Goal: Information Seeking & Learning: Learn about a topic

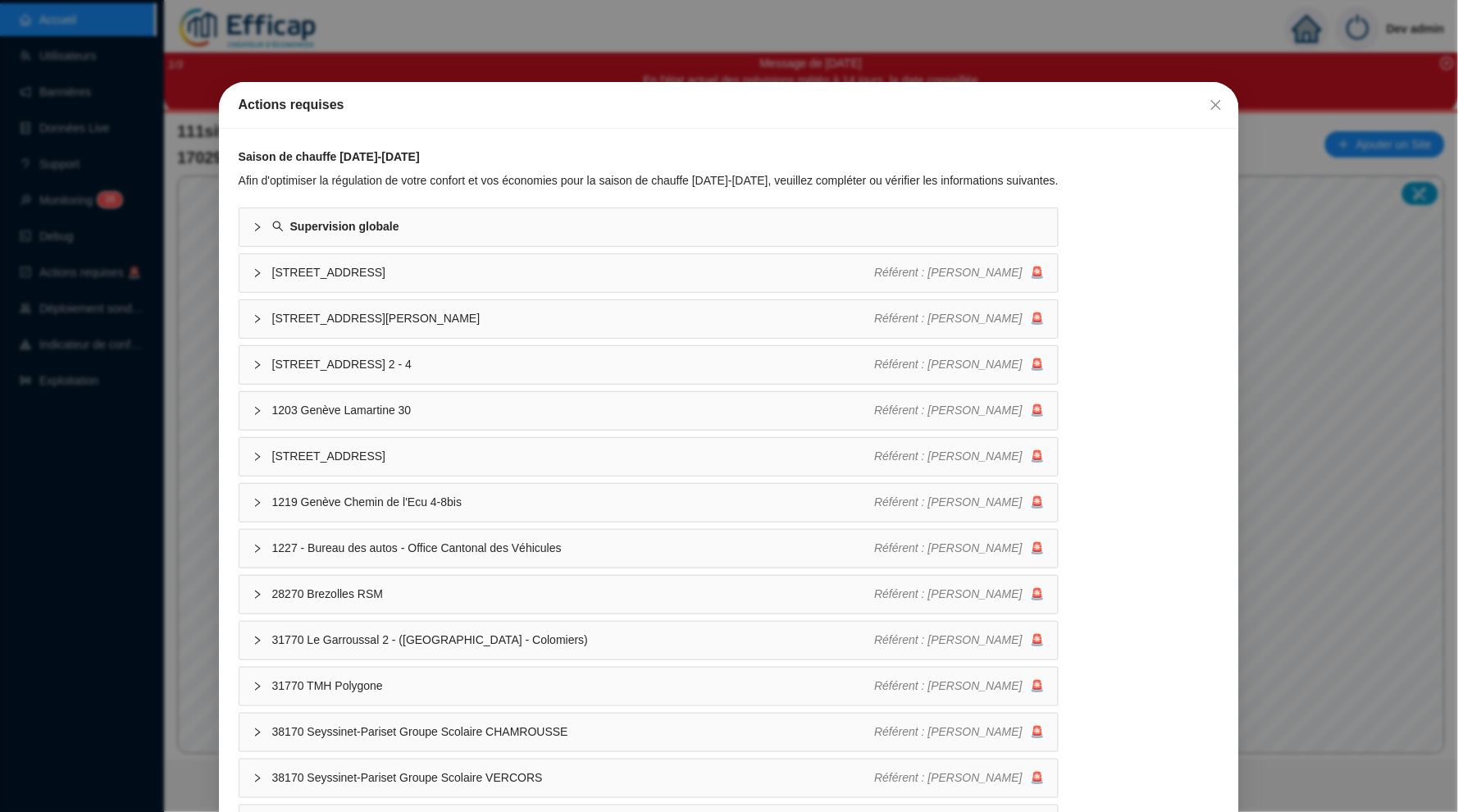
click at [1216, 105] on icon "close" at bounding box center [1216, 105] width 10 height 10
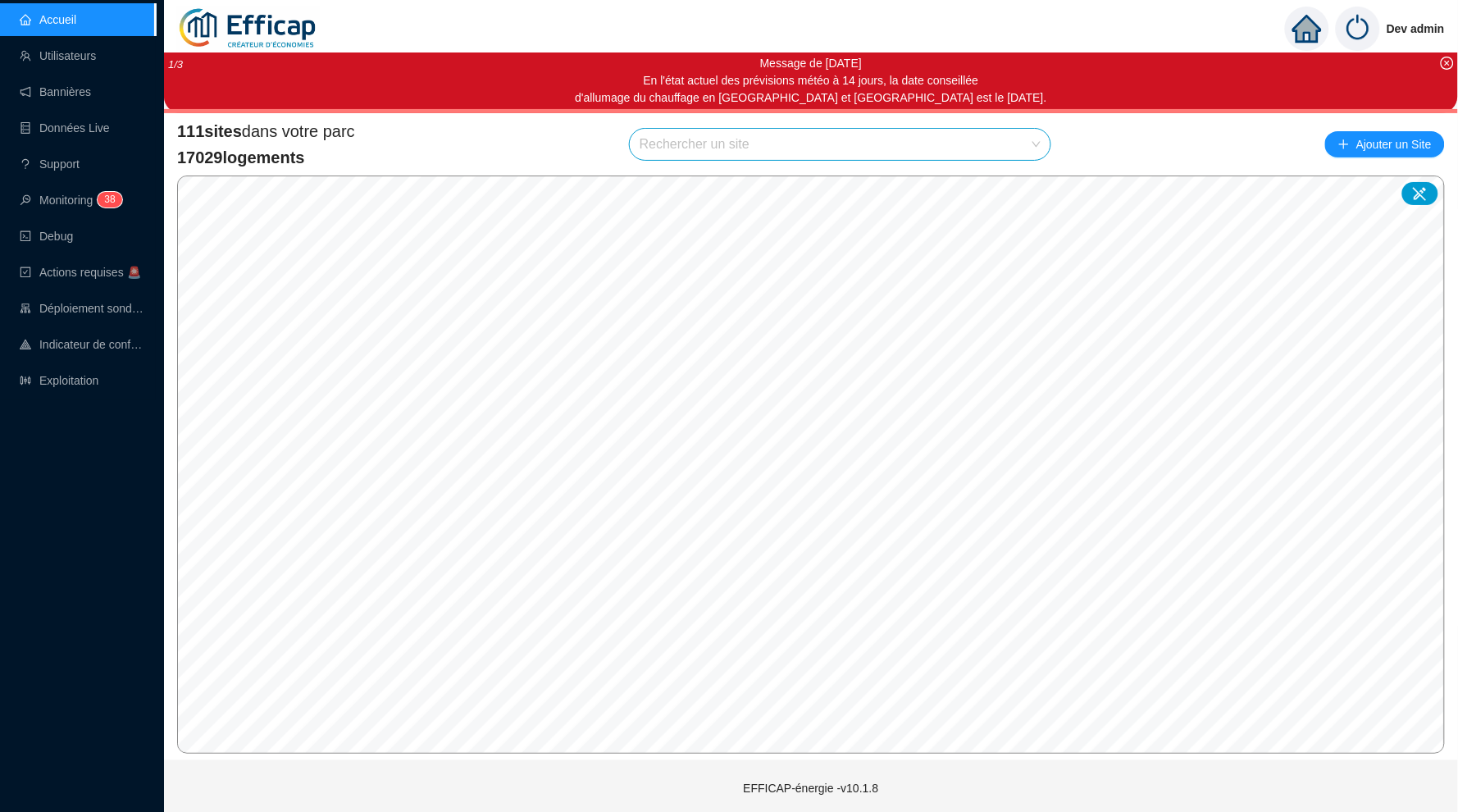
click at [791, 133] on input "search" at bounding box center [833, 145] width 387 height 31
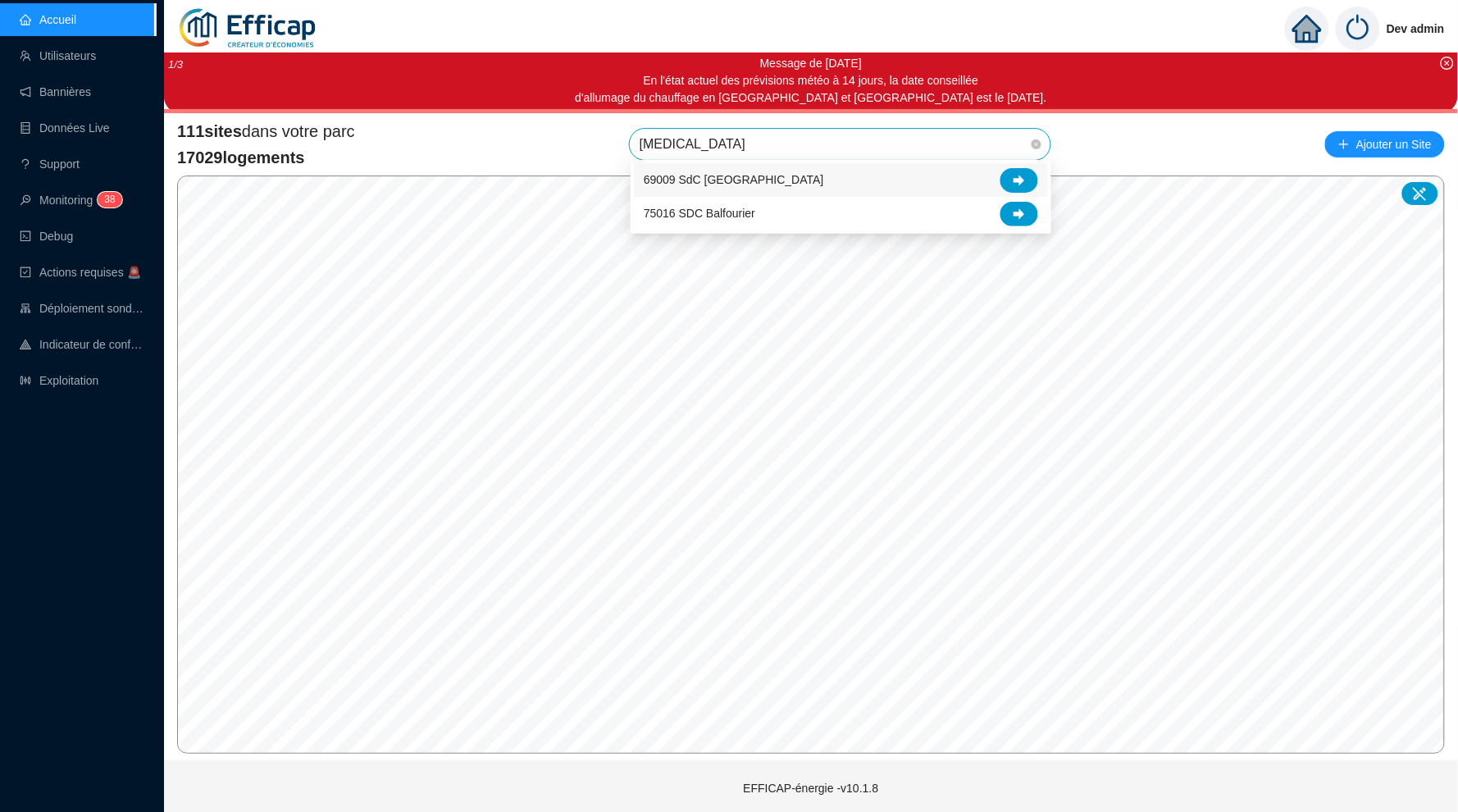
type input "balm"
click at [797, 175] on div "69009 SdC [GEOGRAPHIC_DATA]" at bounding box center [841, 180] width 394 height 24
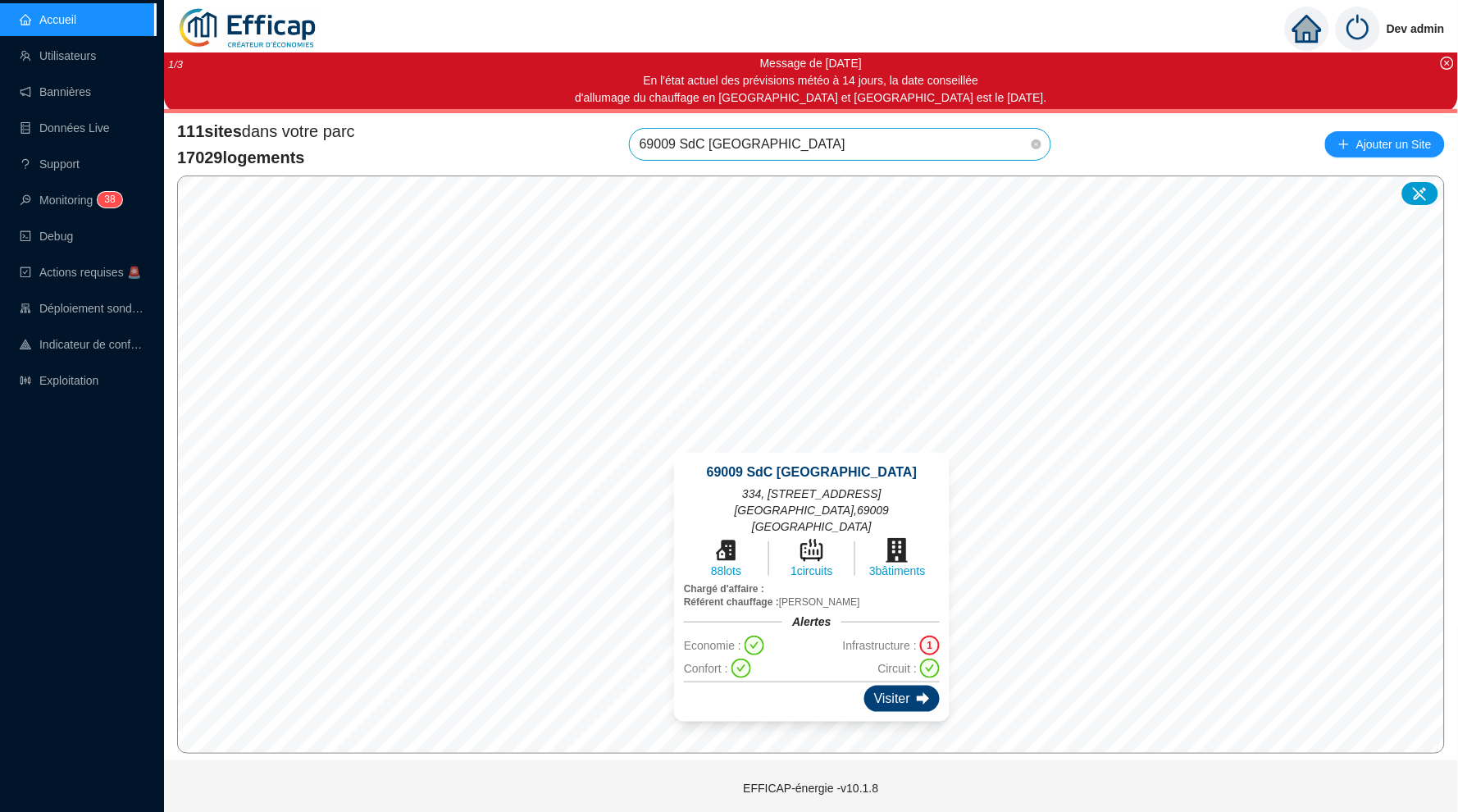
click at [916, 686] on div "Visiter" at bounding box center [901, 699] width 75 height 26
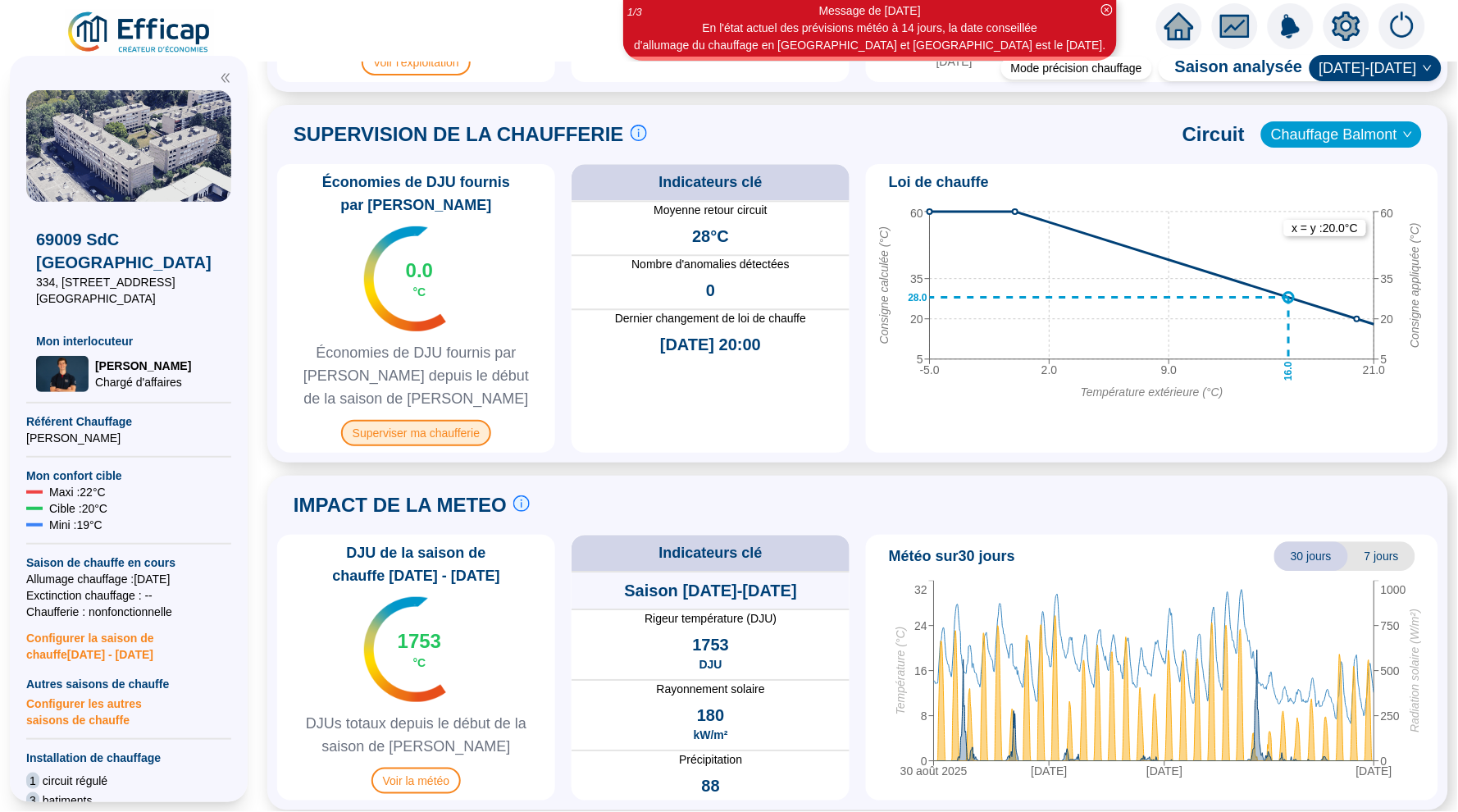
click at [438, 426] on span "Superviser ma chaufferie" at bounding box center [416, 432] width 150 height 26
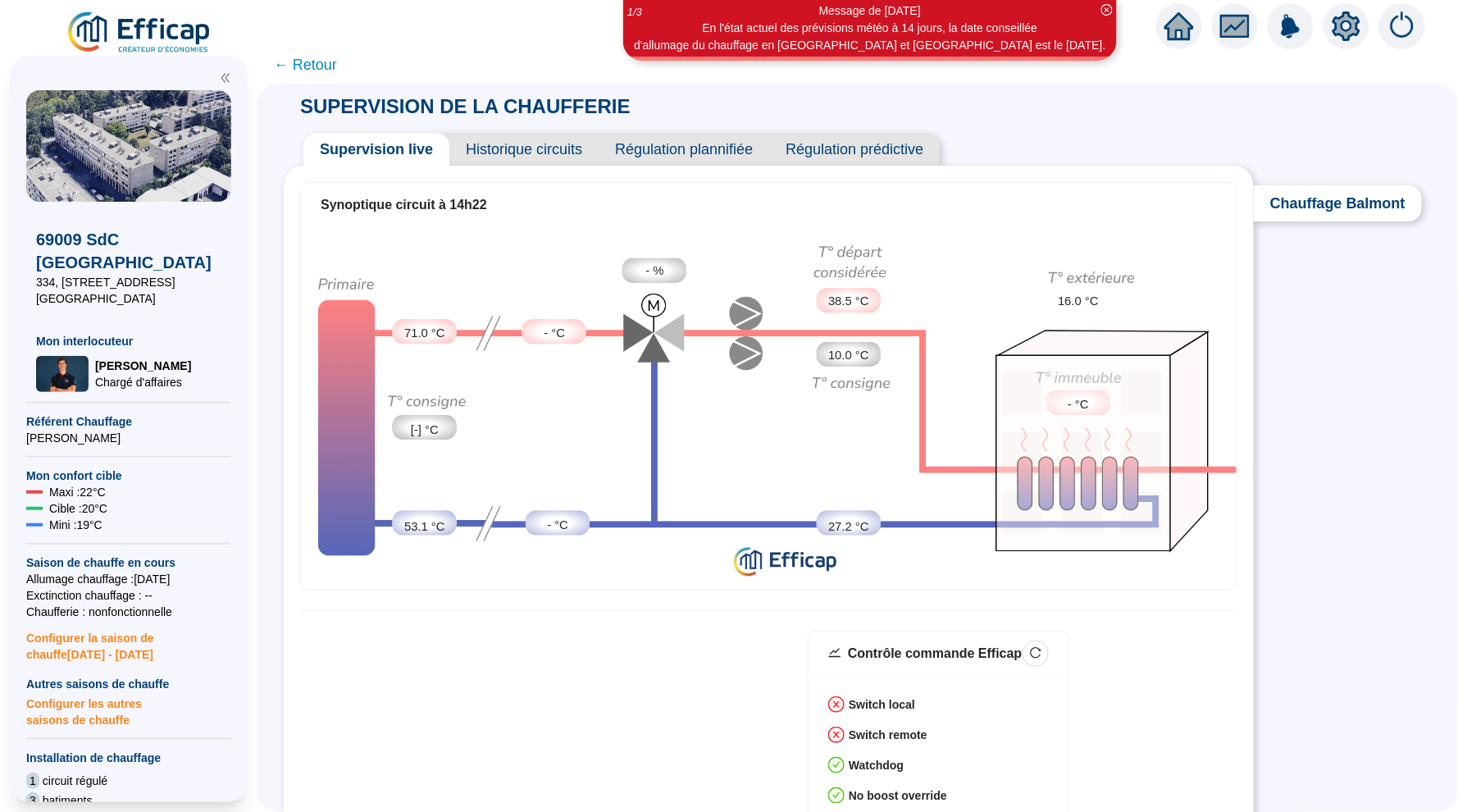
click at [498, 159] on span "Historique circuits" at bounding box center [524, 150] width 150 height 33
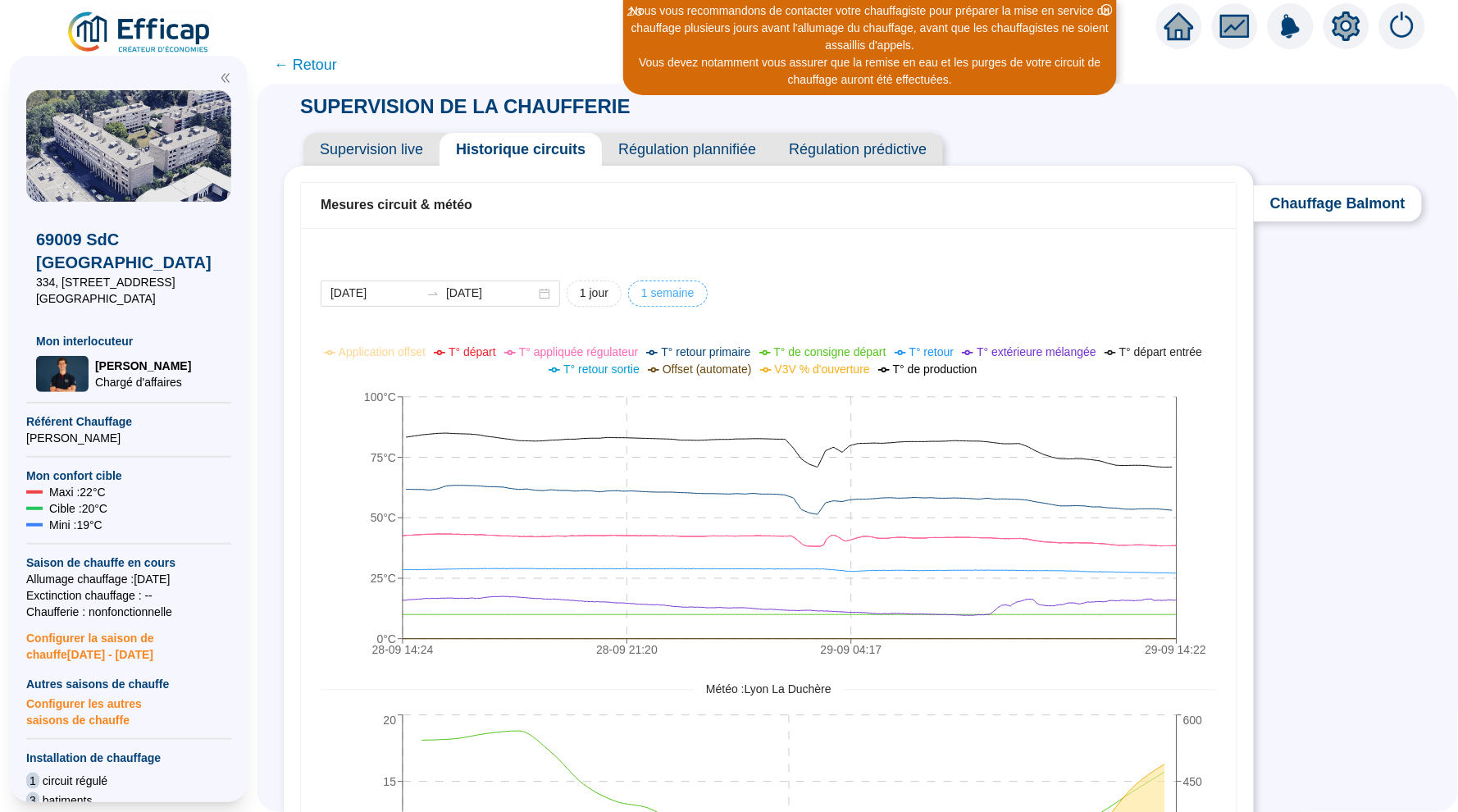
click at [656, 298] on span "1 semaine" at bounding box center [667, 293] width 53 height 18
type input "[DATE]"
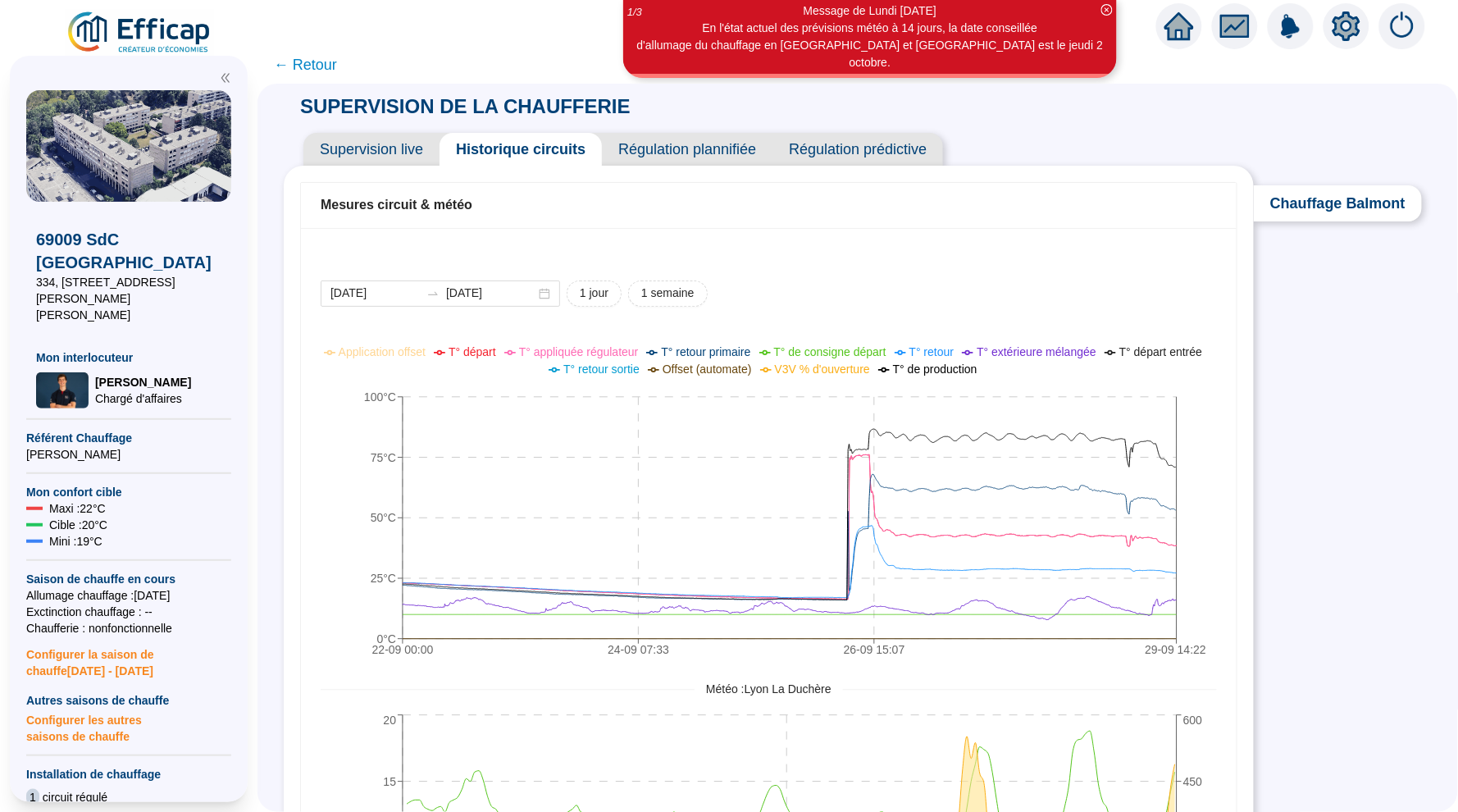
click at [164, 107] on img at bounding box center [128, 146] width 205 height 112
click at [1166, 18] on icon "home" at bounding box center [1179, 26] width 29 height 29
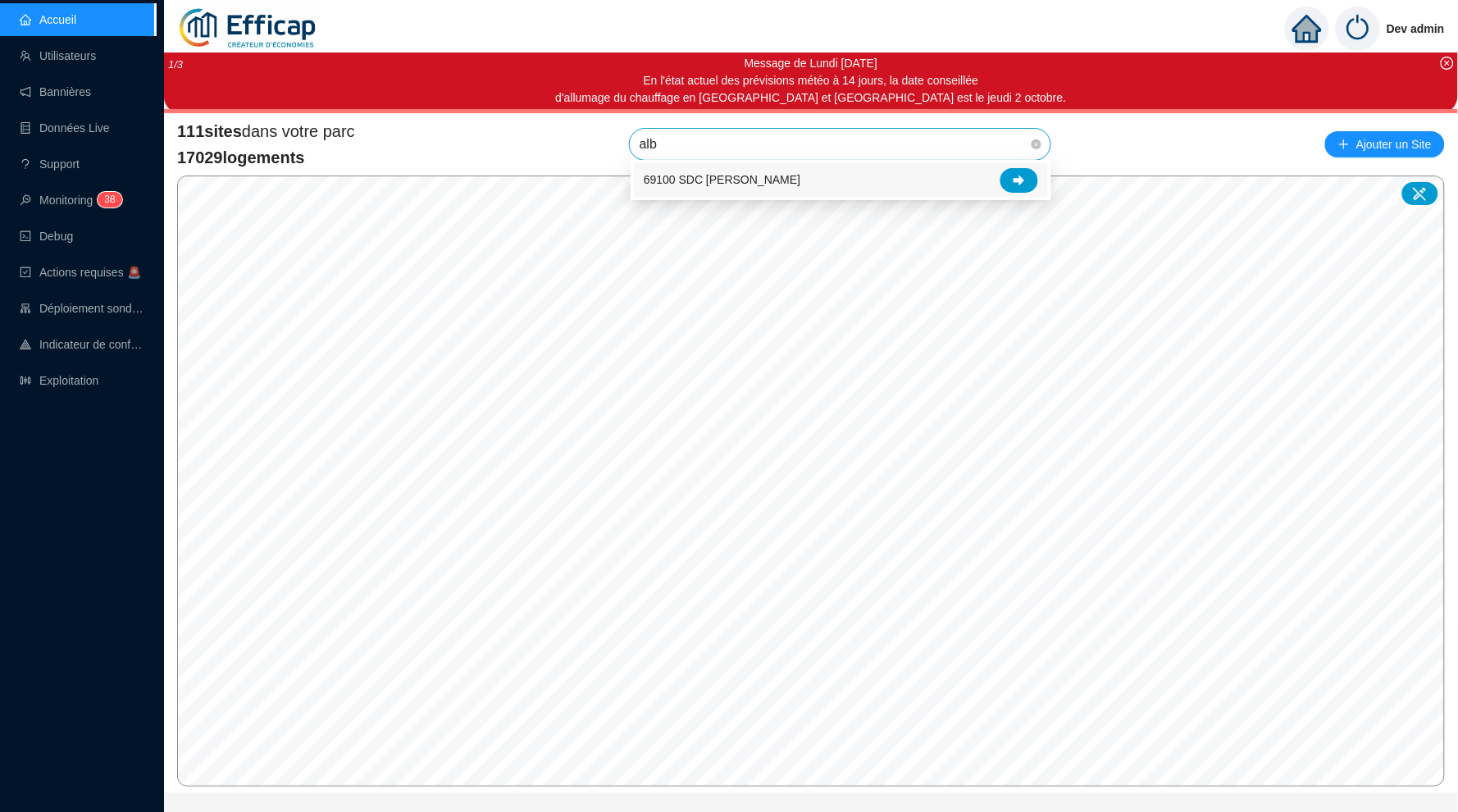
type input "albe"
click at [1009, 172] on div at bounding box center [1019, 180] width 38 height 24
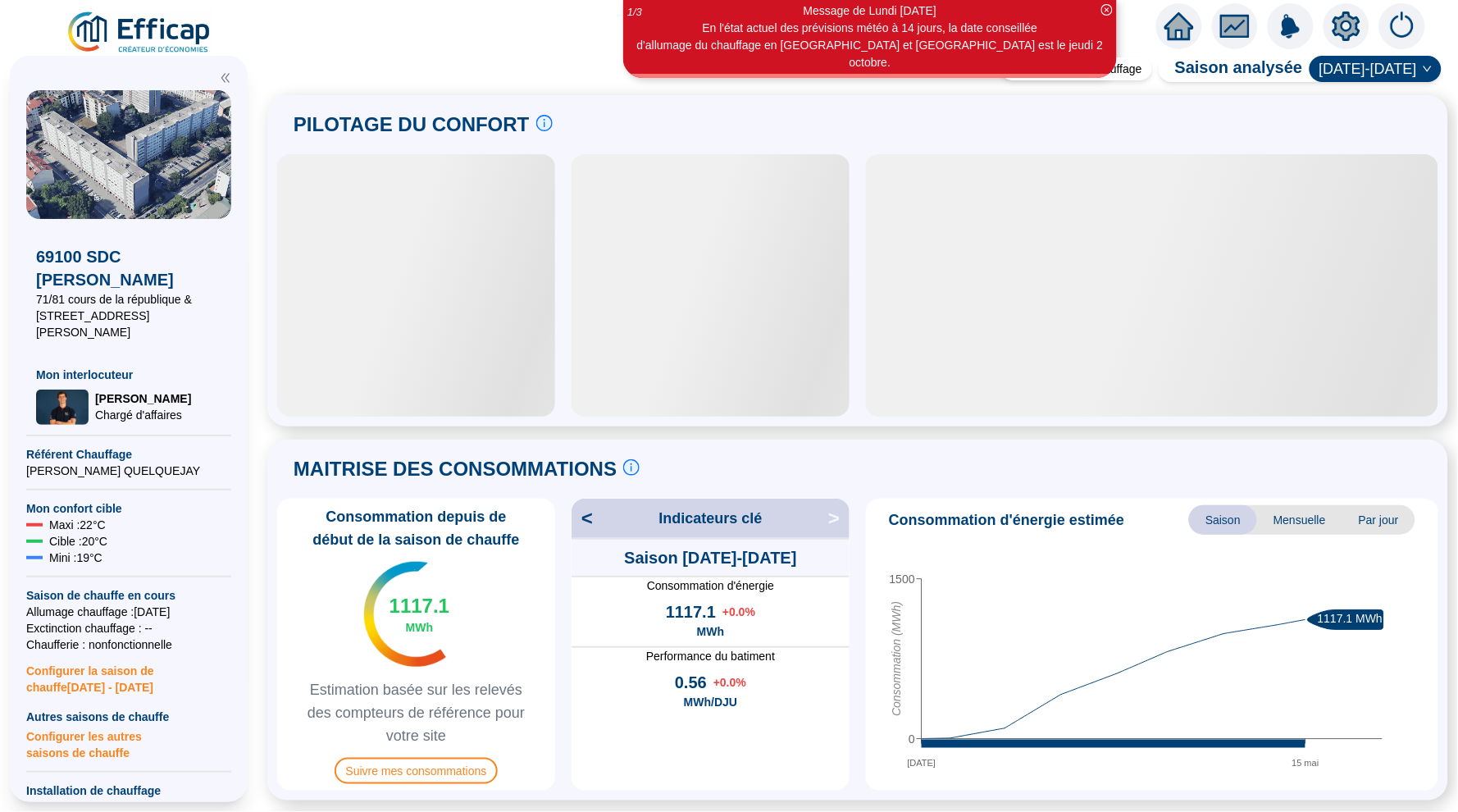
click at [1344, 21] on icon "setting" at bounding box center [1346, 26] width 12 height 12
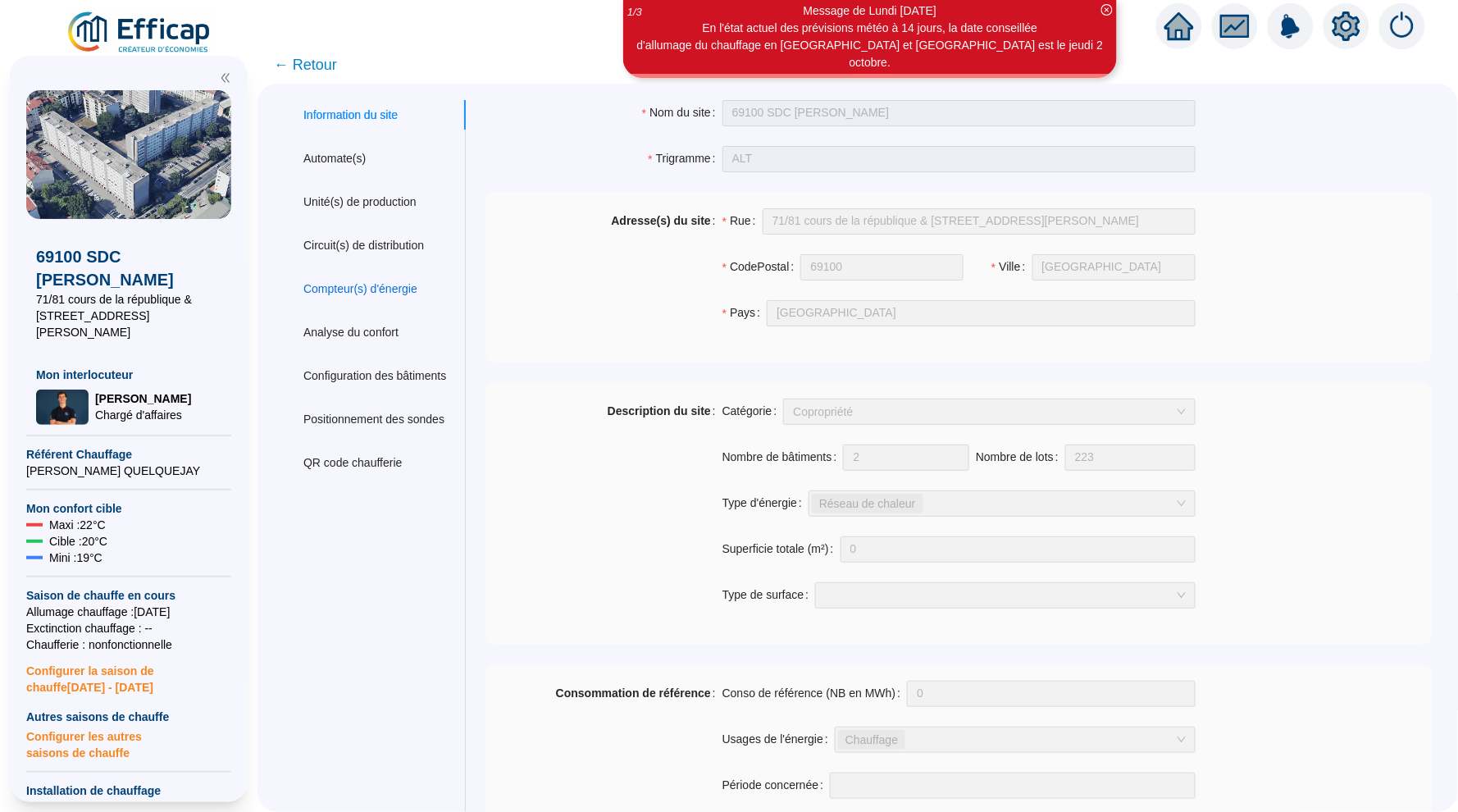
click at [346, 281] on div "Compteur(s) d'énergie" at bounding box center [360, 290] width 114 height 18
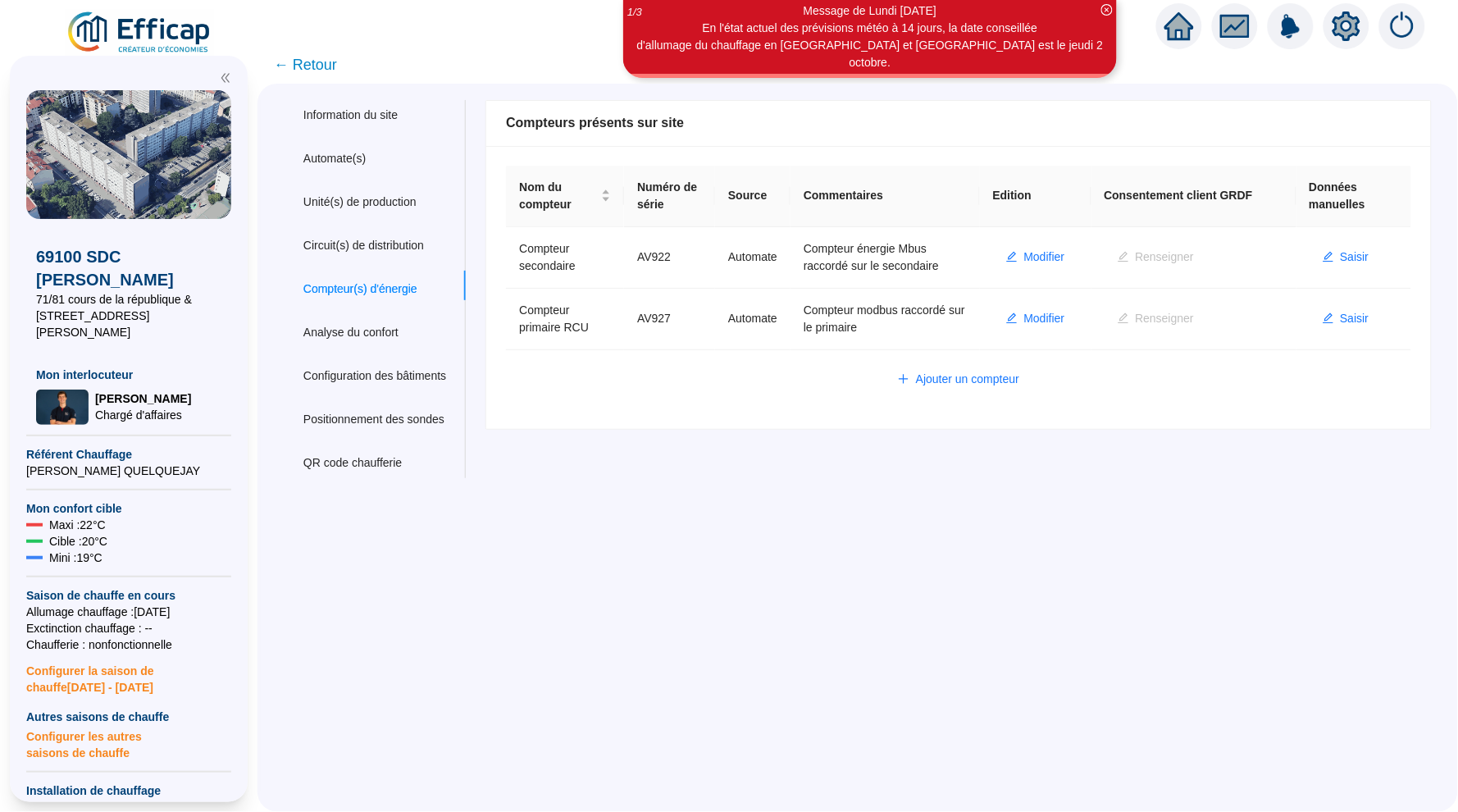
click at [327, 59] on span "← Retour" at bounding box center [305, 64] width 64 height 23
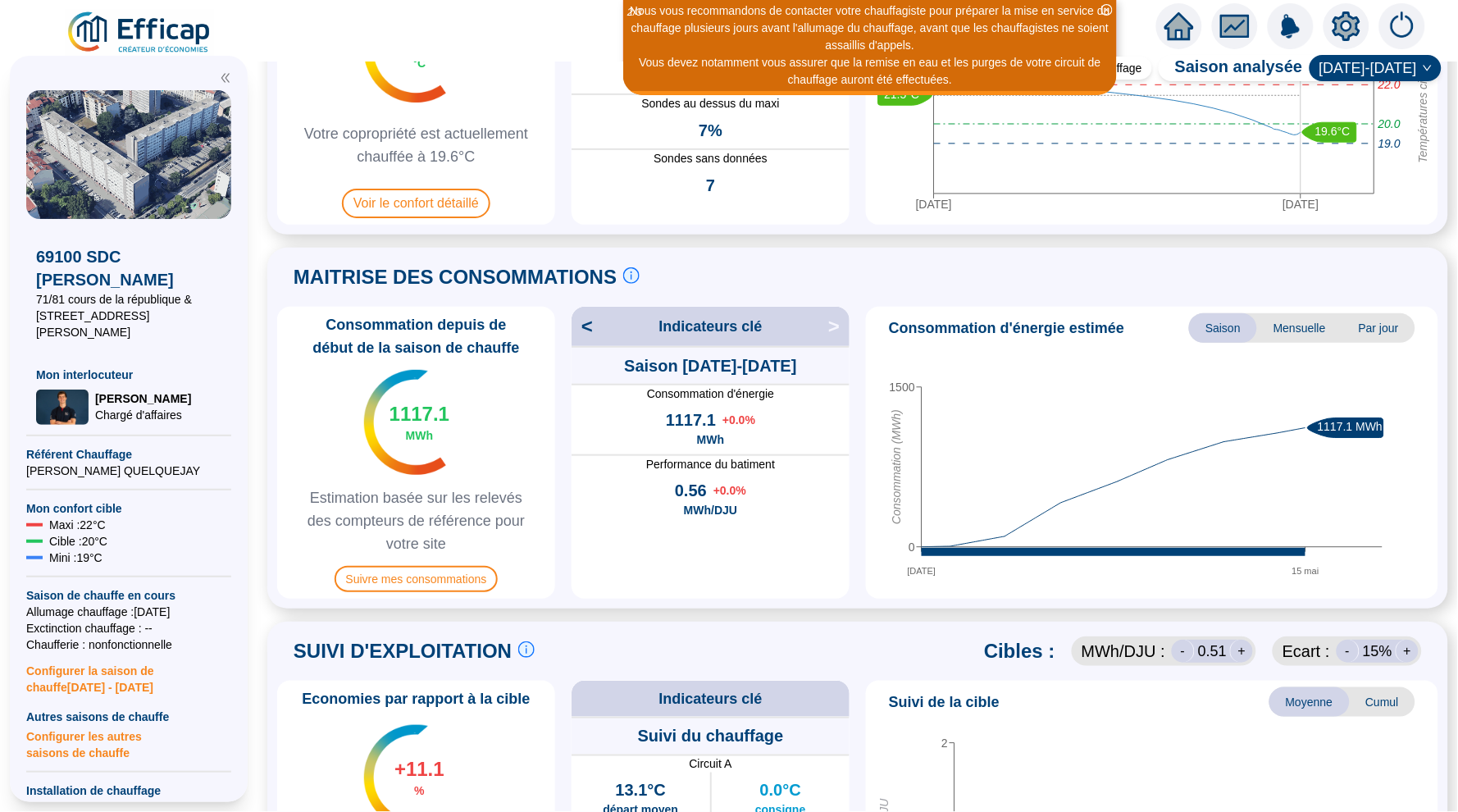
scroll to position [156, 0]
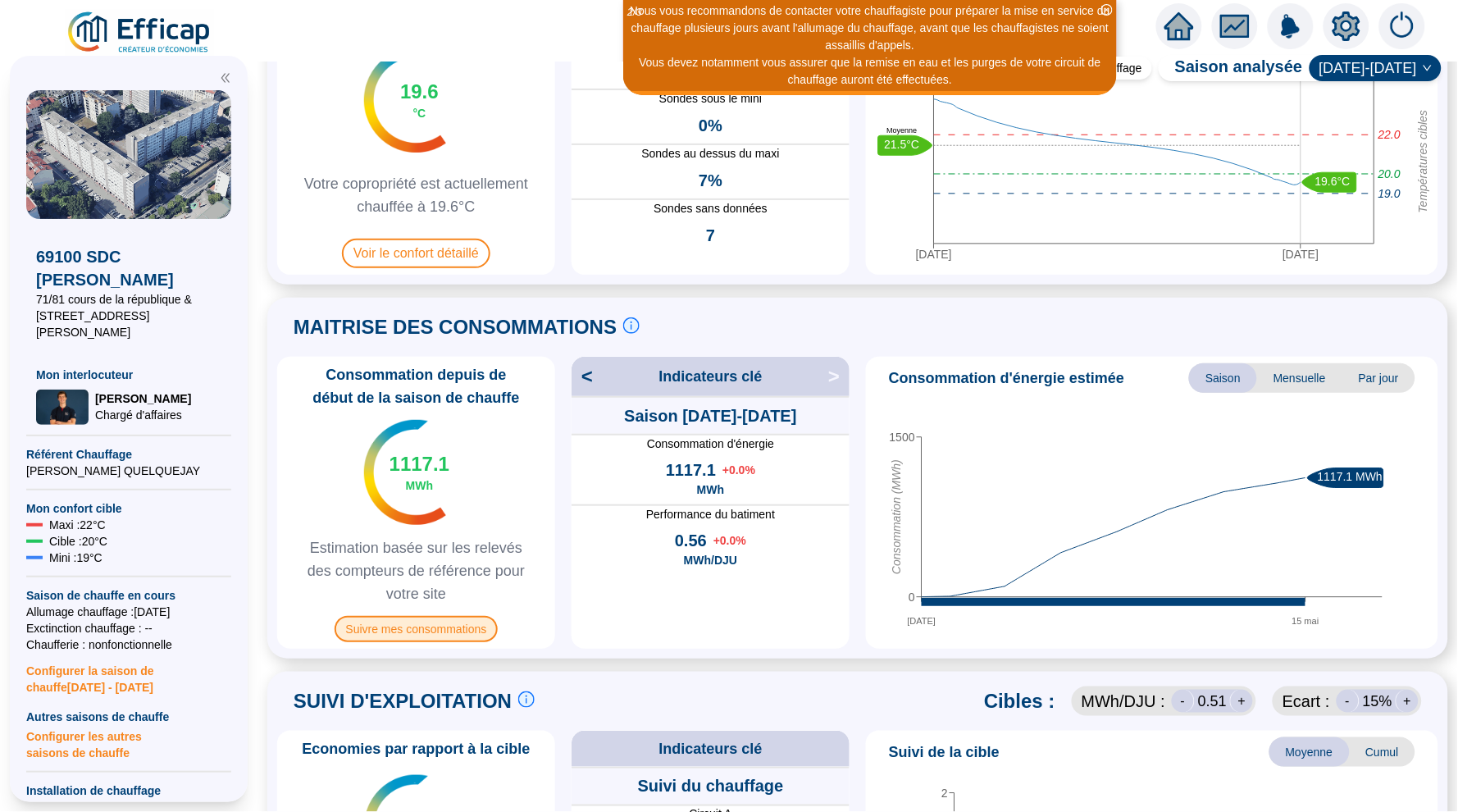
click at [457, 619] on span "Suivre mes consommations" at bounding box center [417, 628] width 164 height 26
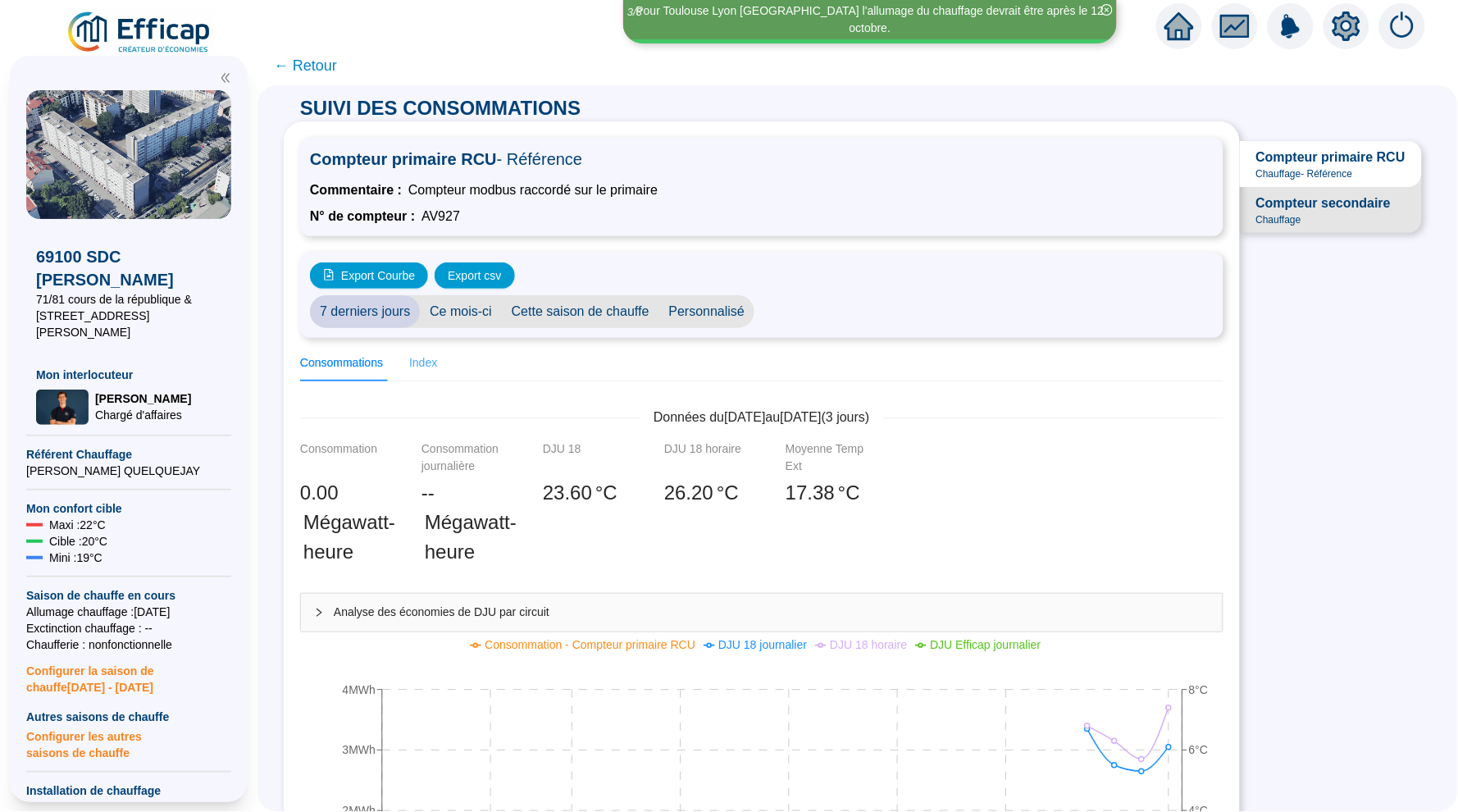
click at [418, 350] on div "Index" at bounding box center [423, 363] width 27 height 37
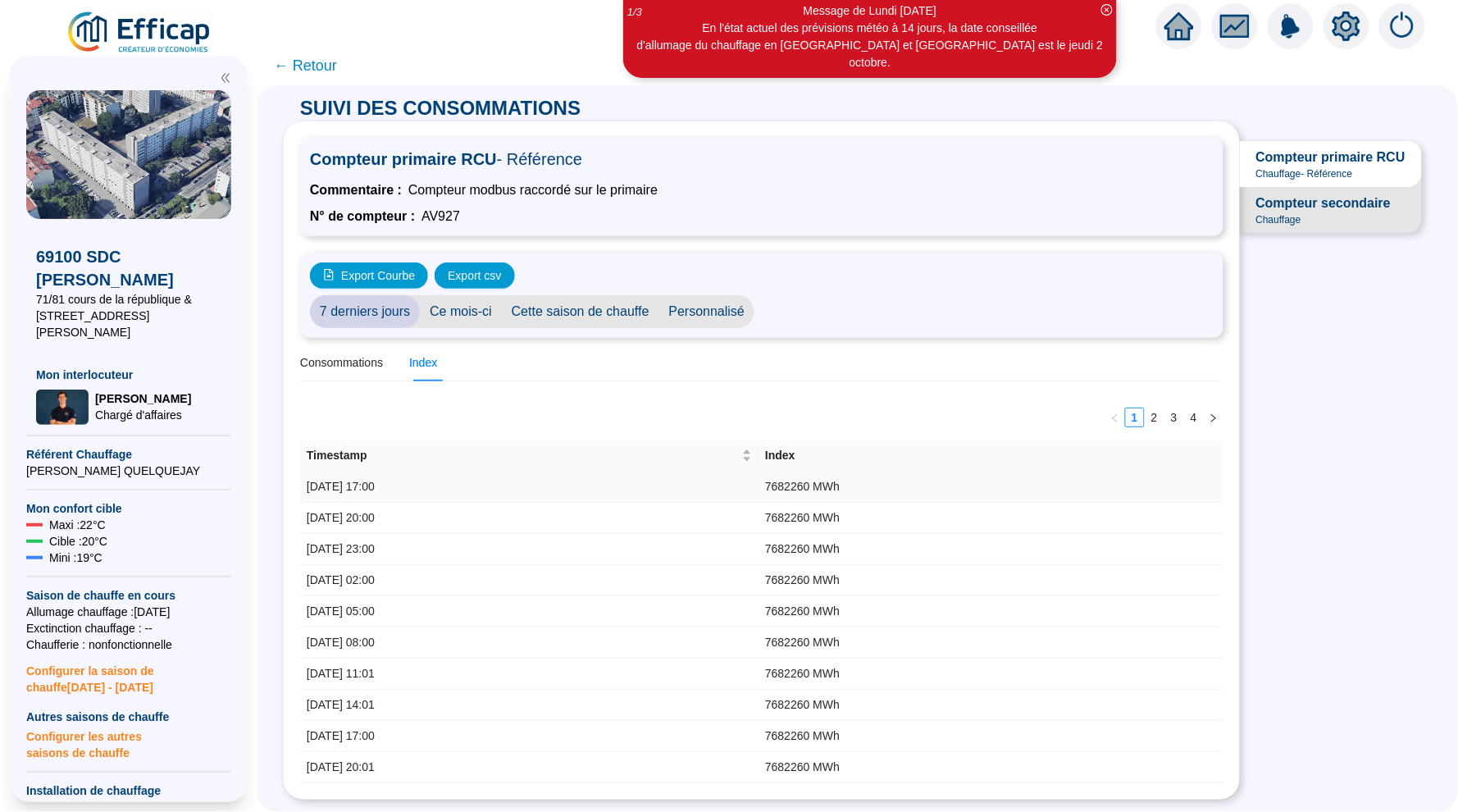
drag, startPoint x: 826, startPoint y: 481, endPoint x: 878, endPoint y: 481, distance: 52.0
click at [856, 481] on td "7682260 MWh" at bounding box center [990, 487] width 465 height 31
click at [307, 61] on span "← Retour" at bounding box center [305, 65] width 64 height 23
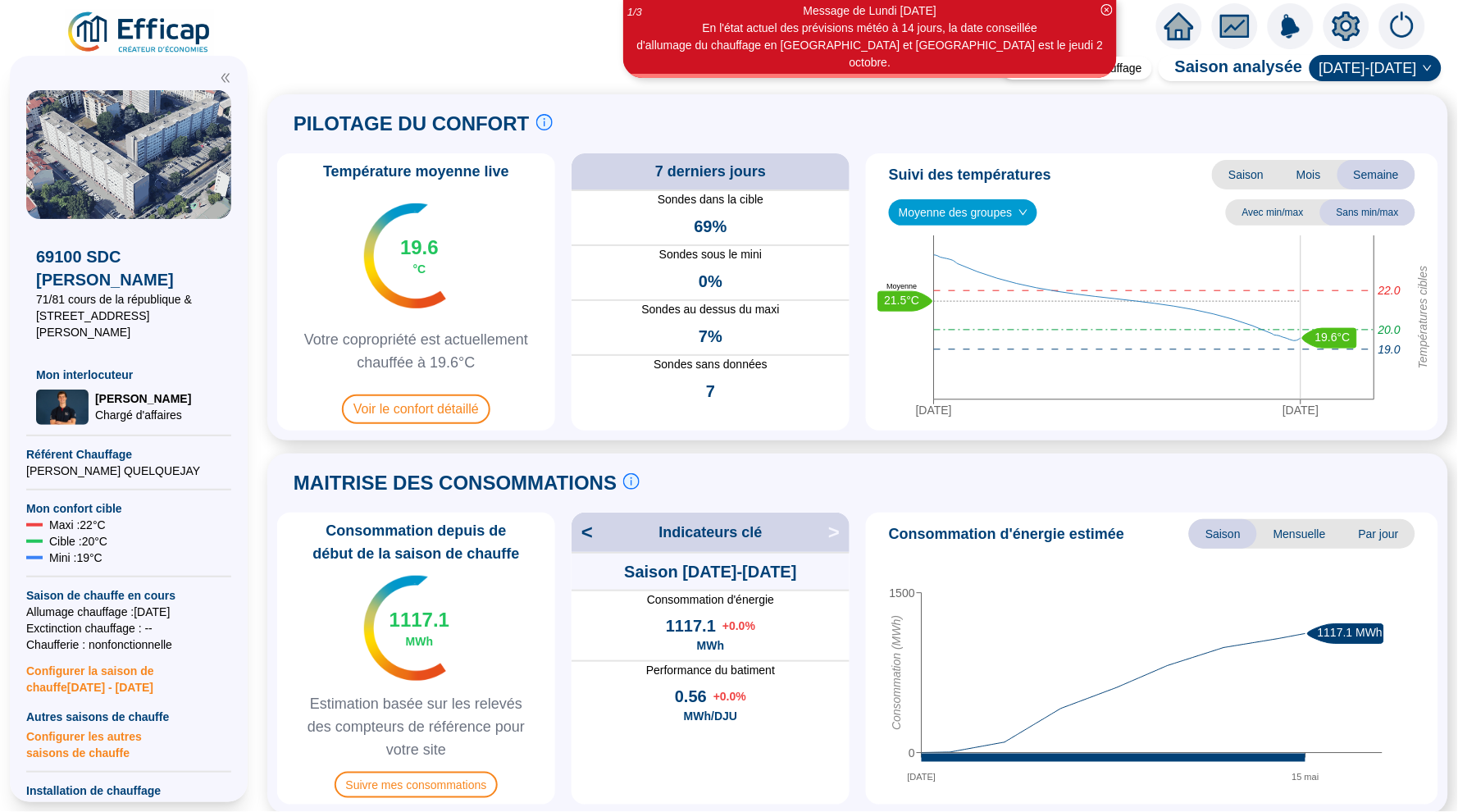
click at [855, 350] on div "Température moyenne live 19.6 °C Votre copropriété est actuellement chauffée à …" at bounding box center [857, 292] width 1162 height 277
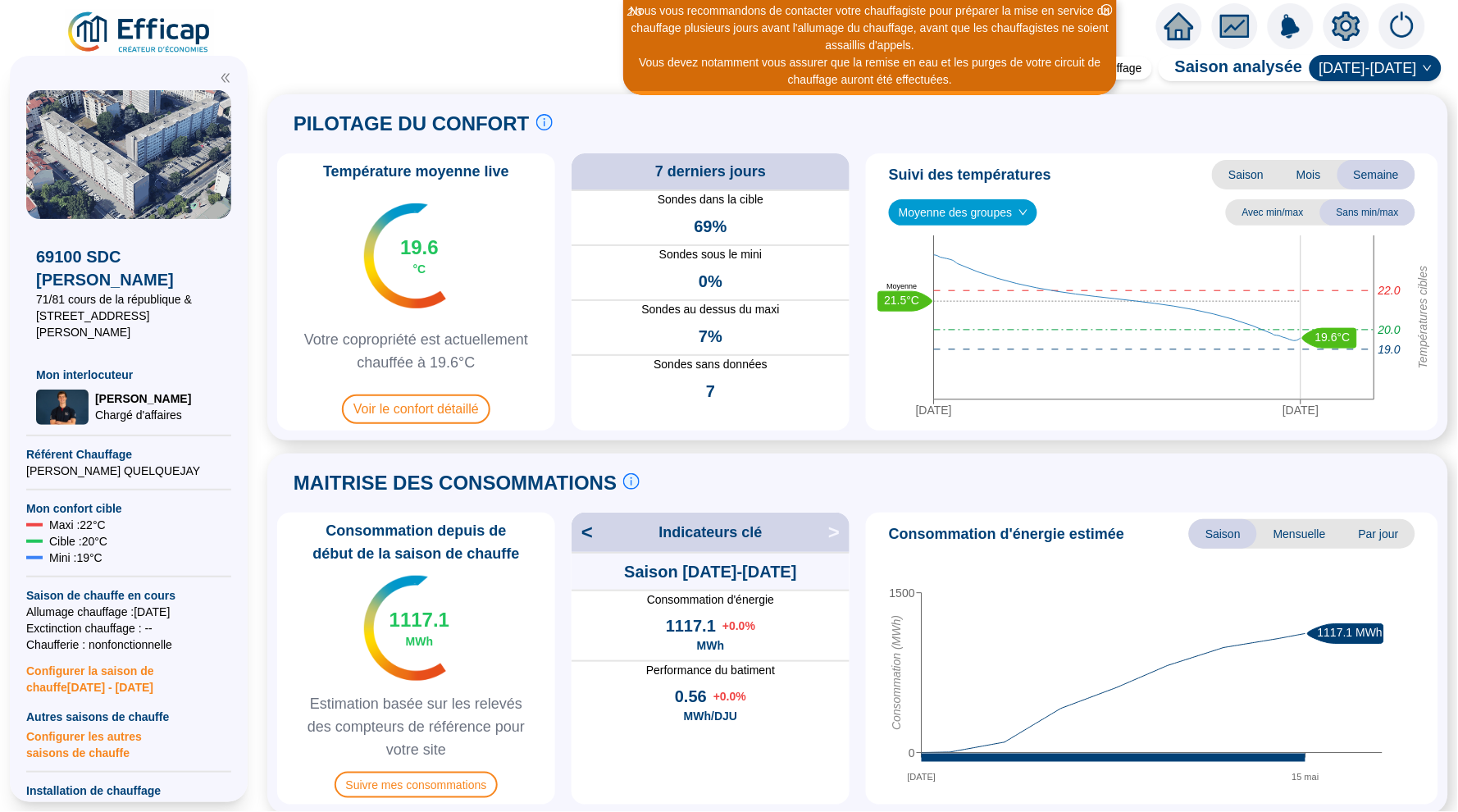
click at [1111, 12] on icon "close-circle" at bounding box center [1107, 10] width 12 height 12
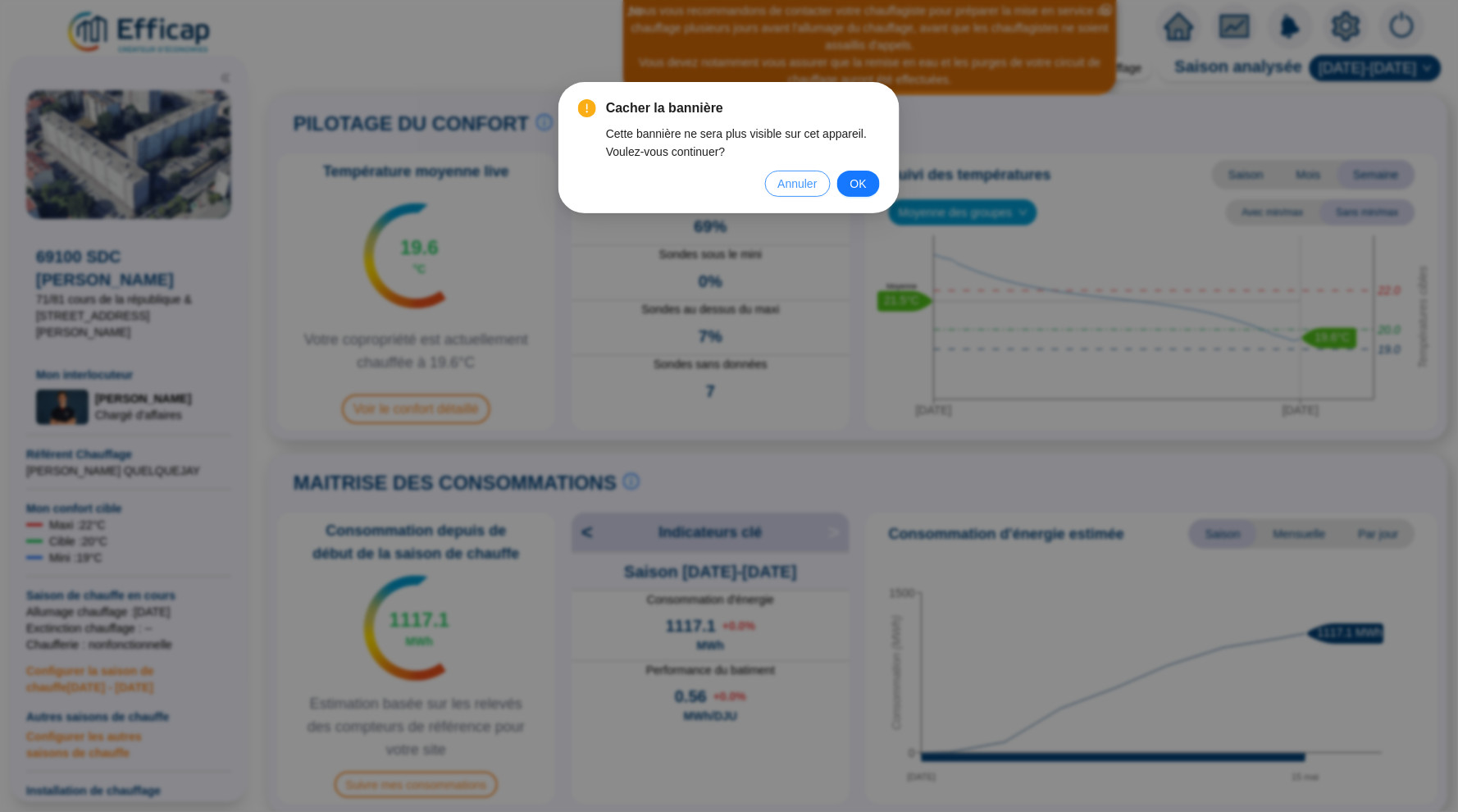
click at [802, 182] on span "Annuler" at bounding box center [797, 183] width 39 height 18
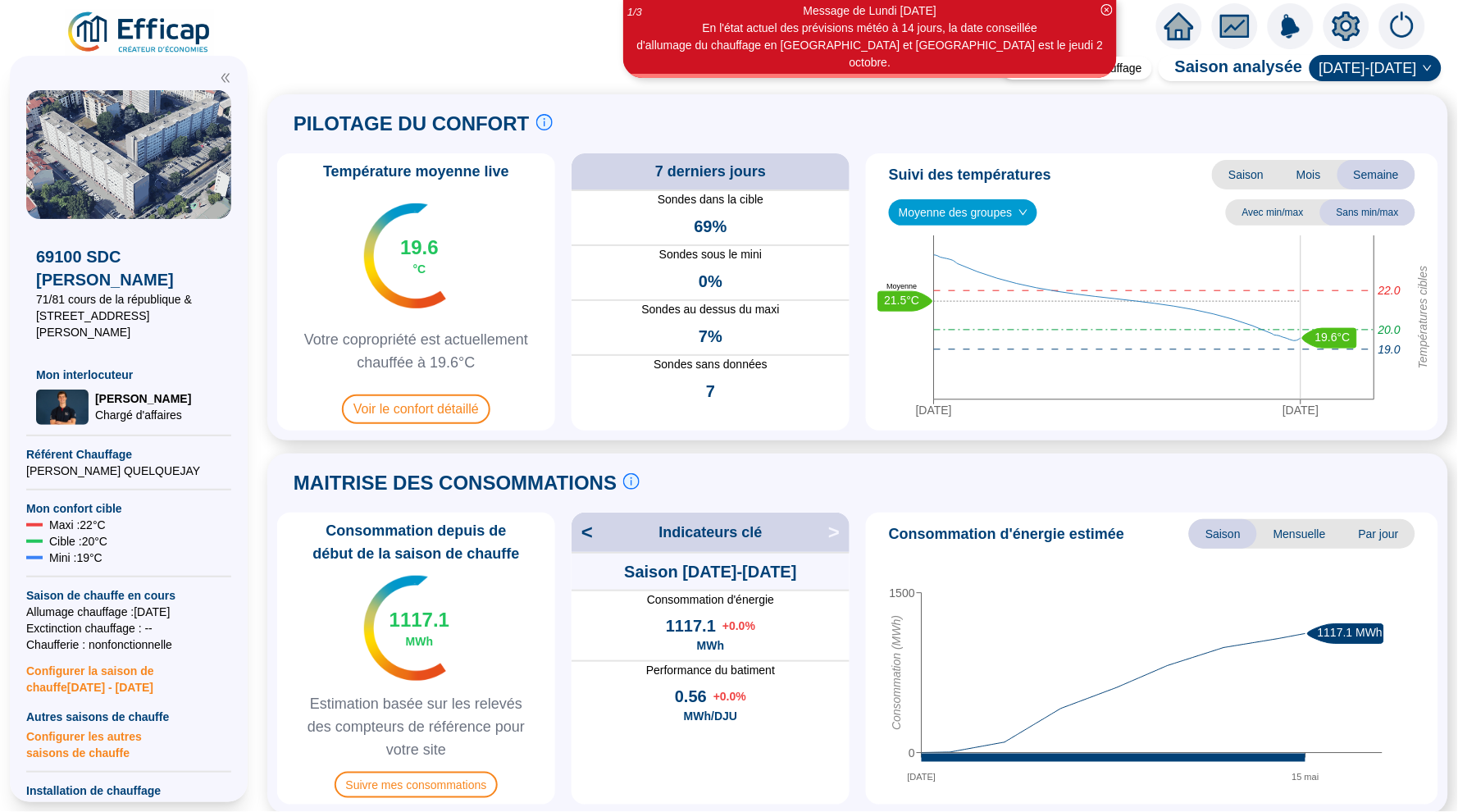
click at [1186, 28] on icon "home" at bounding box center [1179, 25] width 29 height 23
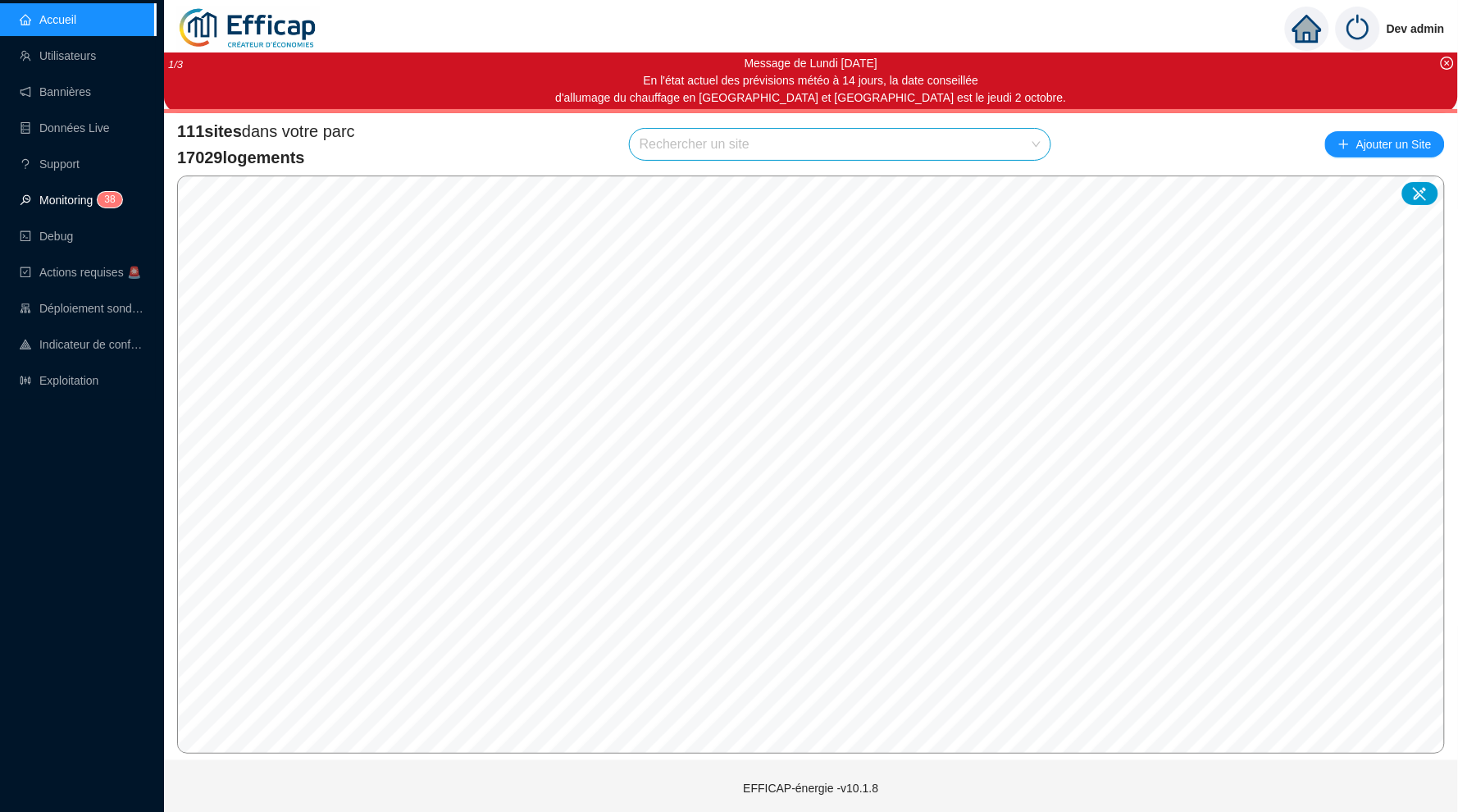
click at [83, 194] on link "Monitoring 3 8" at bounding box center [68, 200] width 98 height 13
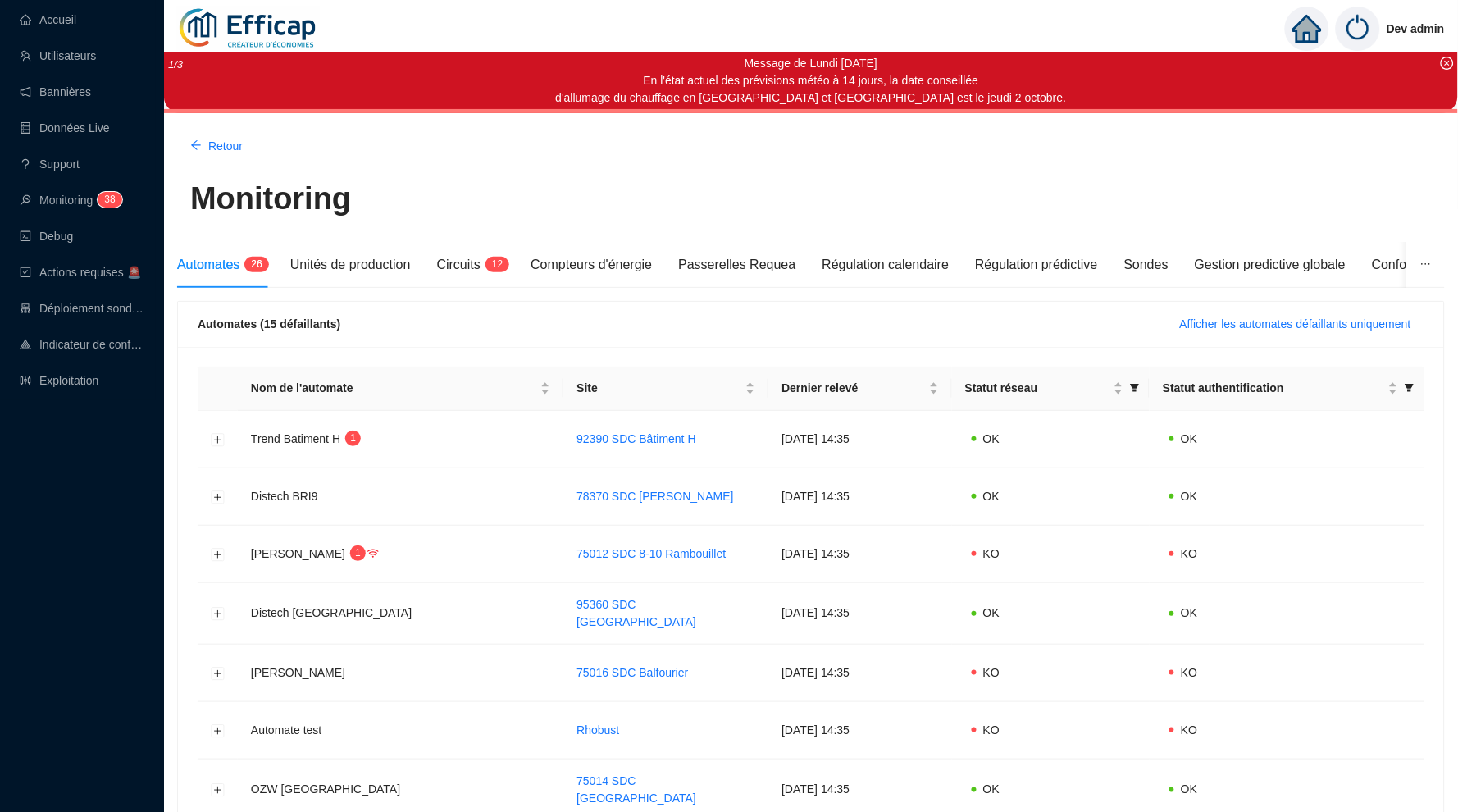
scroll to position [37, 0]
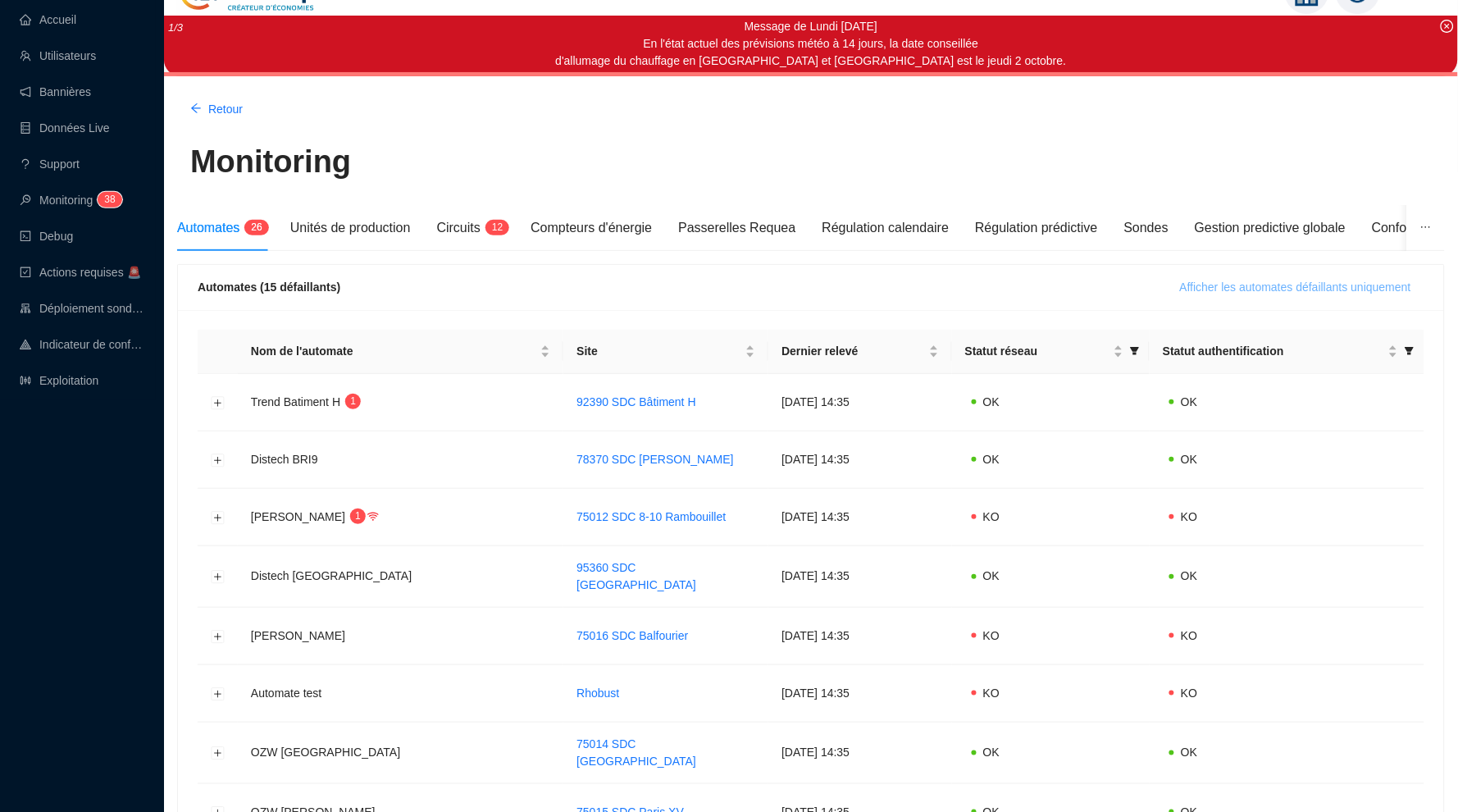
click at [1202, 281] on span "Afficher les automates défaillants uniquement" at bounding box center [1296, 288] width 231 height 18
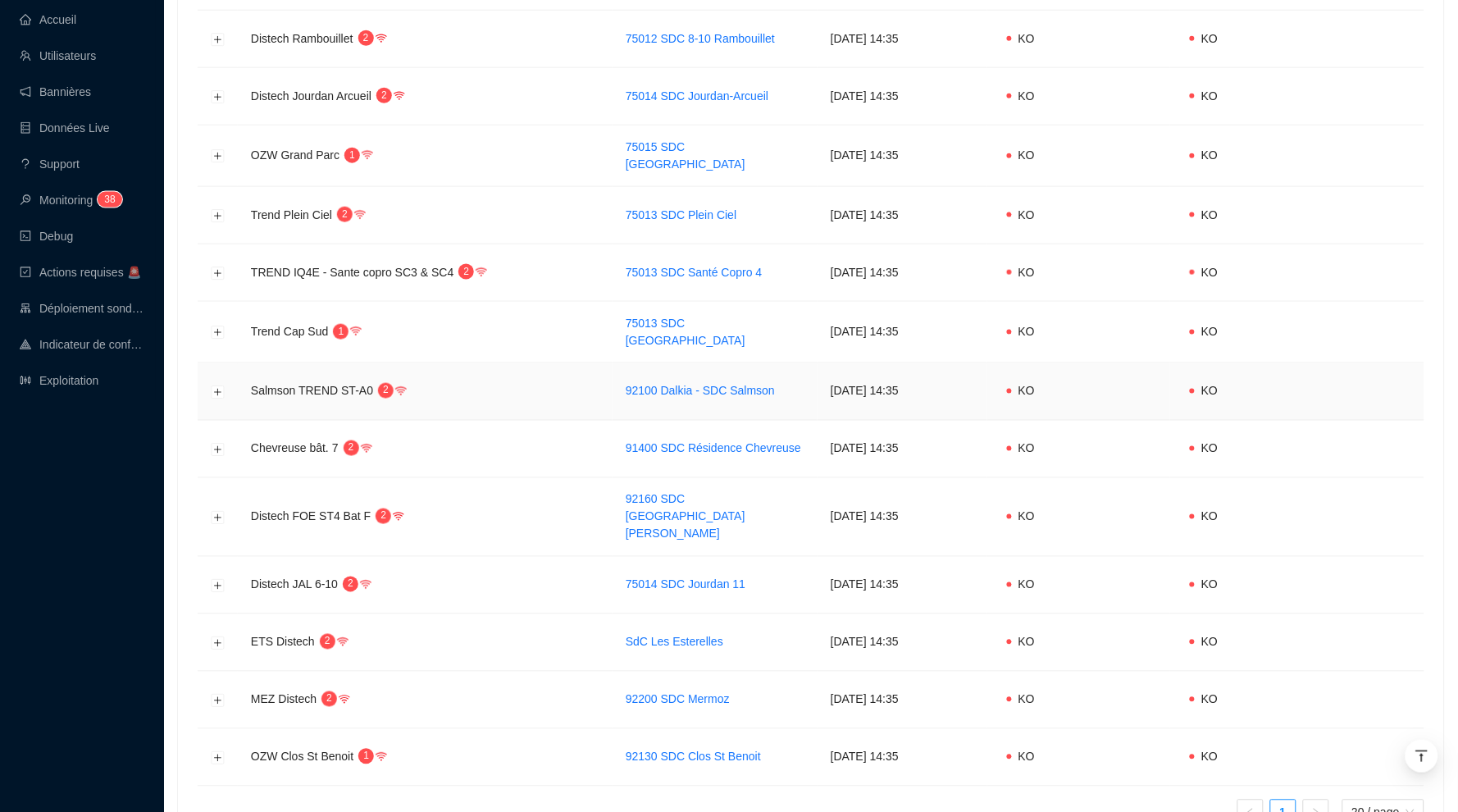
scroll to position [518, 0]
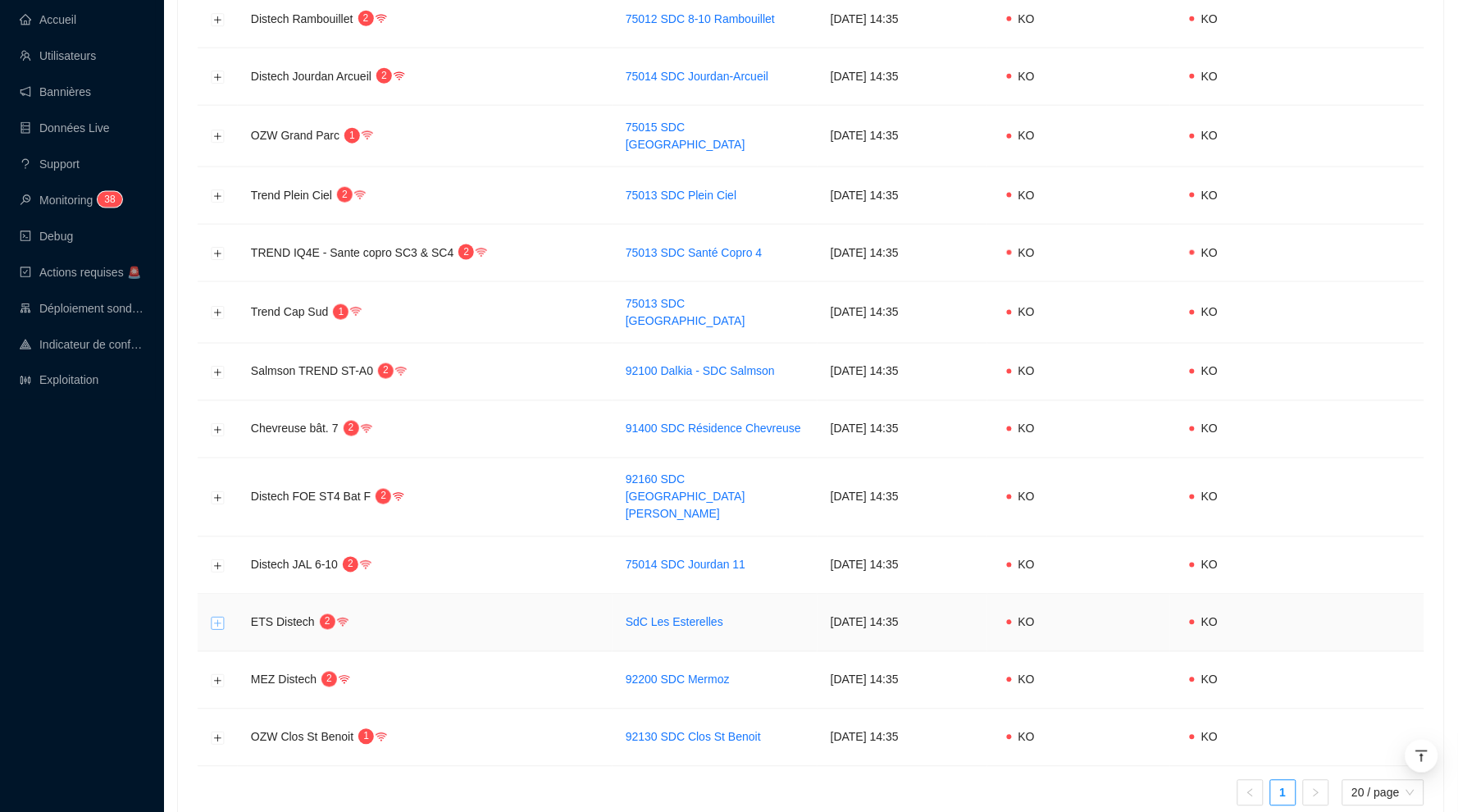
click at [219, 616] on button "Développer la ligne" at bounding box center [217, 622] width 13 height 13
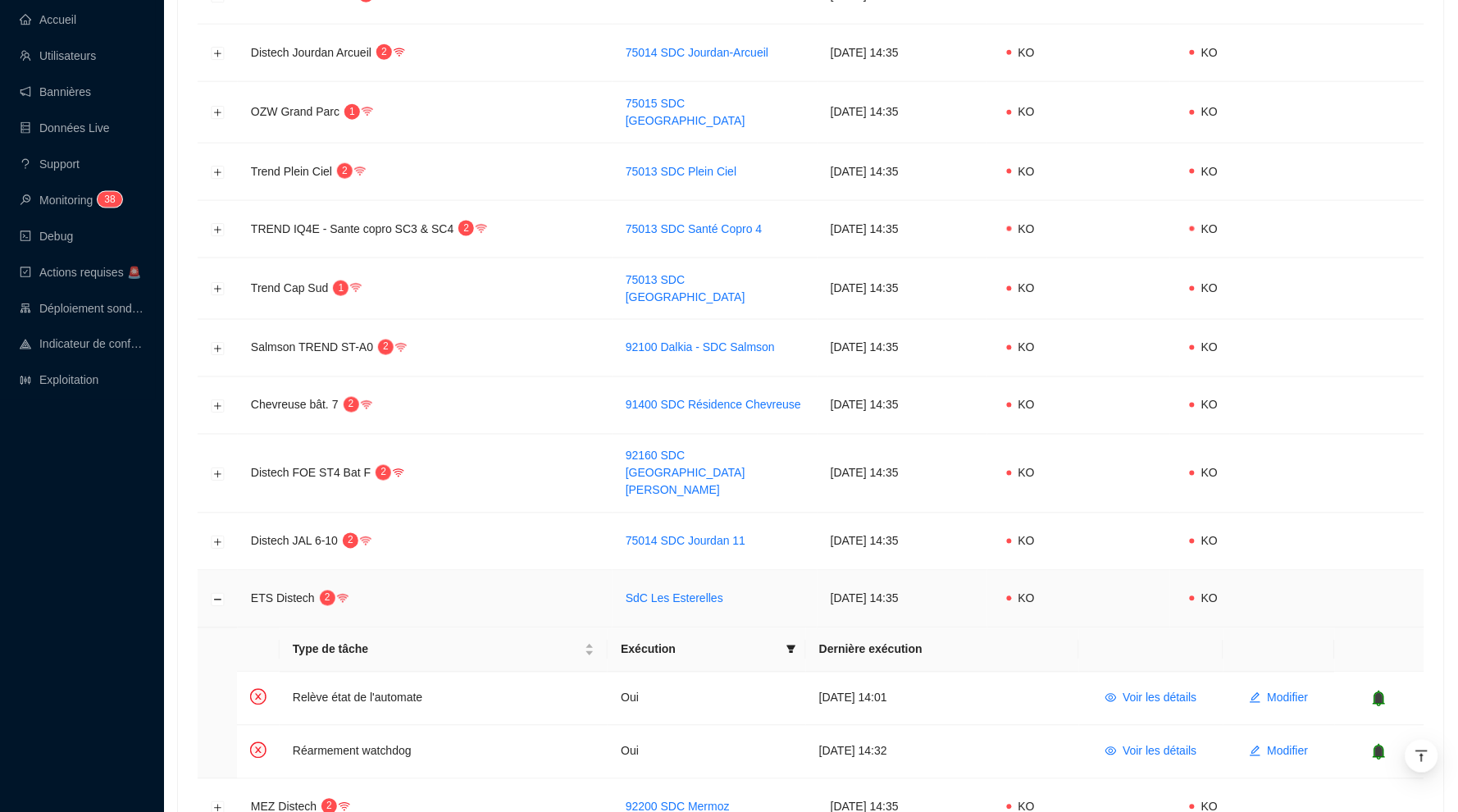
scroll to position [547, 0]
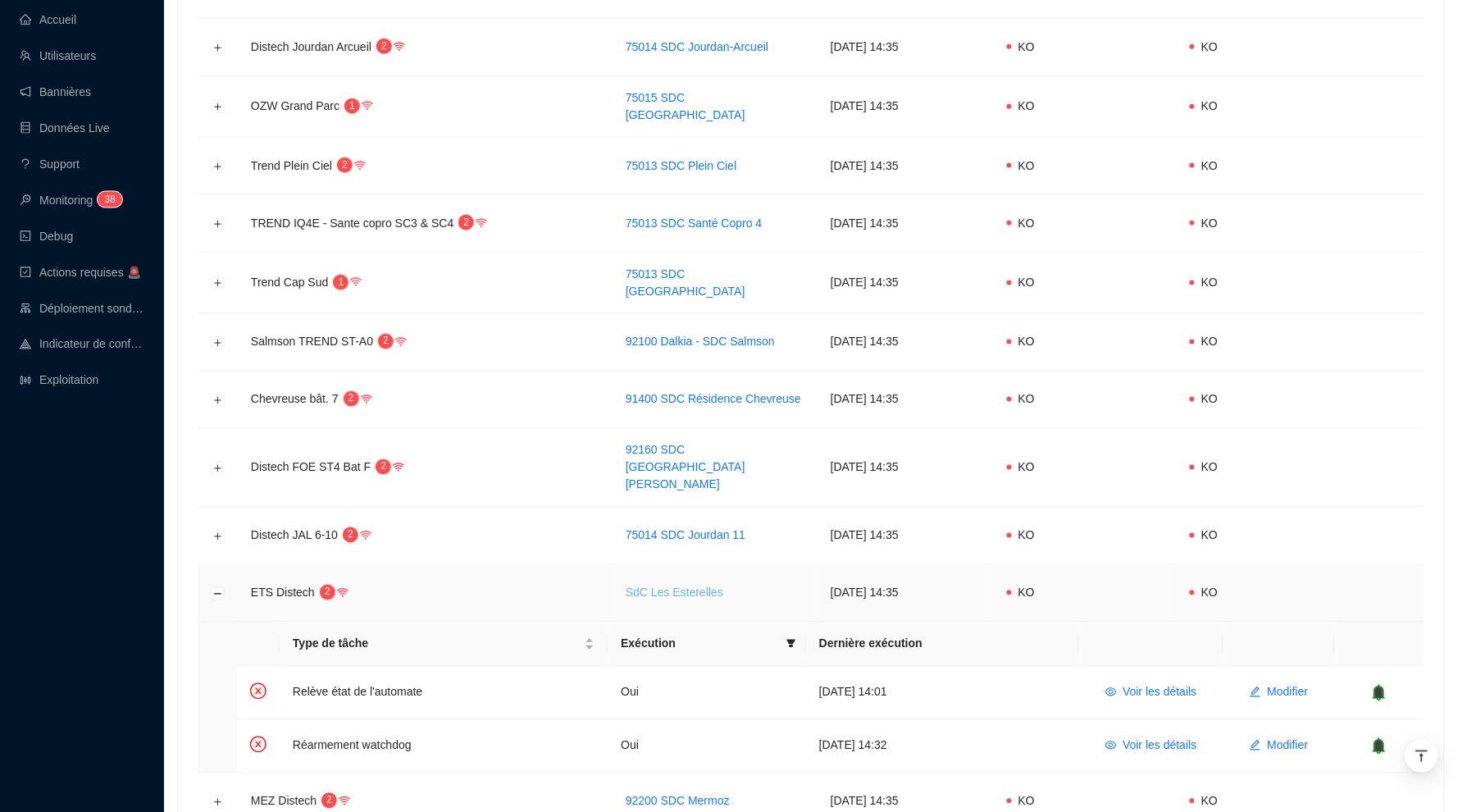
click at [663, 586] on link "SdC Les Esterelles" at bounding box center [674, 592] width 98 height 13
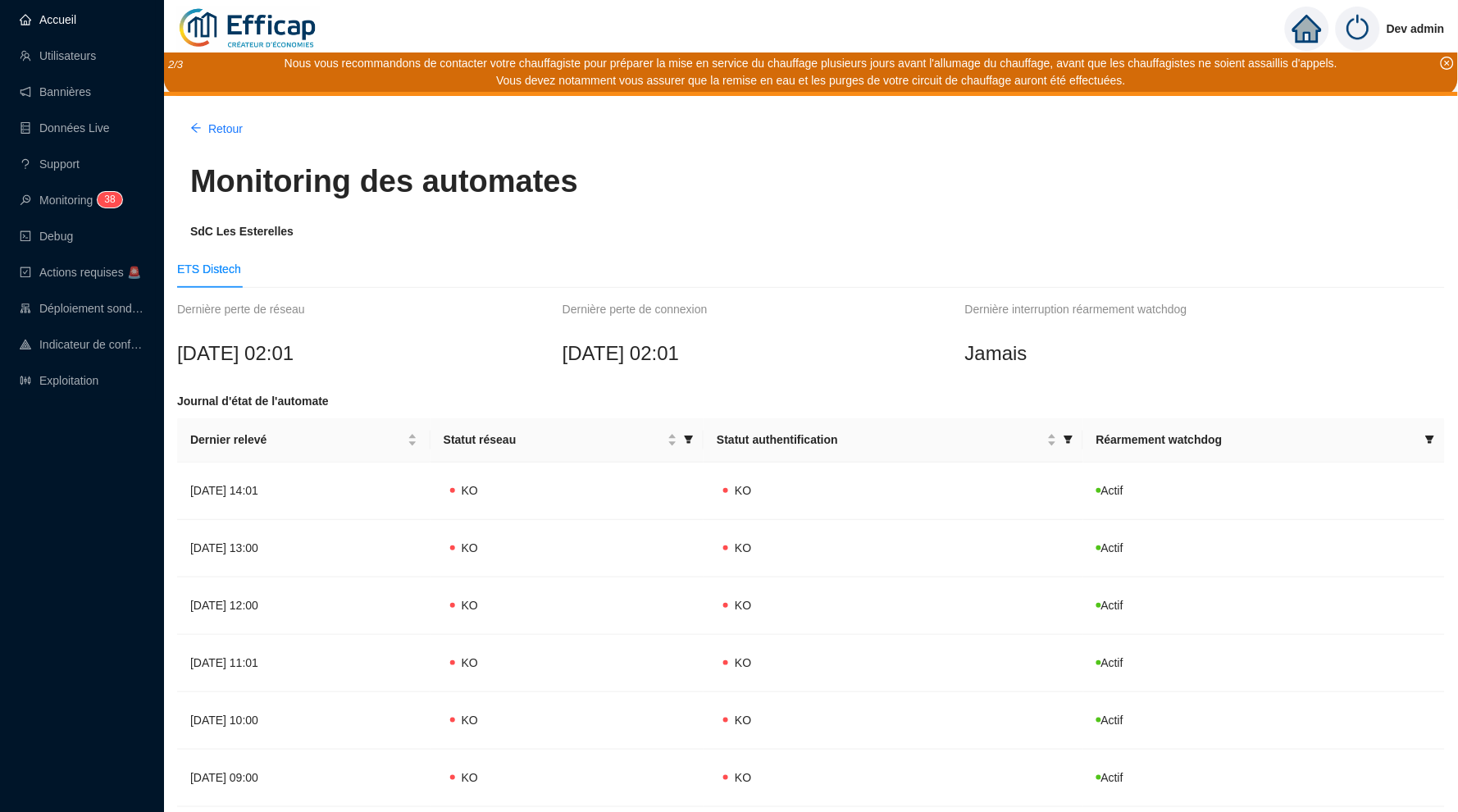
click at [76, 26] on link "Accueil" at bounding box center [48, 19] width 57 height 13
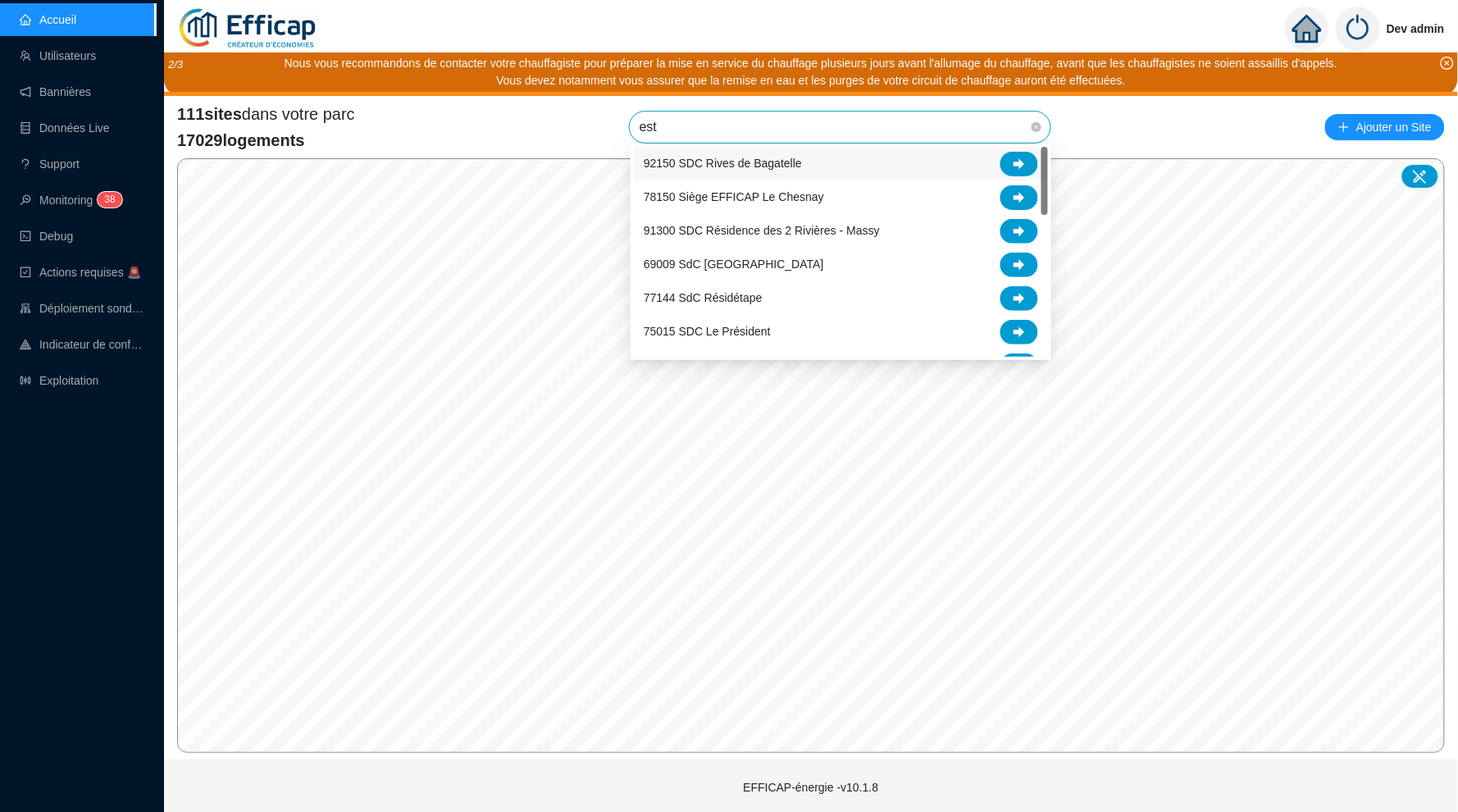
type input "este"
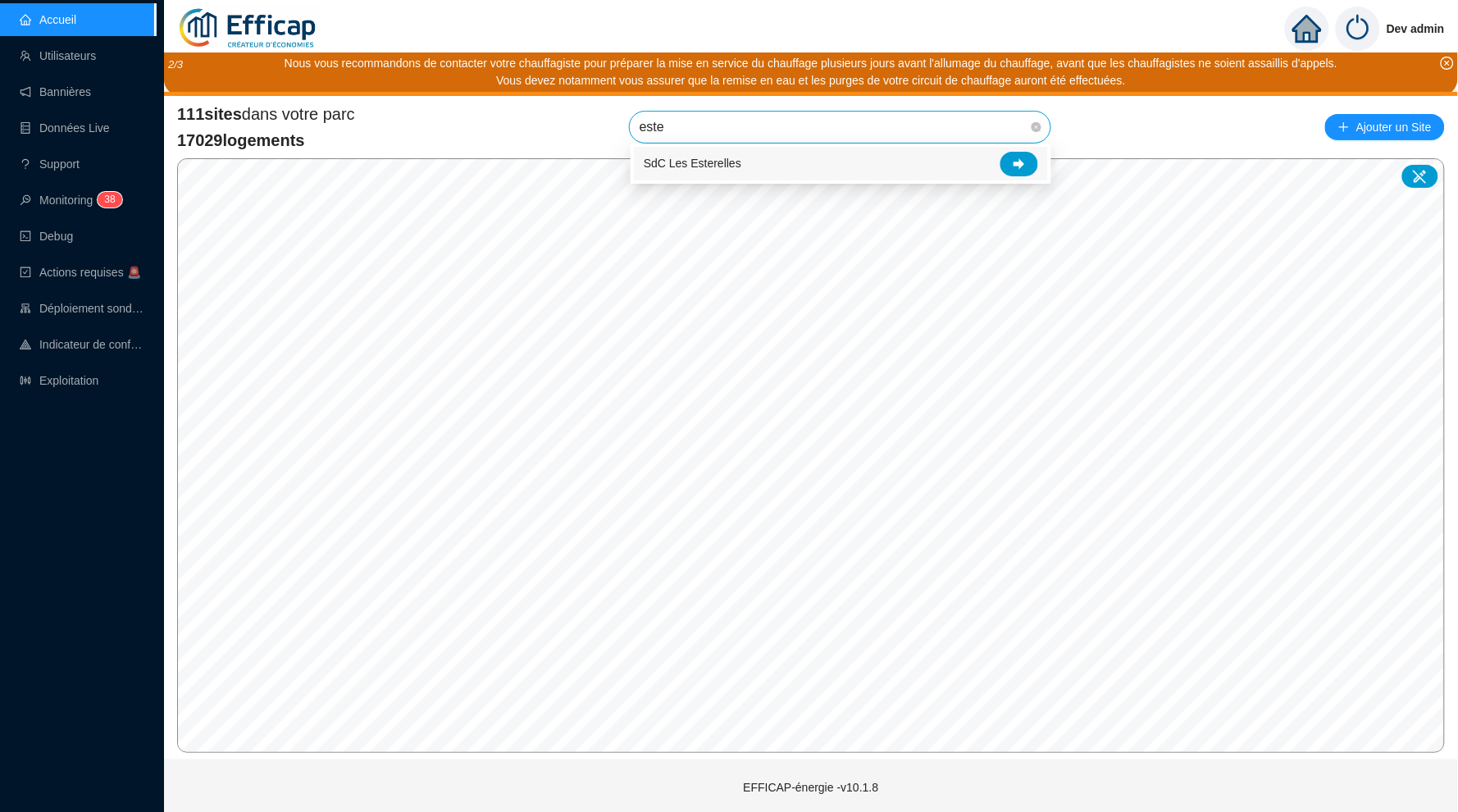
click at [920, 169] on div "SdC Les Esterelles" at bounding box center [841, 163] width 394 height 24
click at [847, 135] on span "SdC Les Esterelles" at bounding box center [841, 127] width 401 height 31
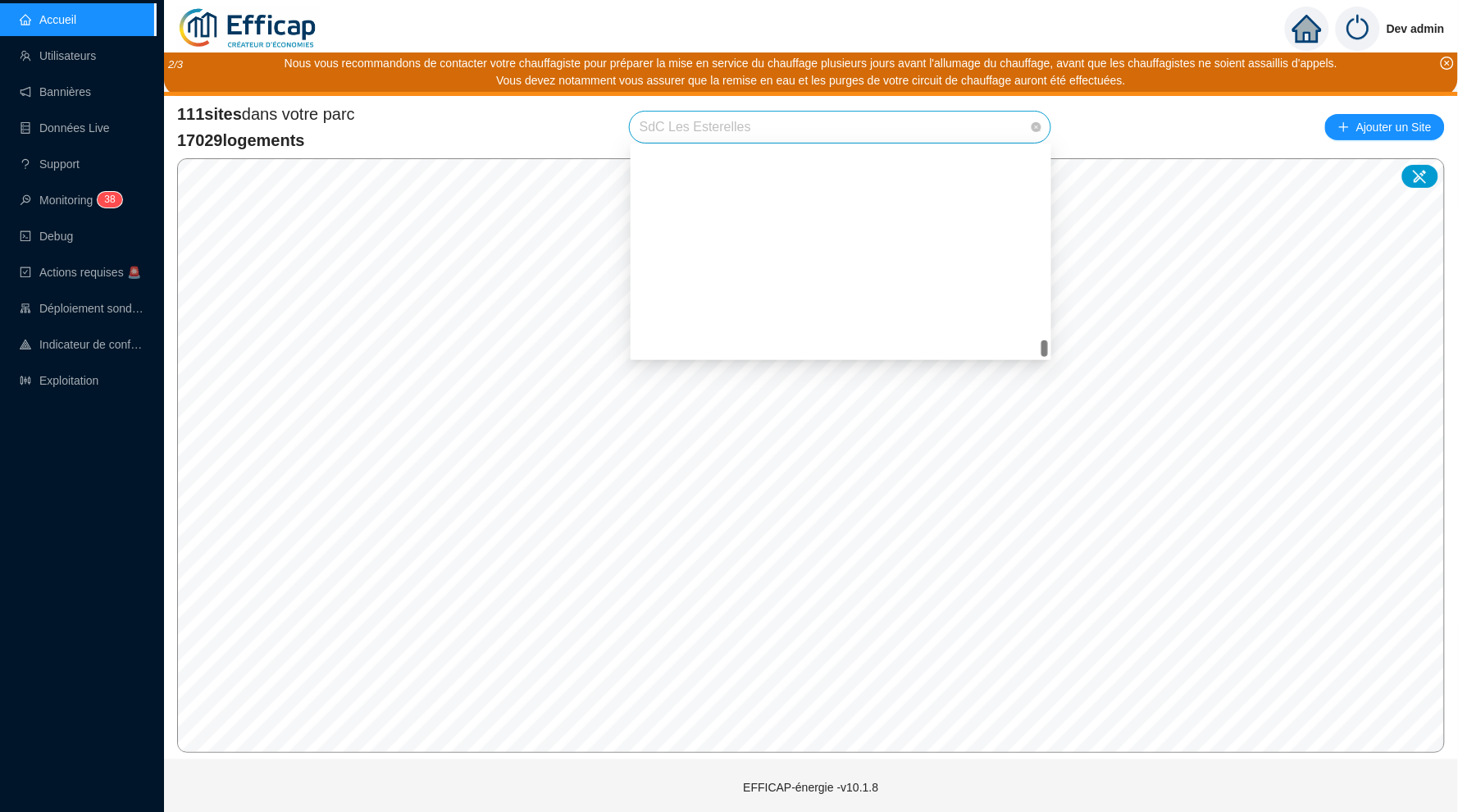
scroll to position [2886, 0]
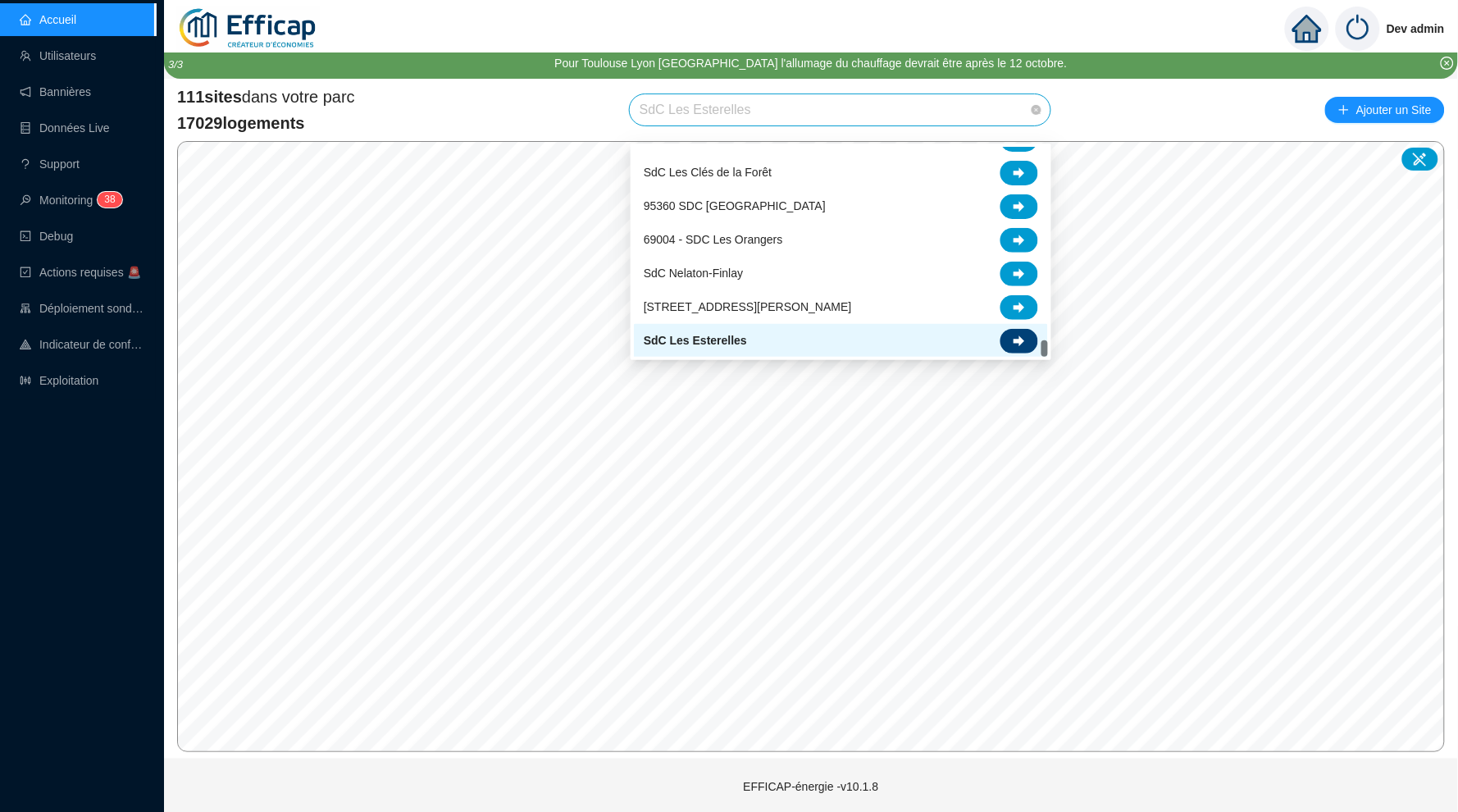
click at [1014, 340] on icon at bounding box center [1020, 341] width 12 height 12
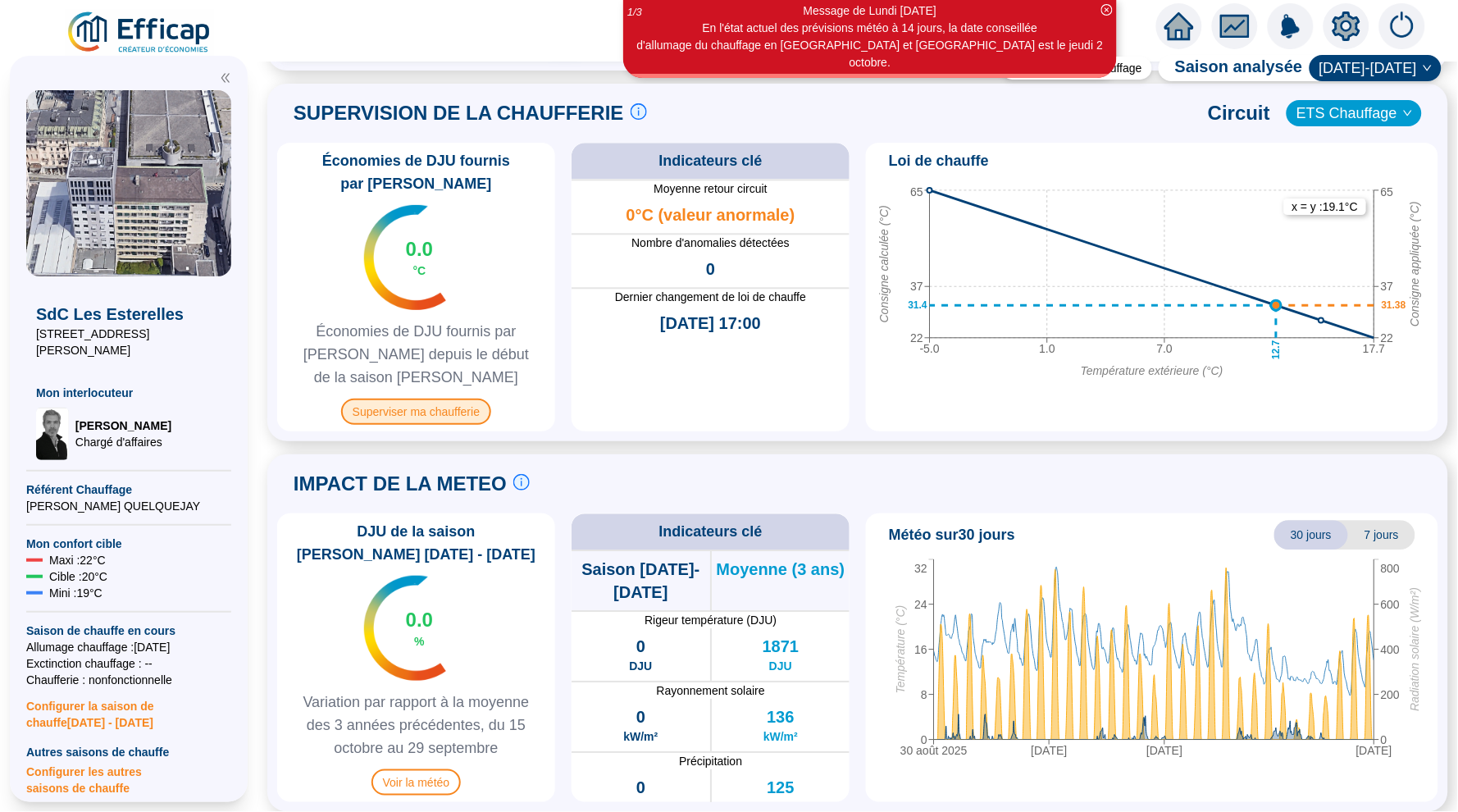
click at [382, 402] on span "Superviser ma chaufferie" at bounding box center [416, 411] width 150 height 26
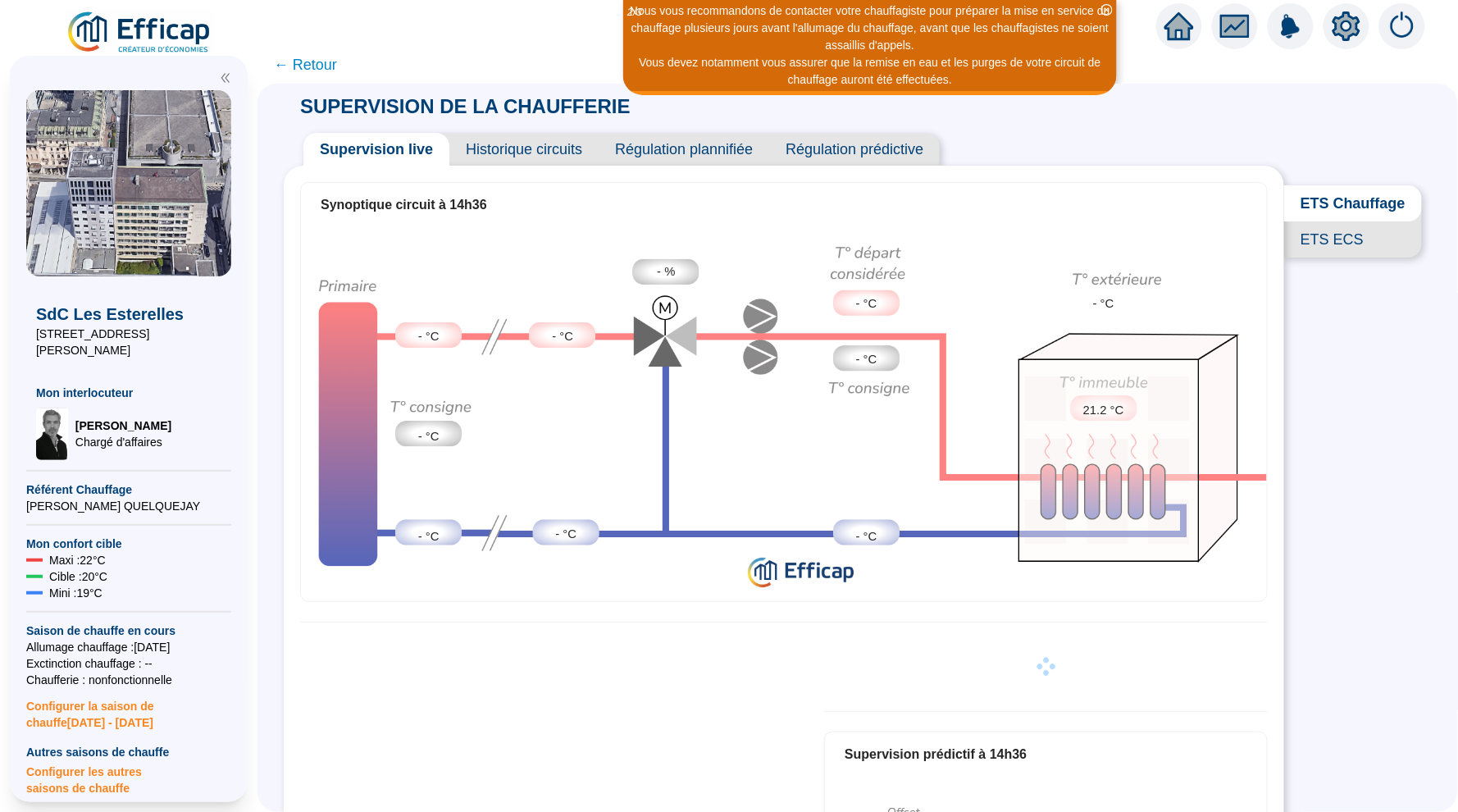
click at [508, 149] on span "Historique circuits" at bounding box center [524, 150] width 150 height 33
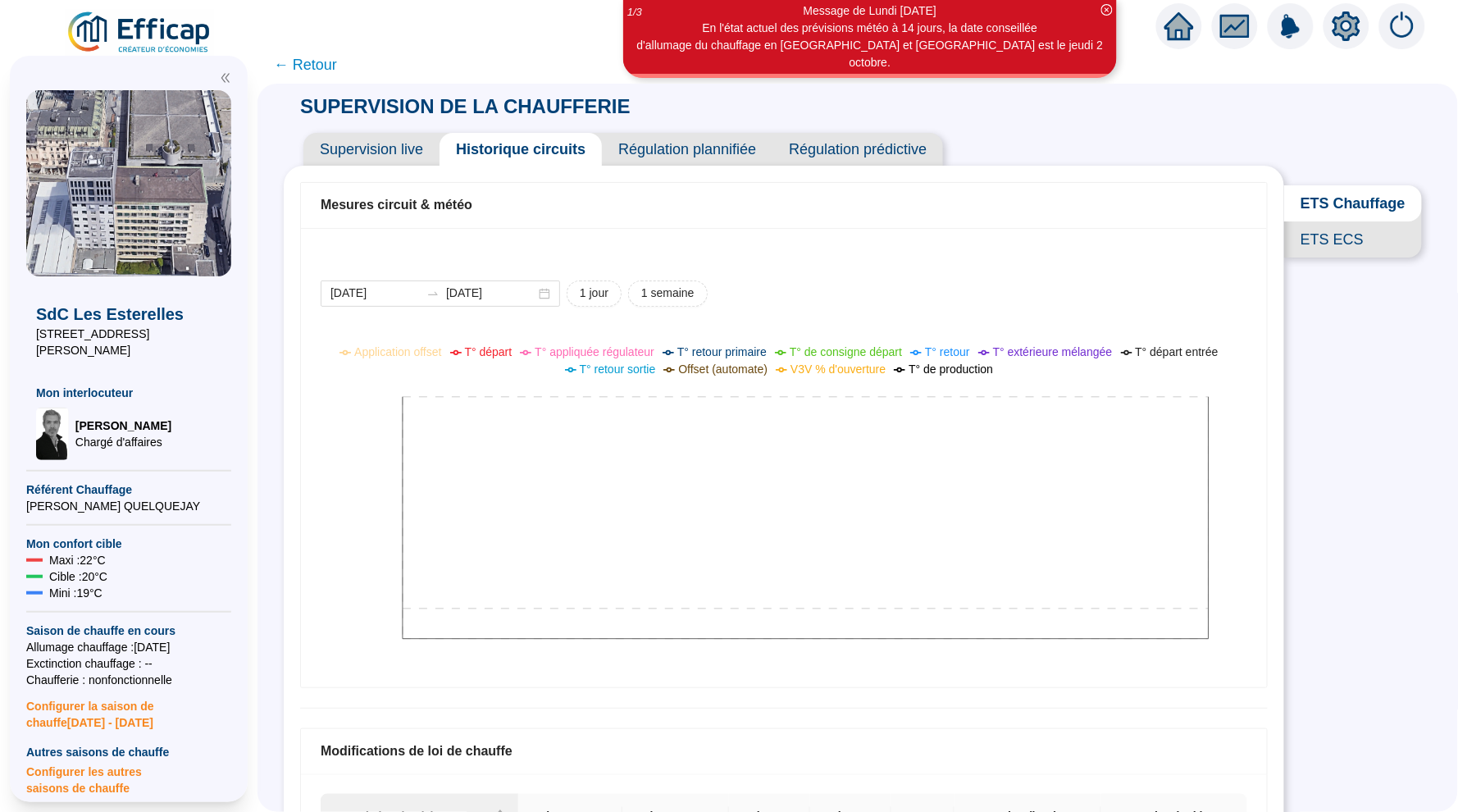
click at [402, 157] on span "Supervision live" at bounding box center [371, 150] width 136 height 33
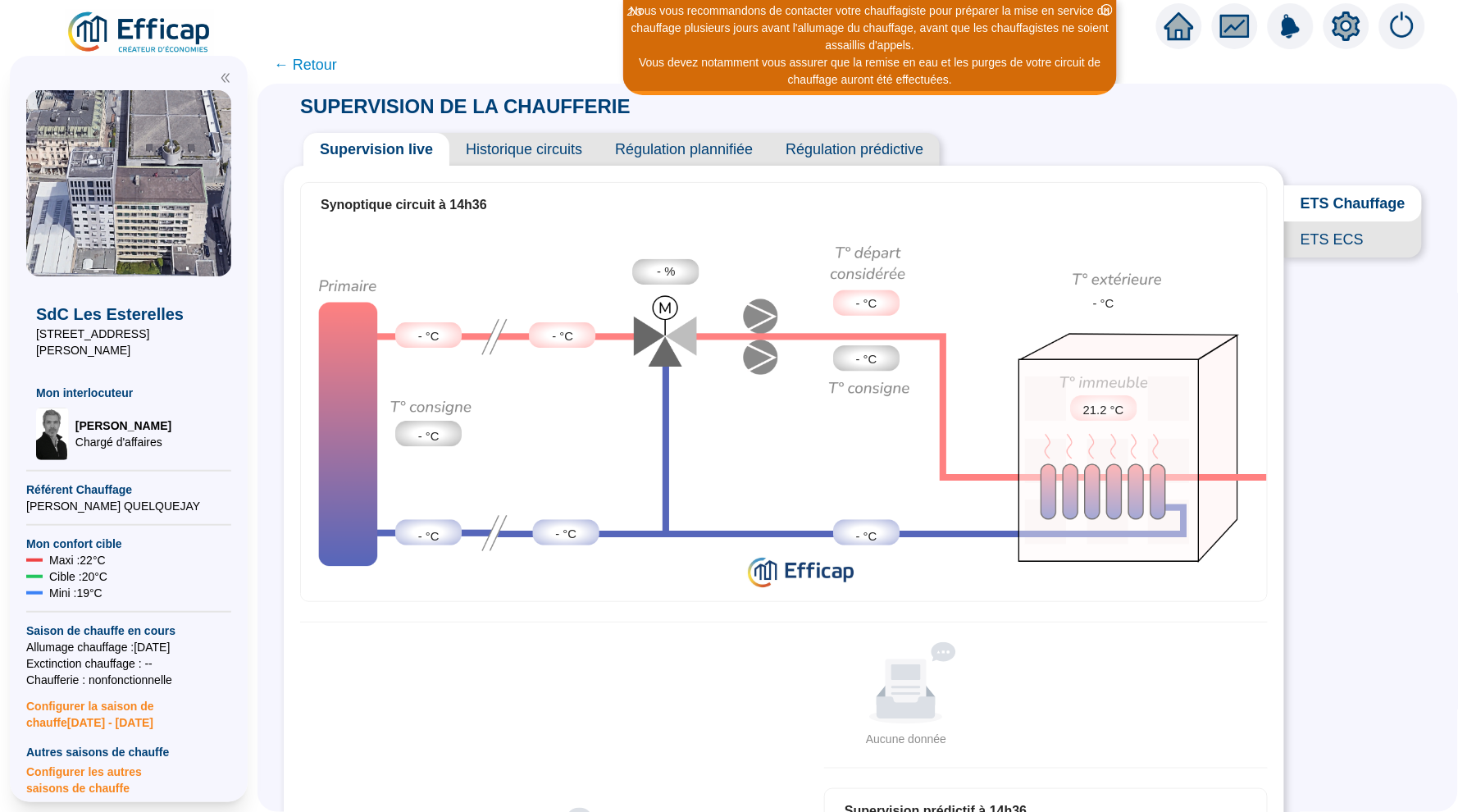
click at [317, 64] on span "← Retour" at bounding box center [305, 64] width 64 height 23
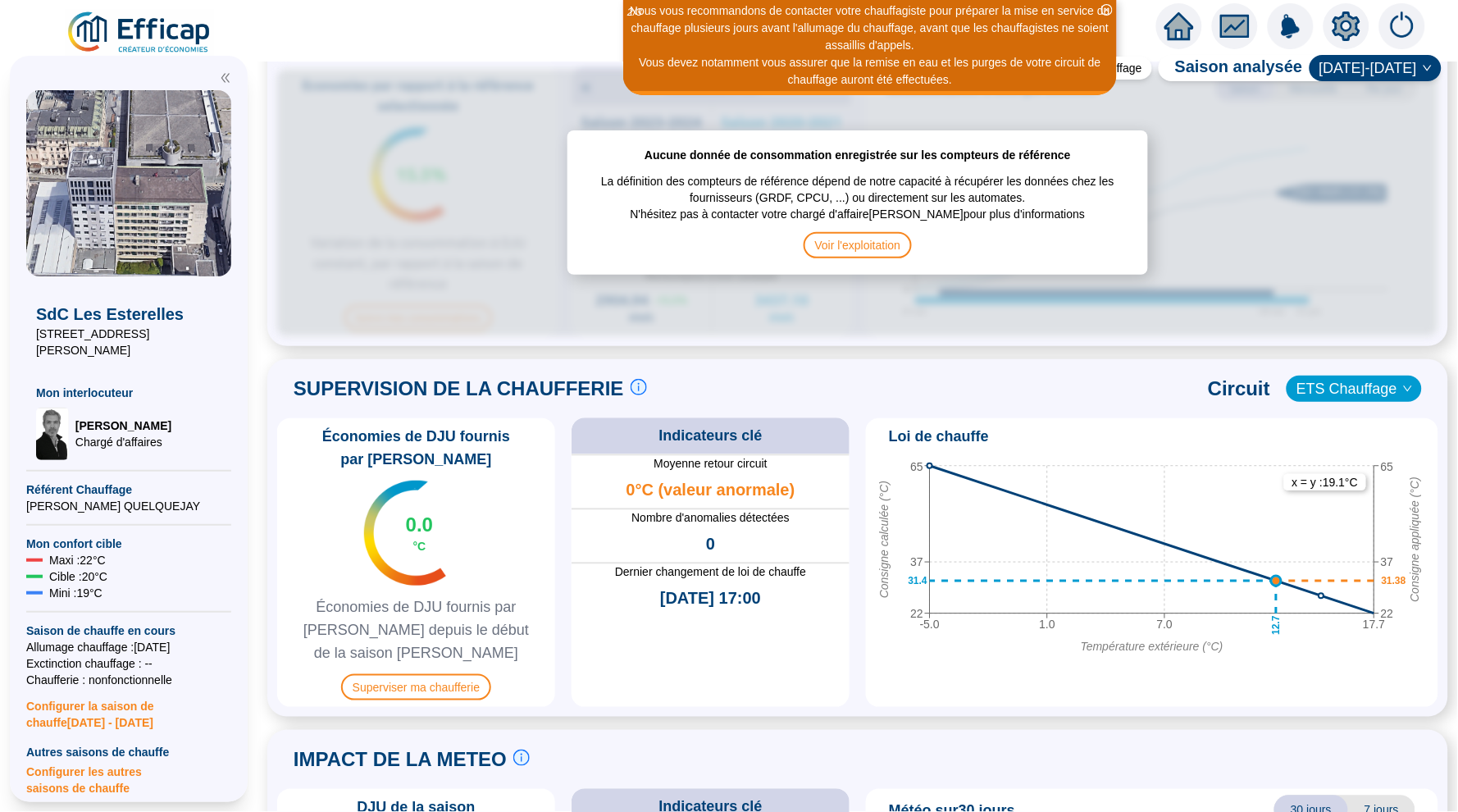
scroll to position [893, 0]
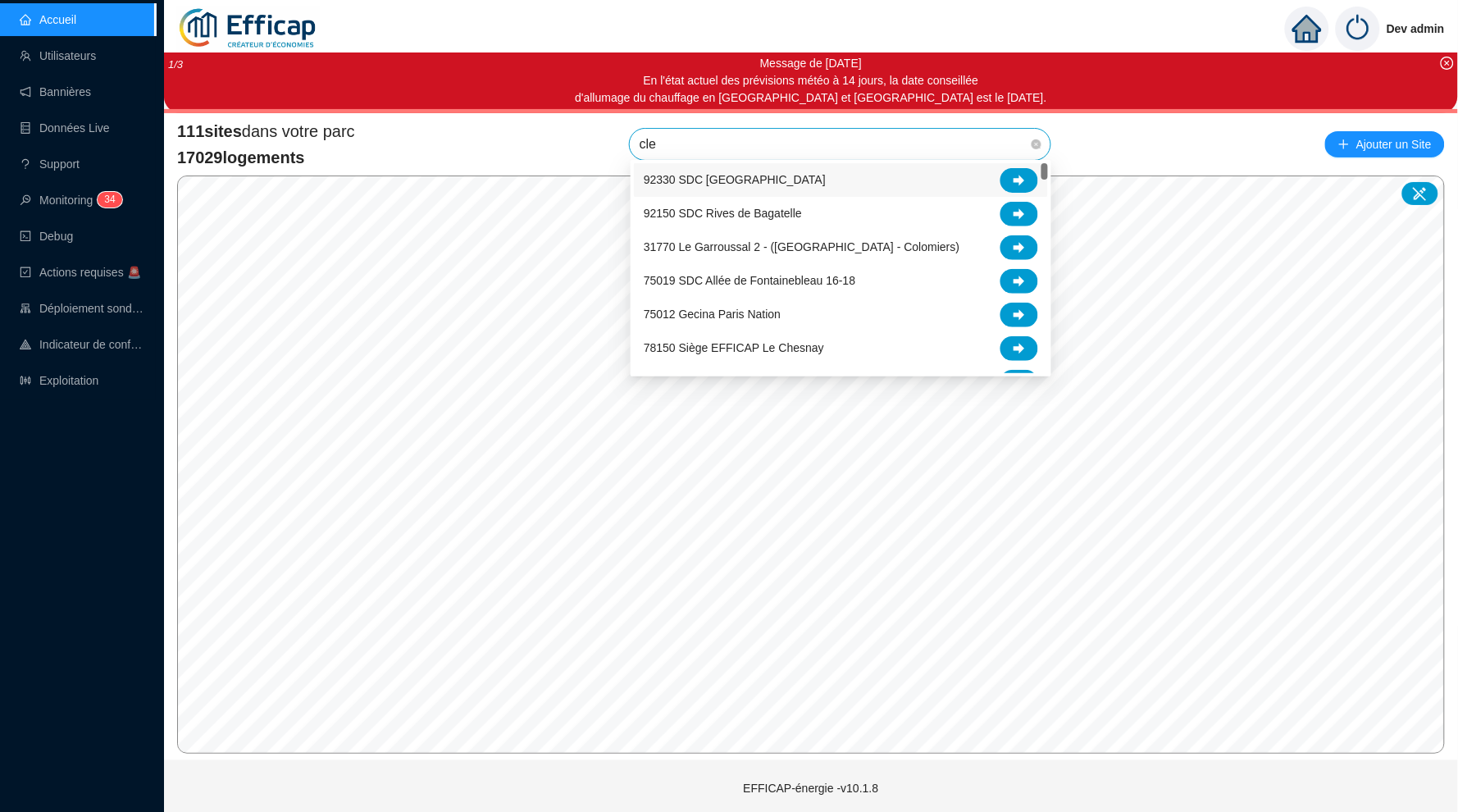
type input "cler"
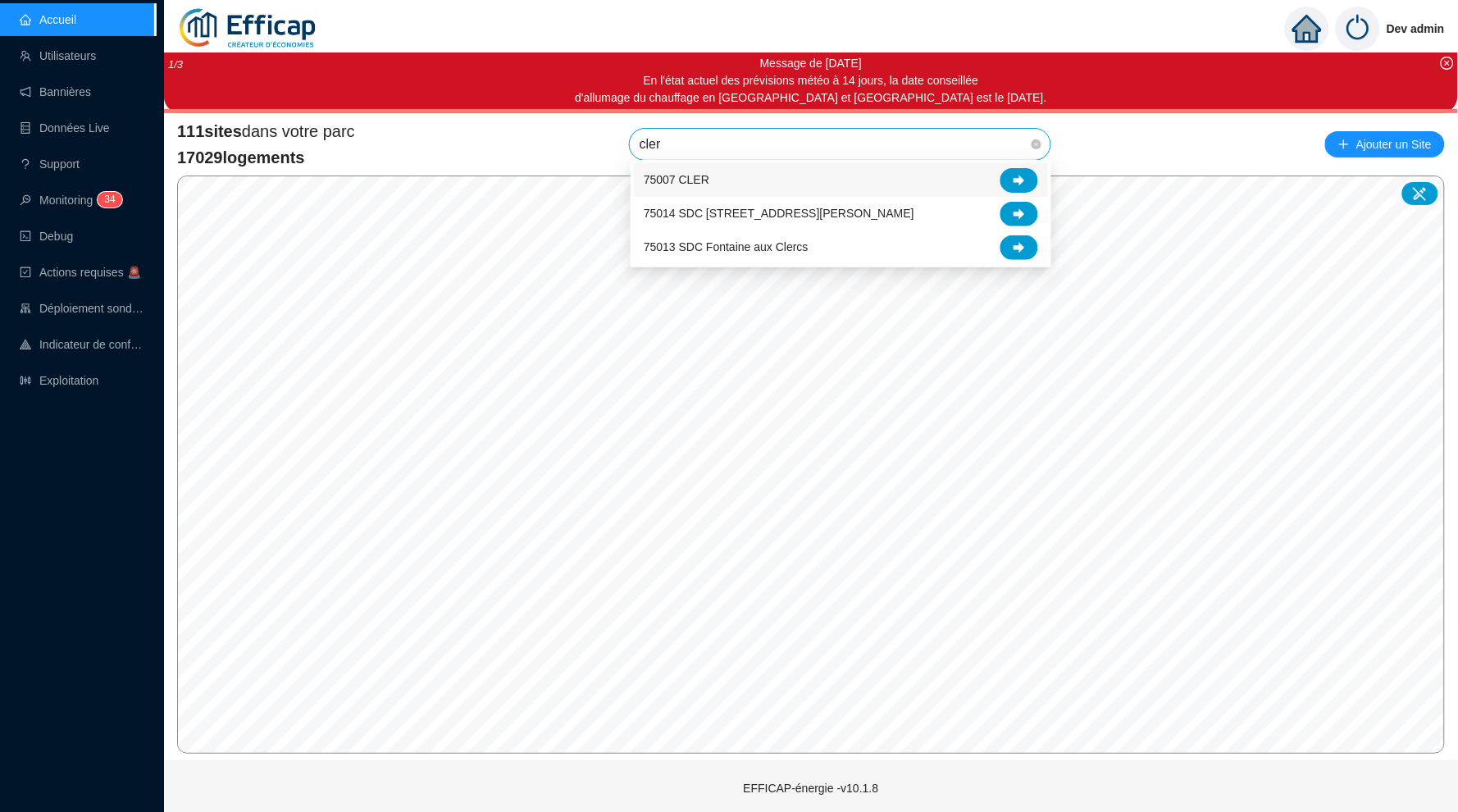
click at [862, 175] on div "75007 CLER" at bounding box center [841, 180] width 394 height 24
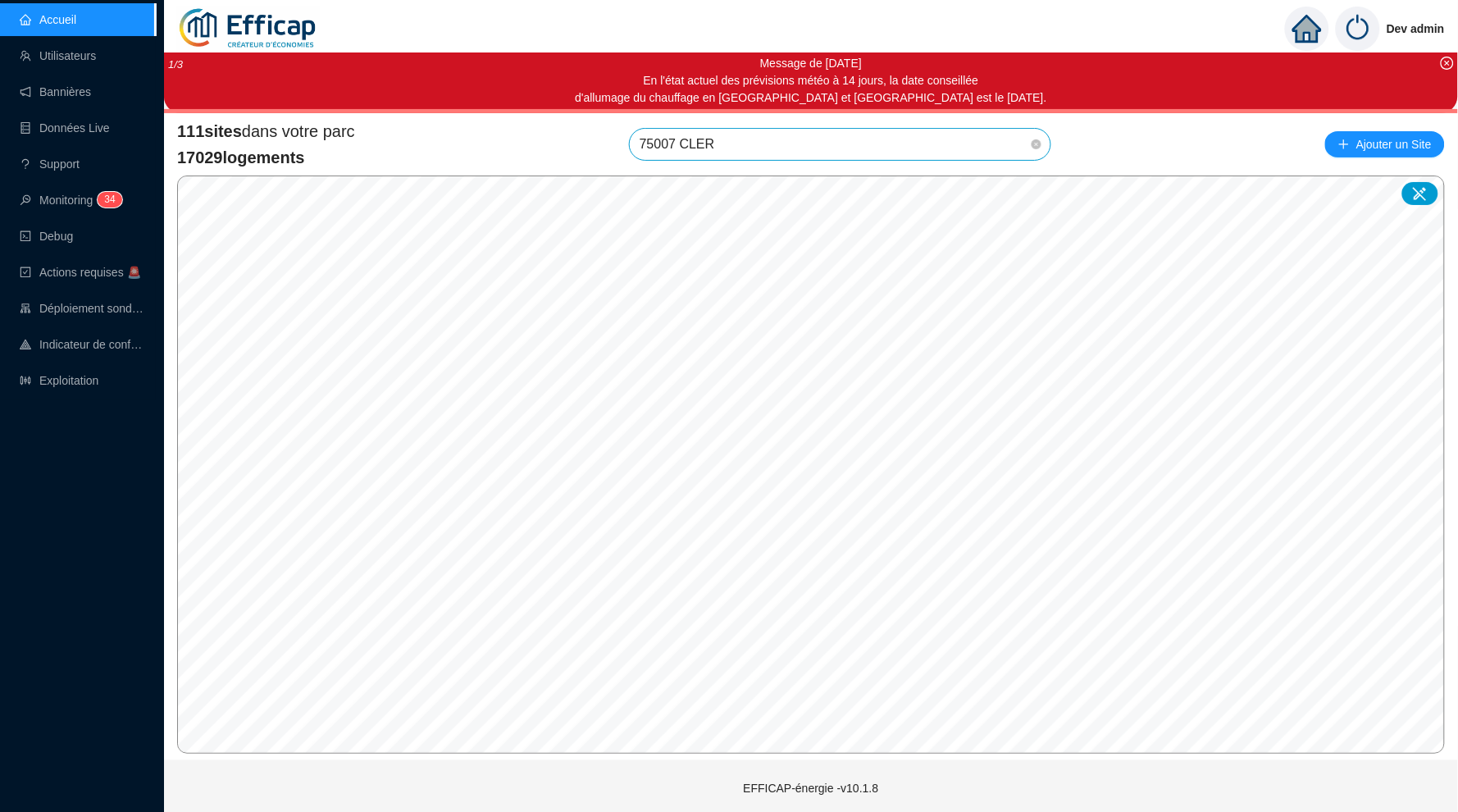
click at [775, 135] on span "75007 CLER" at bounding box center [841, 145] width 401 height 31
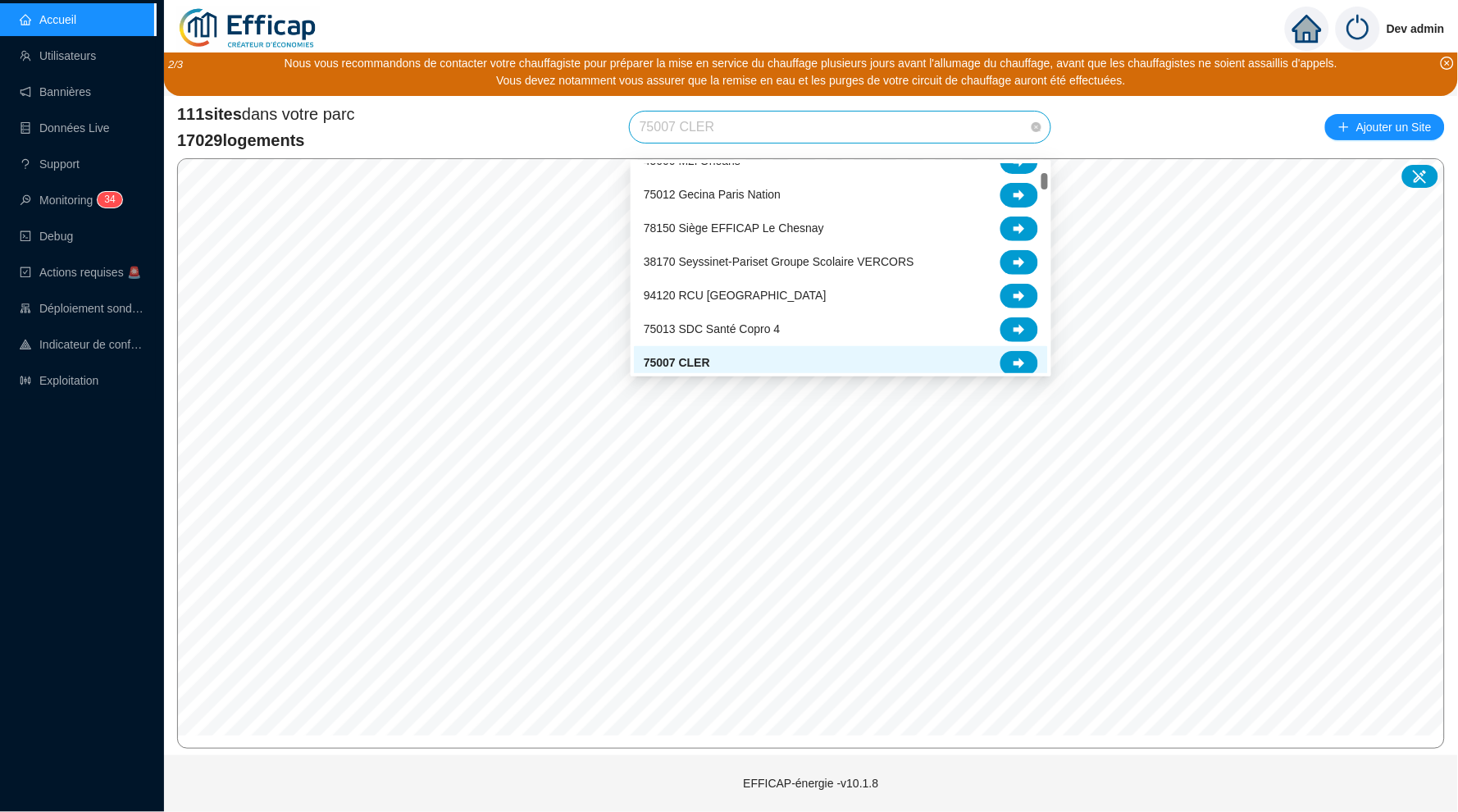
scroll to position [148, 0]
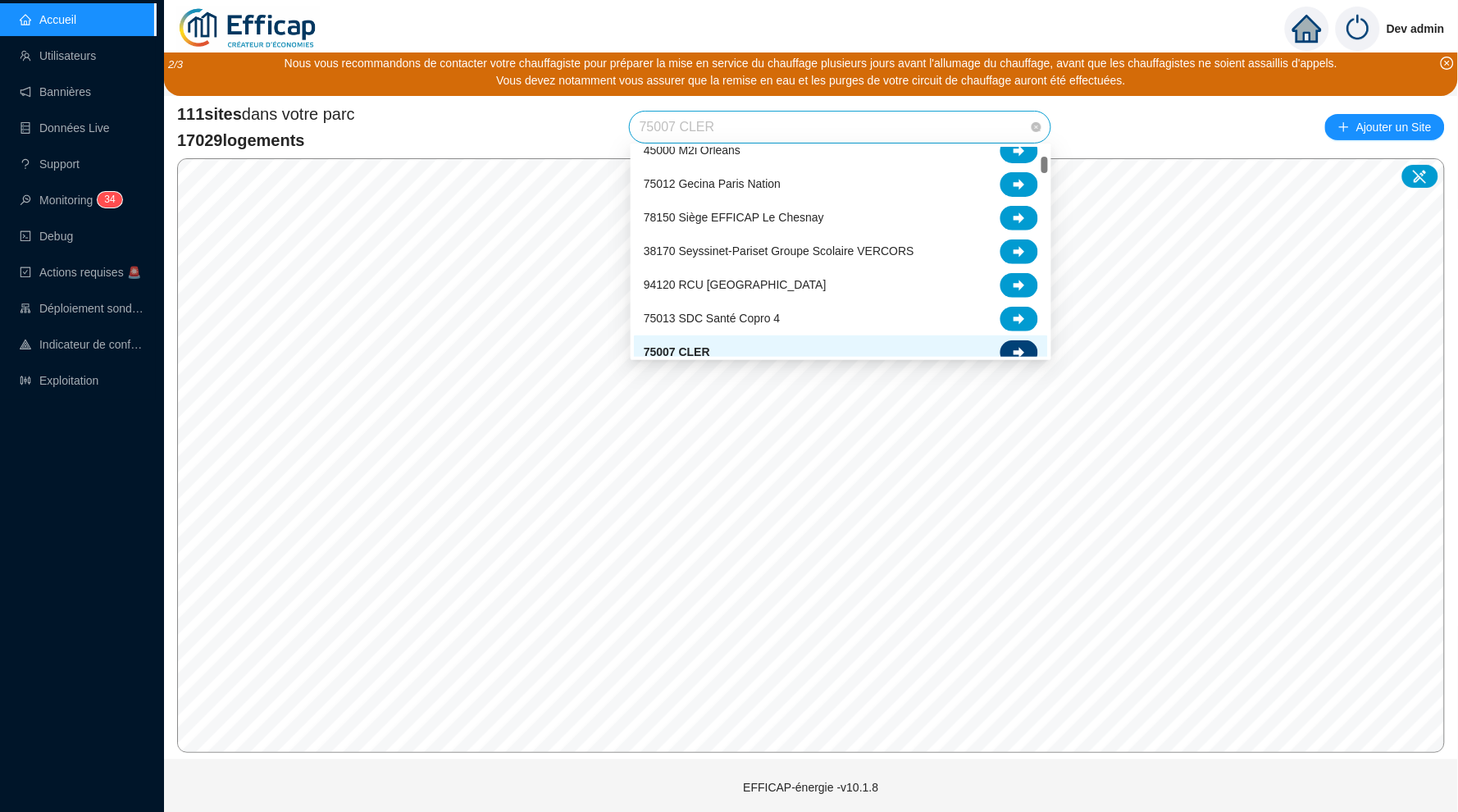
click at [1023, 342] on div at bounding box center [1019, 352] width 38 height 24
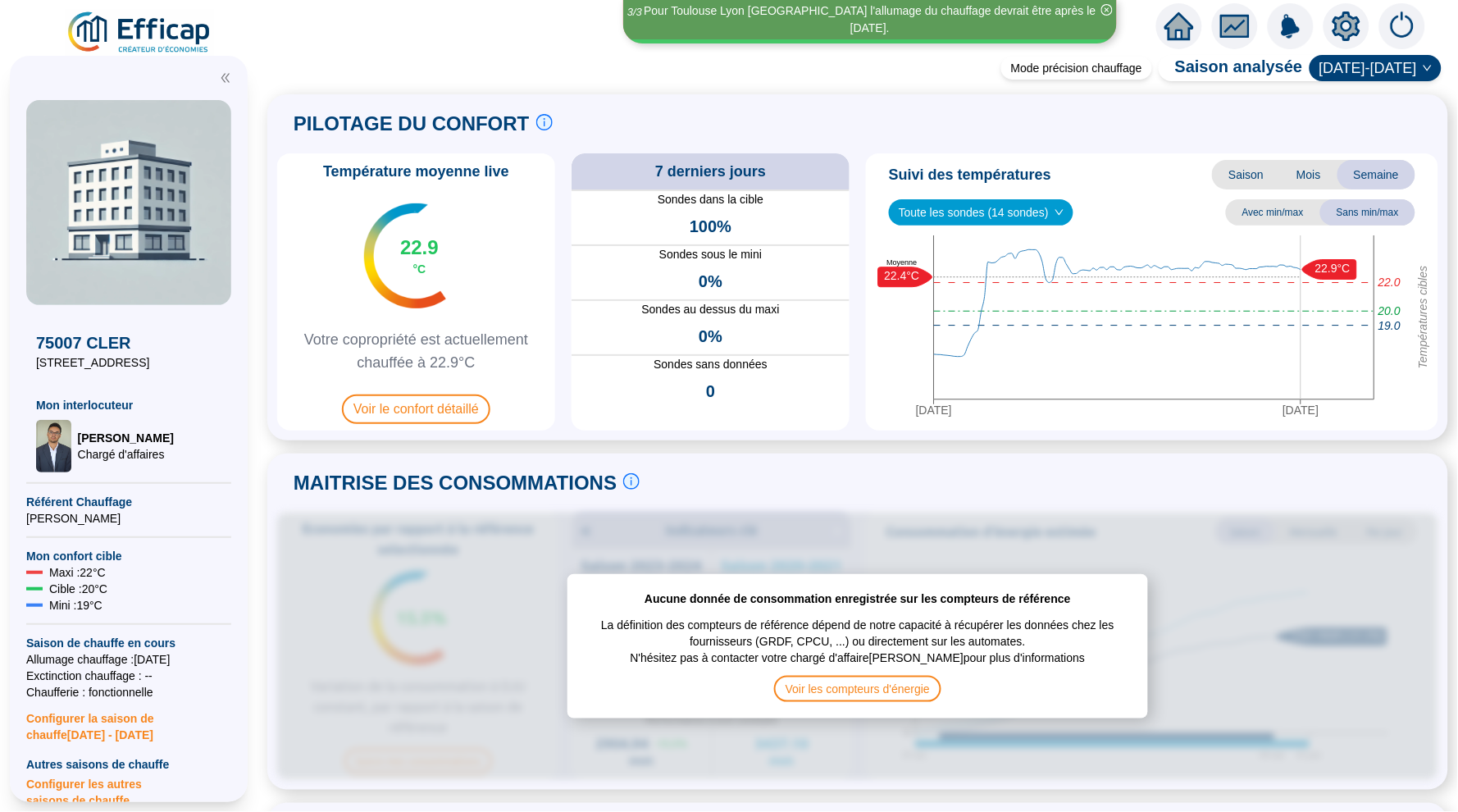
click at [1173, 30] on icon "home" at bounding box center [1179, 25] width 29 height 23
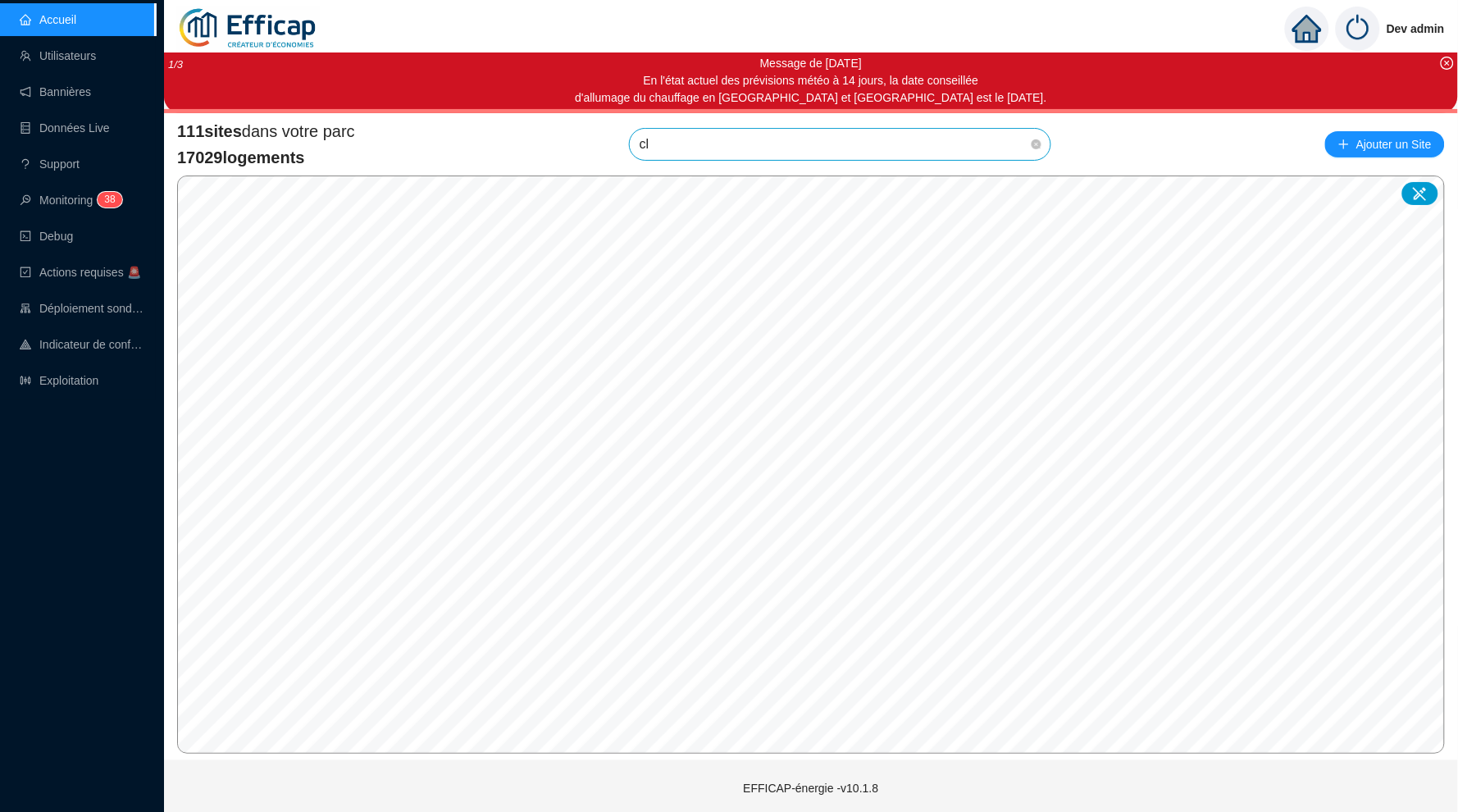
type input "cle"
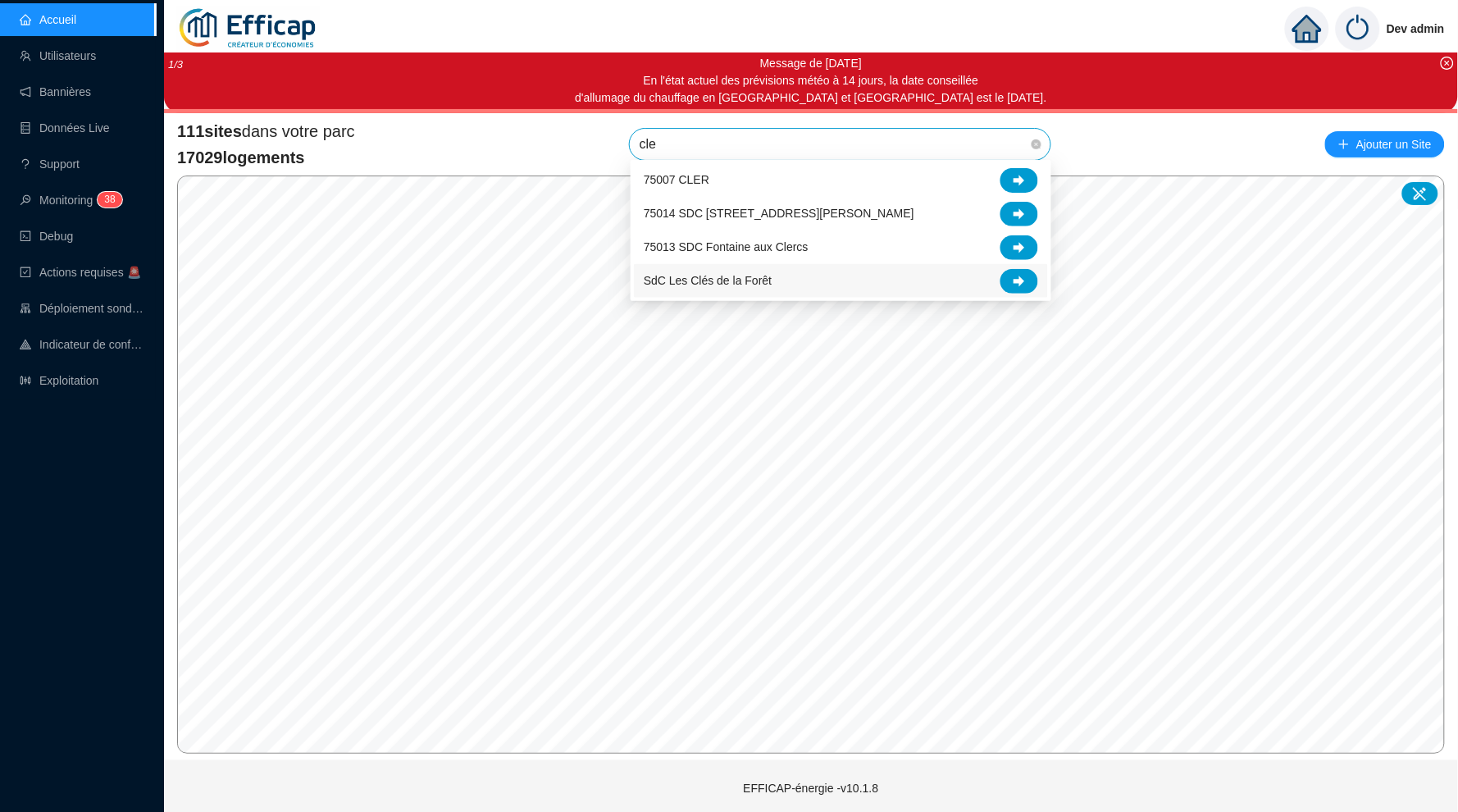
click at [950, 286] on div "SdC Les Clés de la Forêt" at bounding box center [841, 281] width 394 height 24
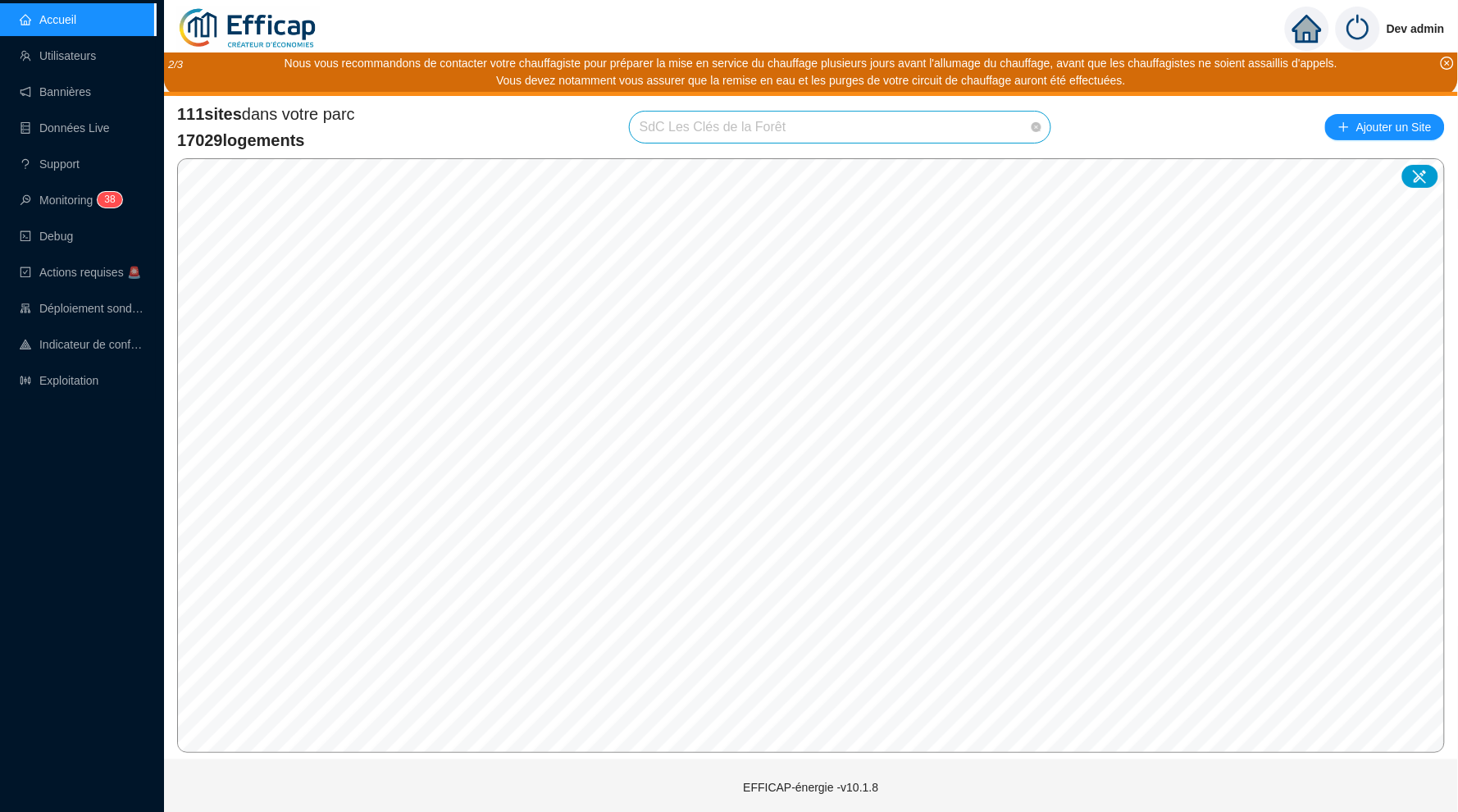
click at [807, 126] on span "SdC Les Clés de la Forêt" at bounding box center [841, 127] width 401 height 31
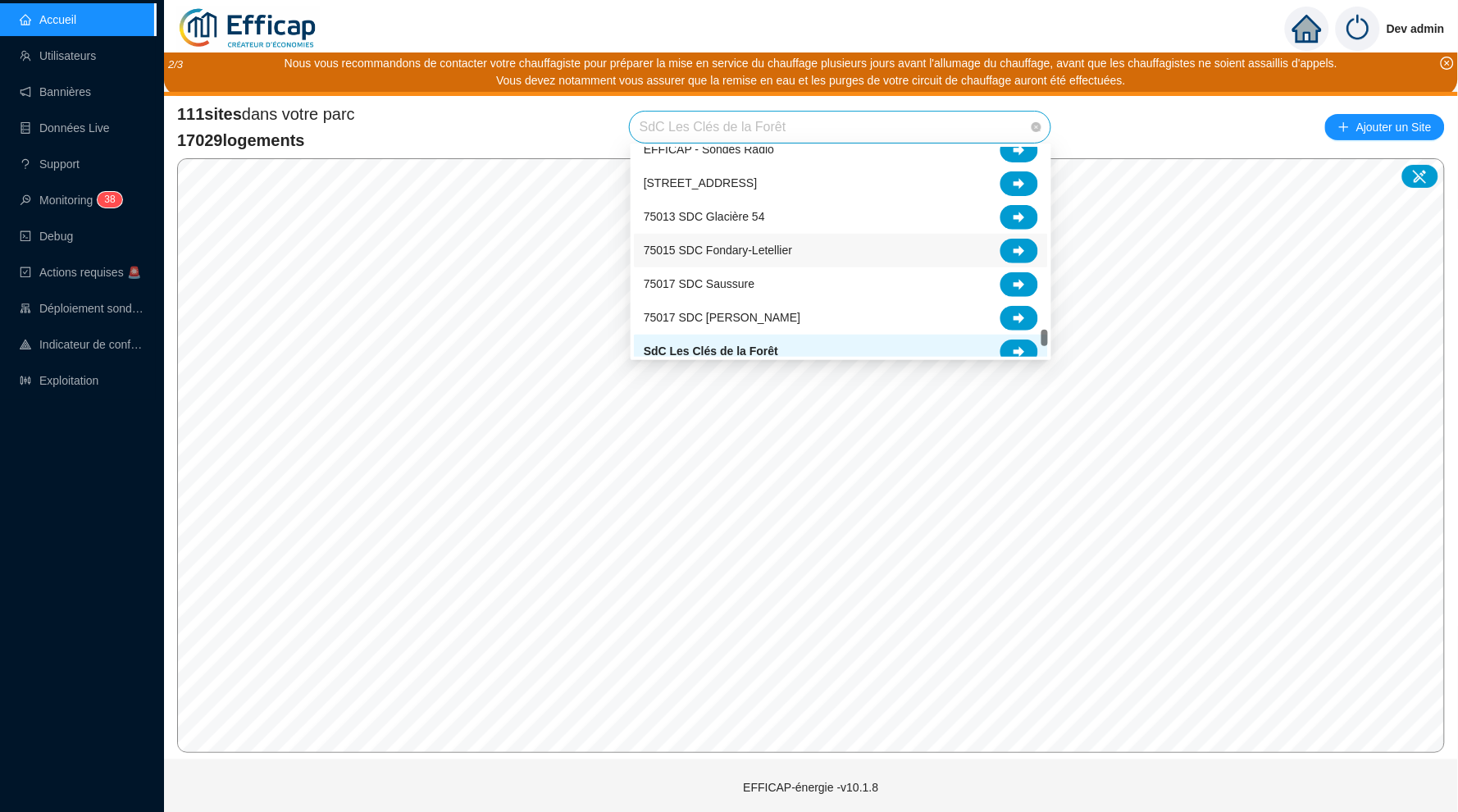
scroll to position [2722, 0]
click at [1021, 346] on icon at bounding box center [1020, 352] width 12 height 12
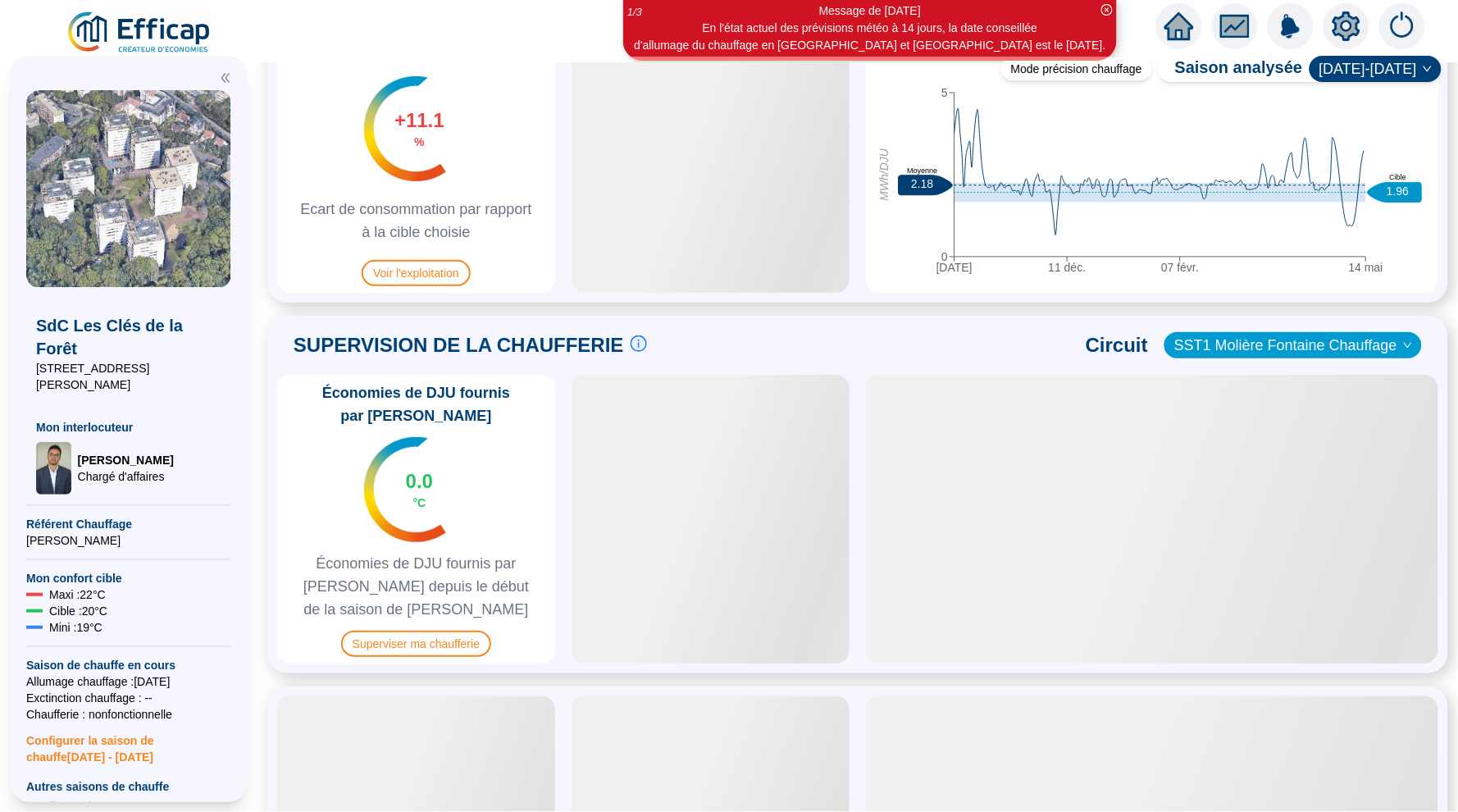
scroll to position [913, 0]
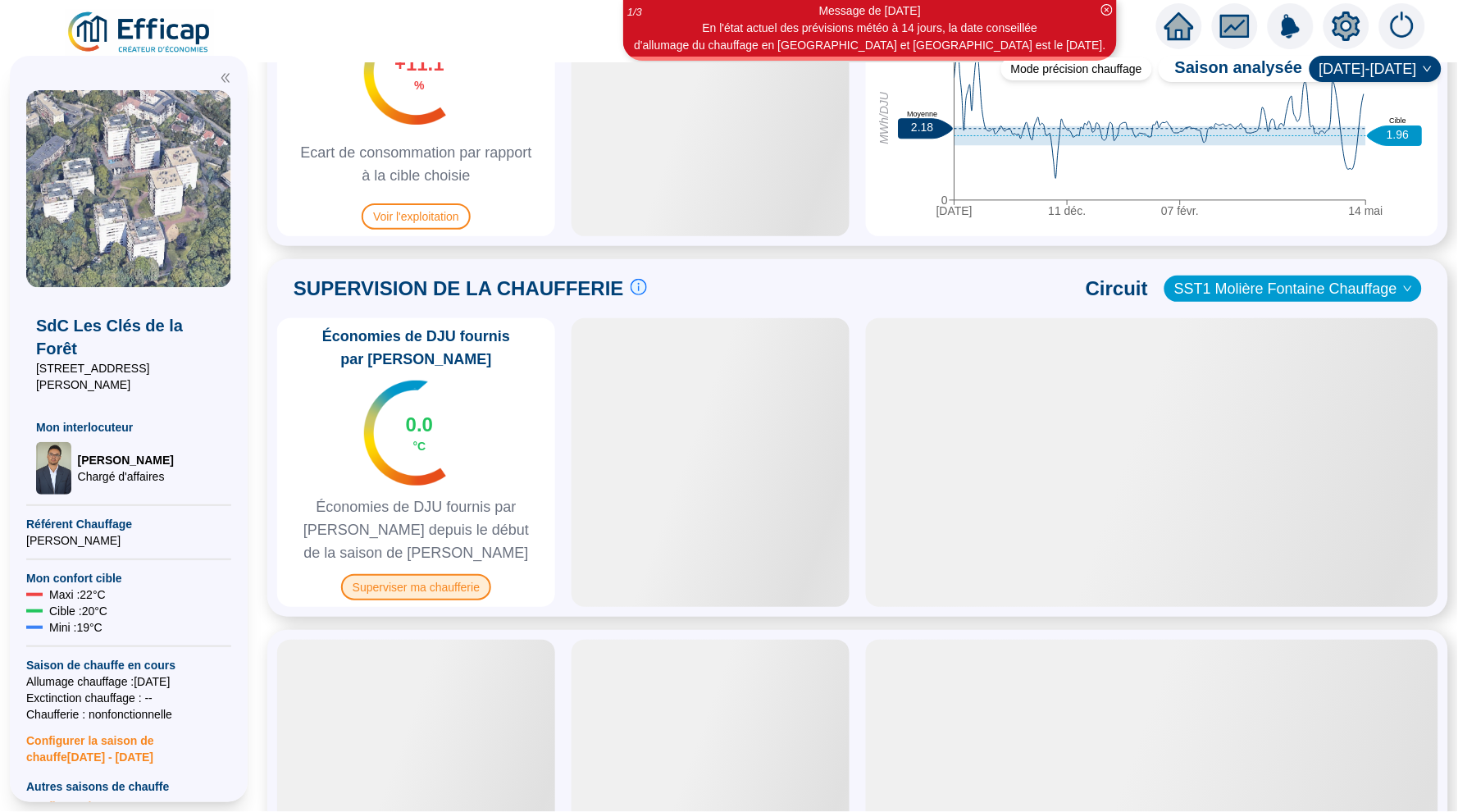
click at [442, 585] on span "Superviser ma chaufferie" at bounding box center [416, 587] width 150 height 26
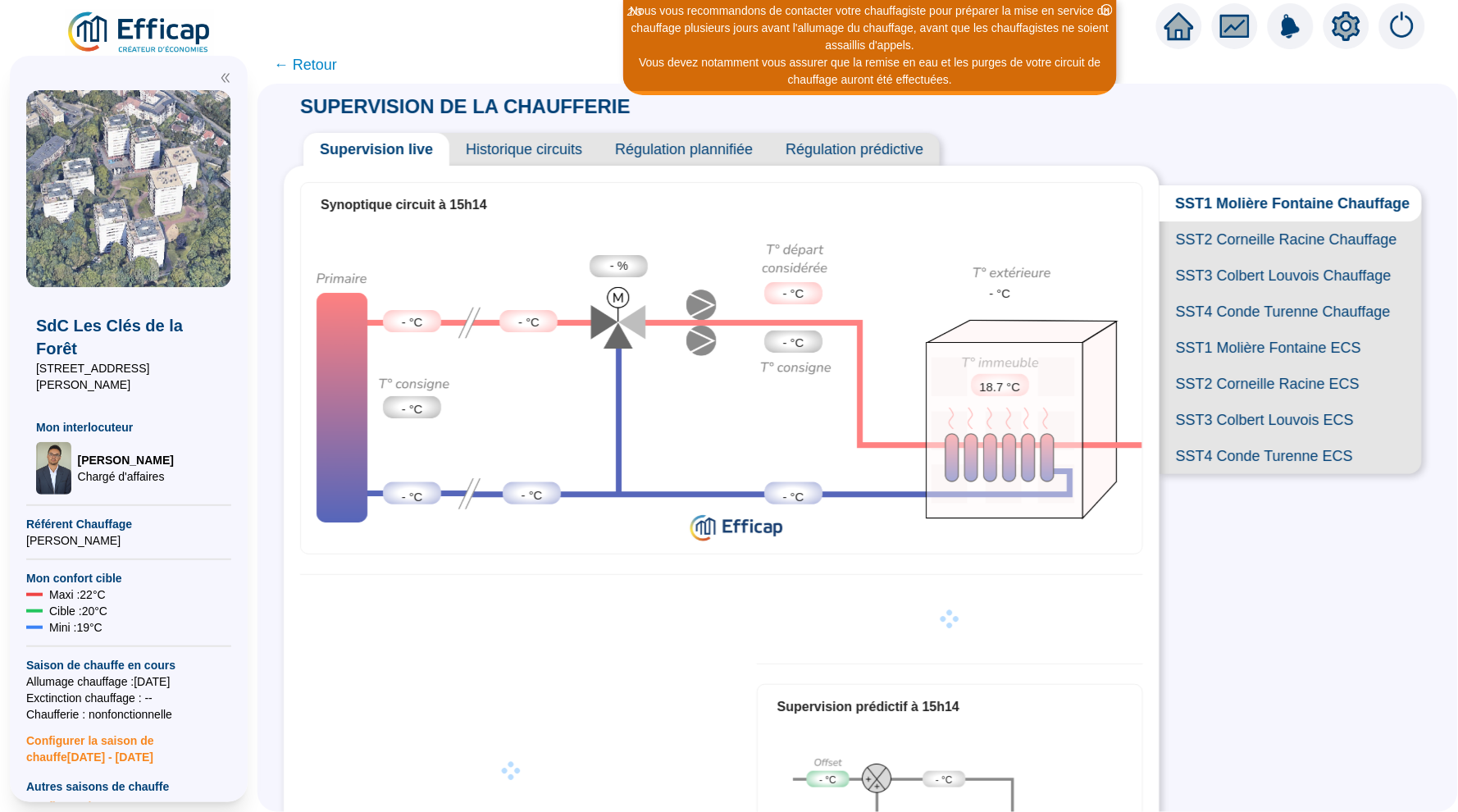
click at [500, 146] on span "Historique circuits" at bounding box center [524, 150] width 150 height 33
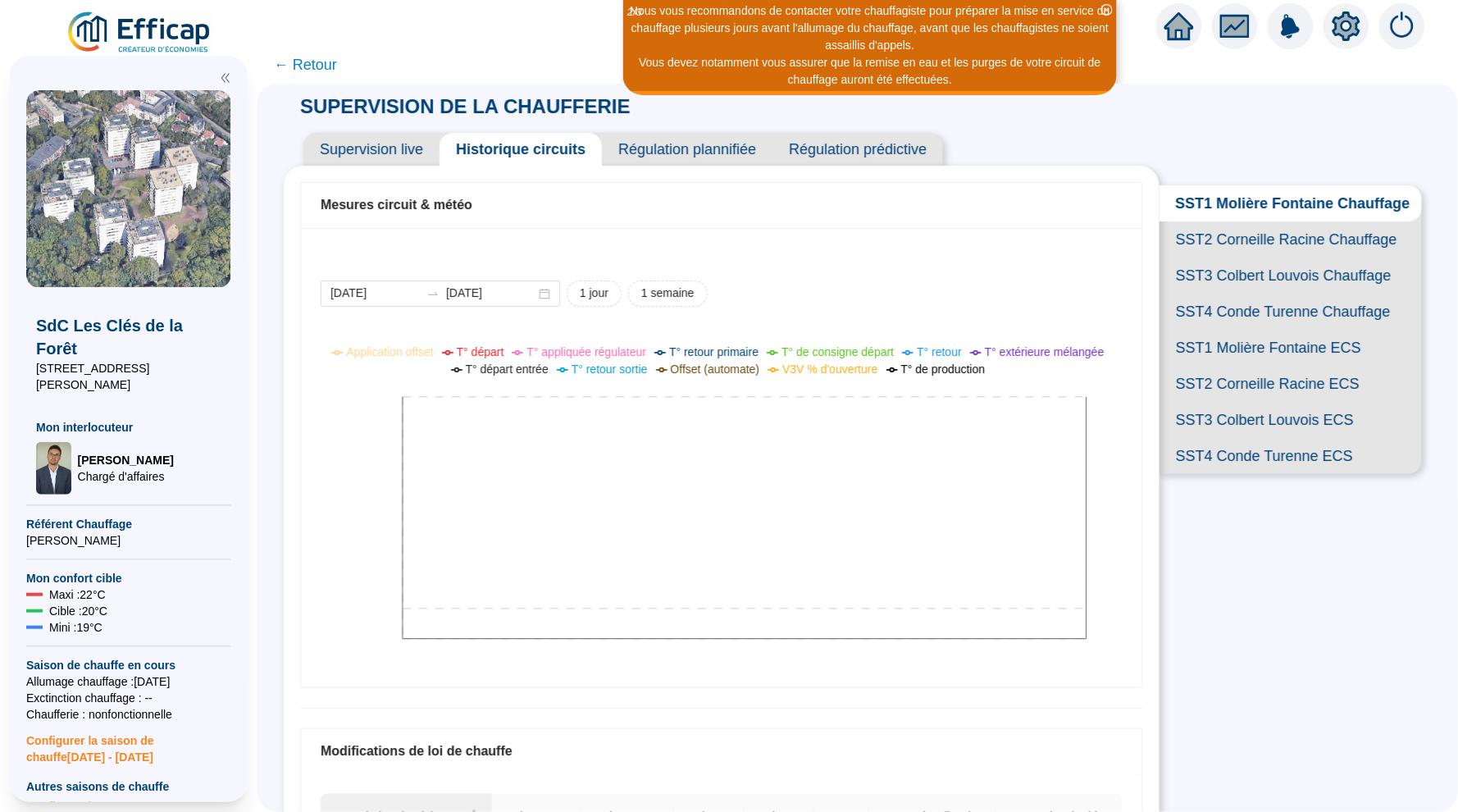
click at [1253, 248] on span "SST2 Corneille Racine Chauffage" at bounding box center [1291, 239] width 262 height 36
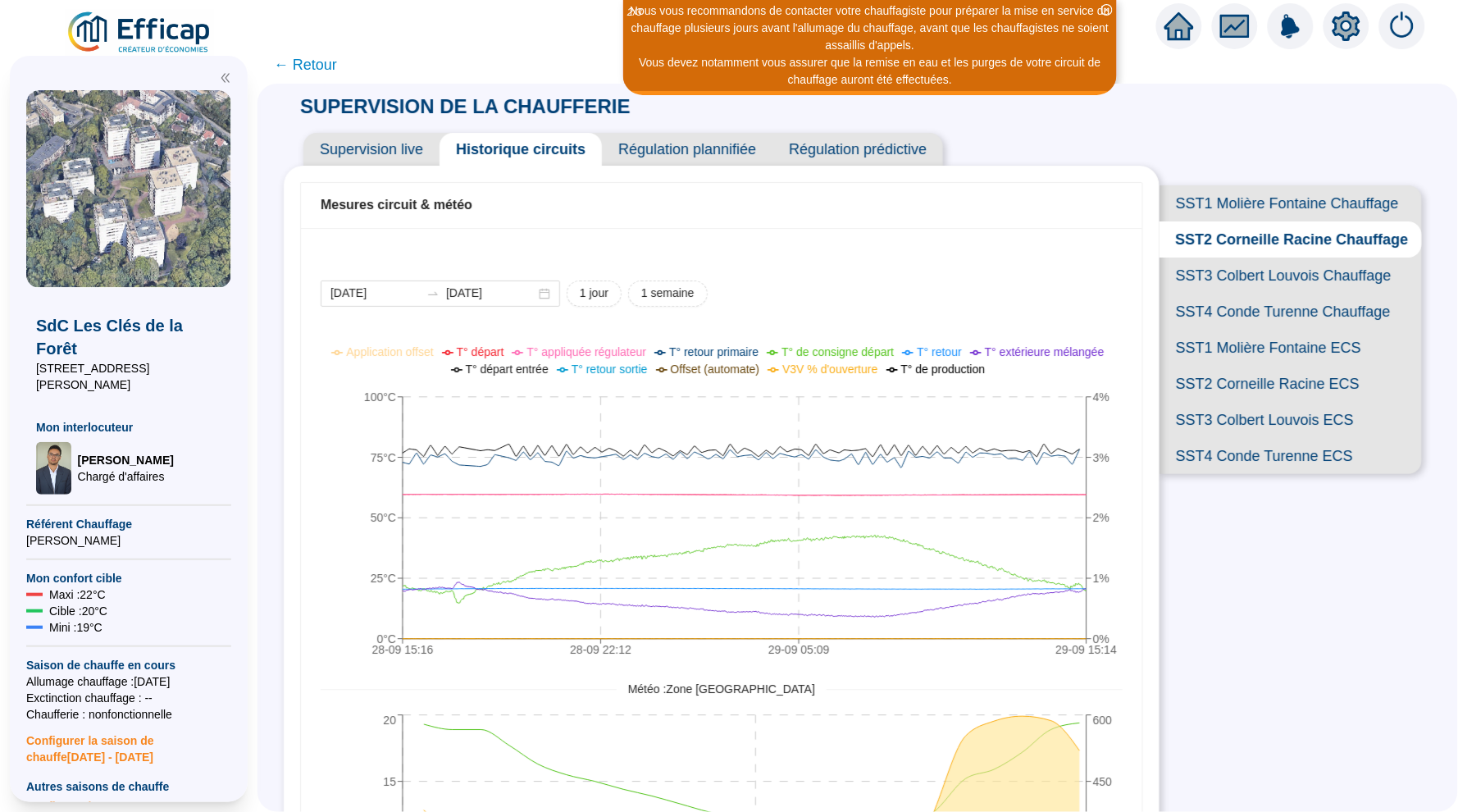
click at [1270, 277] on span "SST3 Colbert Louvois Chauffage" at bounding box center [1291, 275] width 262 height 36
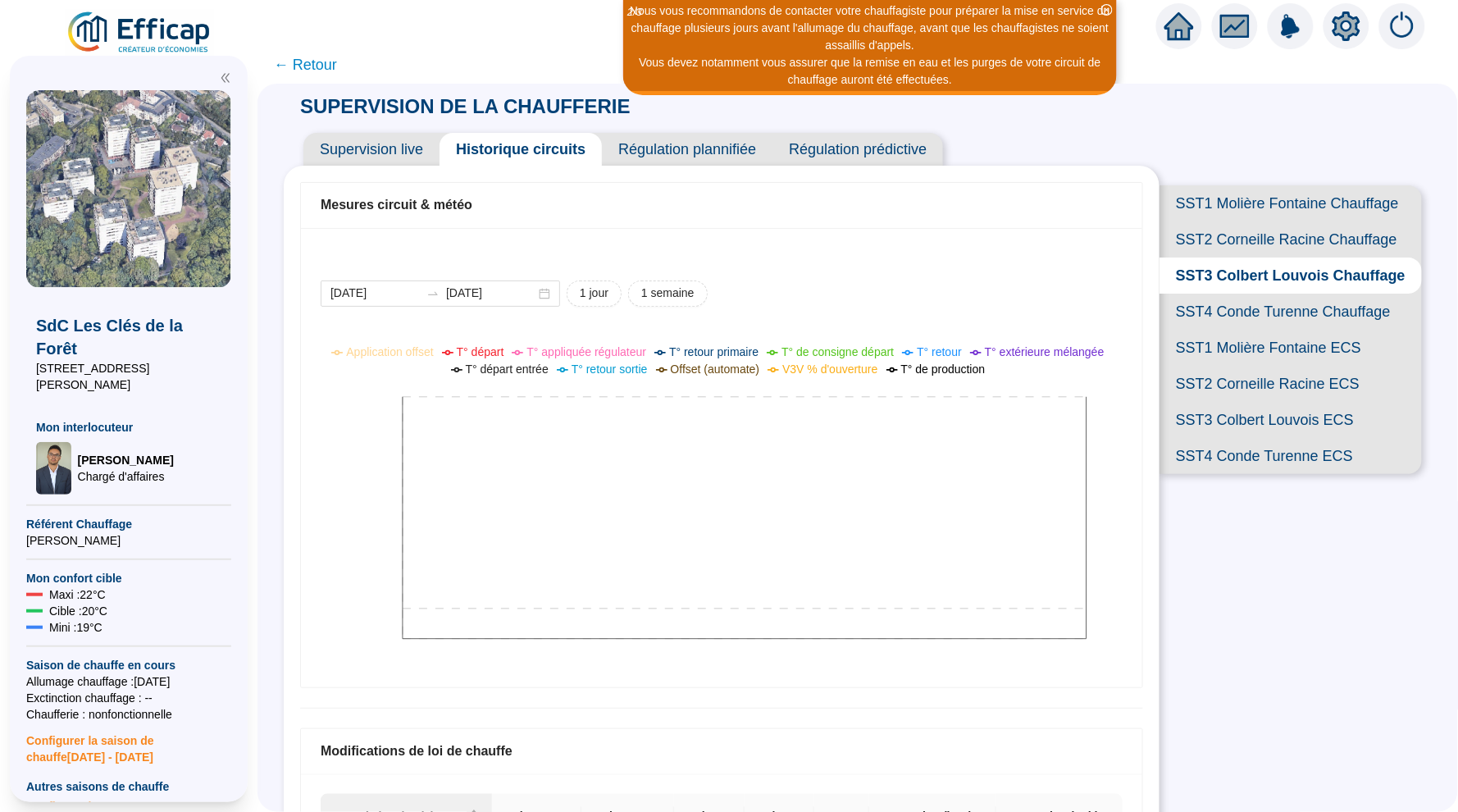
click at [1274, 312] on span "SST4 Conde Turenne Chauffage" at bounding box center [1291, 311] width 262 height 36
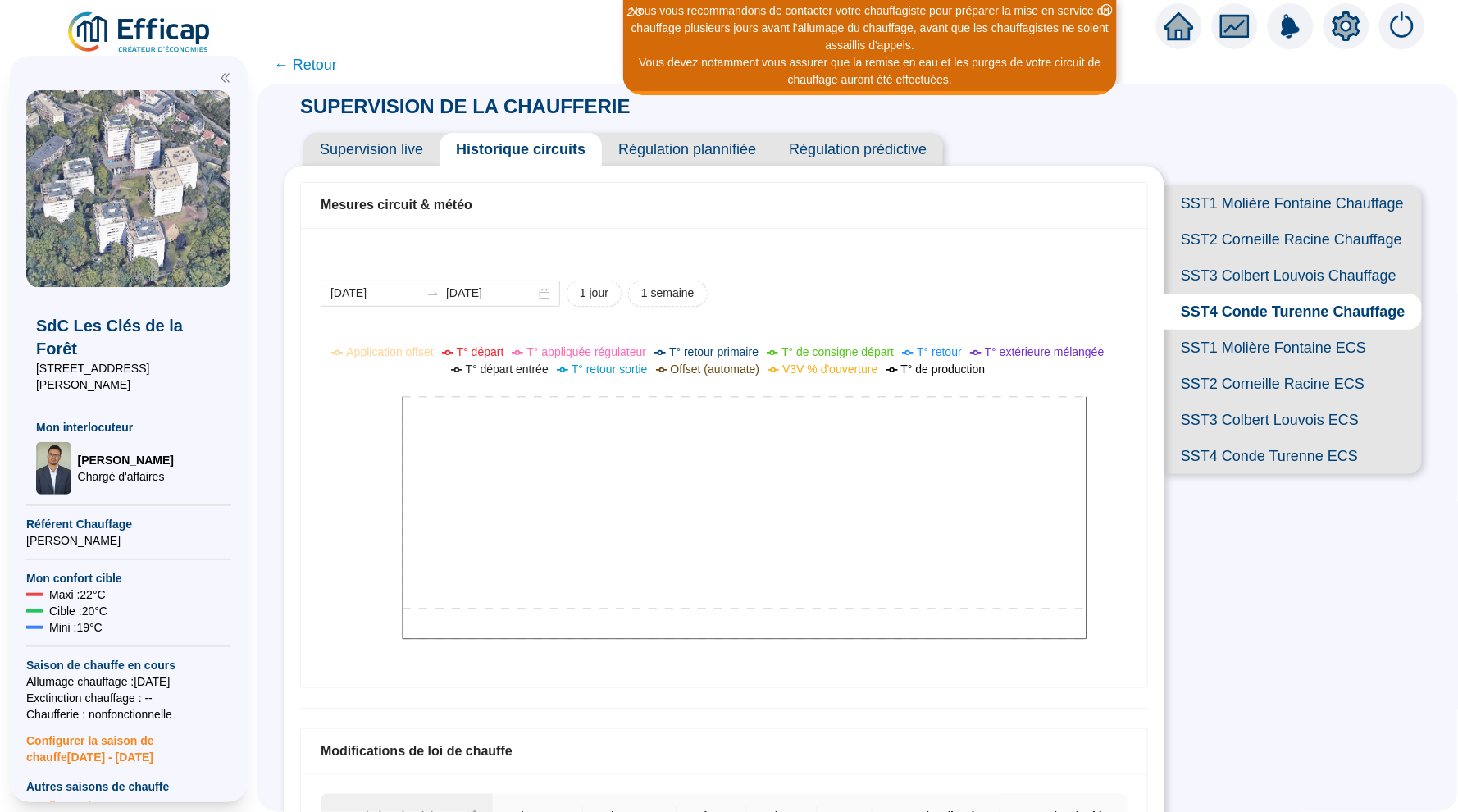
click at [1223, 275] on span "SST3 Colbert Louvois Chauffage" at bounding box center [1293, 275] width 257 height 36
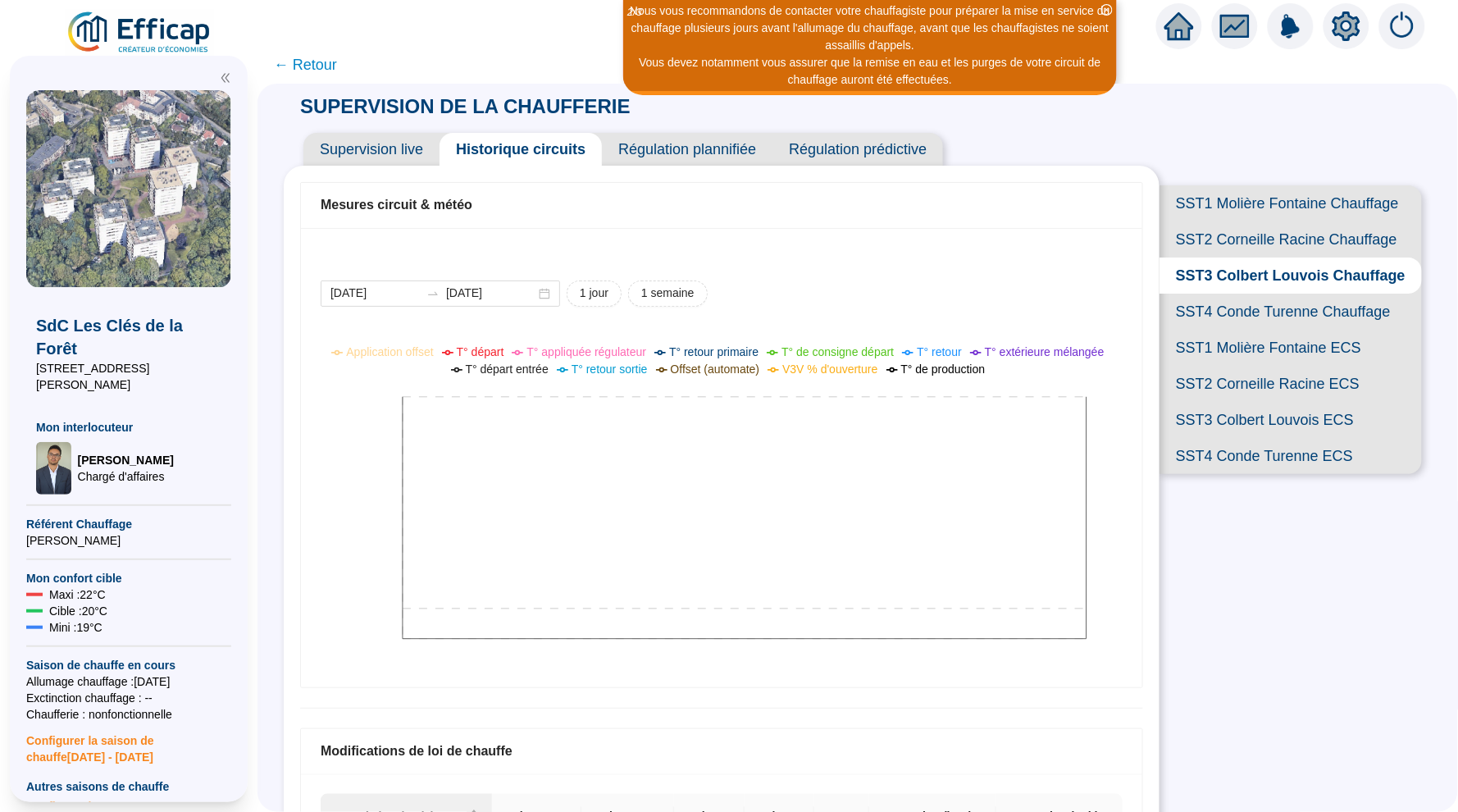
click at [1207, 236] on span "SST2 Corneille Racine Chauffage" at bounding box center [1291, 239] width 262 height 36
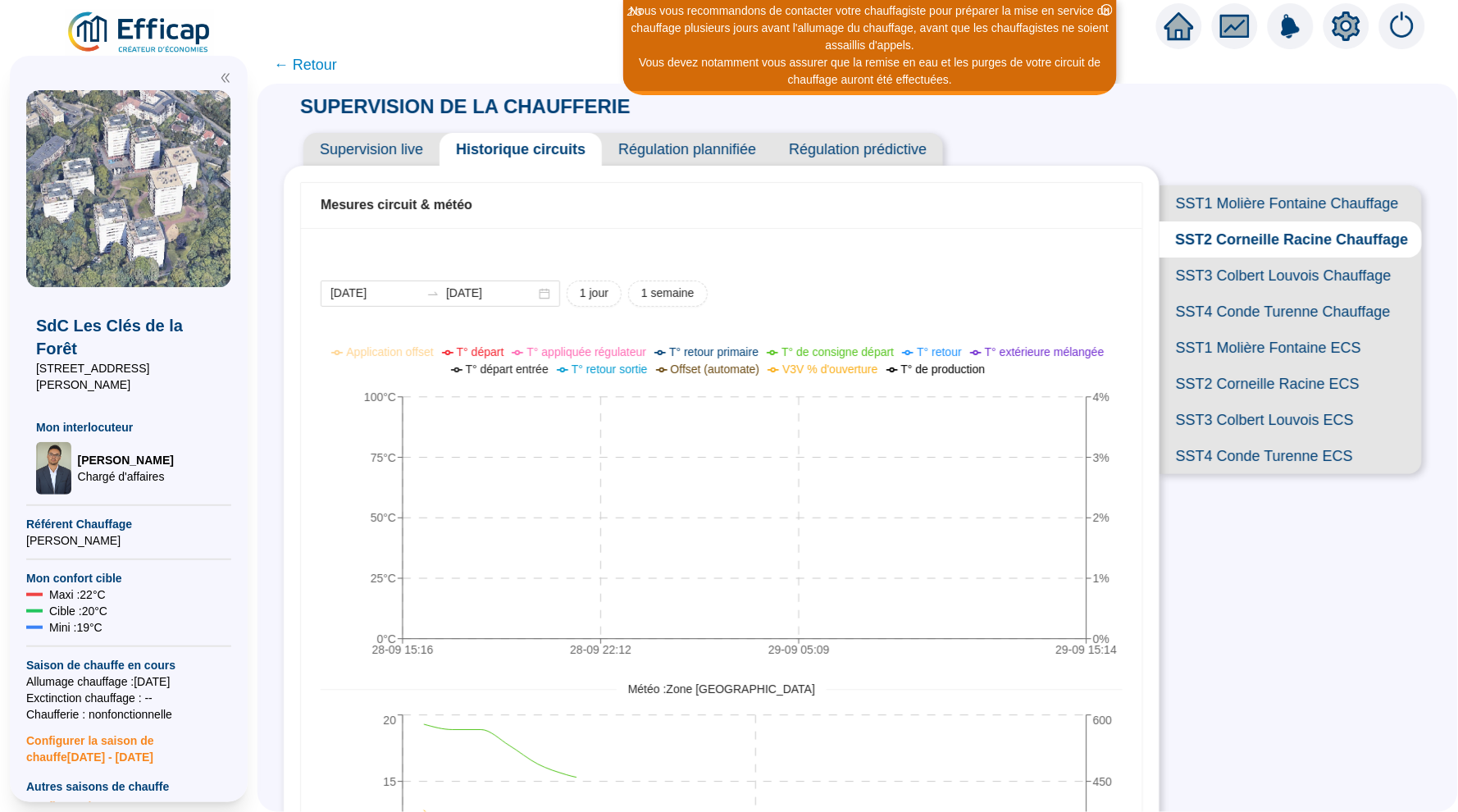
click at [1198, 204] on span "SST1 Molière Fontaine Chauffage" at bounding box center [1291, 203] width 262 height 36
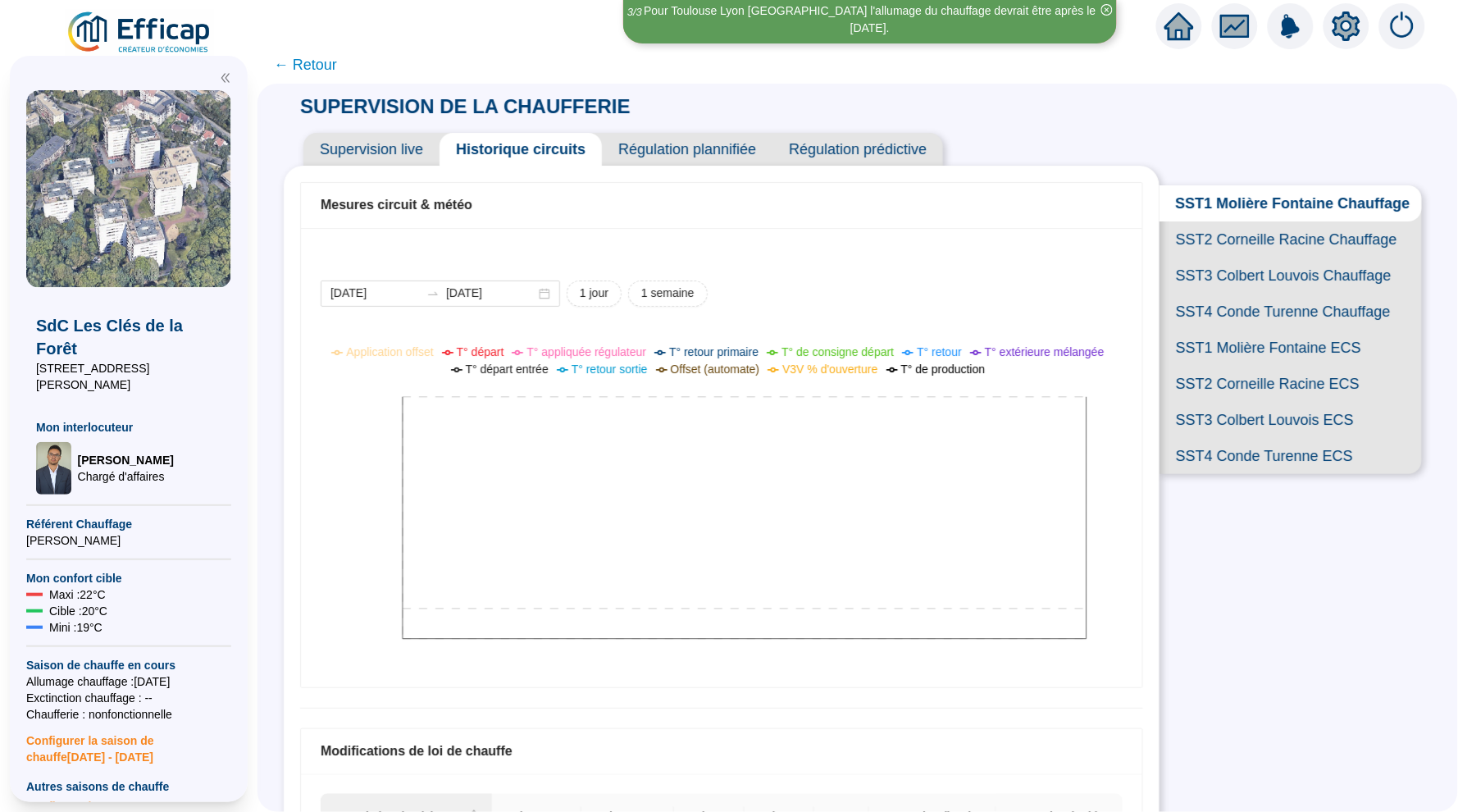
click at [305, 63] on span "← Retour" at bounding box center [305, 64] width 64 height 23
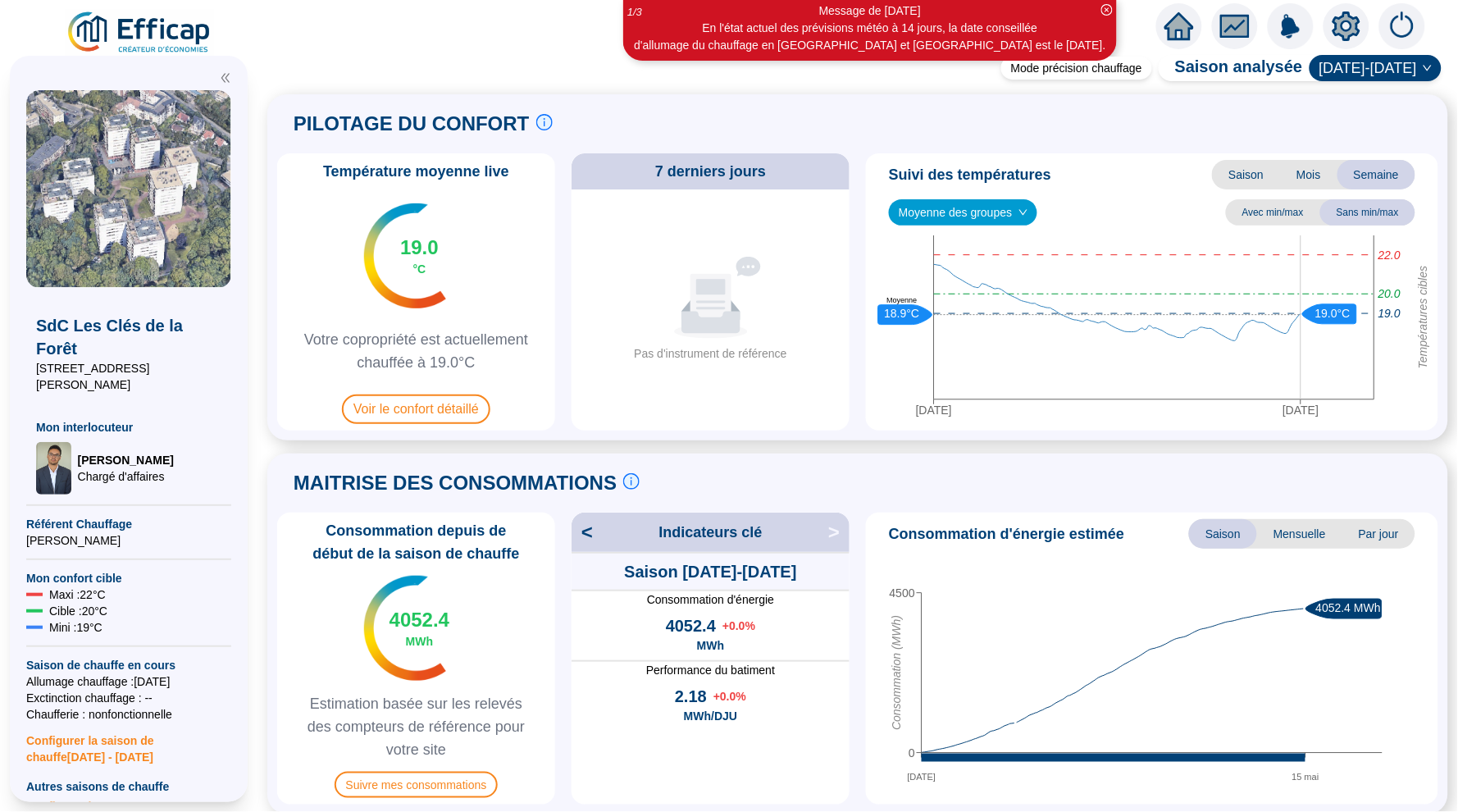
click at [1172, 26] on icon "home" at bounding box center [1179, 25] width 29 height 23
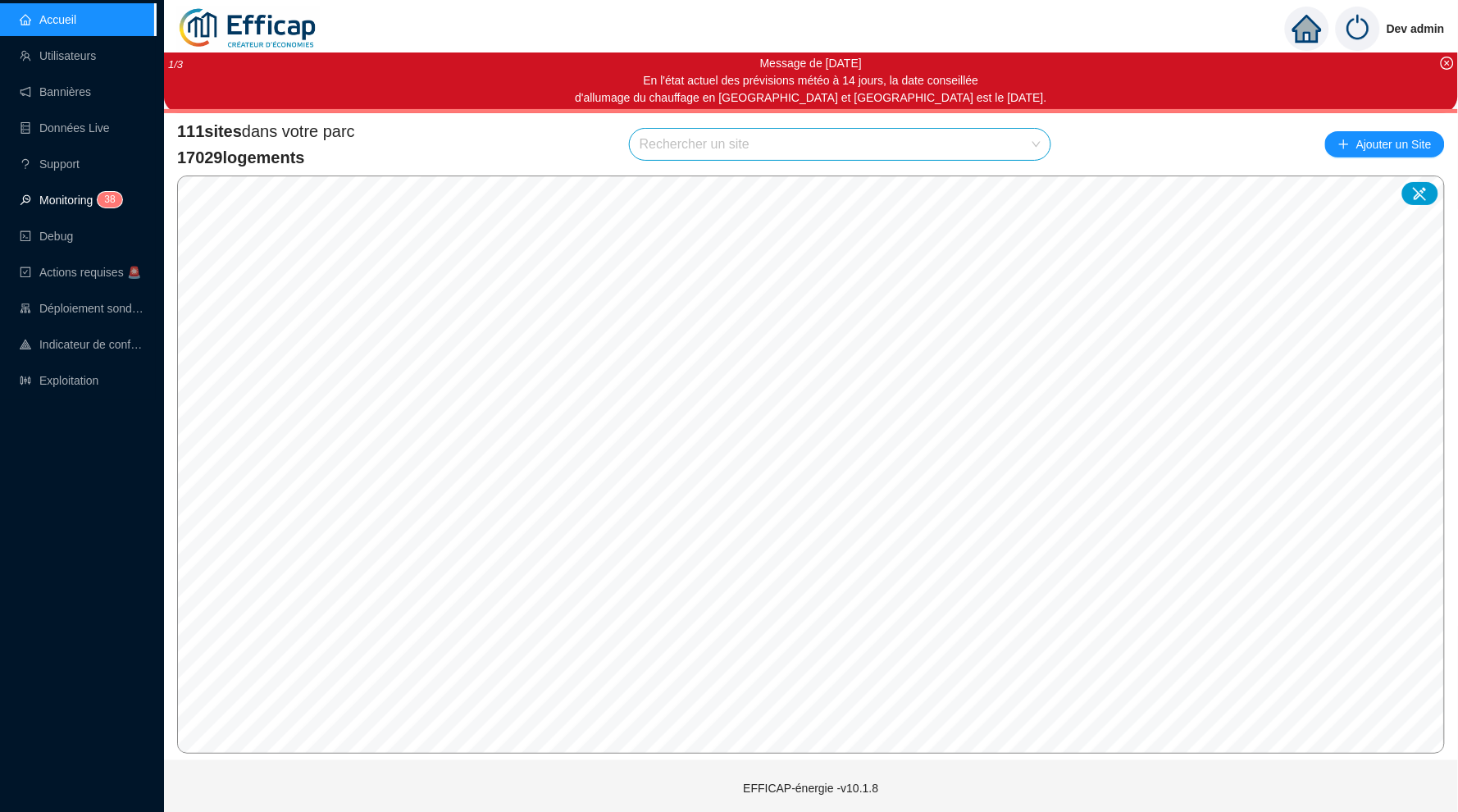
click at [108, 192] on span "3" at bounding box center [107, 200] width 6 height 16
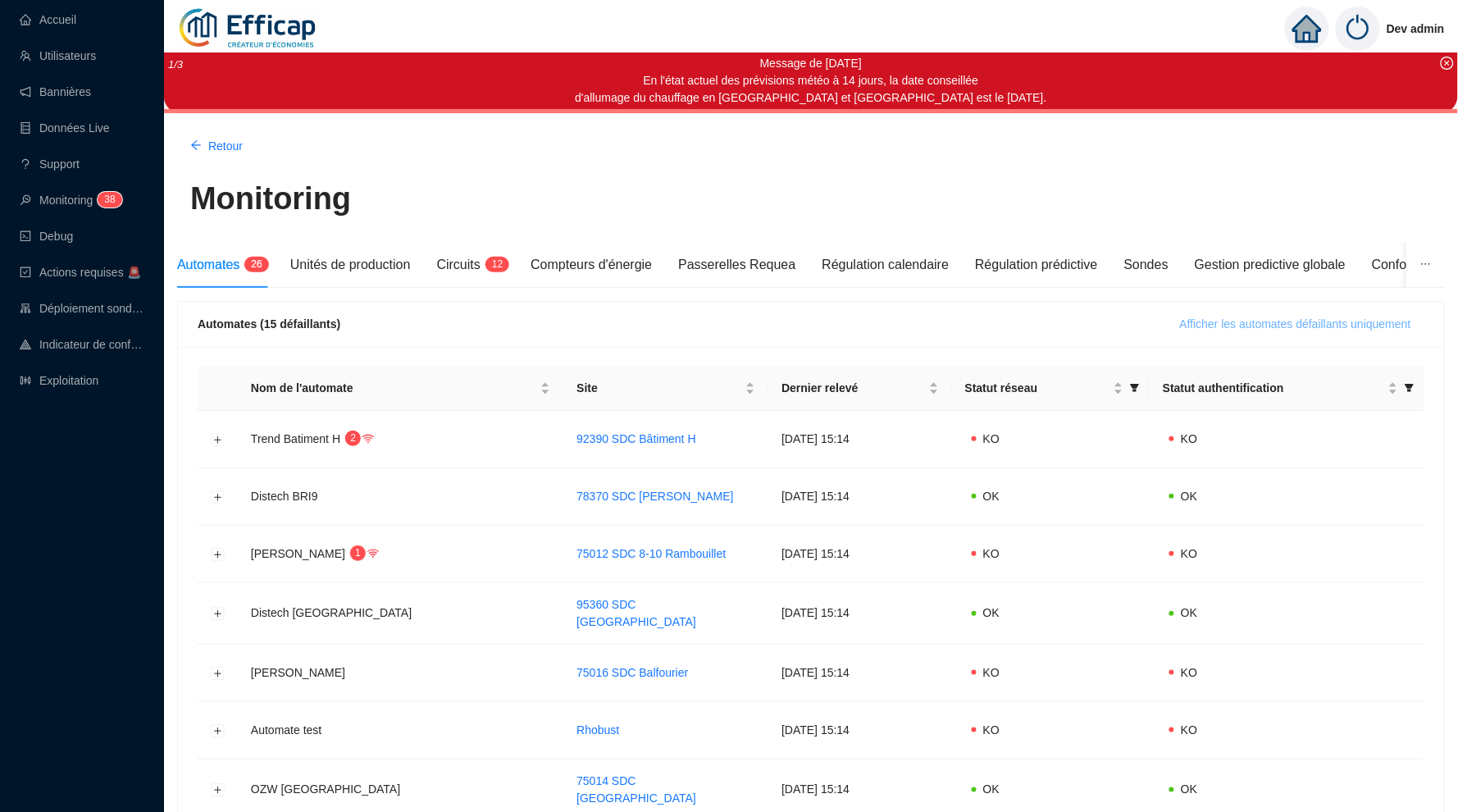
click at [1294, 324] on span "Afficher les automates défaillants uniquement" at bounding box center [1296, 325] width 231 height 18
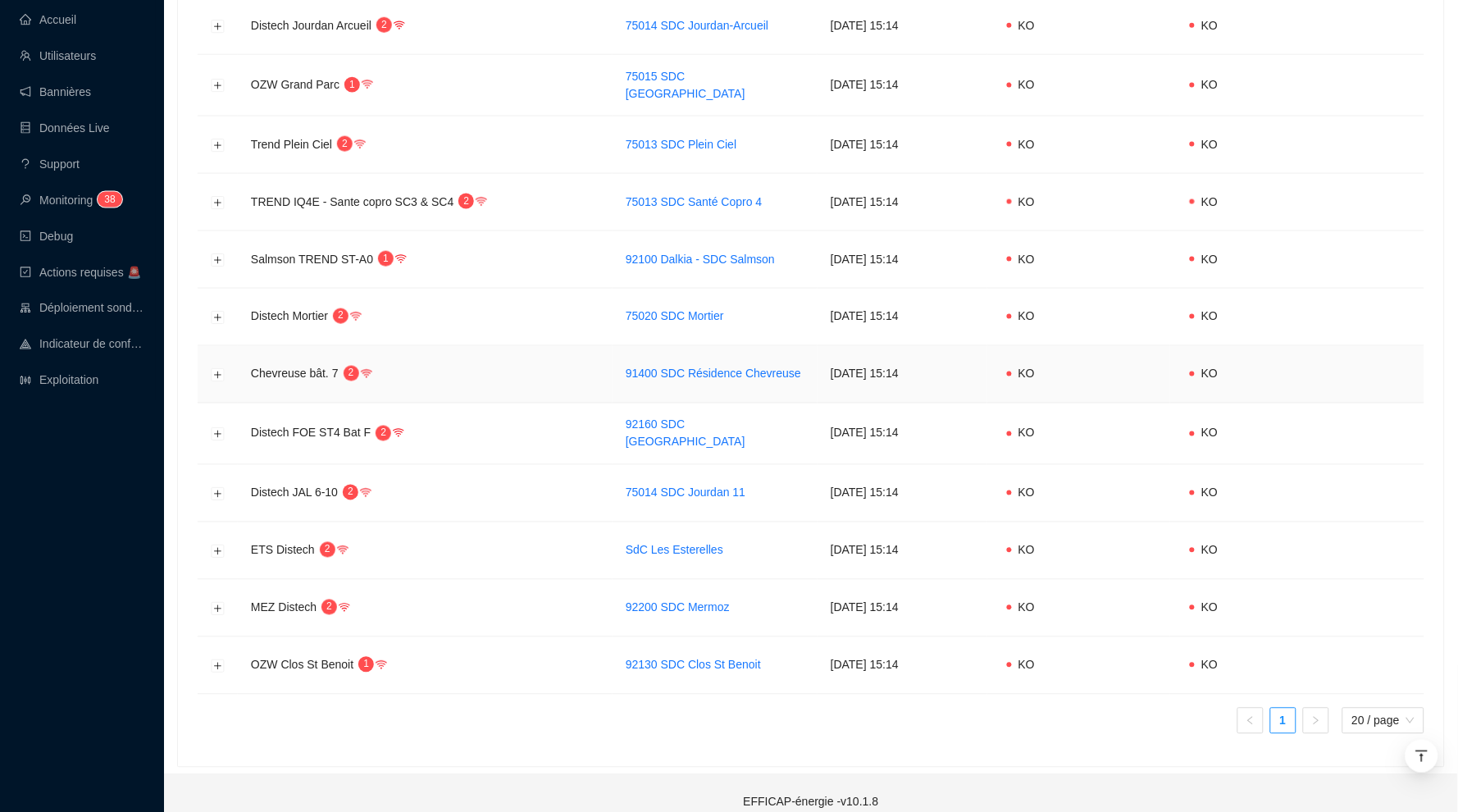
scroll to position [584, 0]
click at [223, 546] on button "Développer la ligne" at bounding box center [217, 552] width 13 height 13
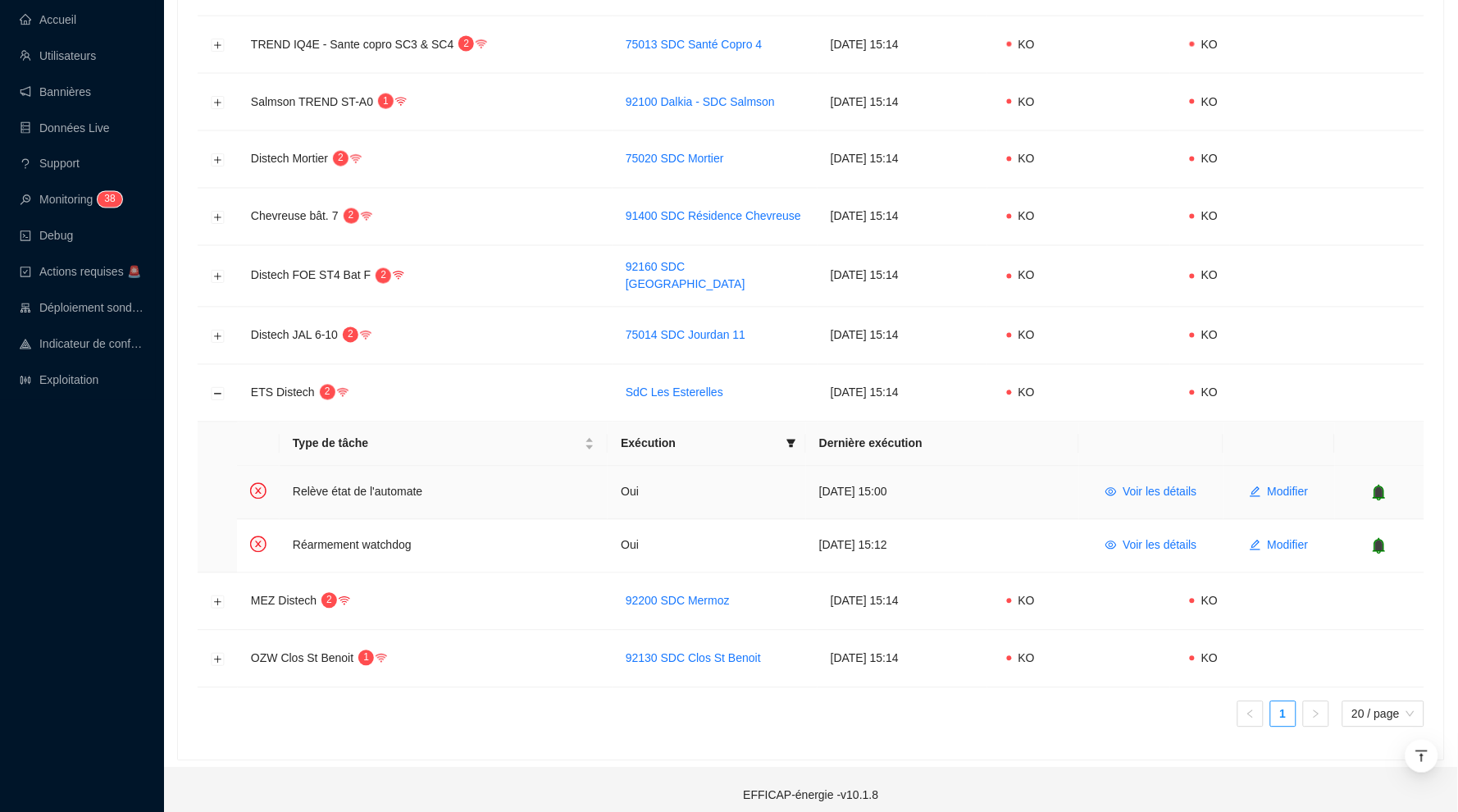
scroll to position [718, 0]
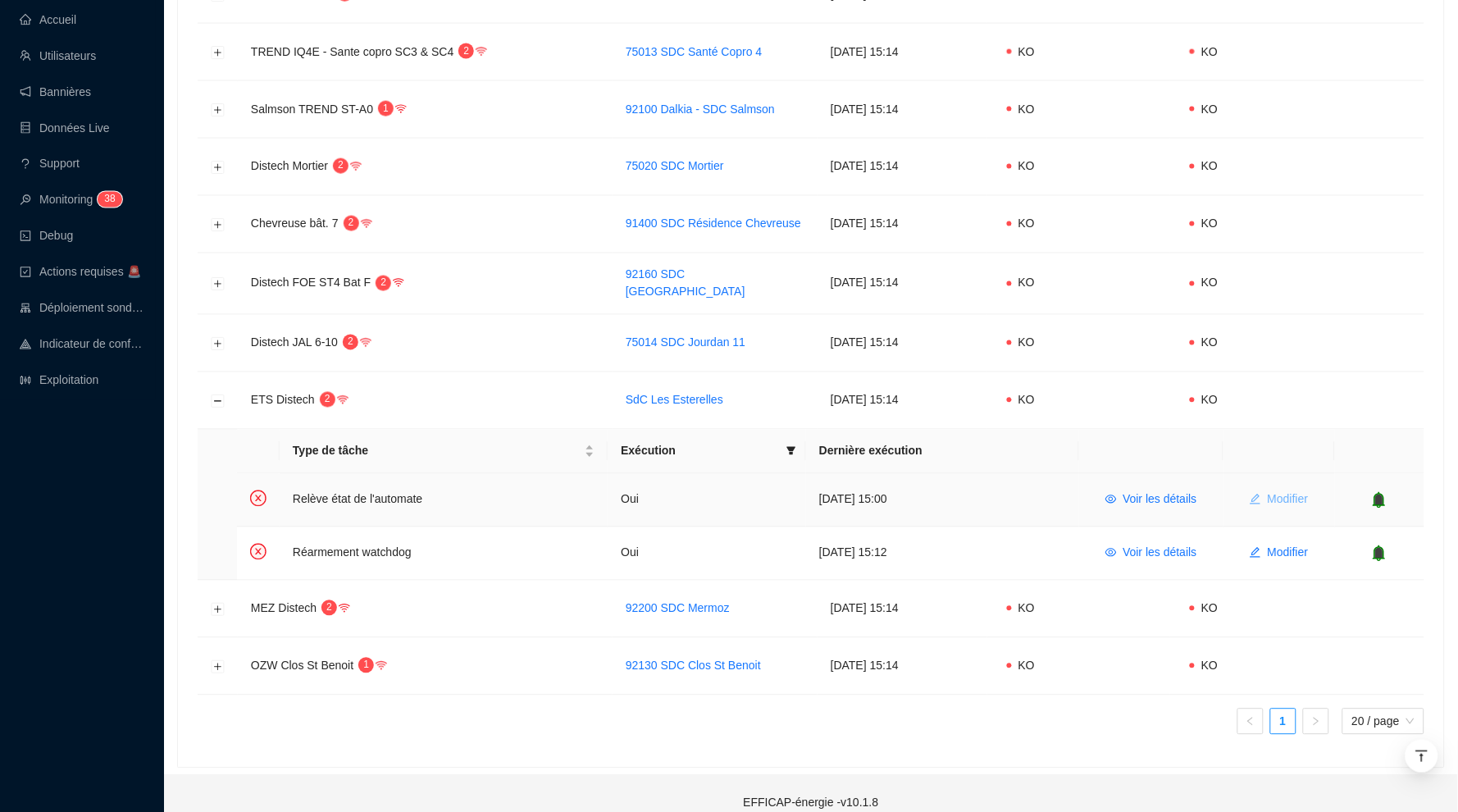
click at [1276, 491] on span "Modifier" at bounding box center [1288, 500] width 41 height 18
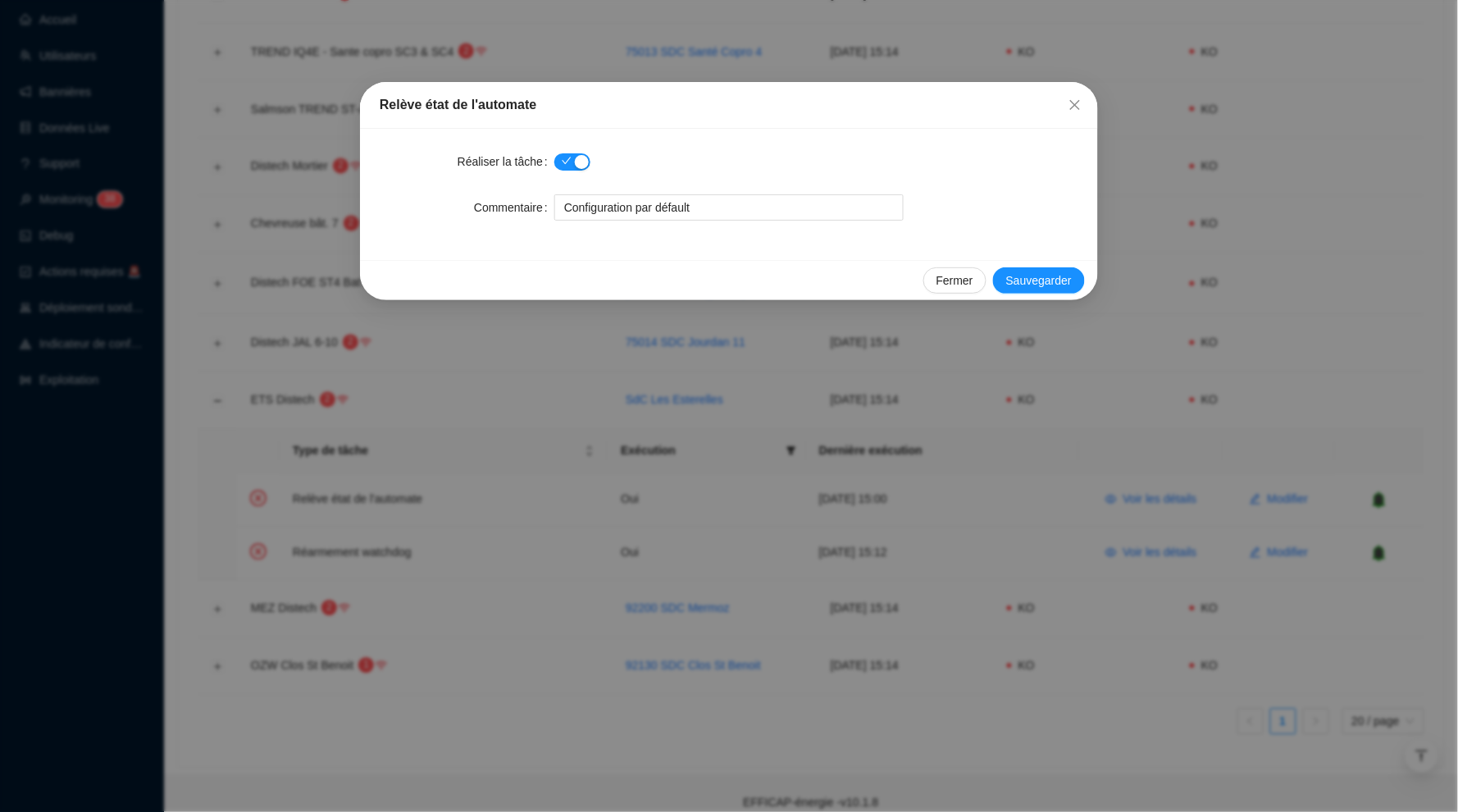
click at [1179, 474] on div "Relève état de l'automate Réaliser la tâche Commentaire Configuration par défau…" at bounding box center [729, 406] width 1458 height 812
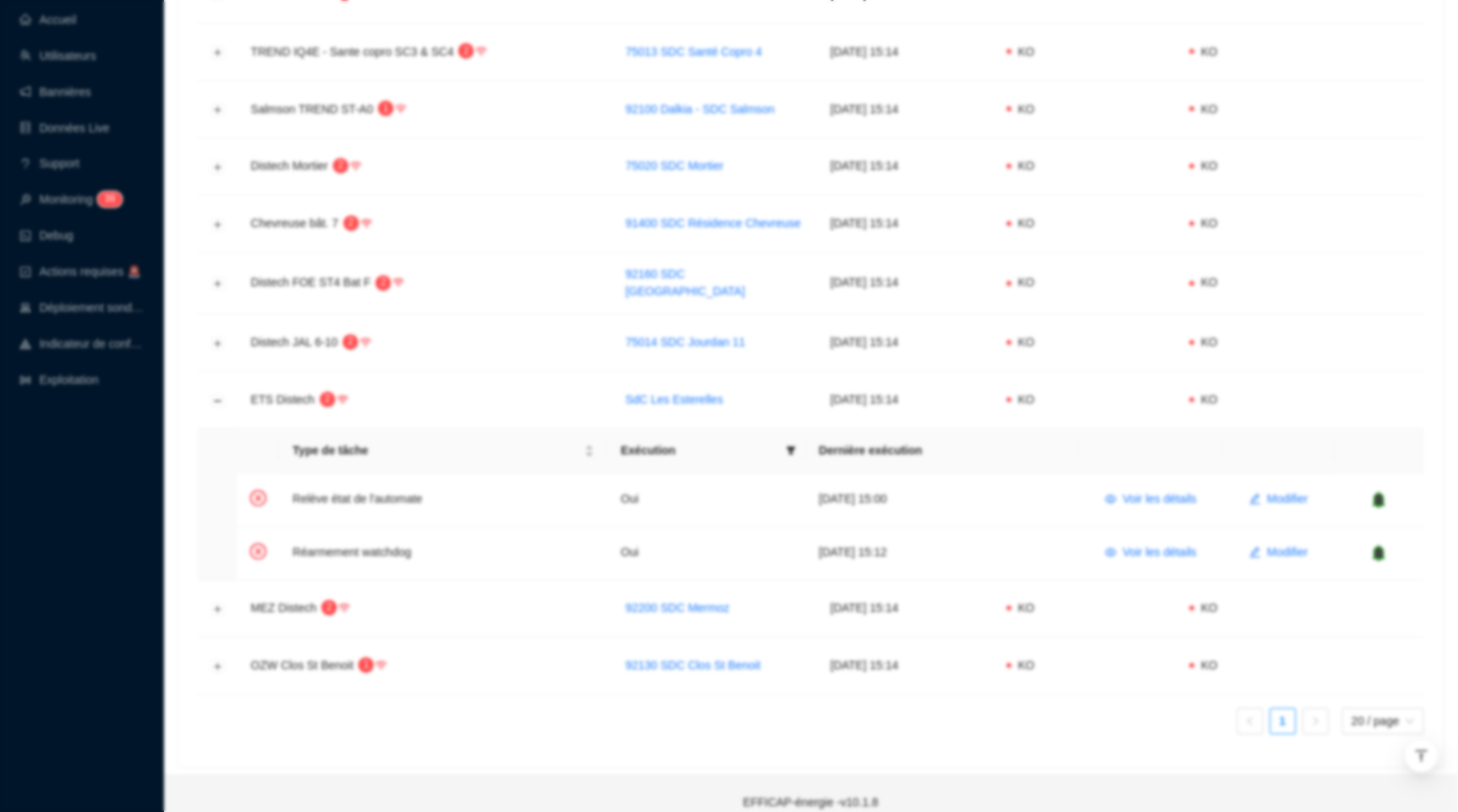
click at [1154, 491] on span "Voir les détails" at bounding box center [1160, 500] width 73 height 18
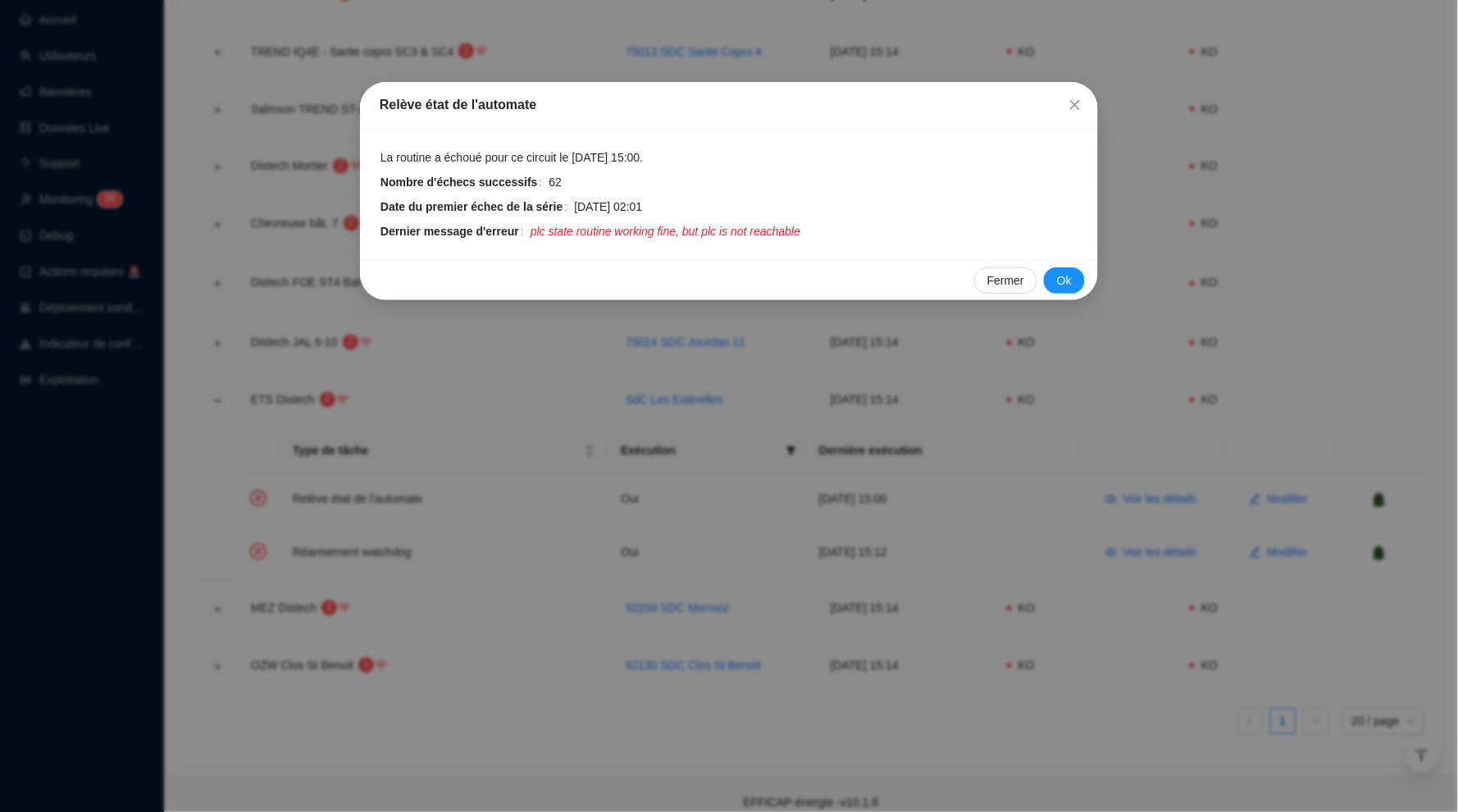
click at [1154, 482] on div "Relève état de l'automate La routine a échoué pour ce circuit le 29 sept. 2025 …" at bounding box center [729, 406] width 1458 height 812
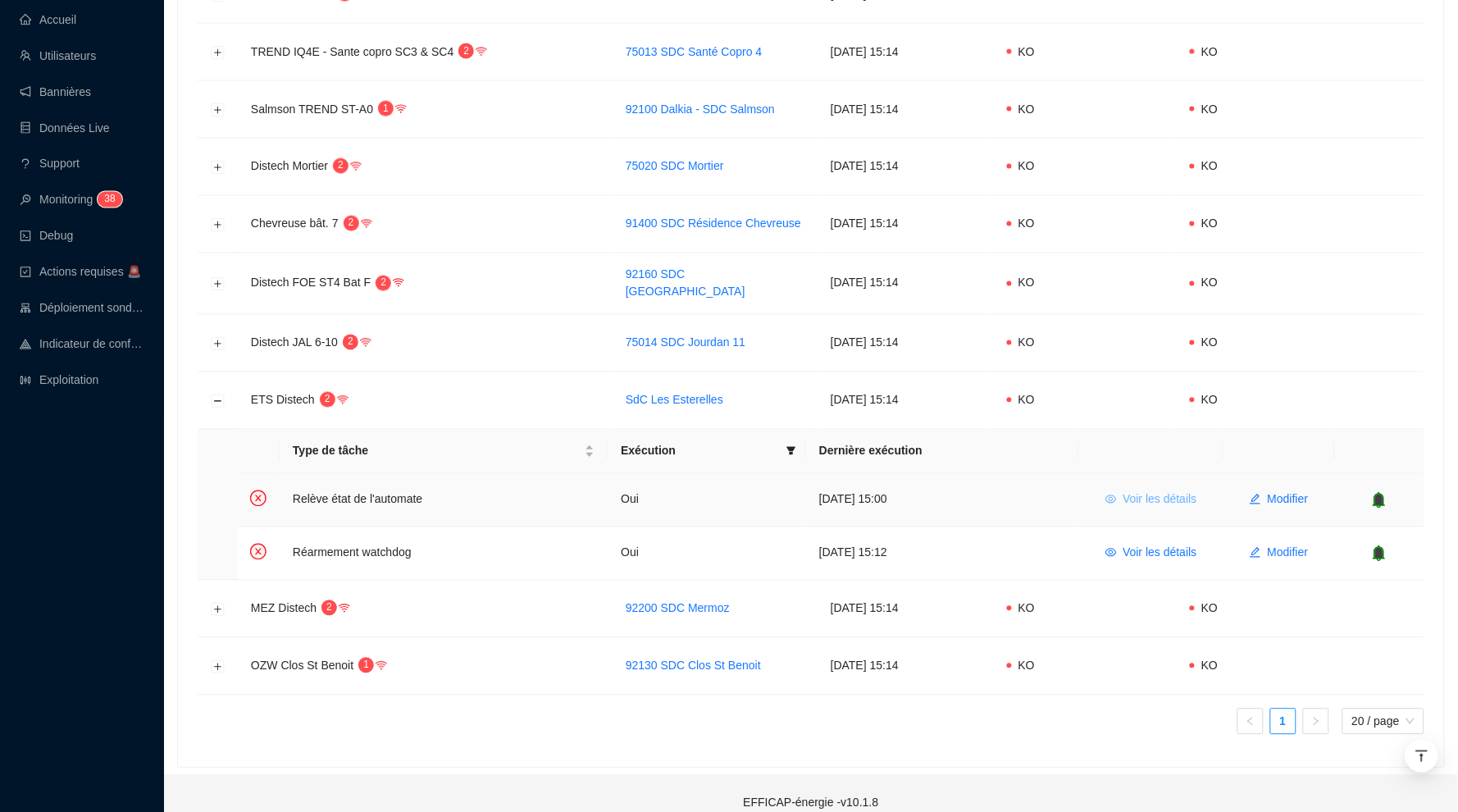
click at [1130, 491] on span "Voir les détails" at bounding box center [1160, 500] width 73 height 18
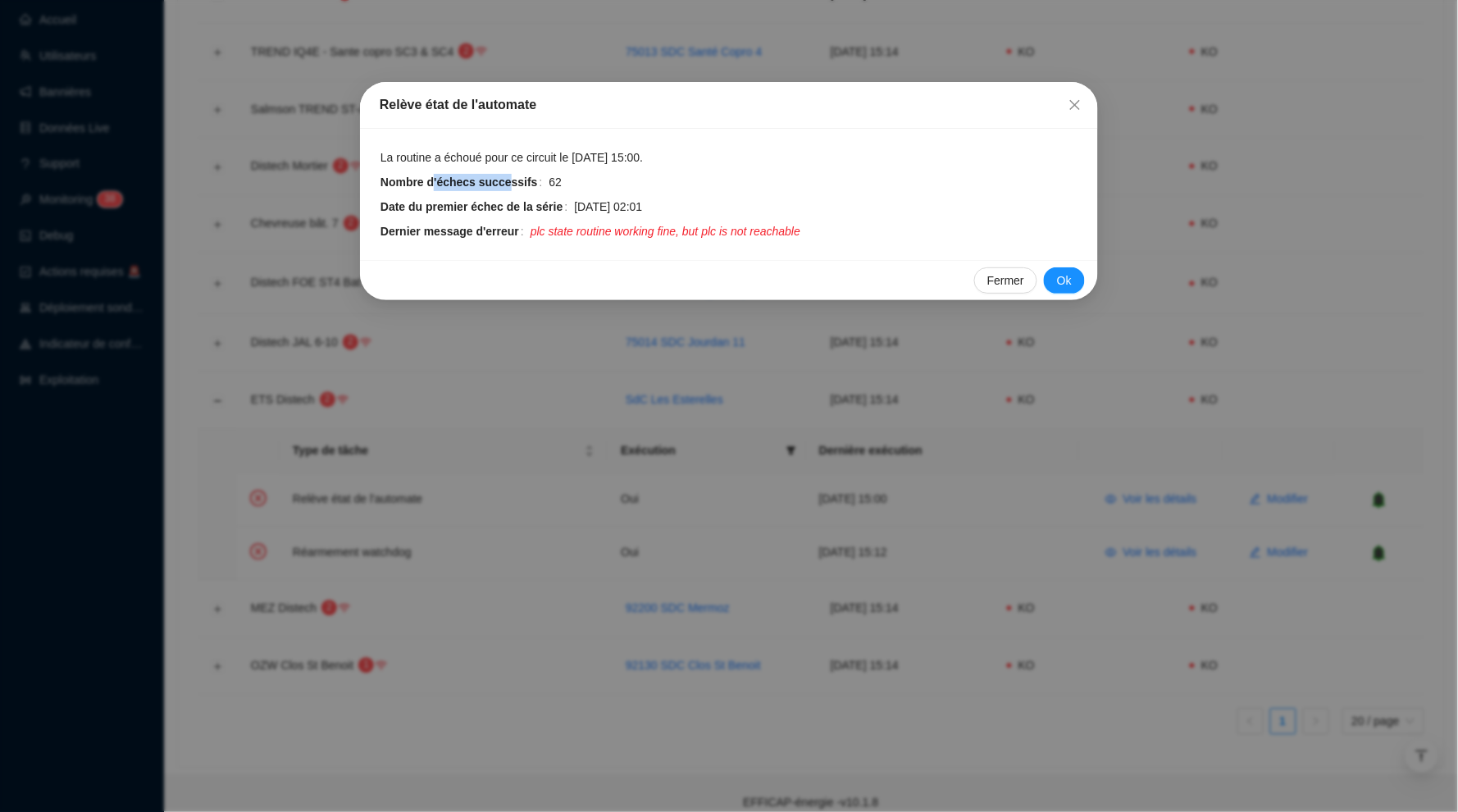
drag, startPoint x: 434, startPoint y: 181, endPoint x: 515, endPoint y: 178, distance: 81.1
click at [516, 178] on strong "Nombre d'échecs successifs" at bounding box center [459, 181] width 158 height 13
click at [1074, 106] on icon "close" at bounding box center [1075, 105] width 10 height 10
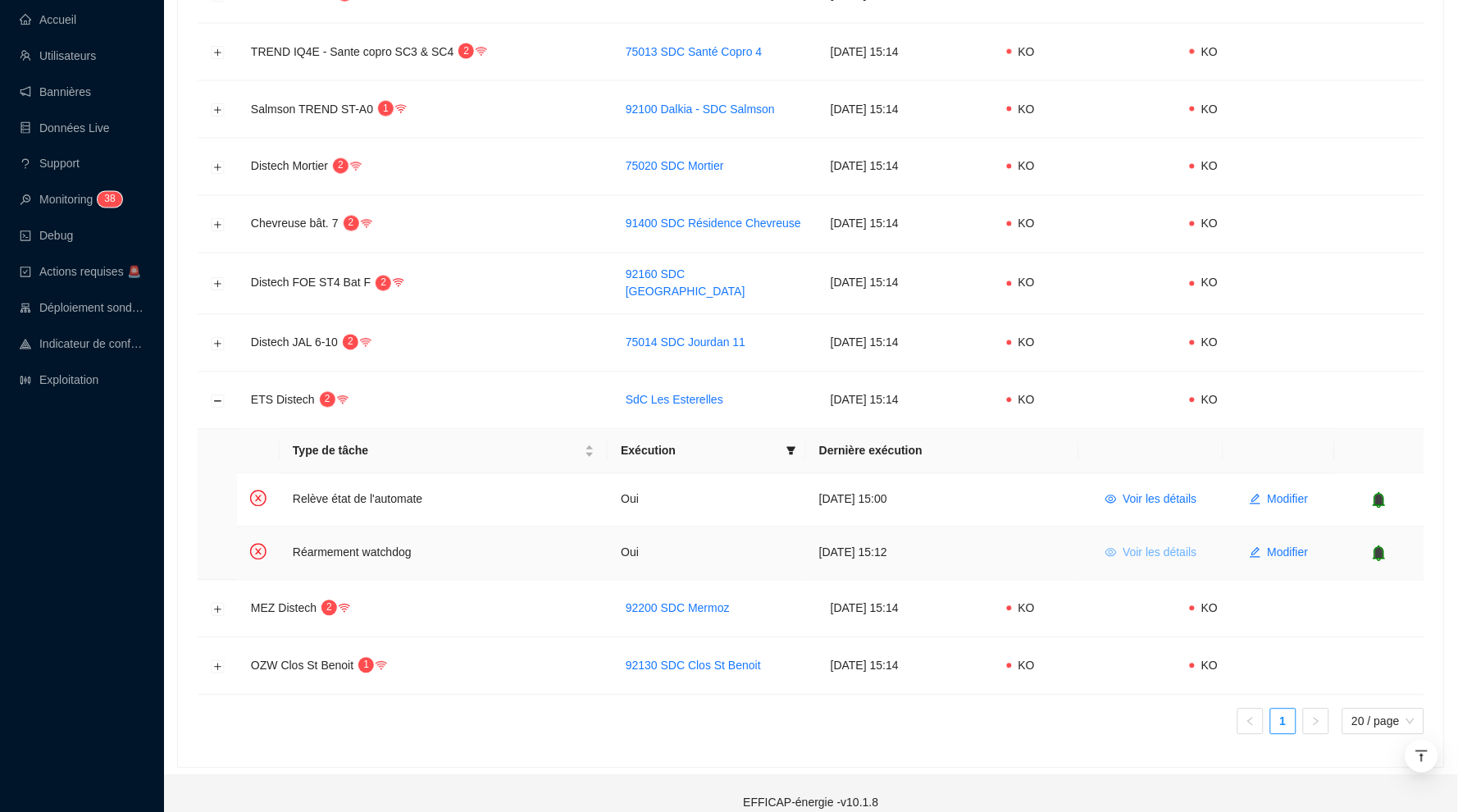
click at [1131, 544] on span "Voir les détails" at bounding box center [1160, 553] width 73 height 18
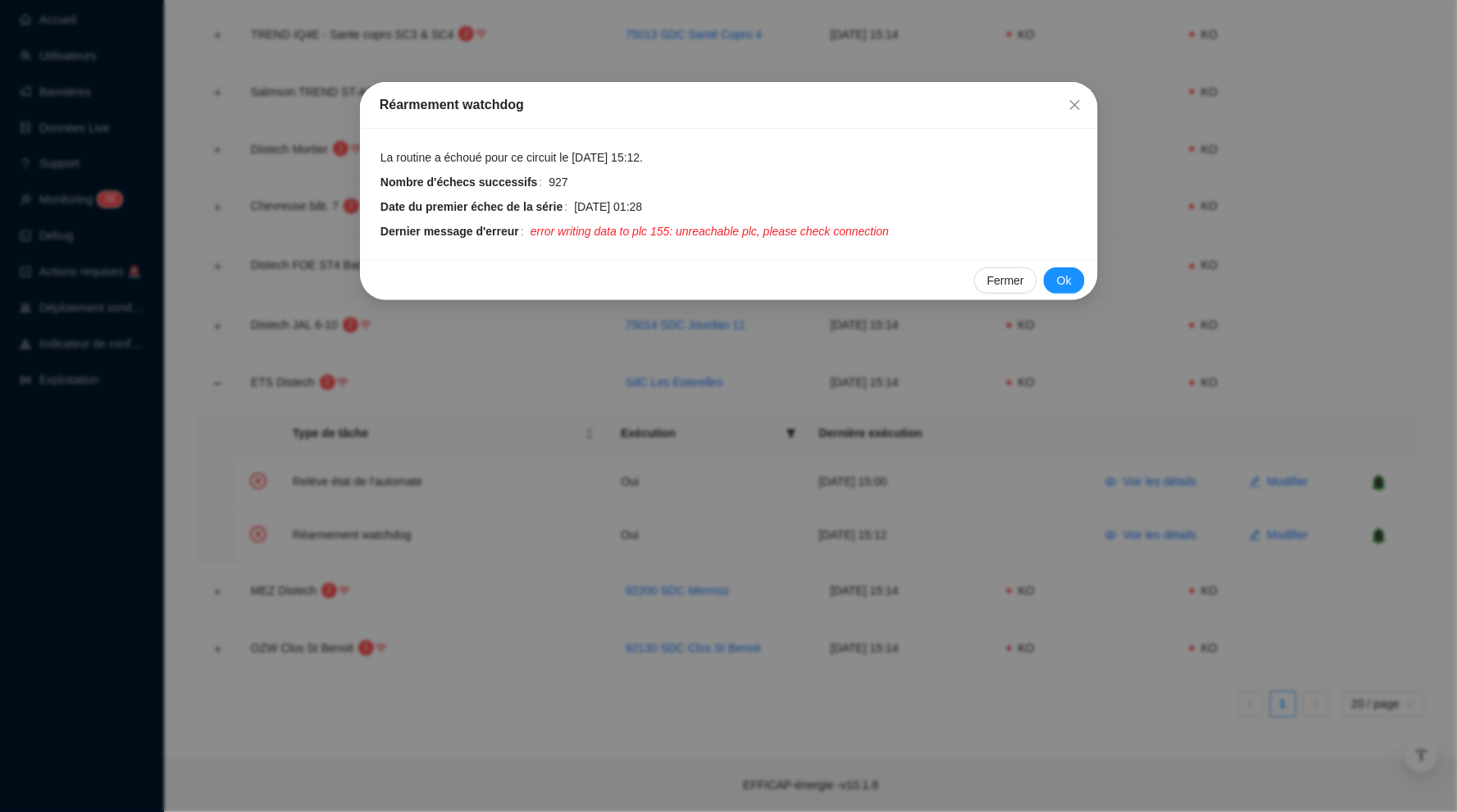
scroll to position [701, 0]
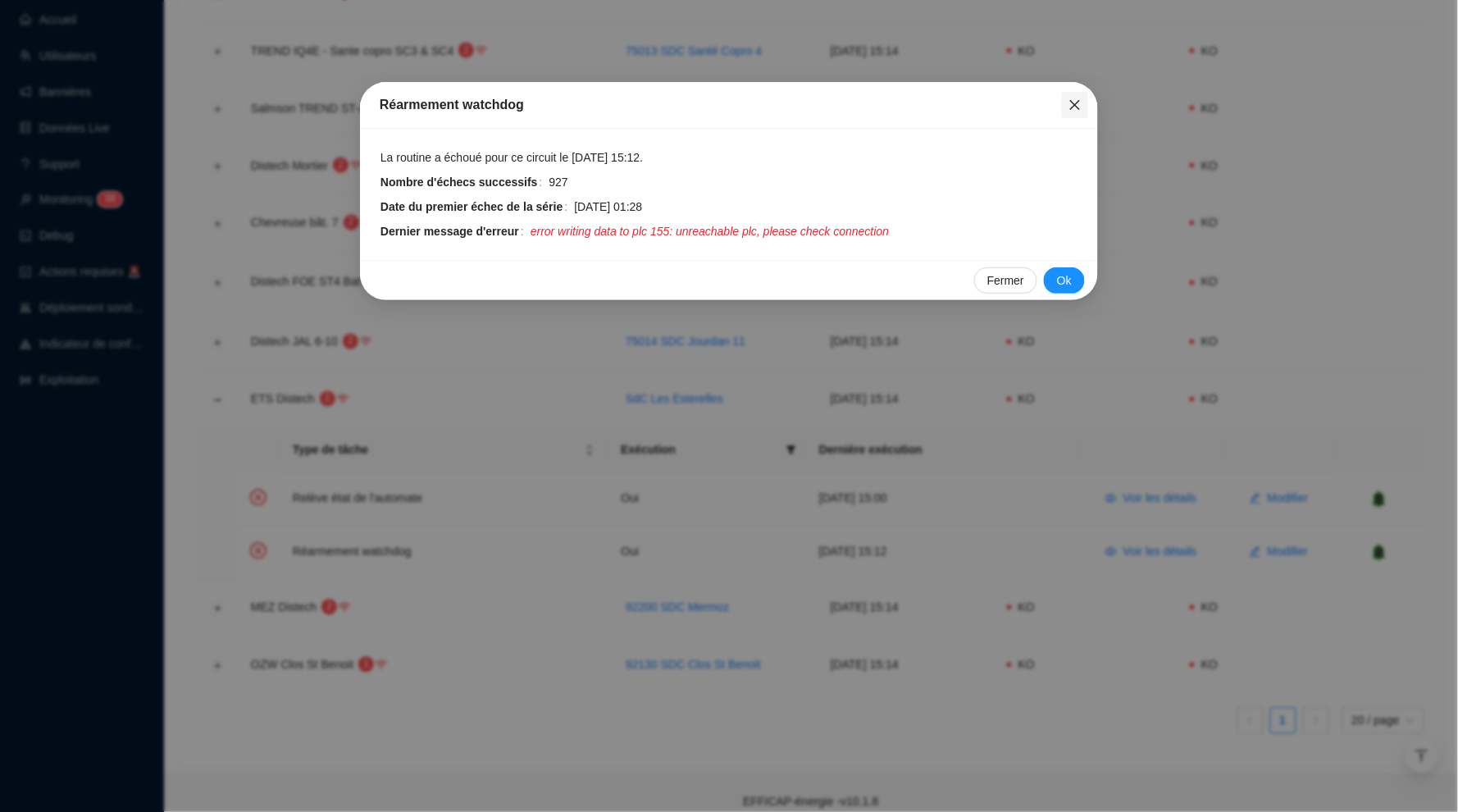
click at [1074, 104] on icon "close" at bounding box center [1075, 105] width 10 height 10
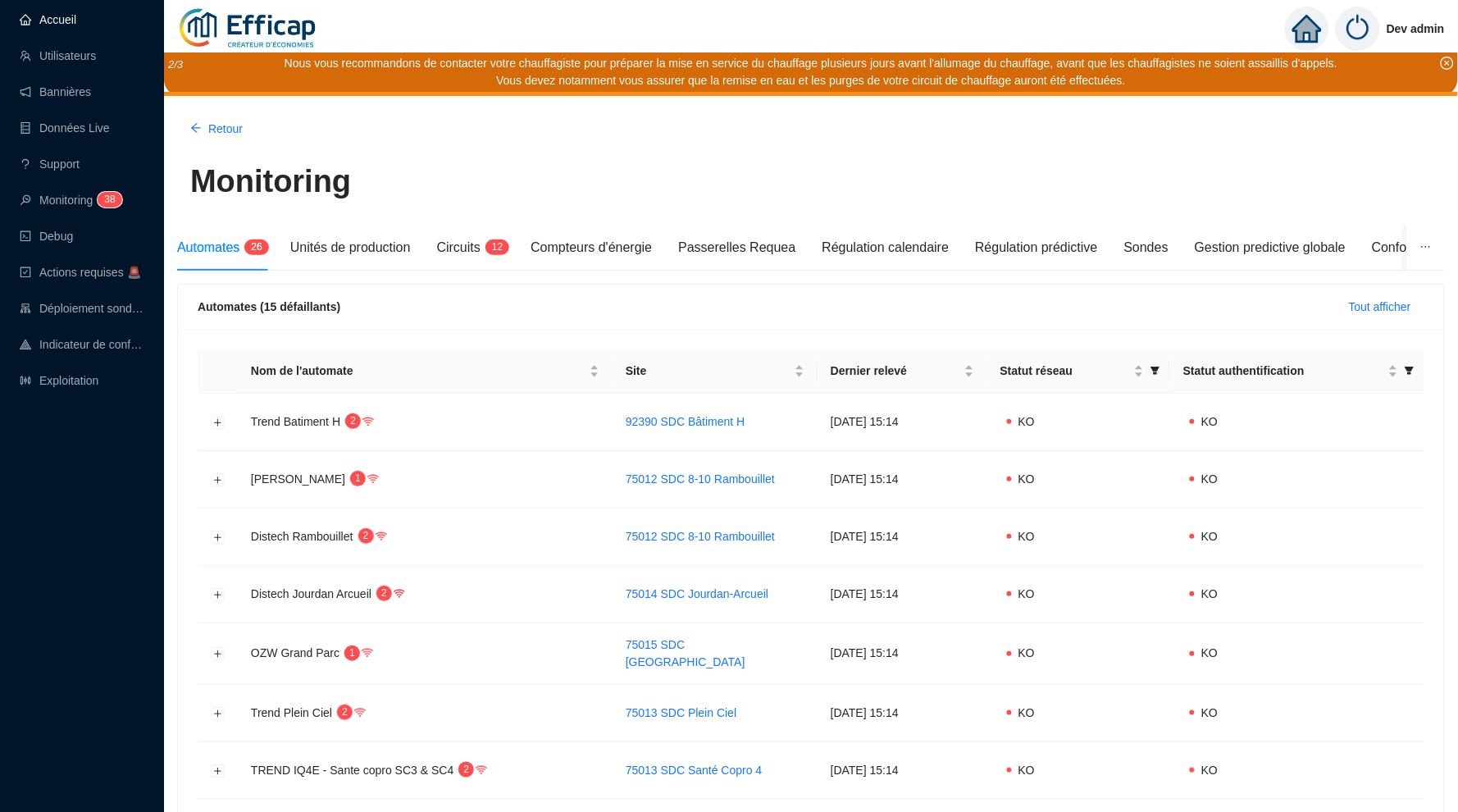
scroll to position [0, 0]
click at [76, 23] on link "Accueil" at bounding box center [48, 19] width 57 height 13
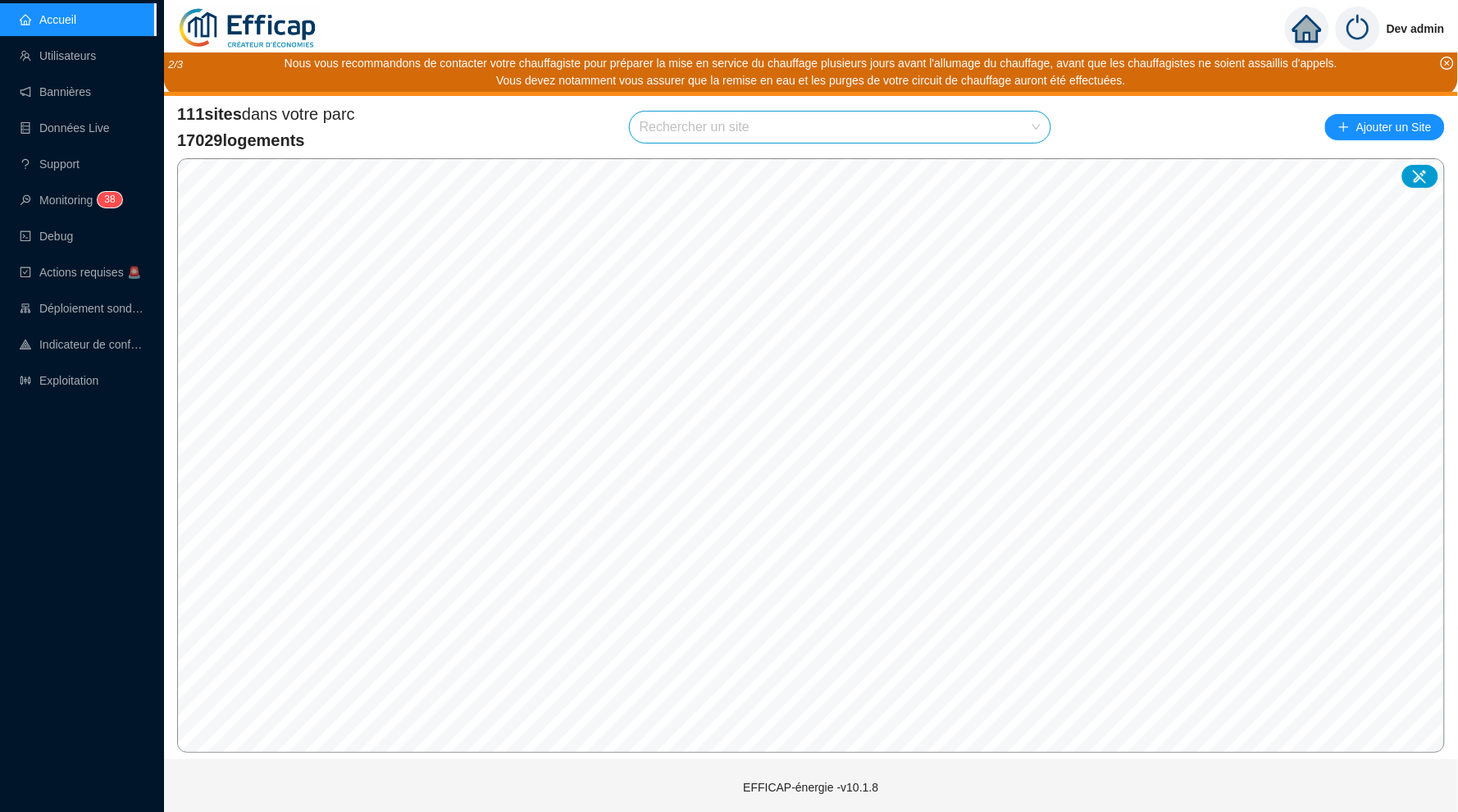
click at [669, 129] on input "search" at bounding box center [833, 127] width 387 height 31
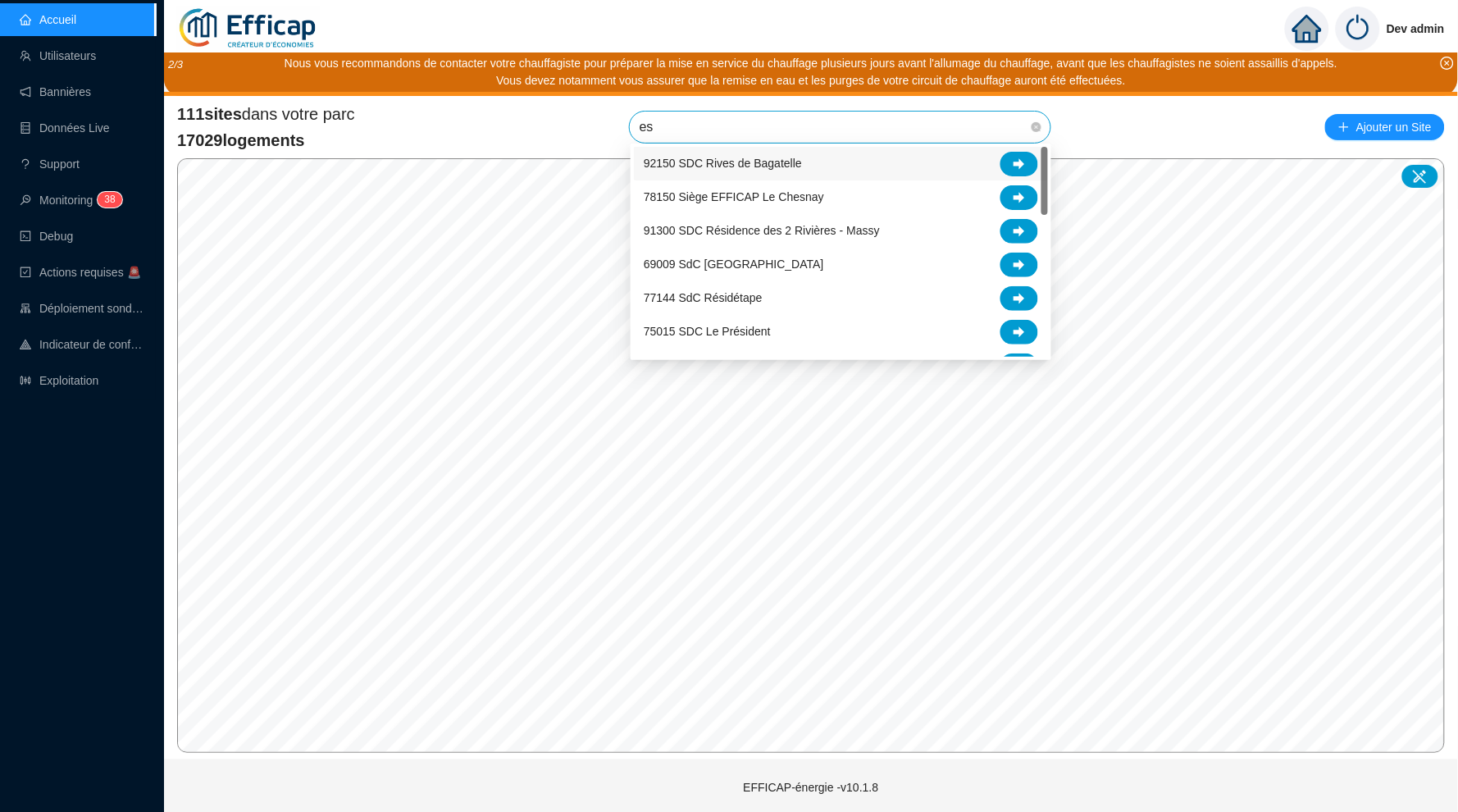
type input "est"
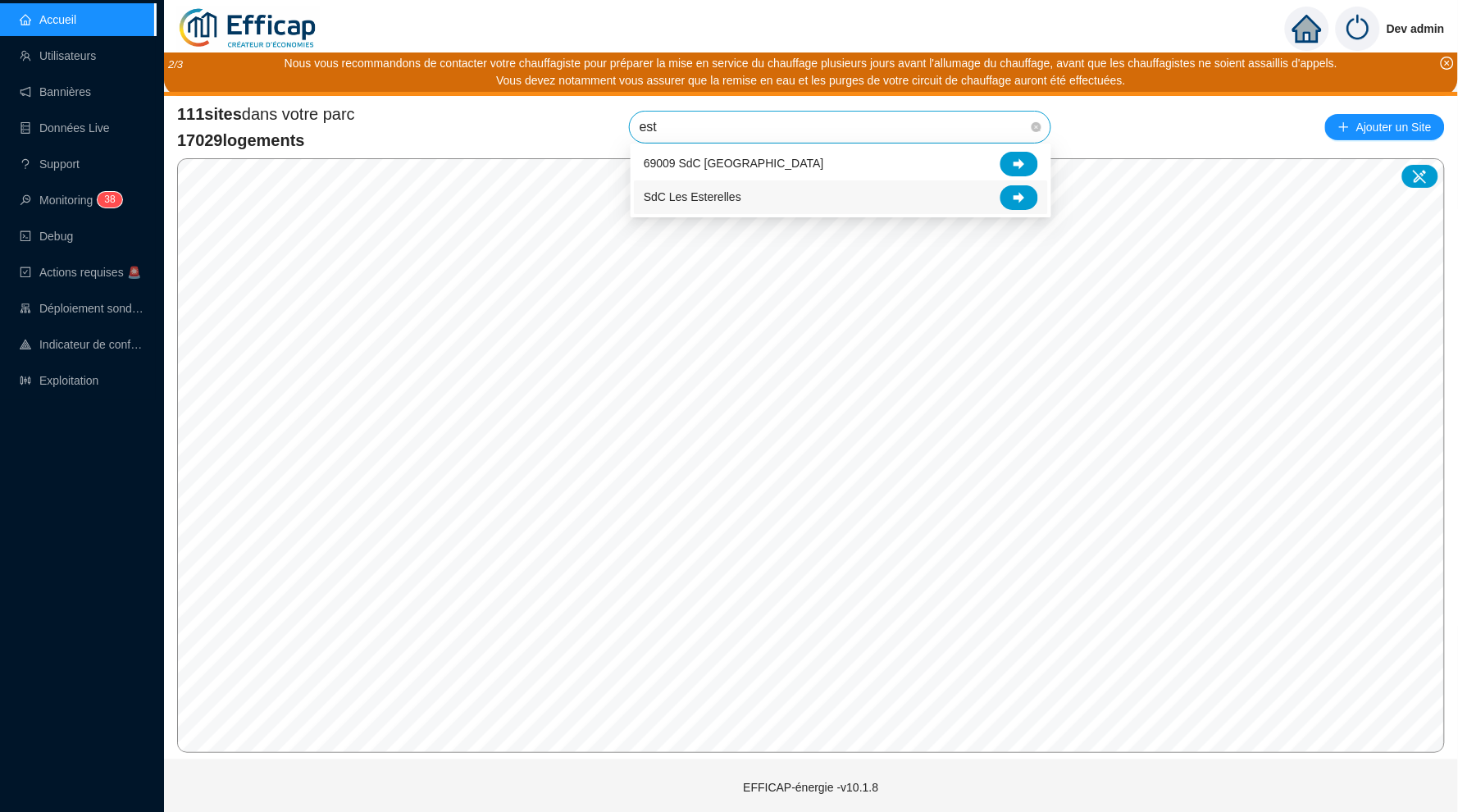
click at [850, 195] on div "SdC Les Esterelles" at bounding box center [841, 197] width 394 height 24
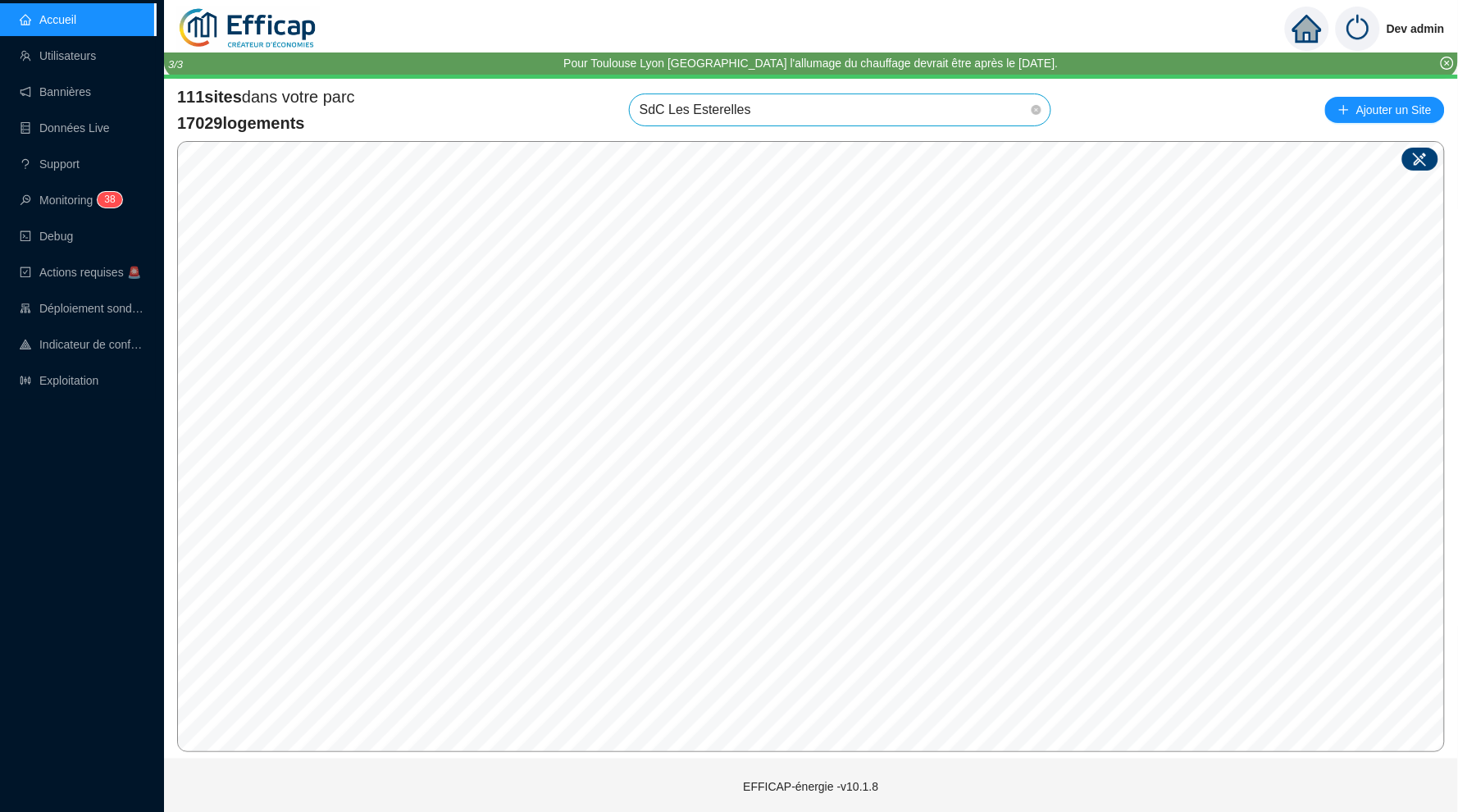
click at [1412, 154] on icon at bounding box center [1420, 158] width 17 height 17
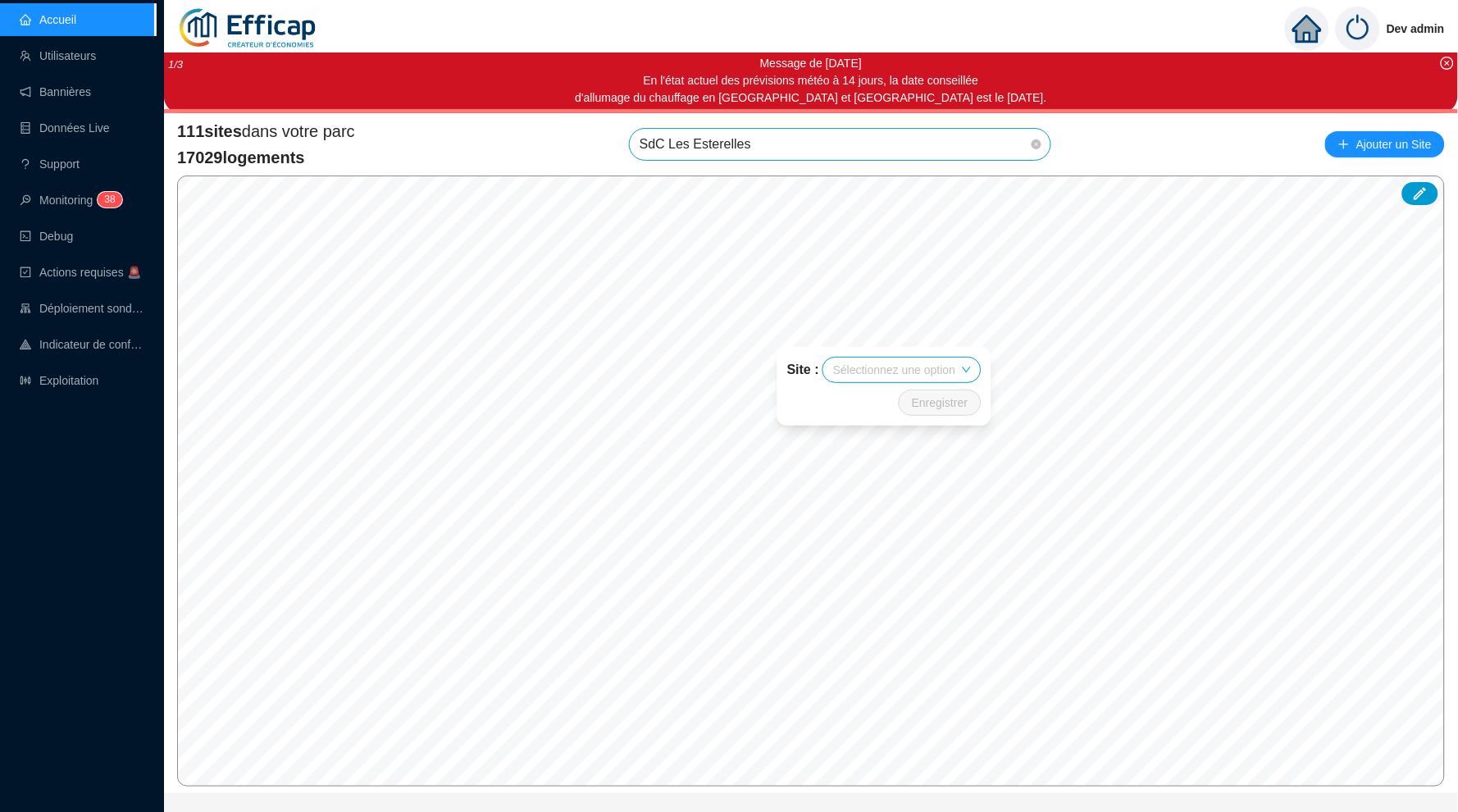
click at [942, 357] on div "Sélectionnez une option" at bounding box center [901, 370] width 159 height 26
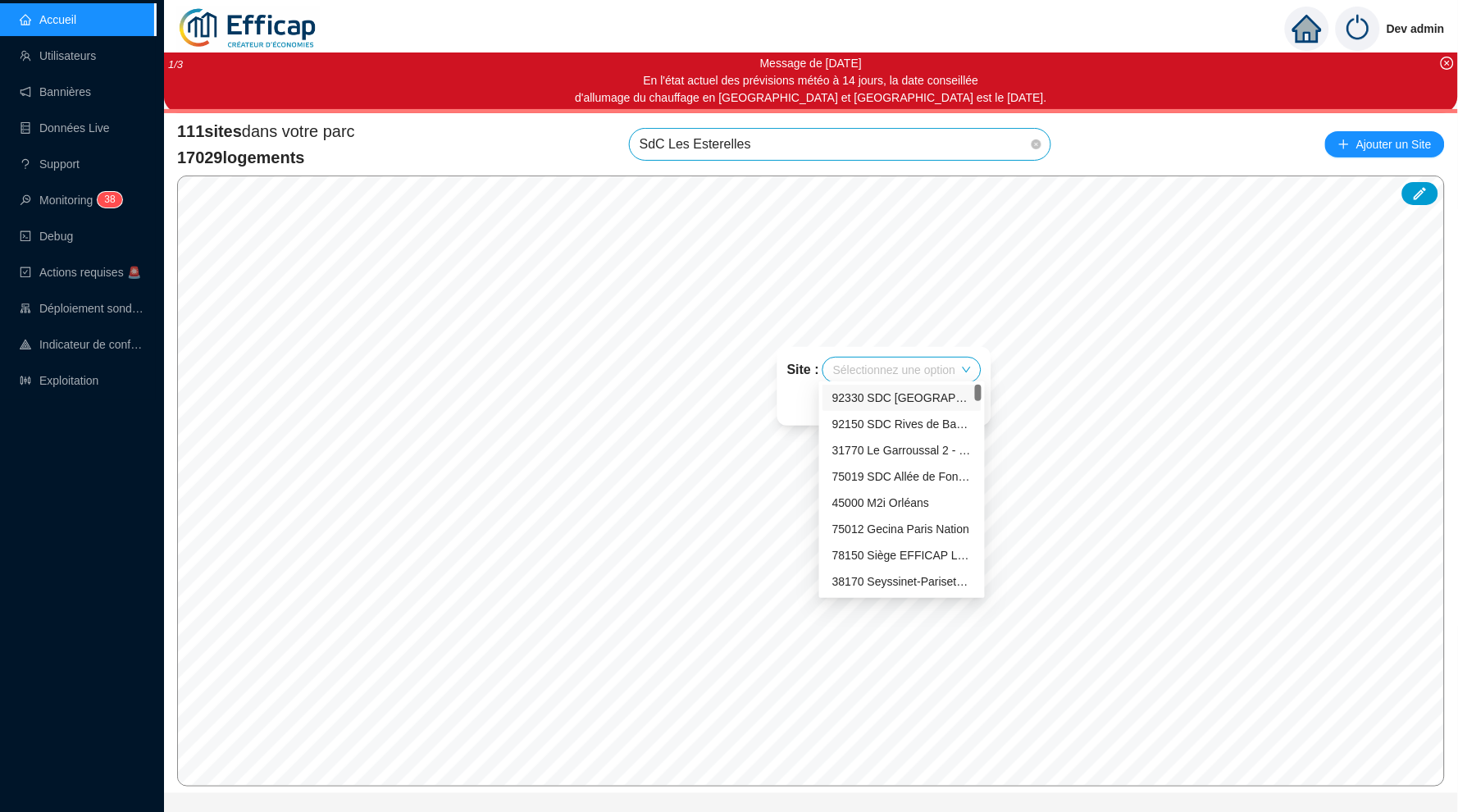
click at [936, 362] on input "search" at bounding box center [893, 369] width 122 height 24
click at [919, 368] on input "search" at bounding box center [893, 369] width 122 height 24
click at [982, 327] on div "Site : Sélectionnez une option Enregistrer" at bounding box center [884, 385] width 253 height 118
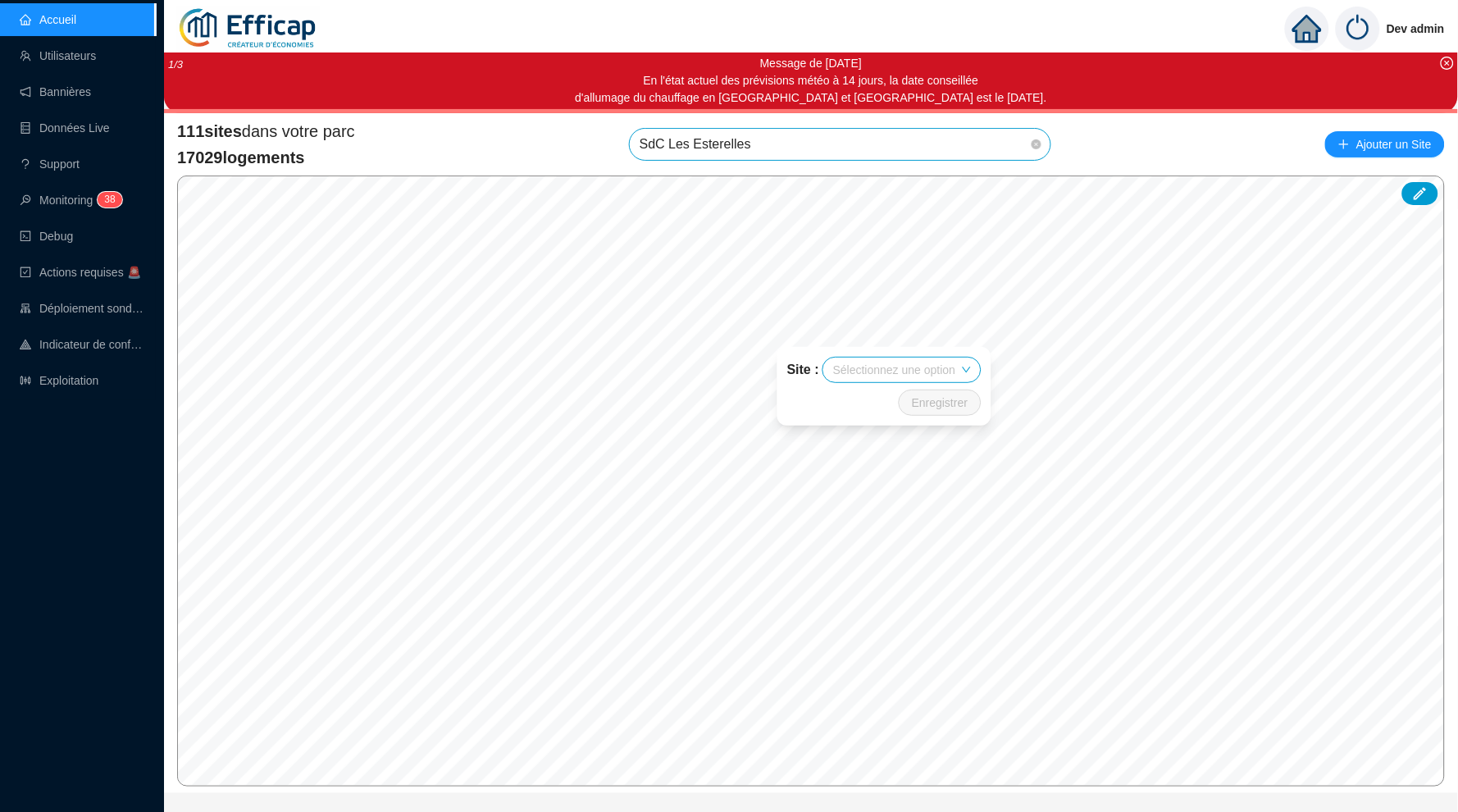
click at [938, 362] on input "search" at bounding box center [893, 369] width 122 height 24
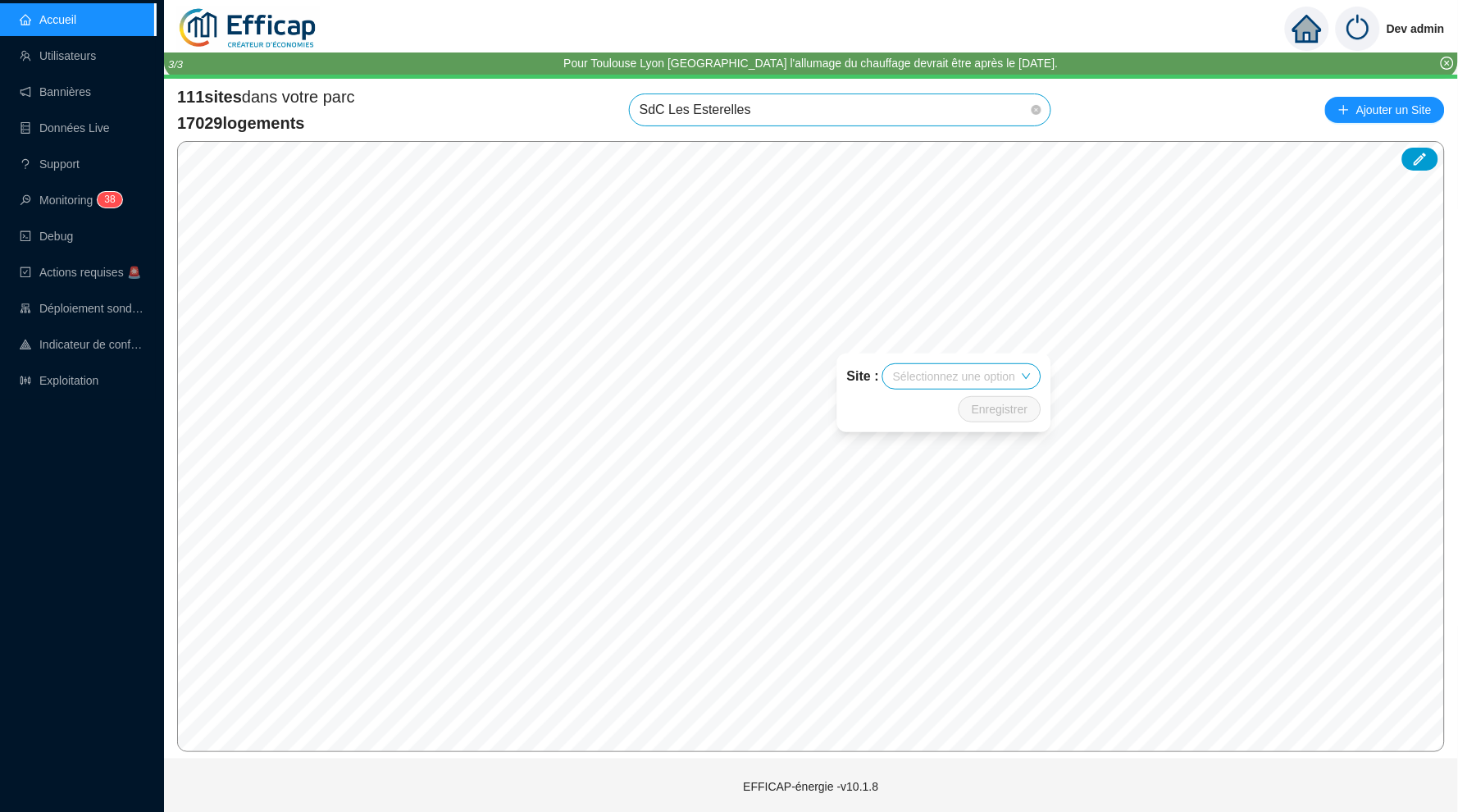
click at [980, 372] on input "search" at bounding box center [954, 376] width 122 height 24
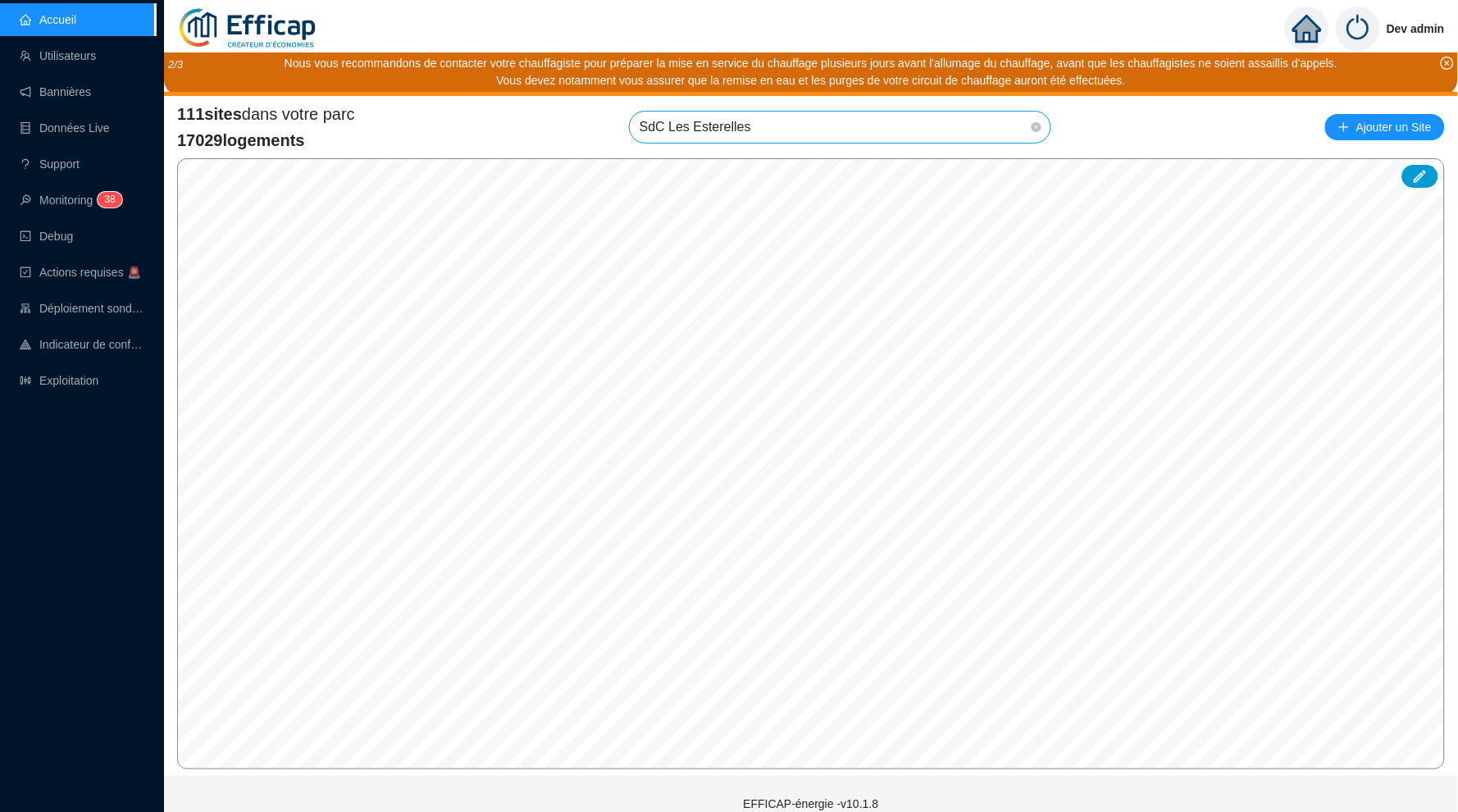
scroll to position [2886, 0]
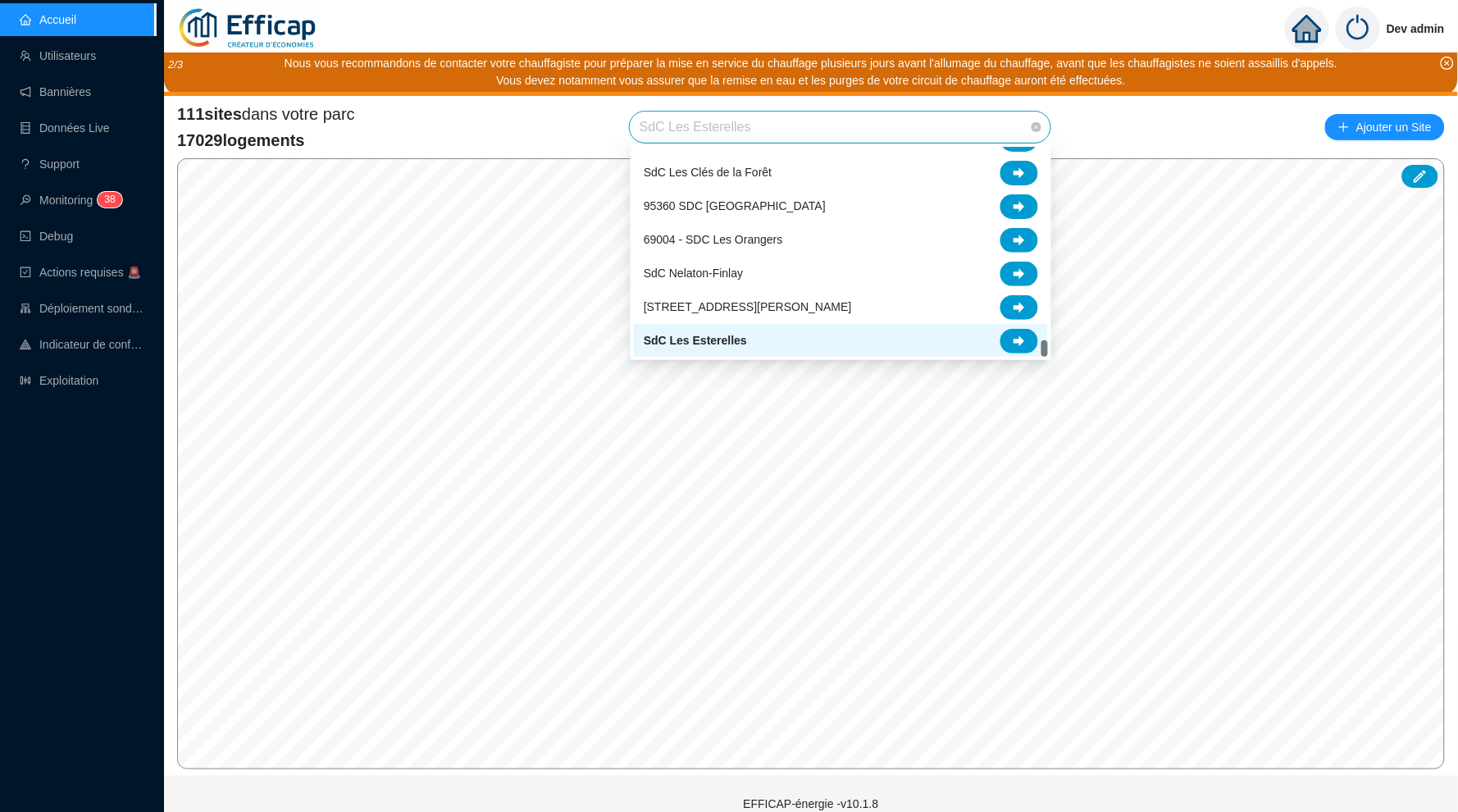
drag, startPoint x: 756, startPoint y: 113, endPoint x: 661, endPoint y: 113, distance: 95.0
click at [661, 113] on span "SdC Les Esterelles" at bounding box center [841, 127] width 401 height 31
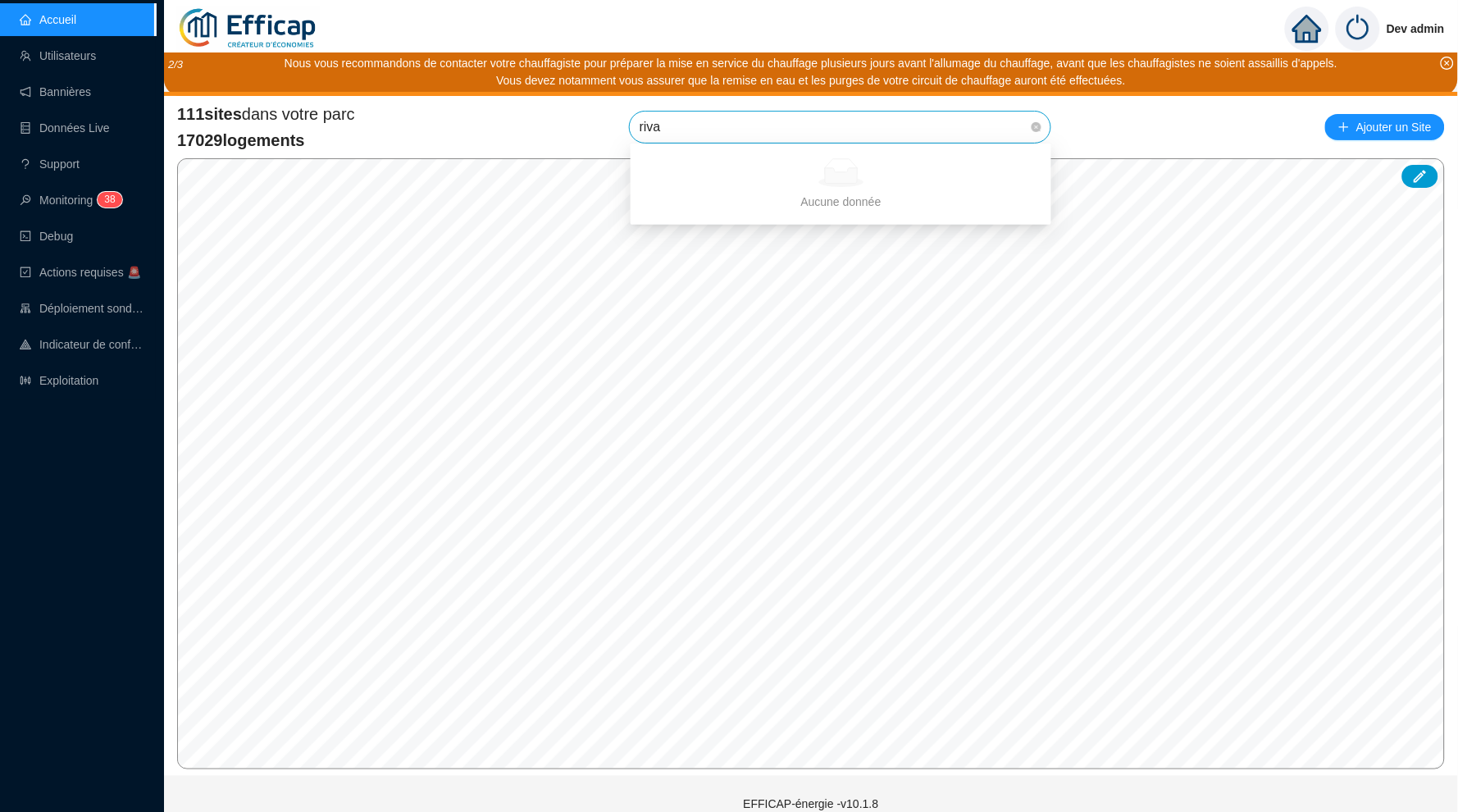
click at [908, 129] on input "riva" at bounding box center [833, 127] width 387 height 31
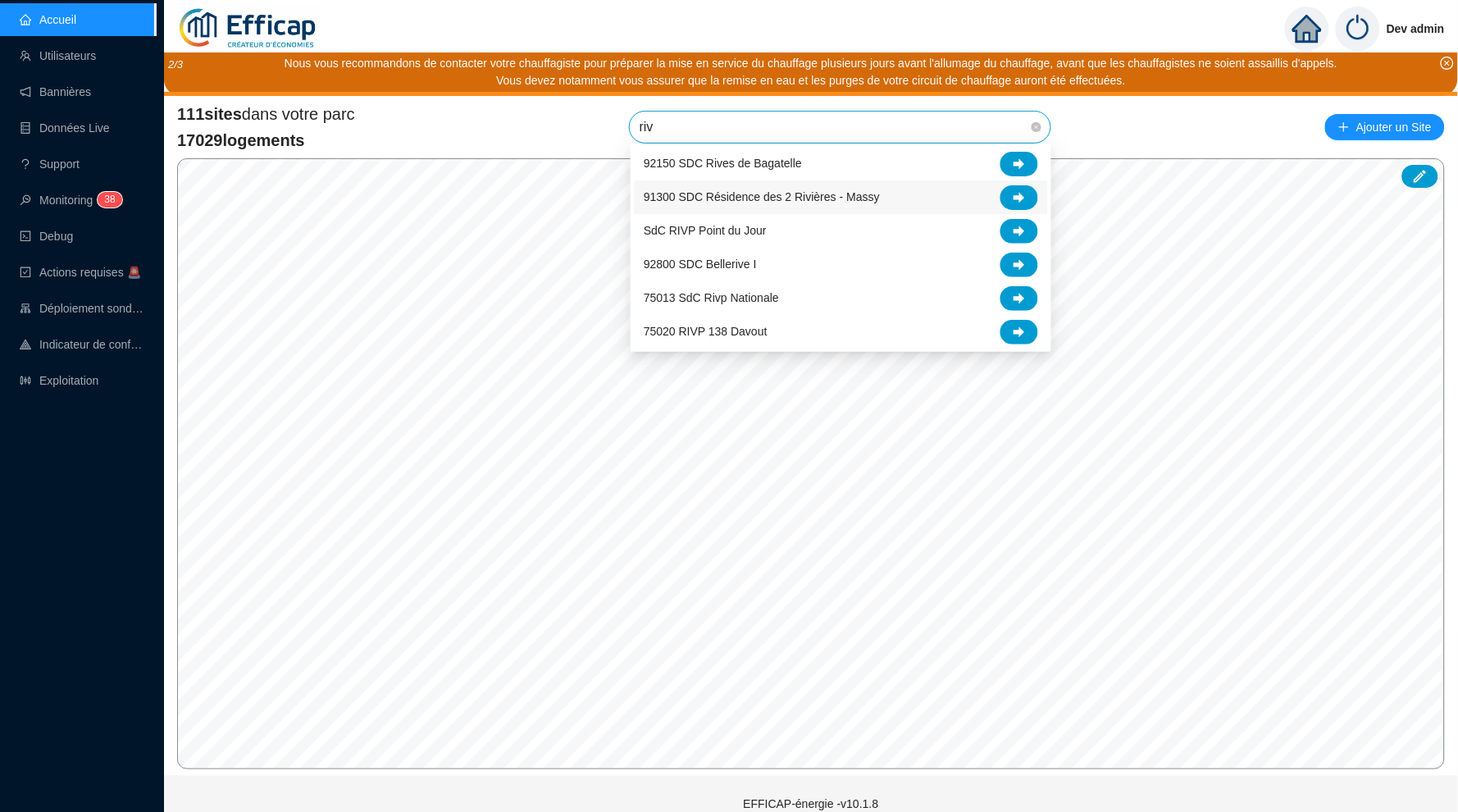
type input "rivp"
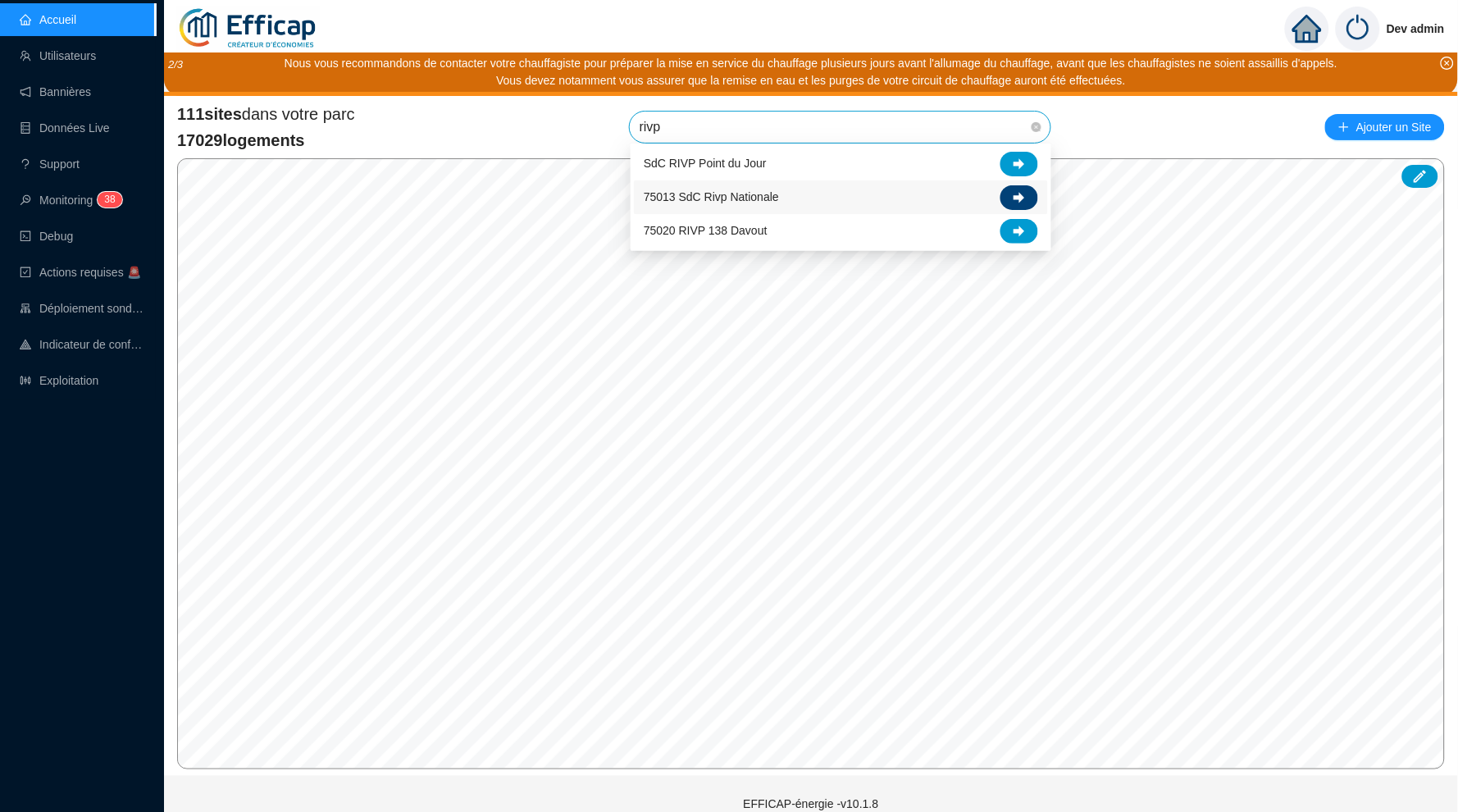
click at [1025, 198] on div at bounding box center [1019, 197] width 38 height 24
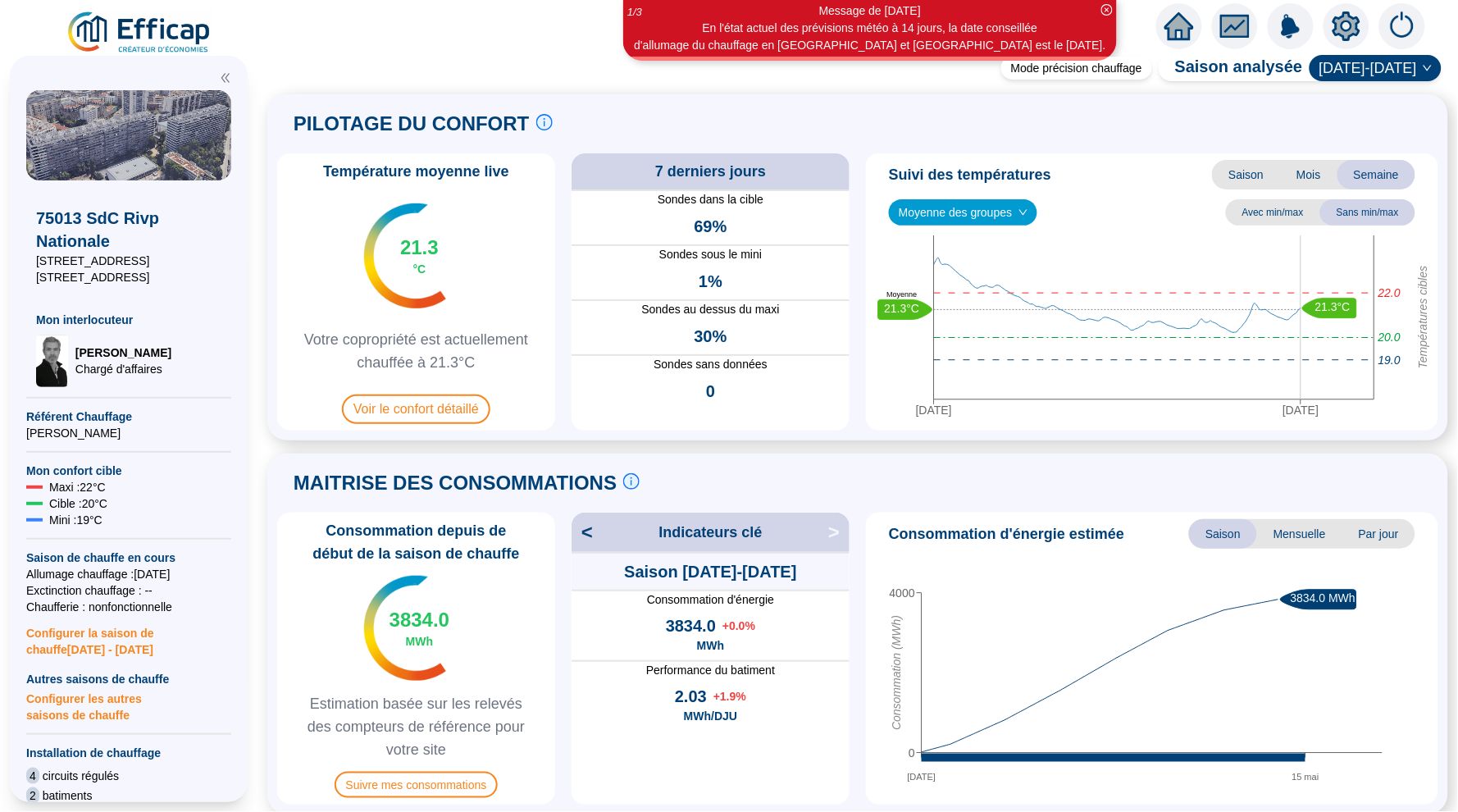
click at [1178, 37] on icon "home" at bounding box center [1179, 26] width 29 height 29
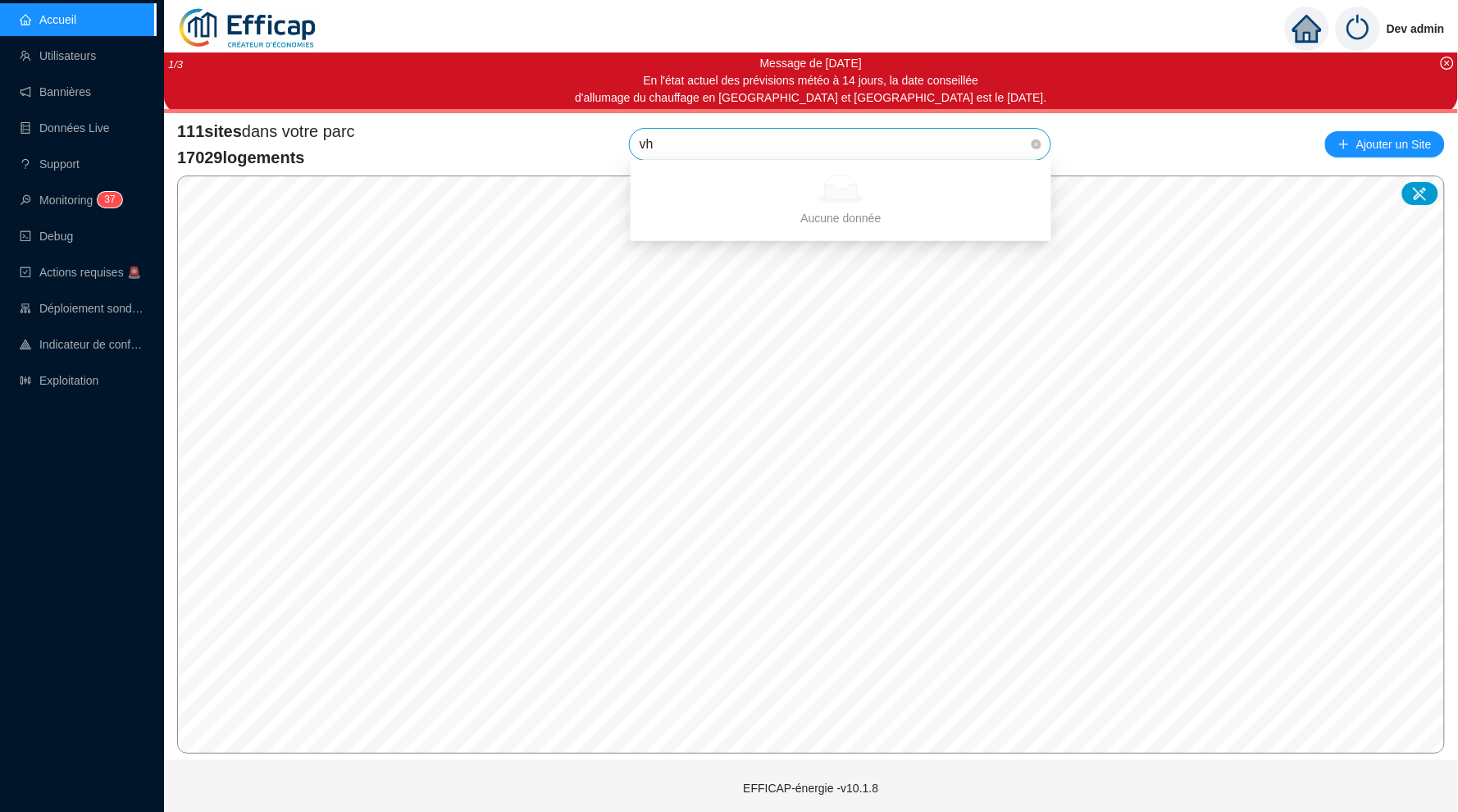
type input "v"
click at [931, 154] on input "cher" at bounding box center [833, 145] width 387 height 31
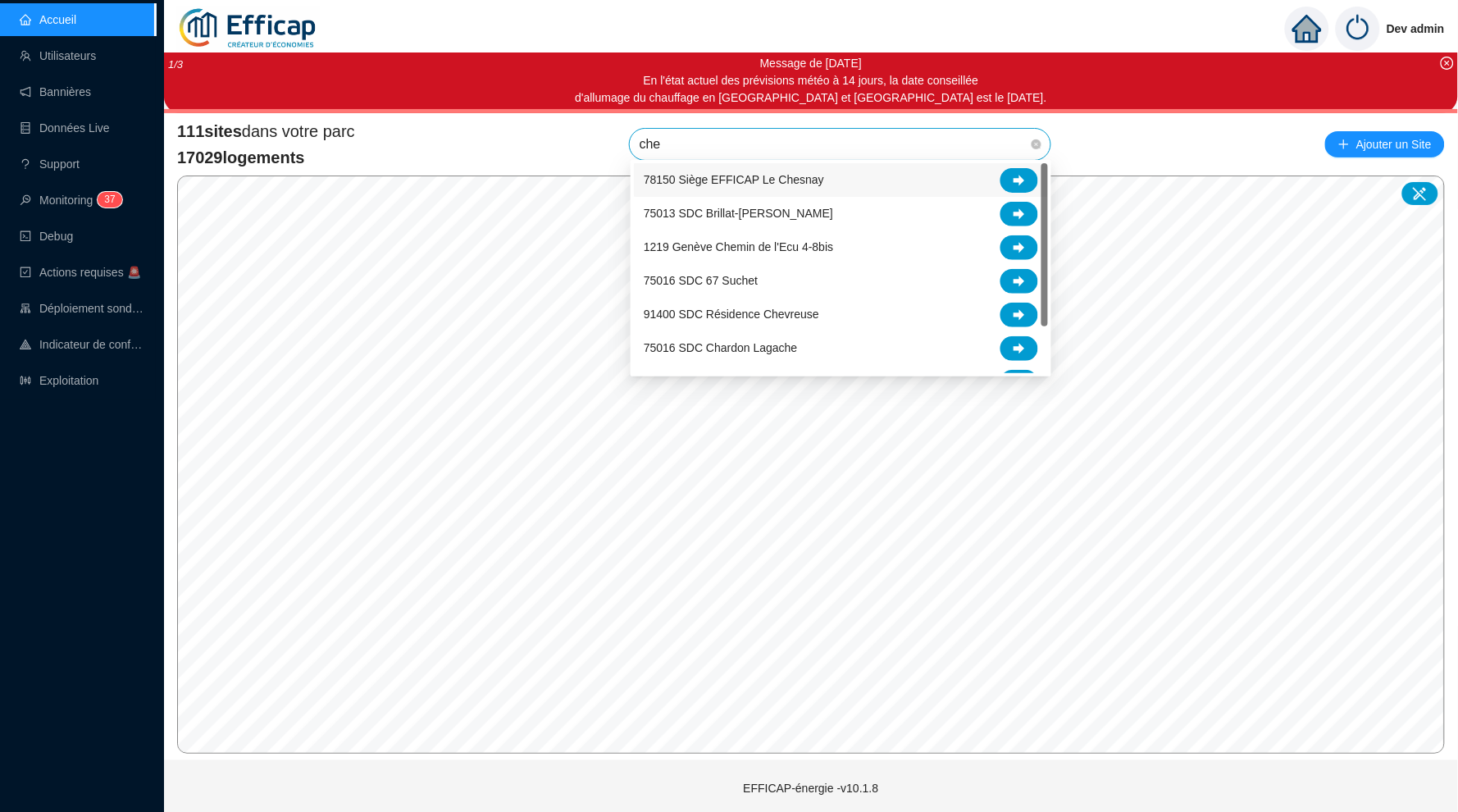
type input "chev"
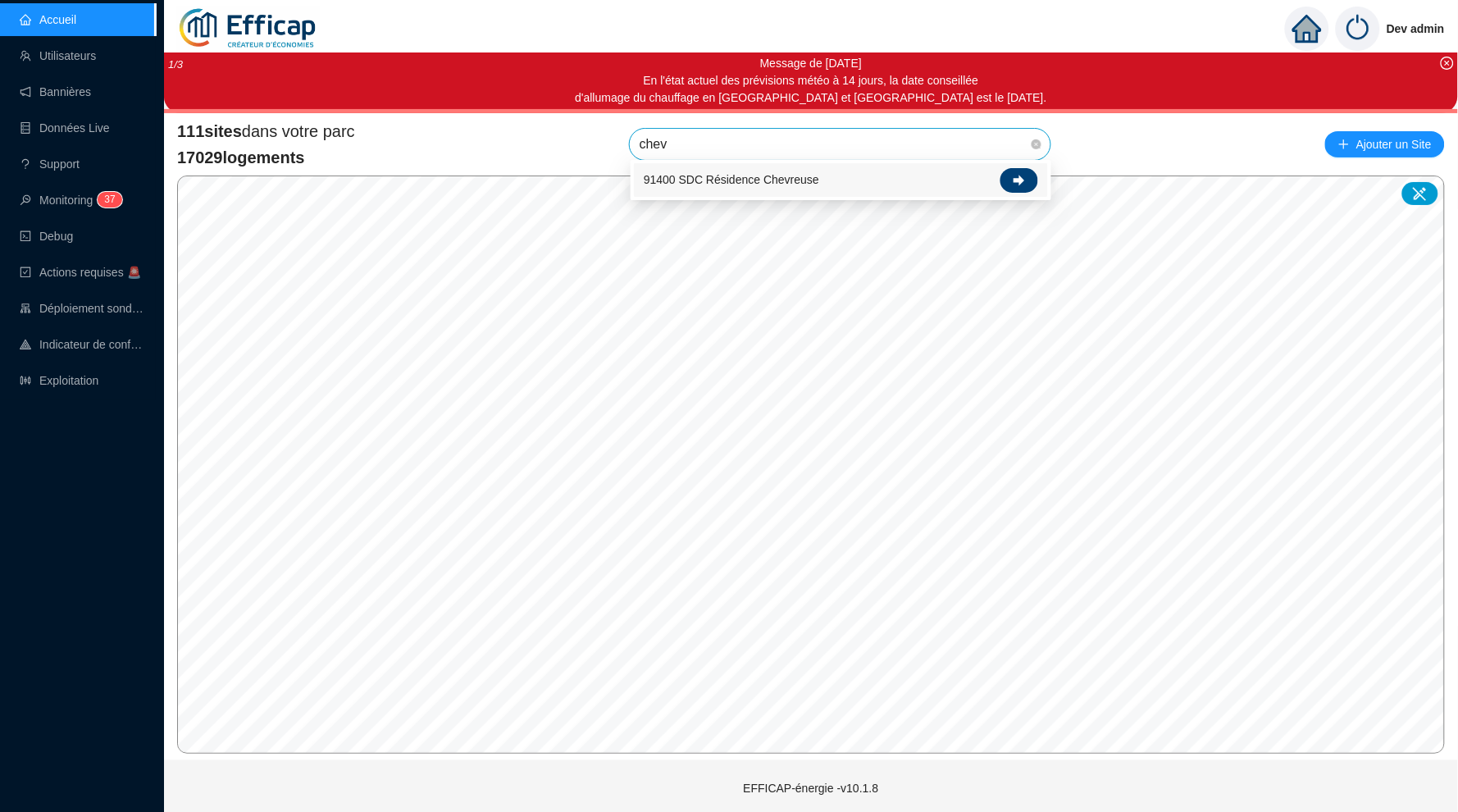
click at [1023, 183] on icon at bounding box center [1020, 180] width 12 height 12
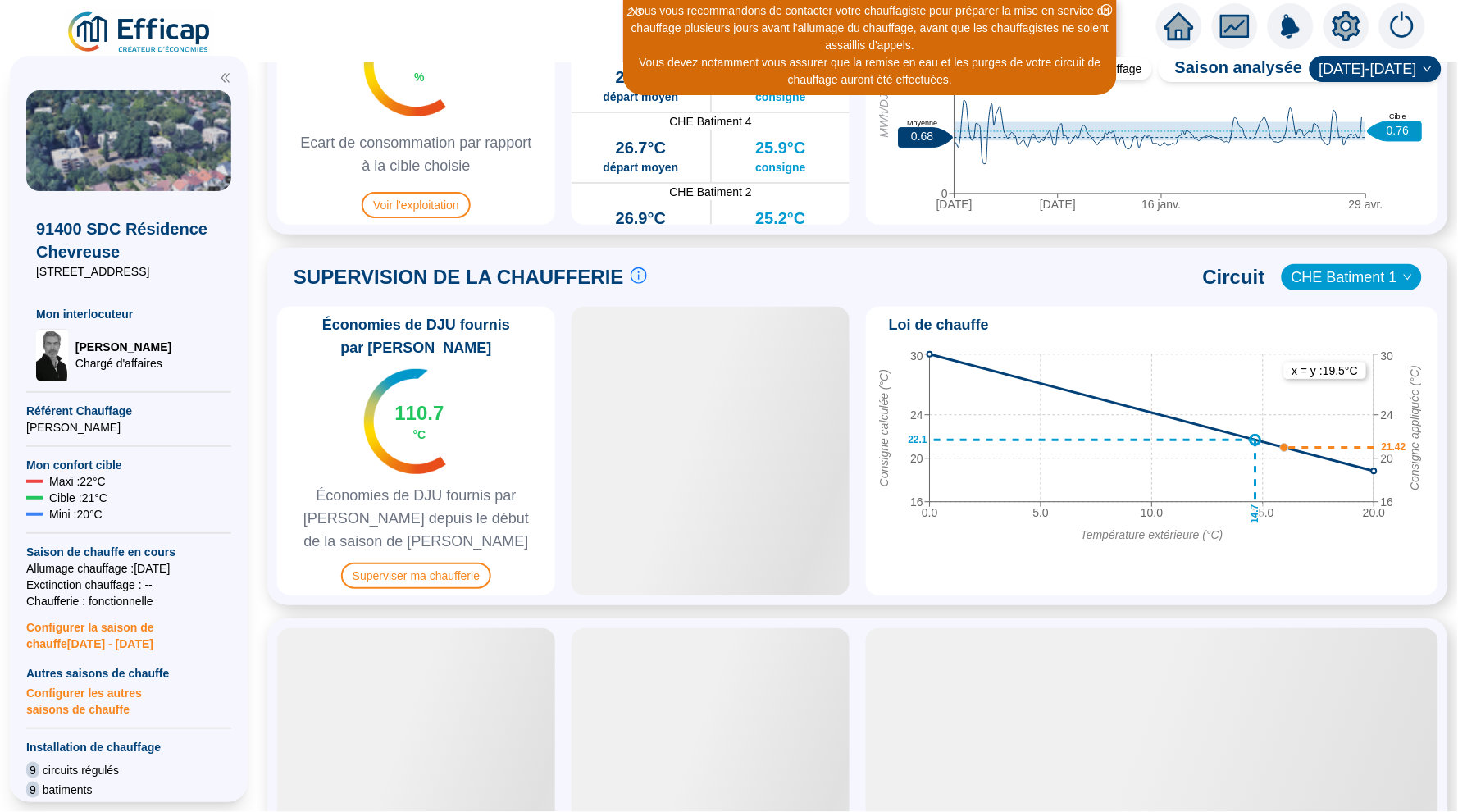
scroll to position [938, 0]
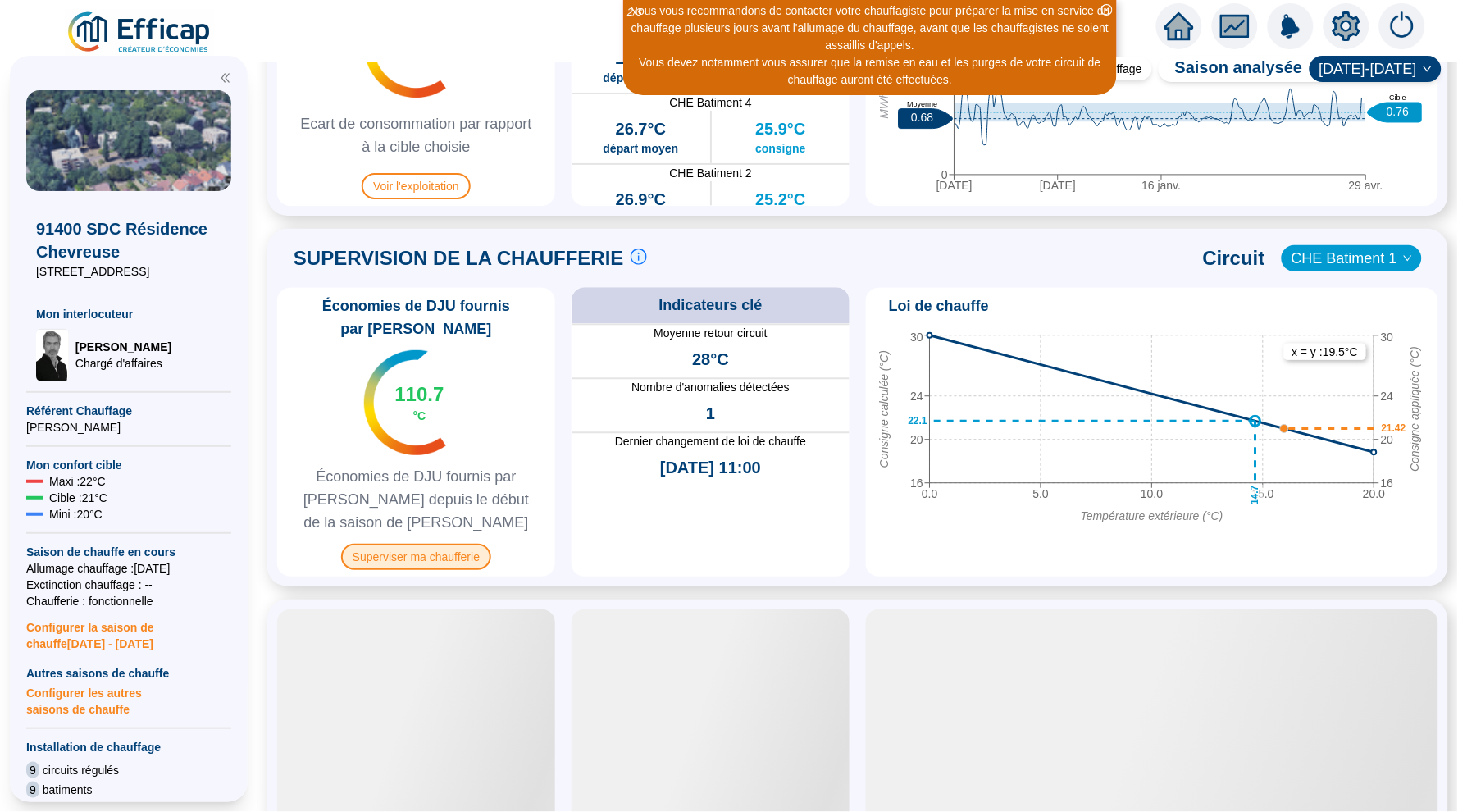
click at [465, 544] on span "Superviser ma chaufferie" at bounding box center [416, 557] width 150 height 26
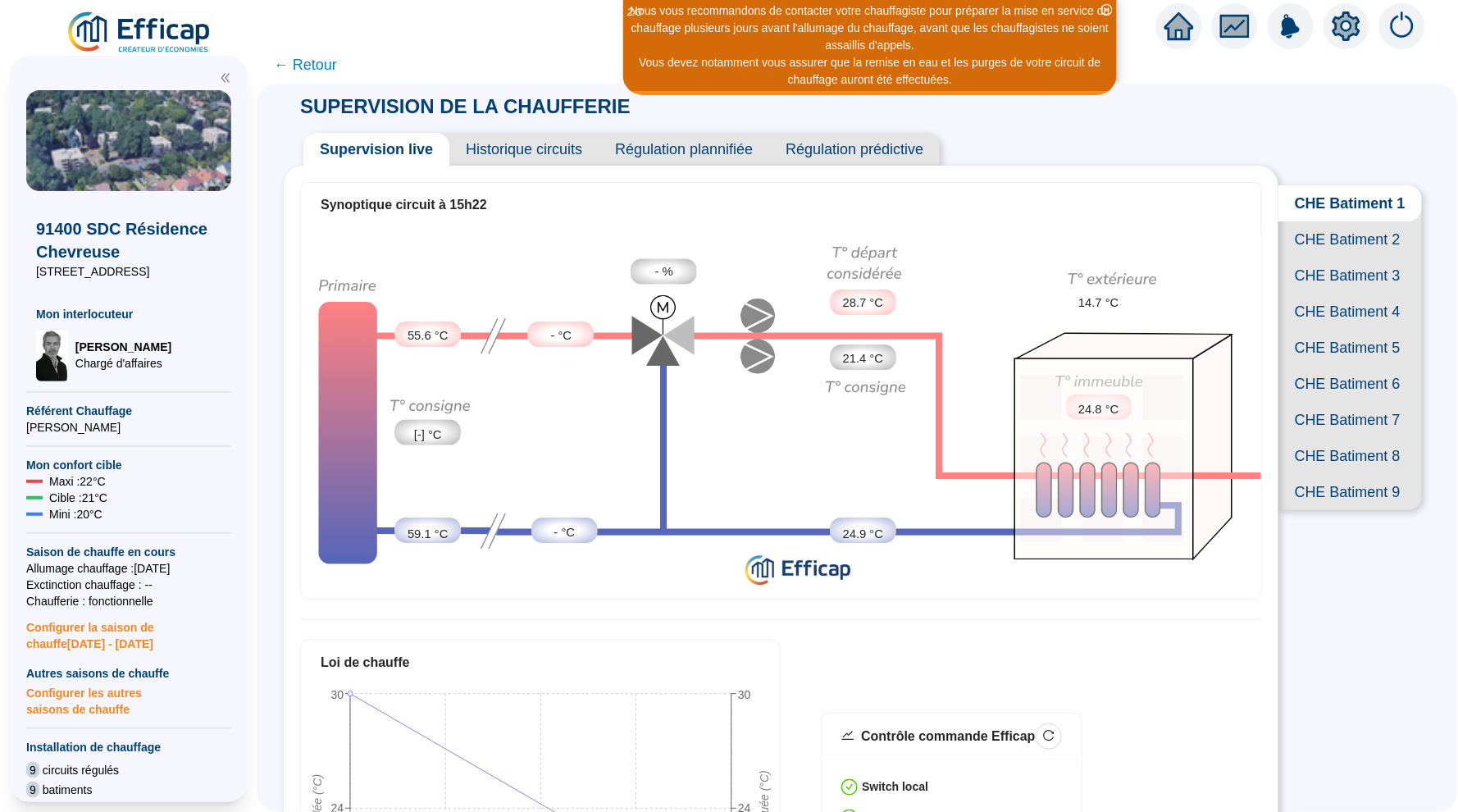
click at [1348, 233] on span "CHE Batiment 2" at bounding box center [1349, 239] width 144 height 36
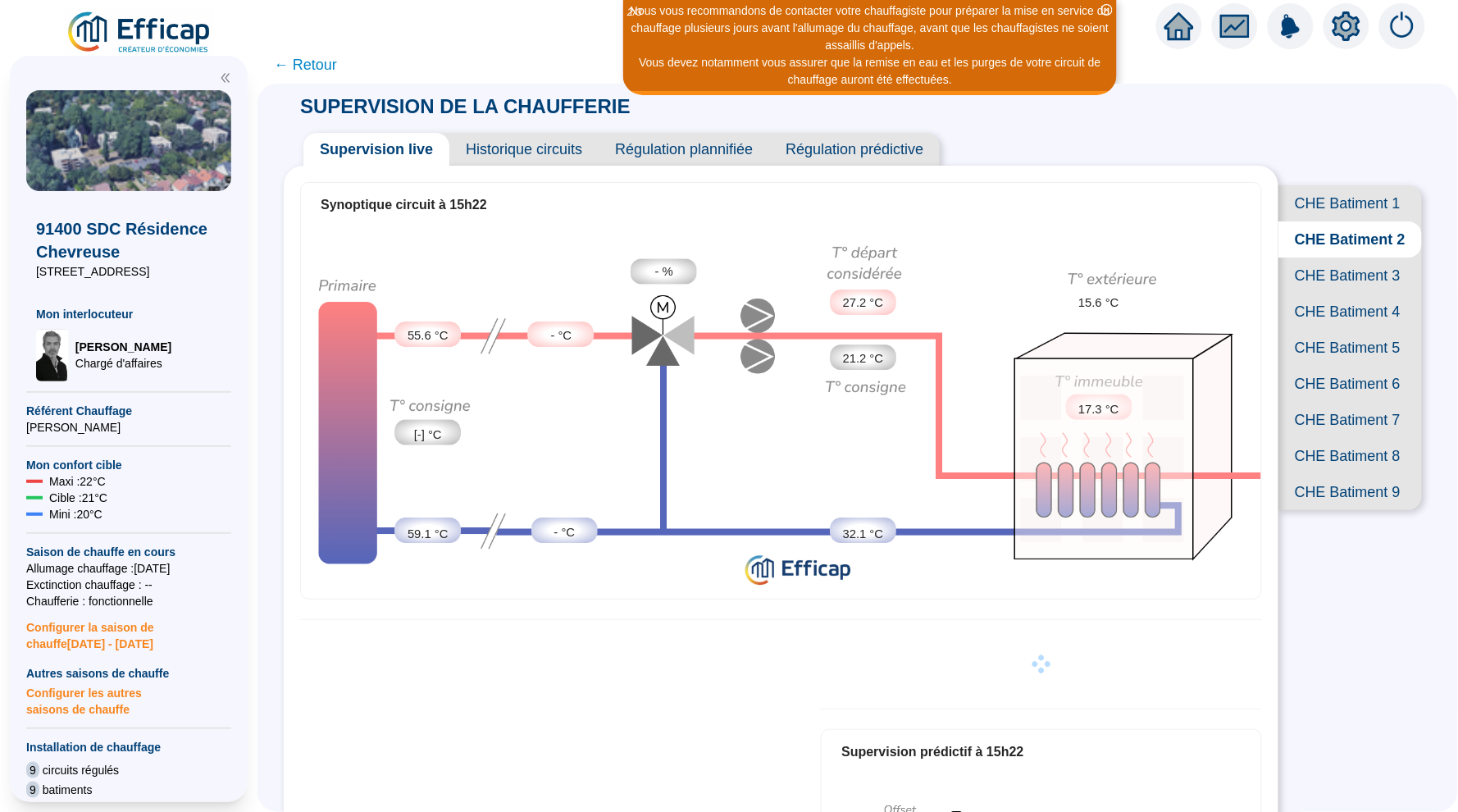
click at [501, 144] on span "Historique circuits" at bounding box center [524, 150] width 150 height 33
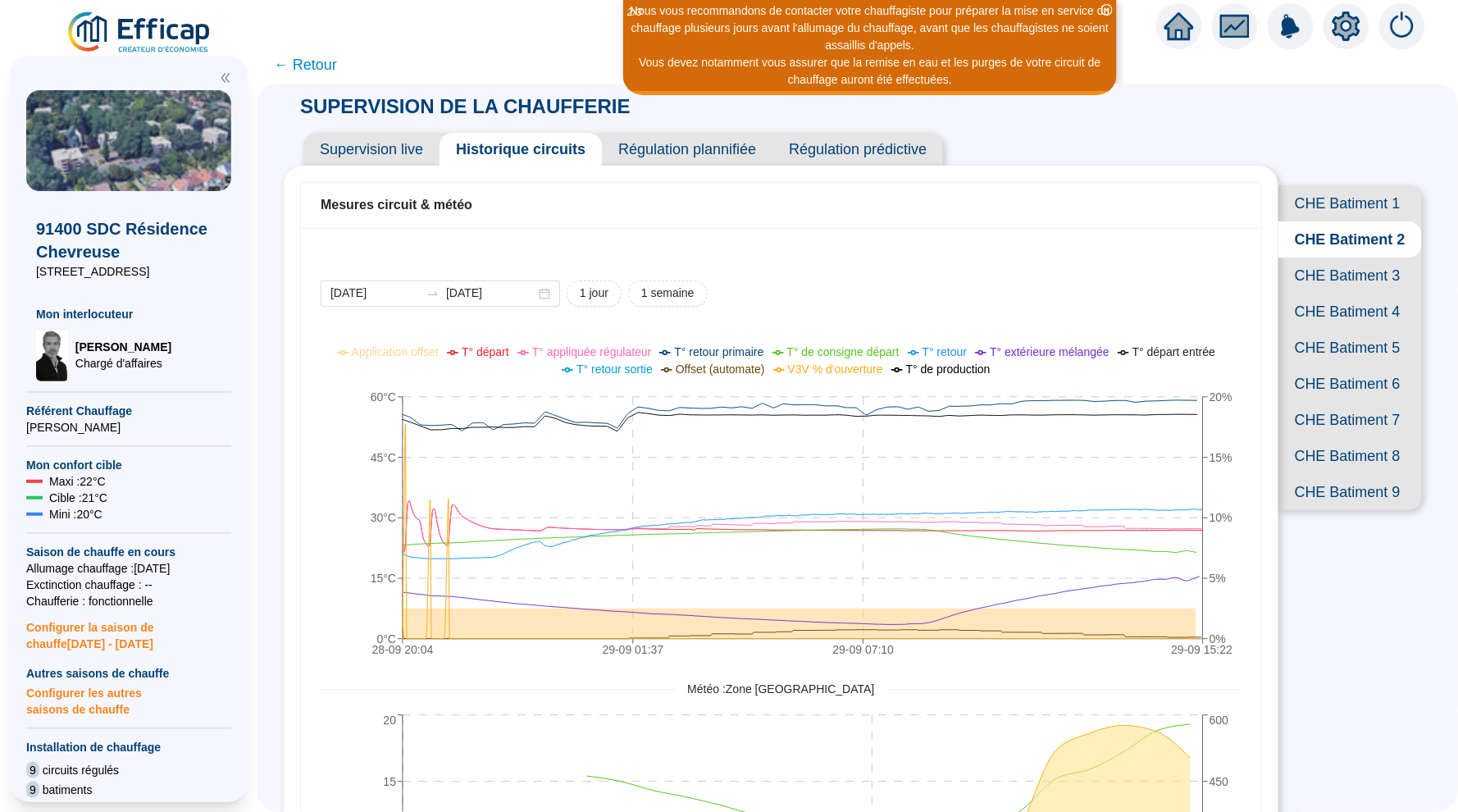
click at [1340, 270] on span "CHE Batiment 3" at bounding box center [1349, 275] width 144 height 36
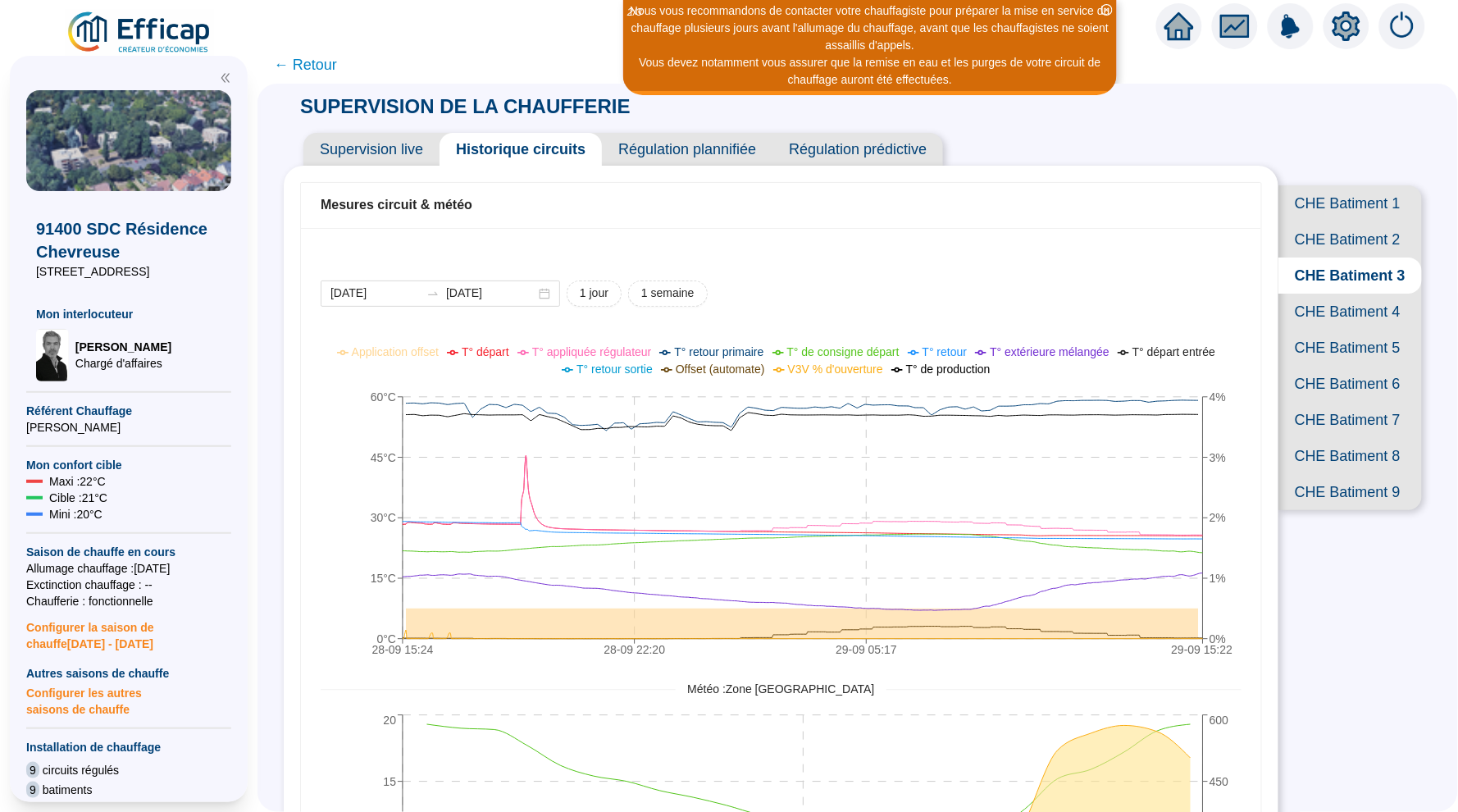
click at [1352, 312] on span "CHE Batiment 4" at bounding box center [1349, 311] width 144 height 36
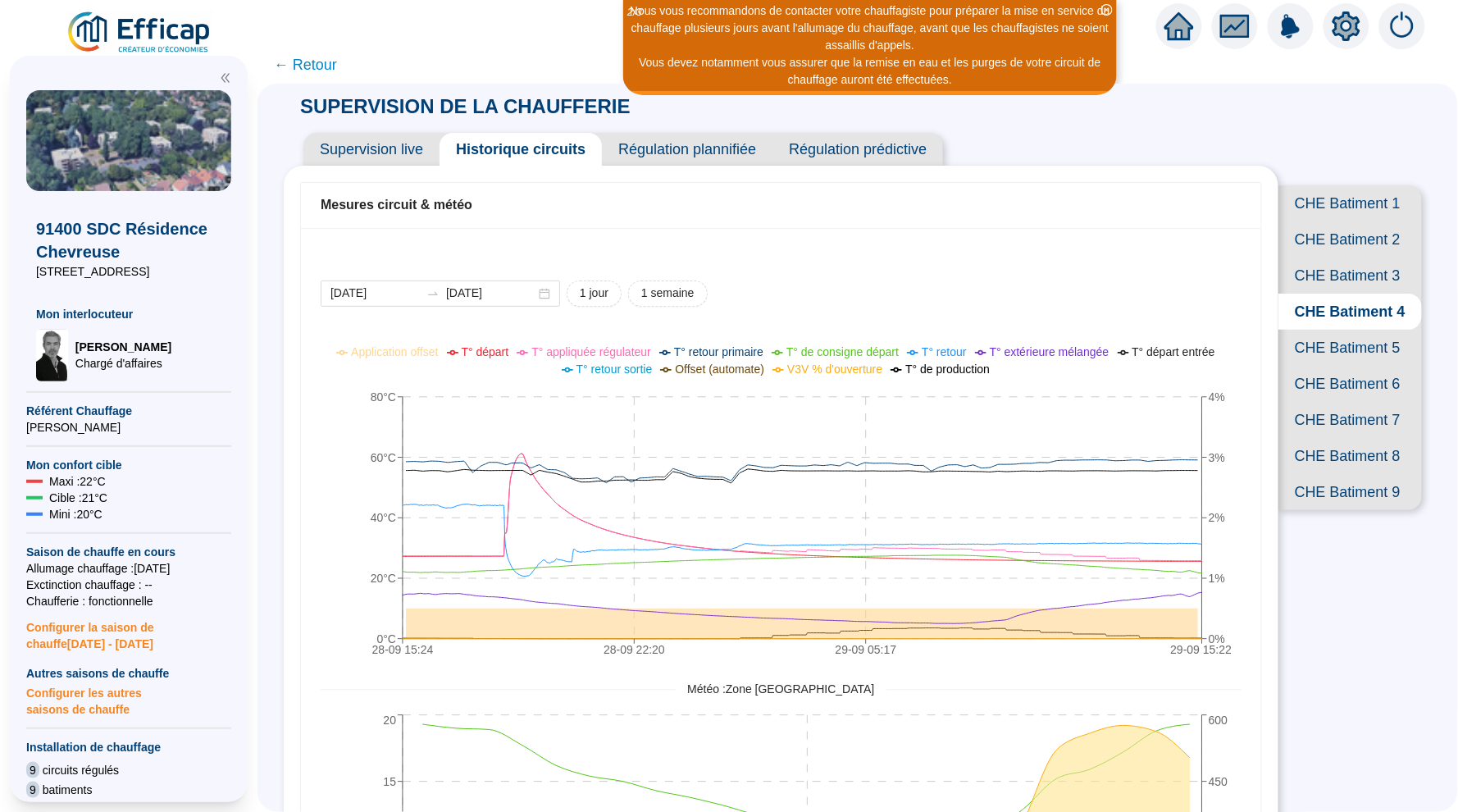
click at [1359, 351] on span "CHE Batiment 5" at bounding box center [1349, 347] width 144 height 36
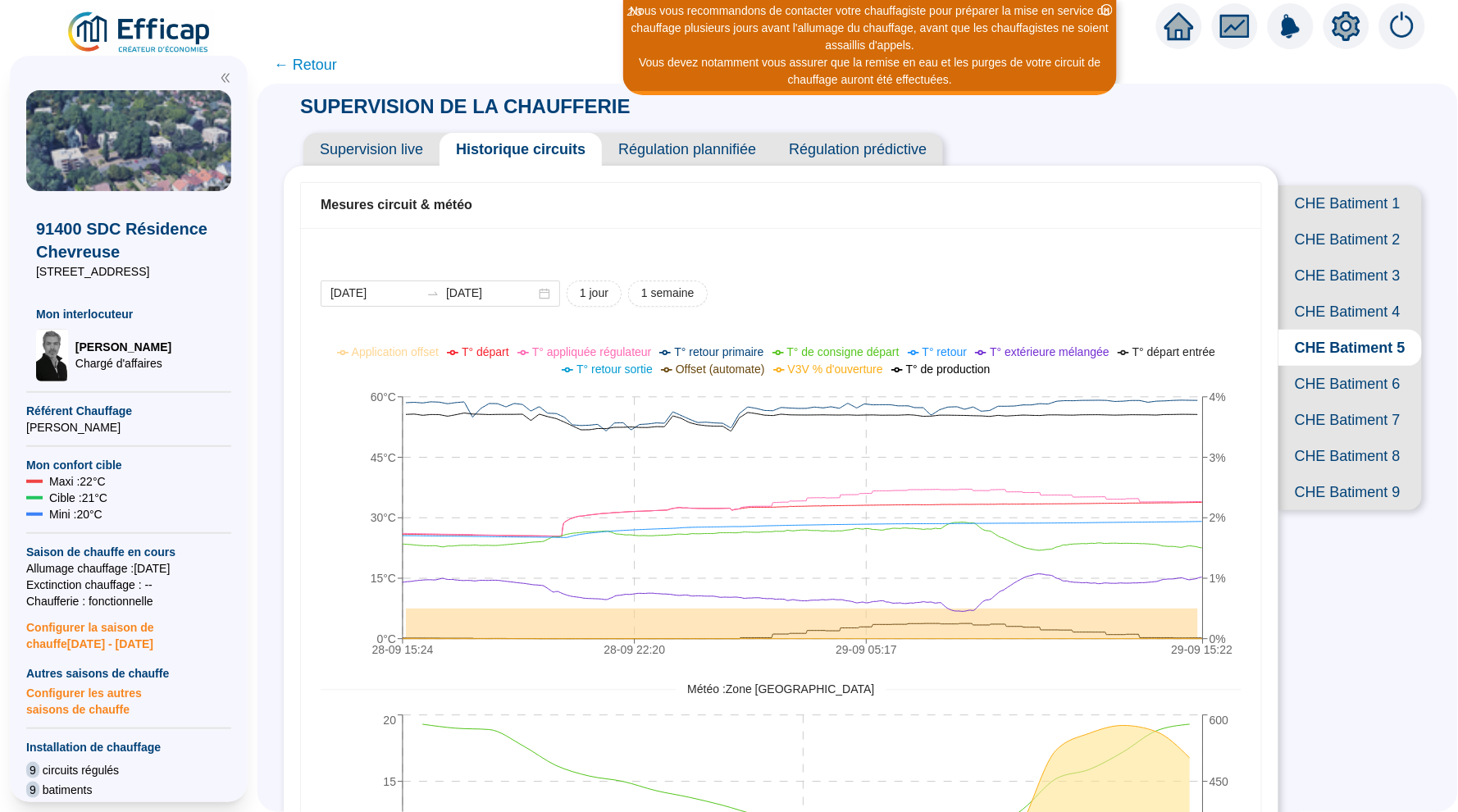
click at [1368, 386] on span "CHE Batiment 6" at bounding box center [1349, 383] width 144 height 36
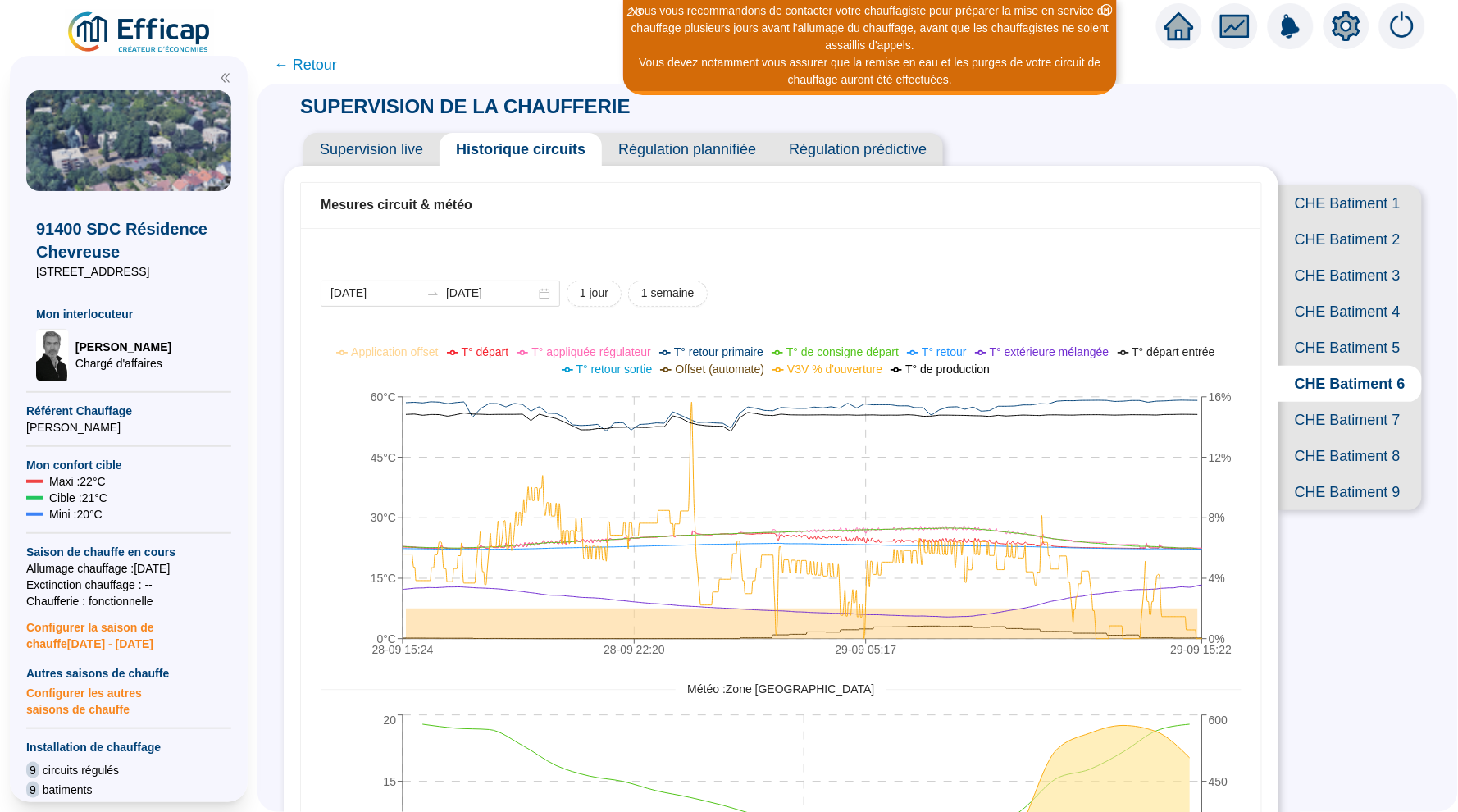
click at [1365, 423] on span "CHE Batiment 7" at bounding box center [1349, 420] width 144 height 36
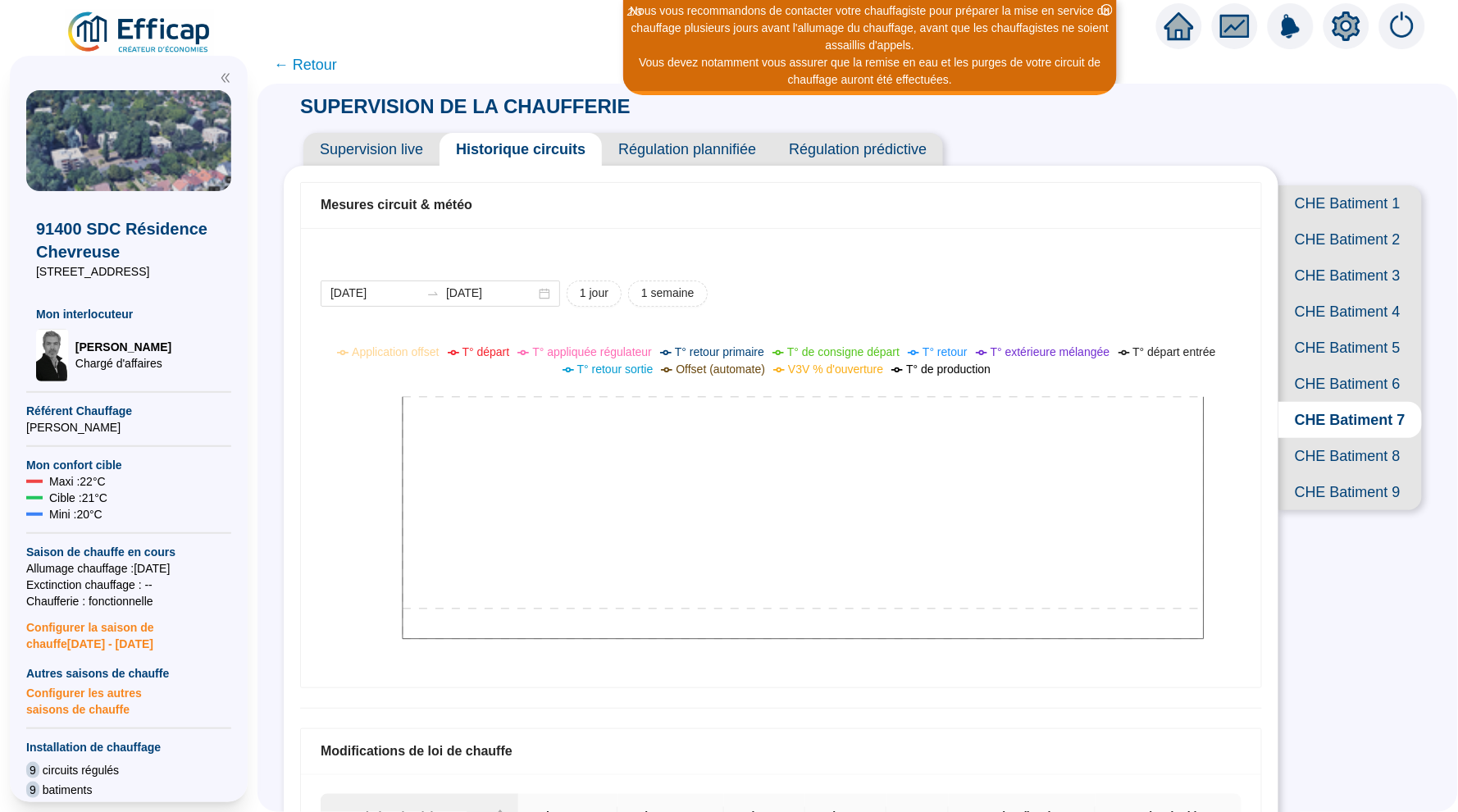
click at [1369, 449] on span "CHE Batiment 8" at bounding box center [1349, 455] width 144 height 36
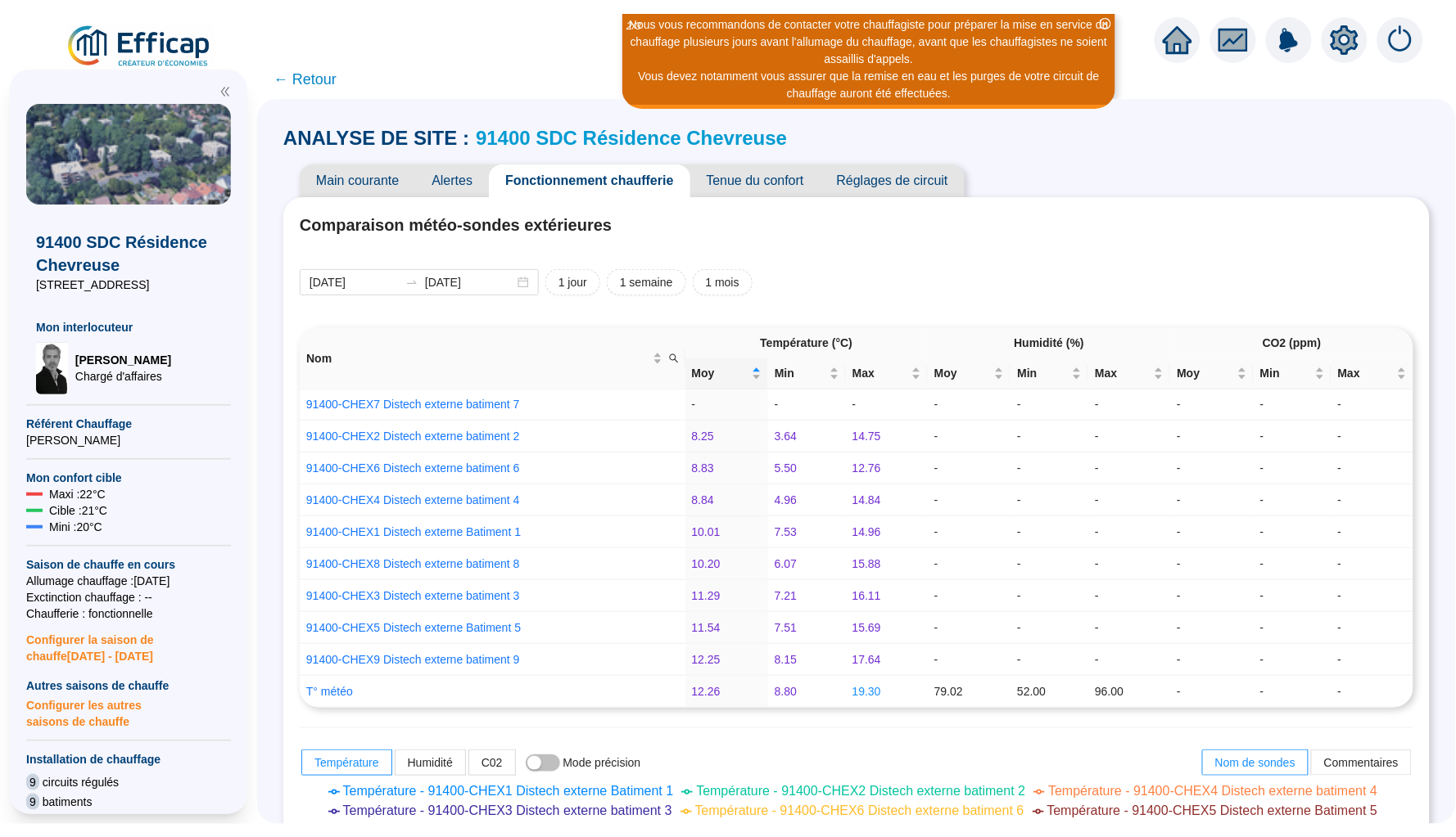
scroll to position [1553, 0]
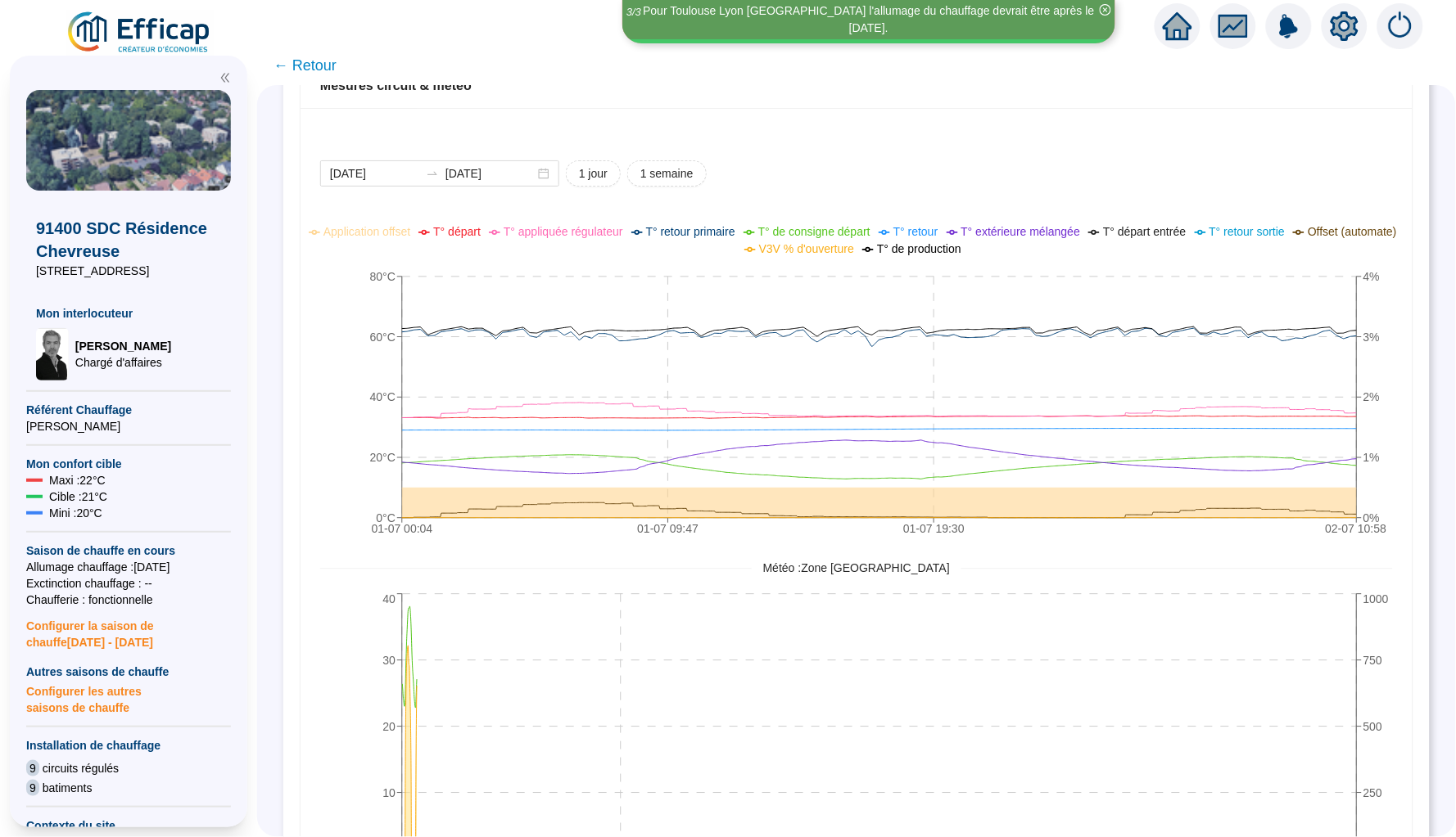
click at [1156, 28] on div at bounding box center [1177, 25] width 46 height 46
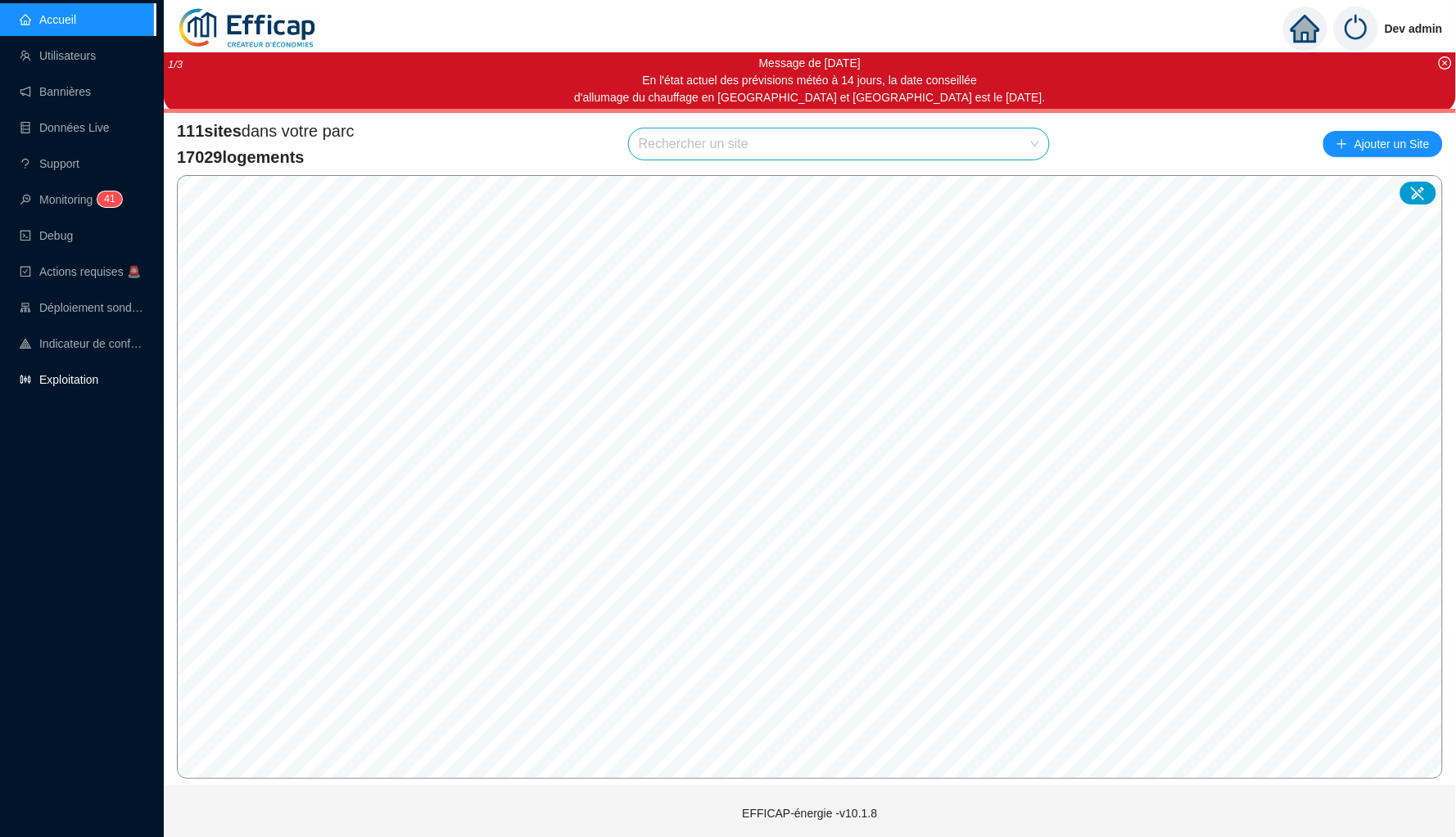
click at [73, 376] on link "Exploitation" at bounding box center [59, 379] width 78 height 13
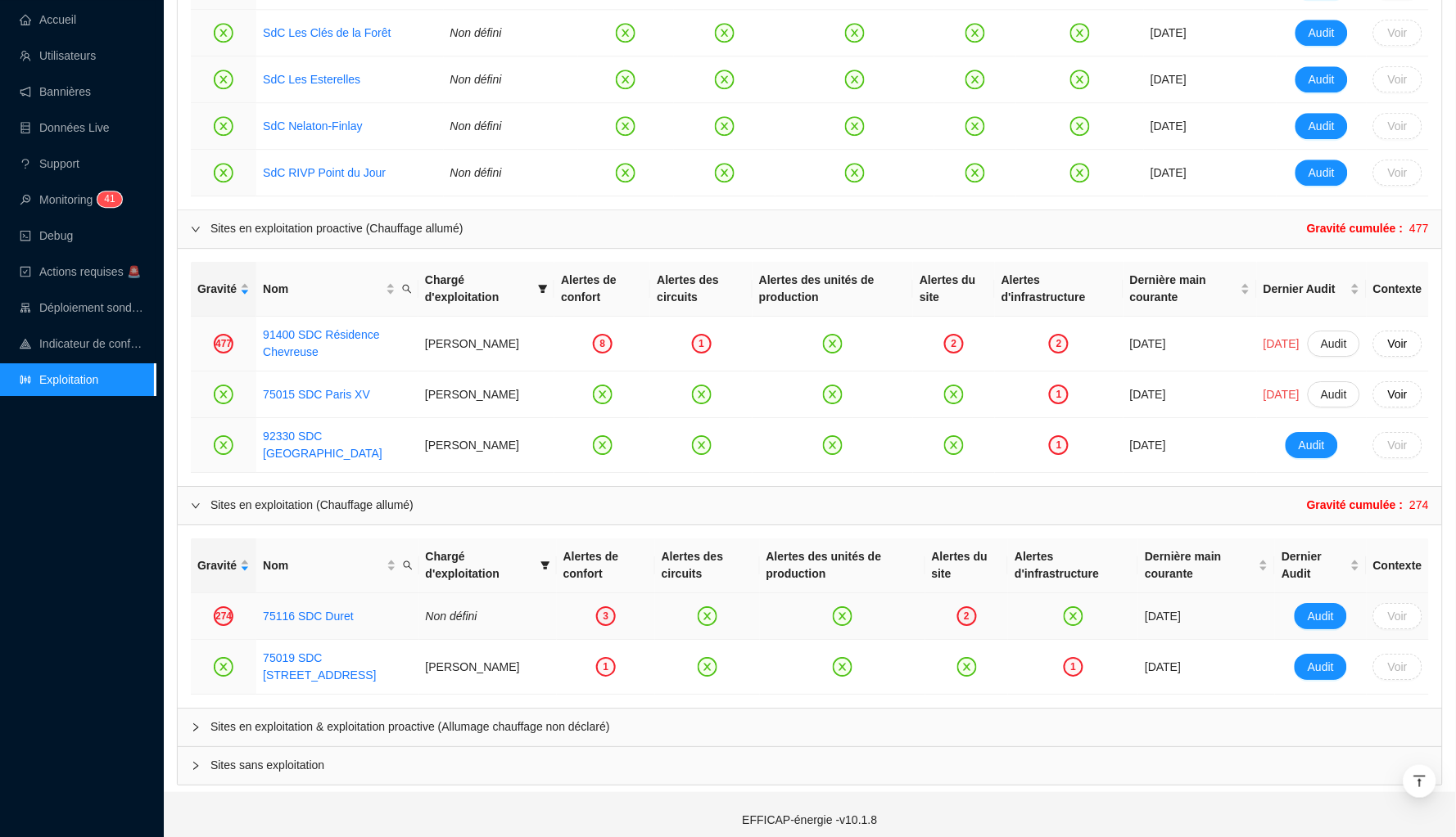
scroll to position [1300, 0]
click at [308, 720] on span "Sites en exploitation & exploitation proactive (Allumage chauffage non déclaré)" at bounding box center [819, 729] width 1219 height 18
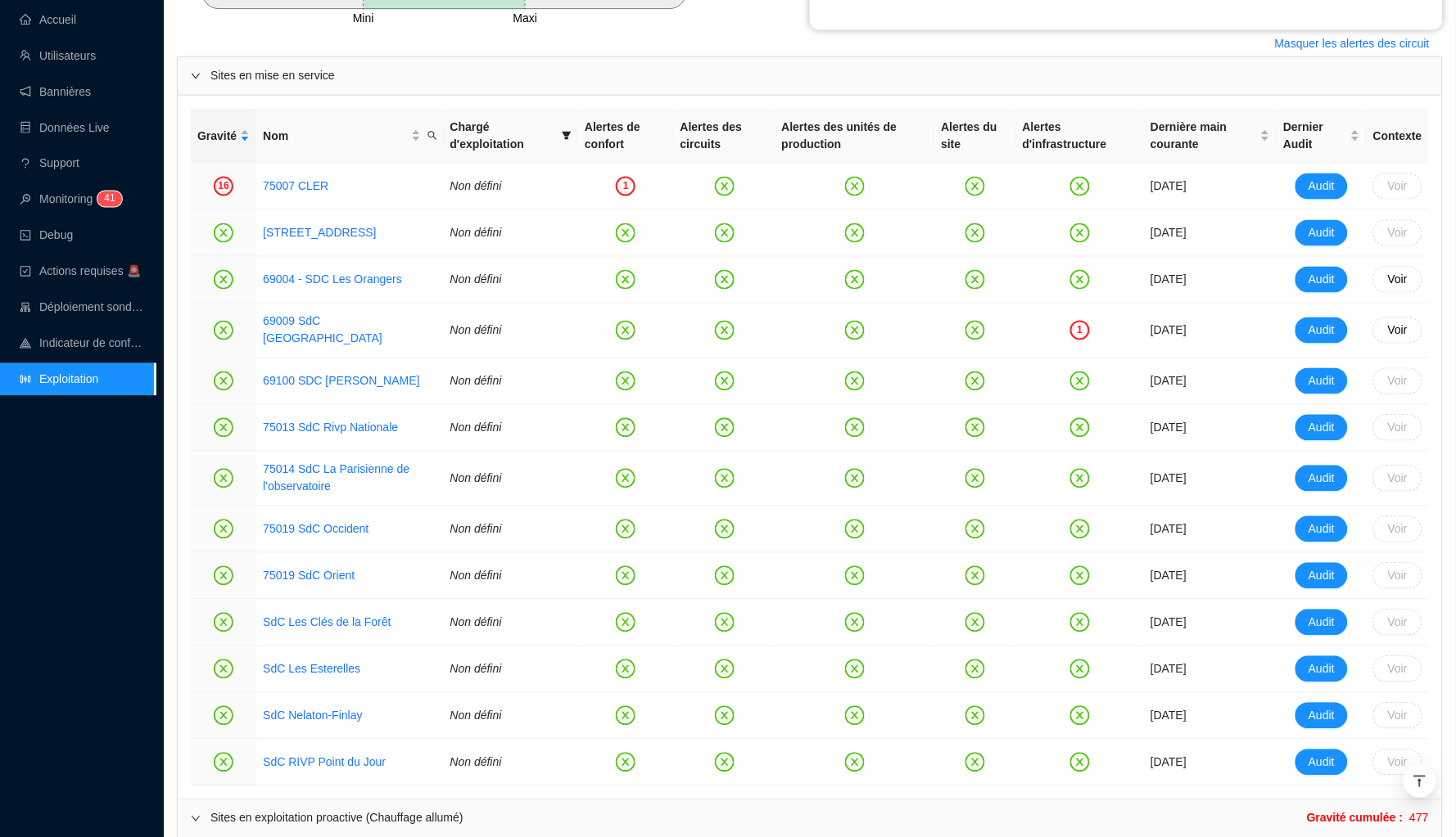
scroll to position [704, 0]
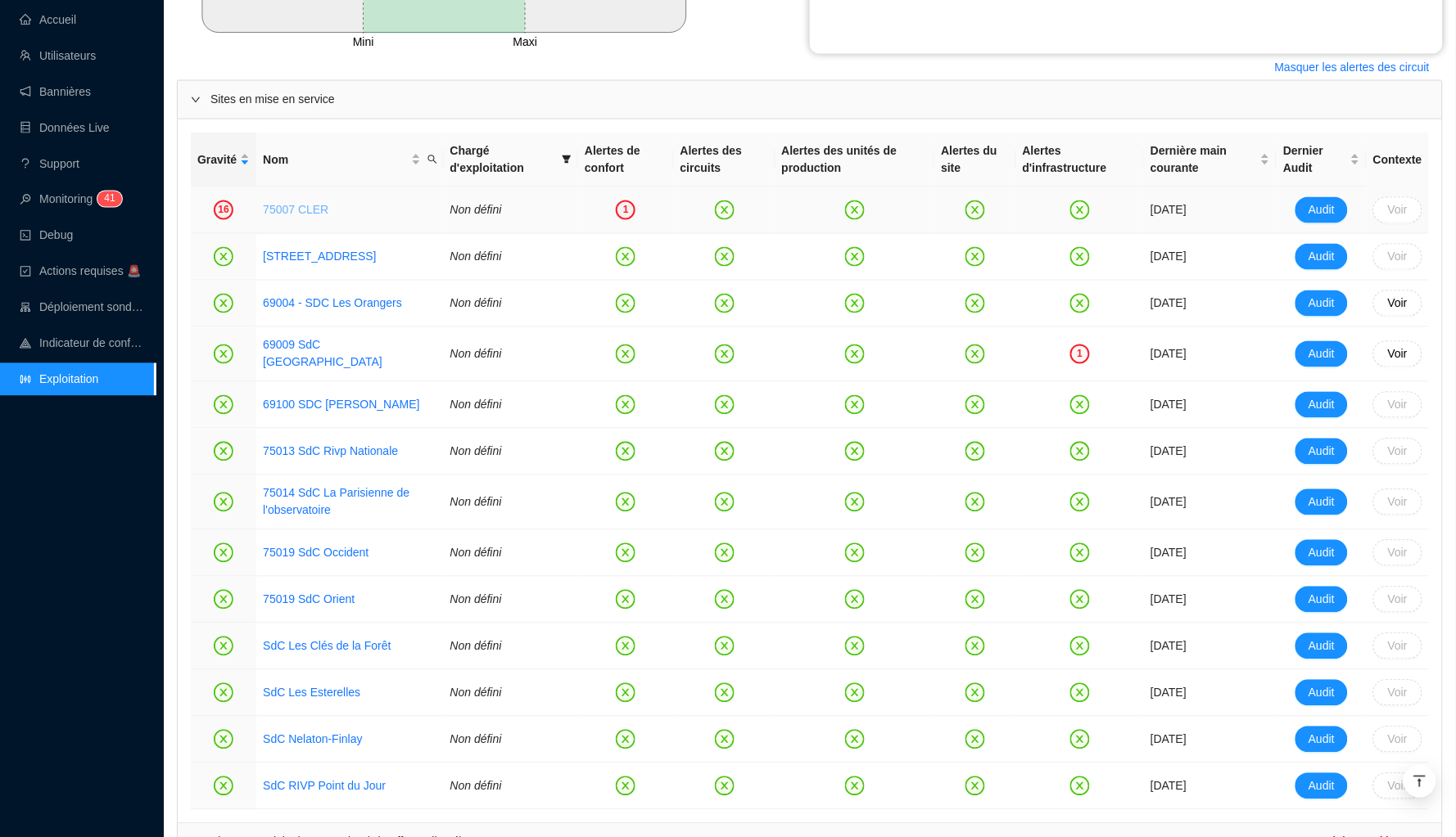
click at [291, 204] on link "75007 CLER" at bounding box center [295, 210] width 65 height 13
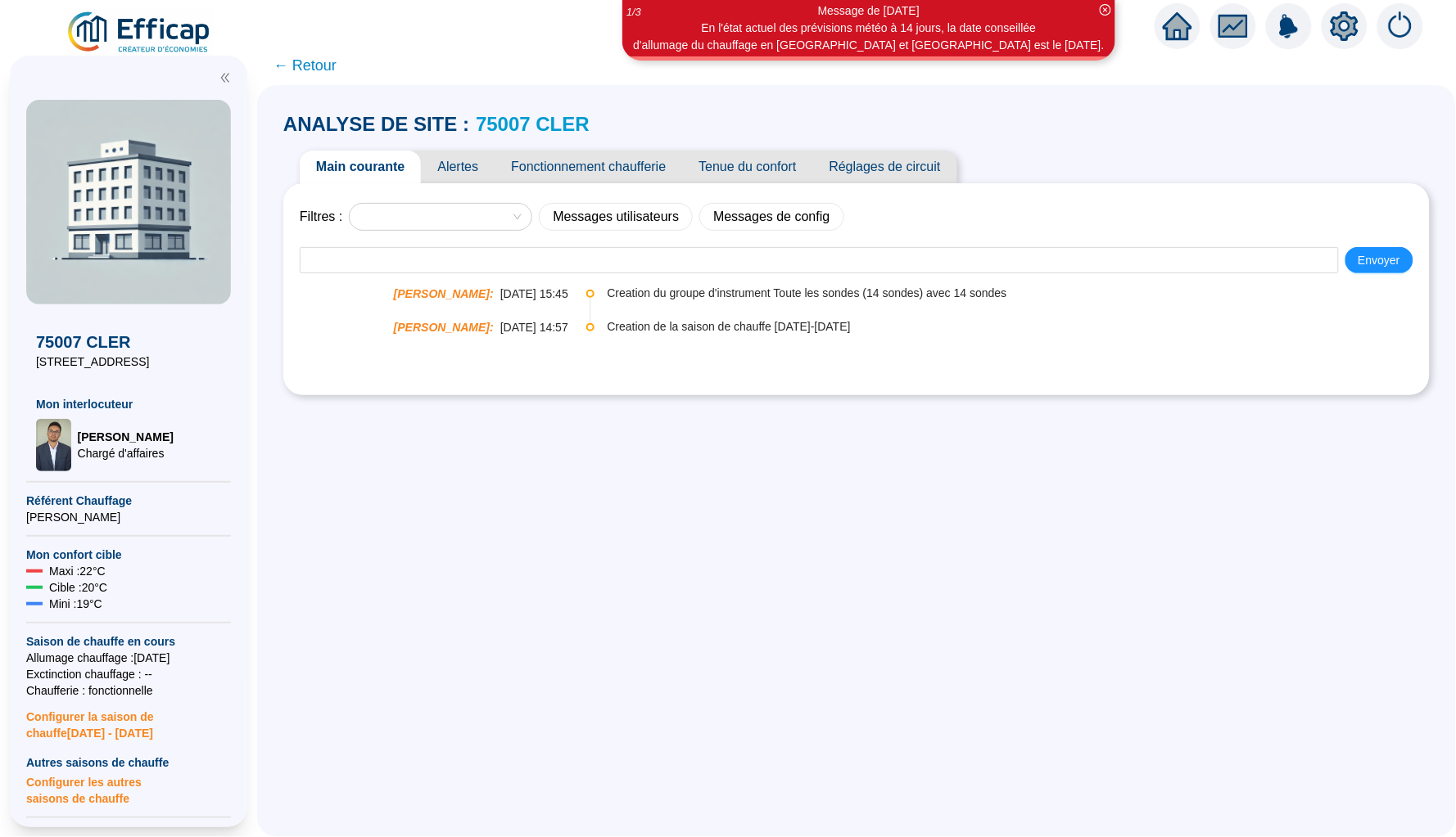
click at [315, 62] on span "← Retour" at bounding box center [305, 64] width 64 height 22
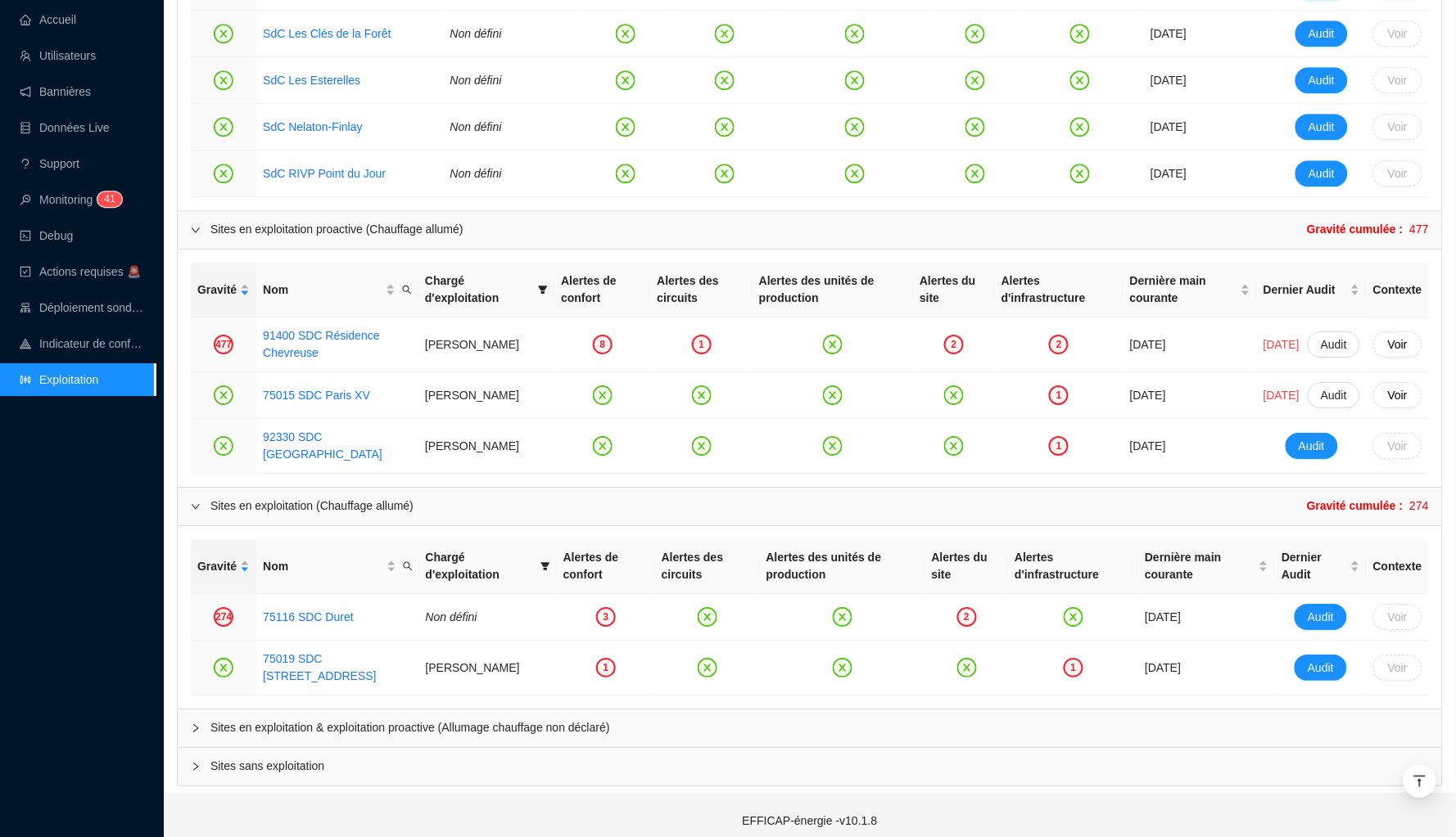
scroll to position [1316, 0]
click at [430, 720] on span "Sites en exploitation & exploitation proactive (Allumage chauffage non déclaré)" at bounding box center [819, 729] width 1219 height 18
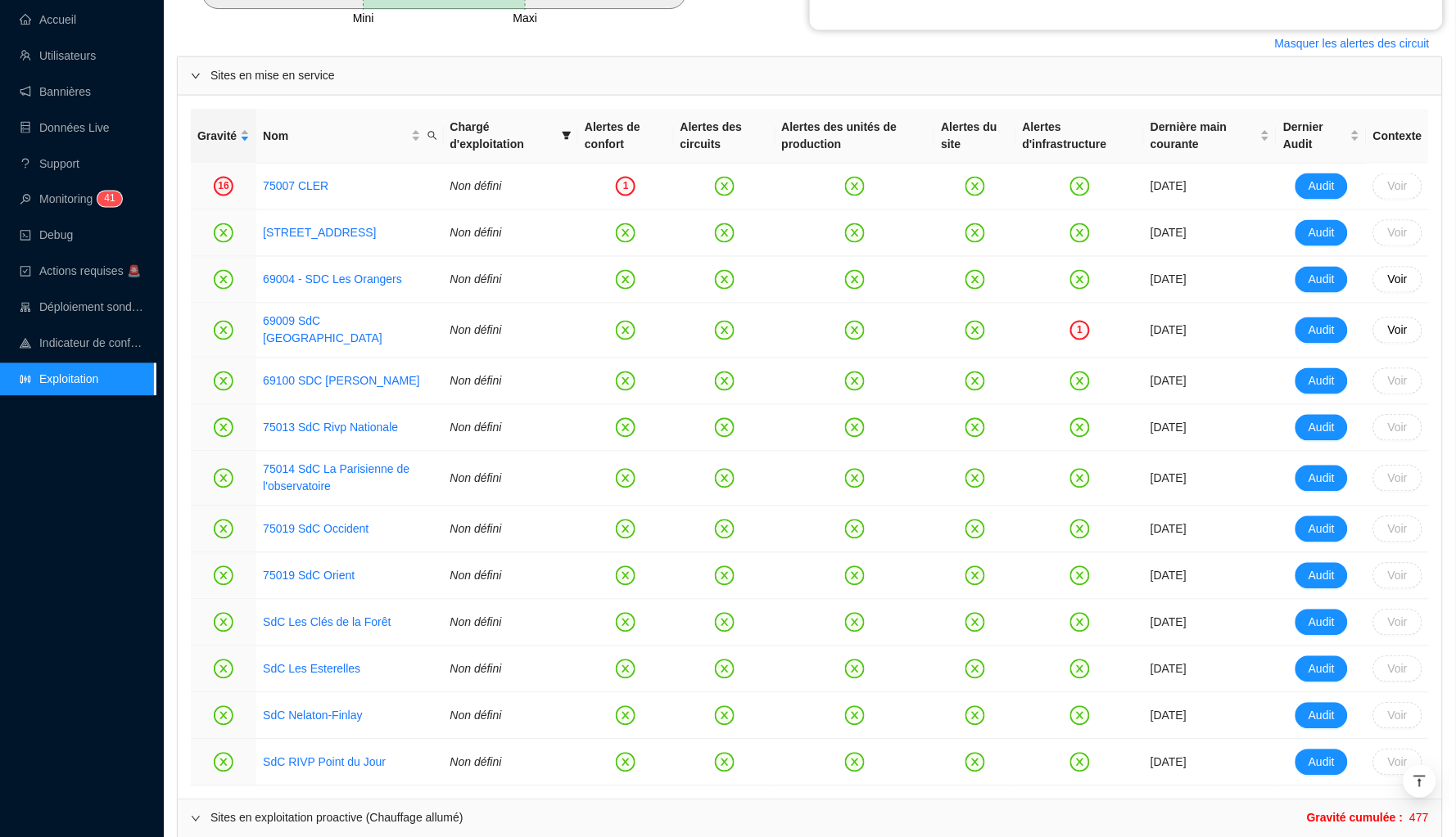
scroll to position [661, 0]
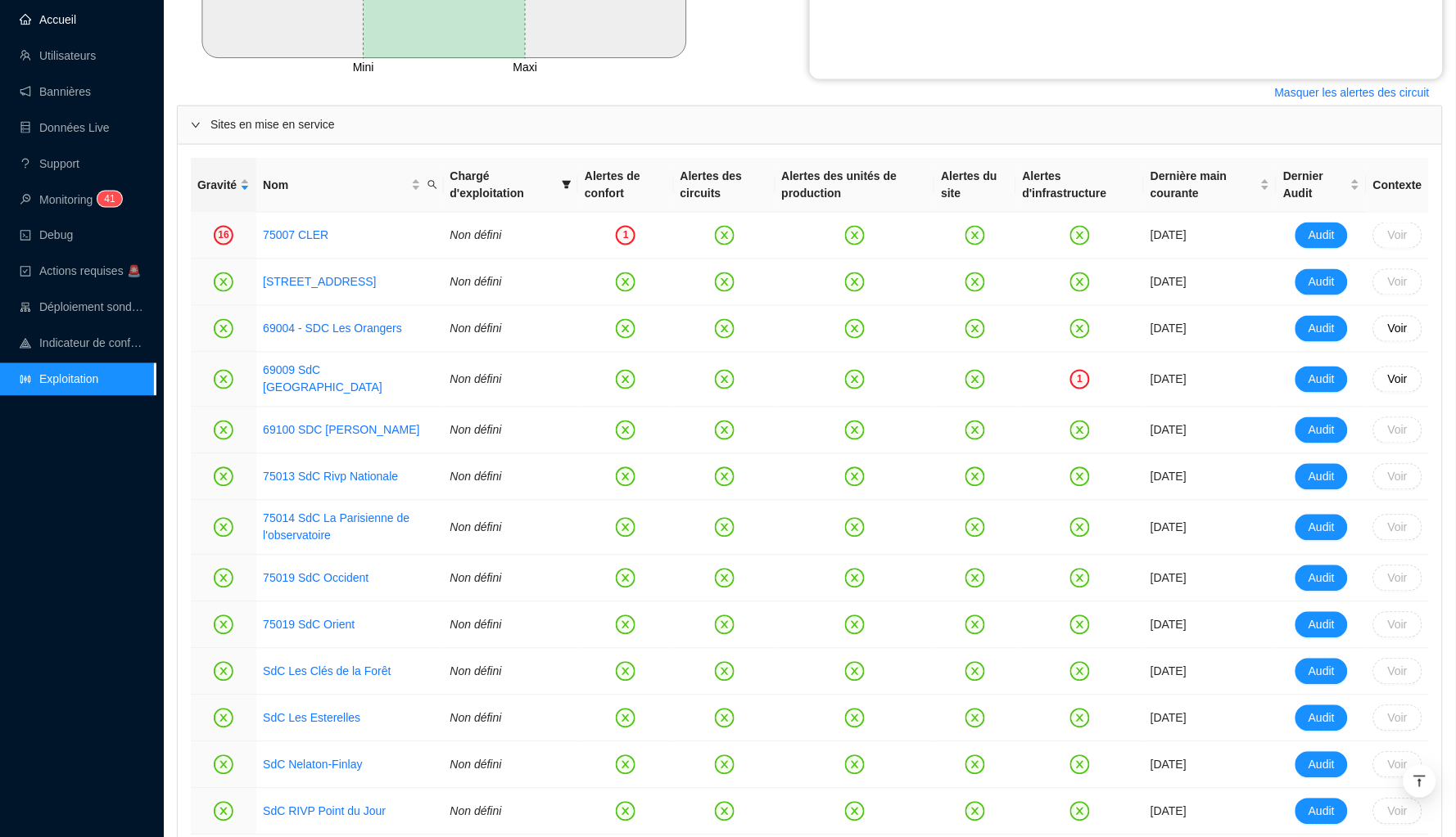
click at [76, 23] on link "Accueil" at bounding box center [48, 19] width 57 height 13
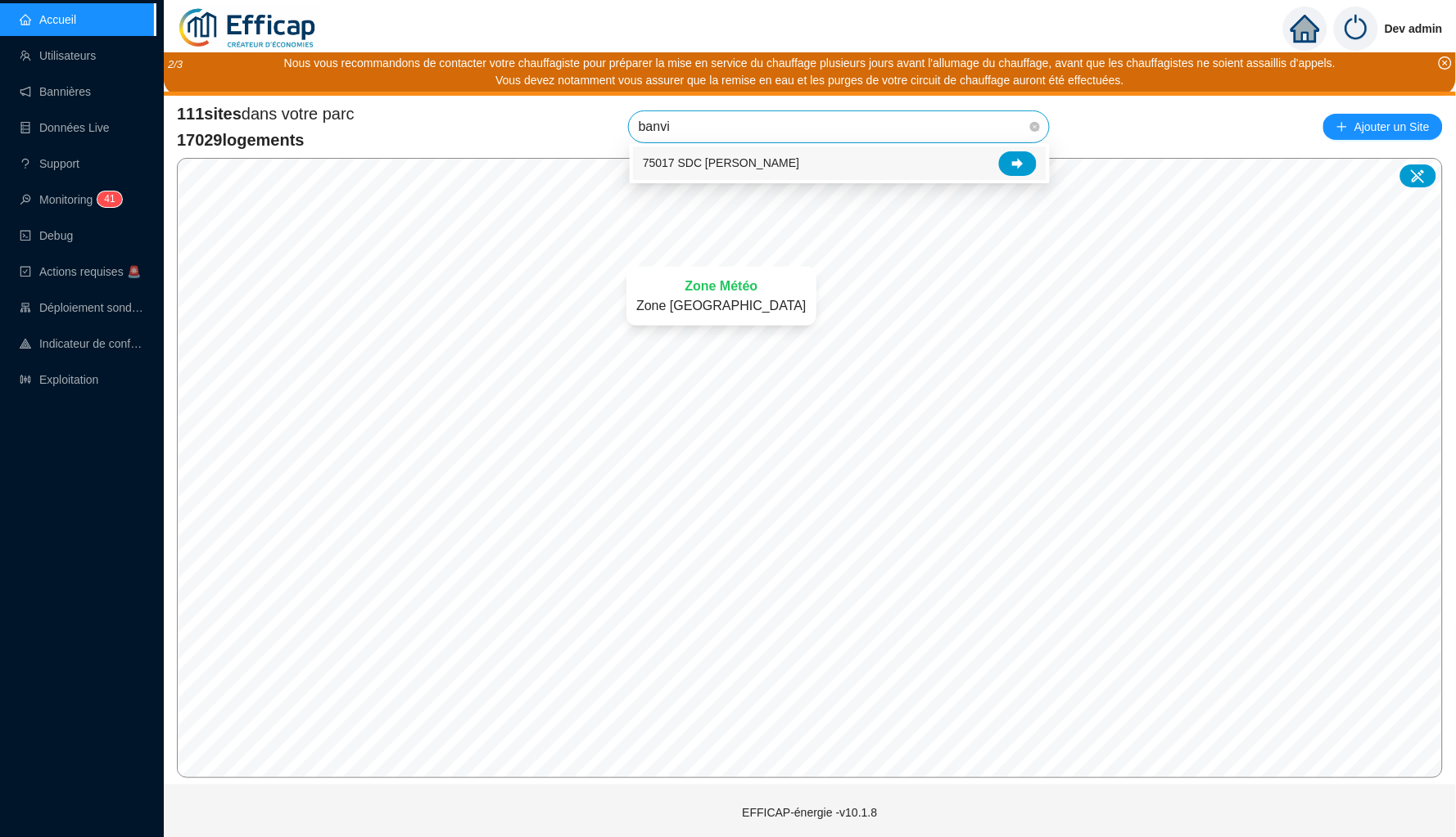
type input "banvil"
click at [1019, 161] on icon at bounding box center [1018, 163] width 12 height 11
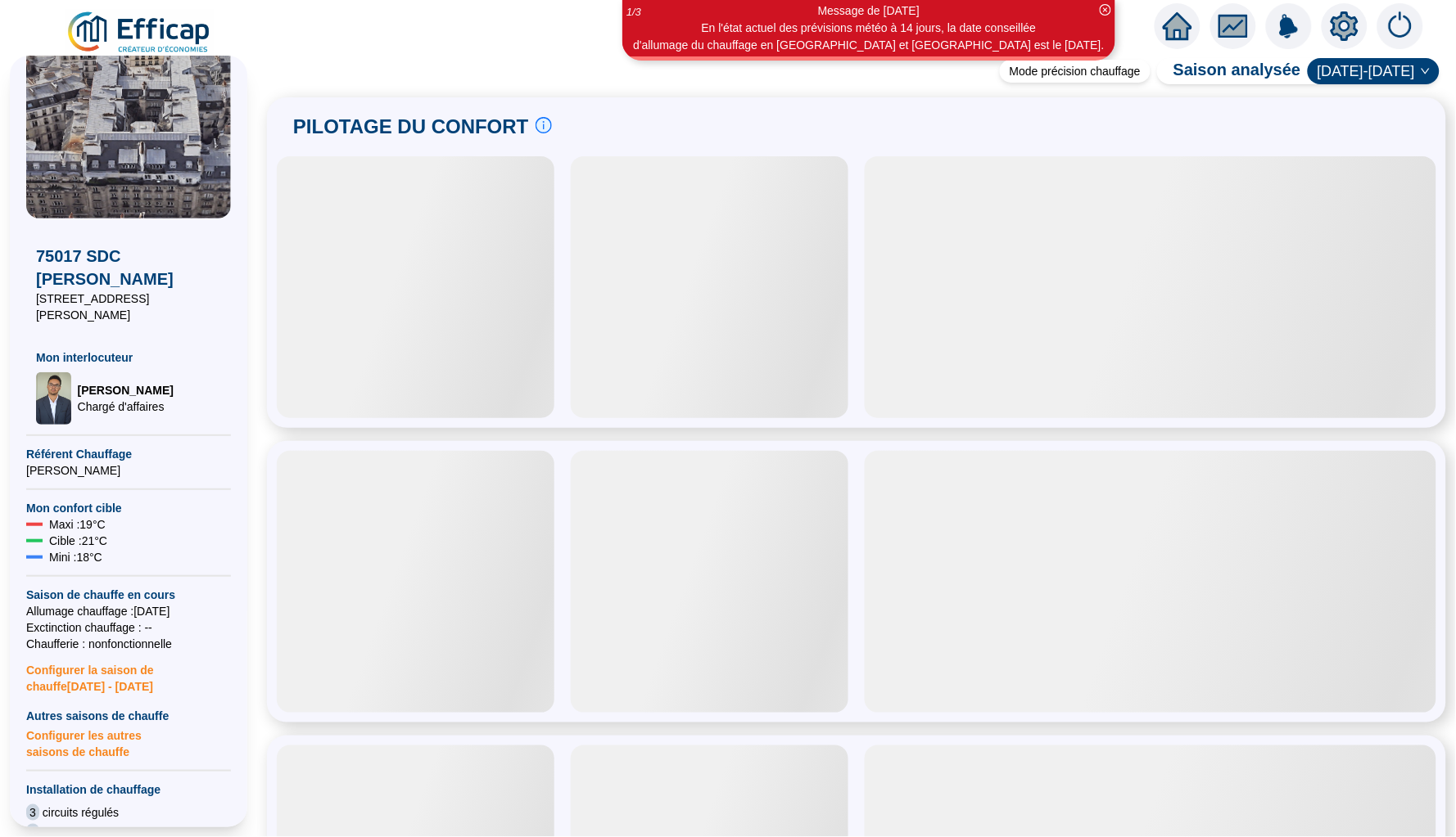
scroll to position [197, 0]
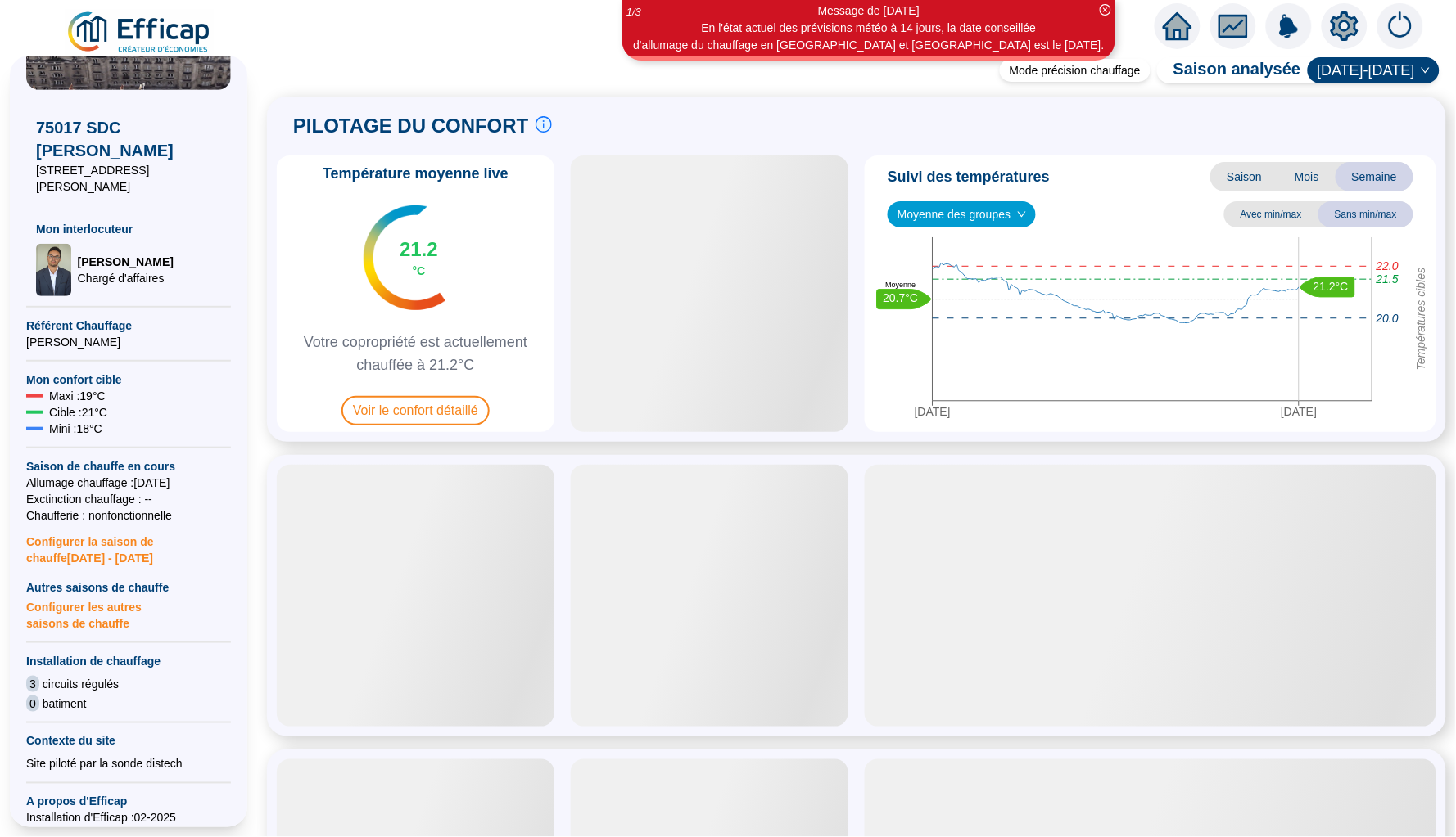
click at [88, 601] on span "Configurer les autres saisons de chauffe" at bounding box center [128, 613] width 204 height 36
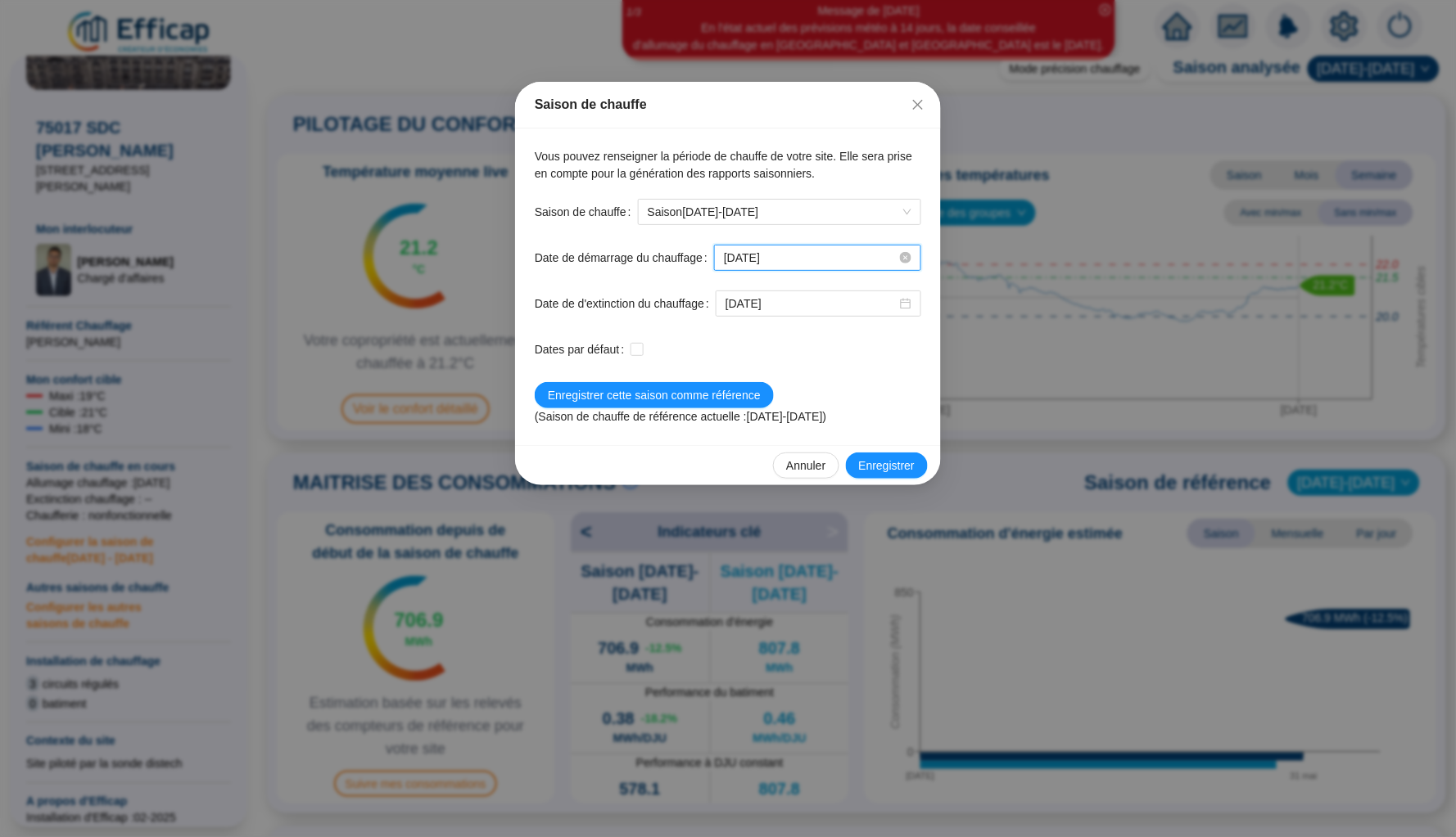
click at [833, 255] on input "[DATE]" at bounding box center [810, 259] width 173 height 18
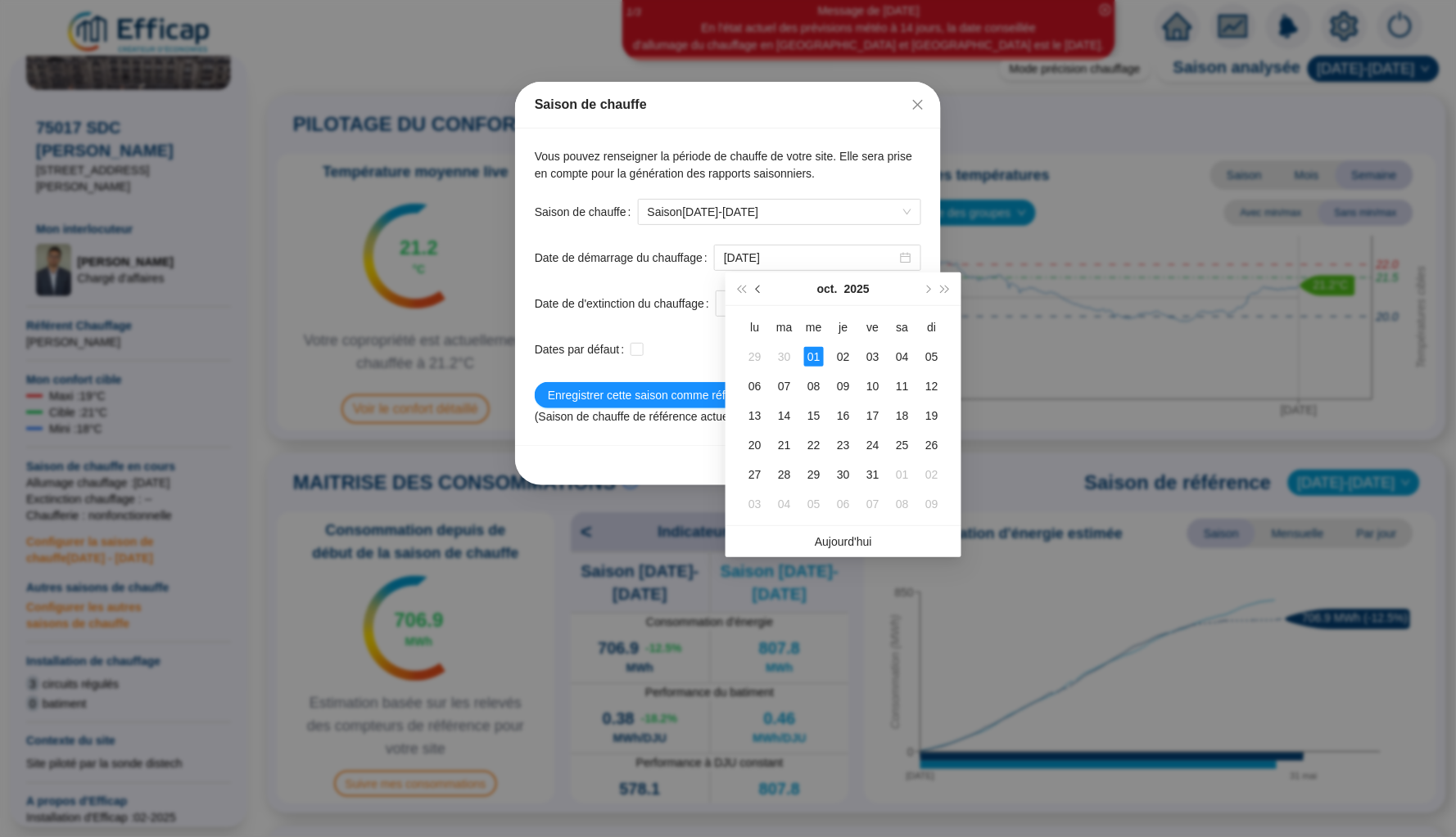
click at [751, 286] on button "Mois précédent (PageUp)" at bounding box center [759, 289] width 18 height 33
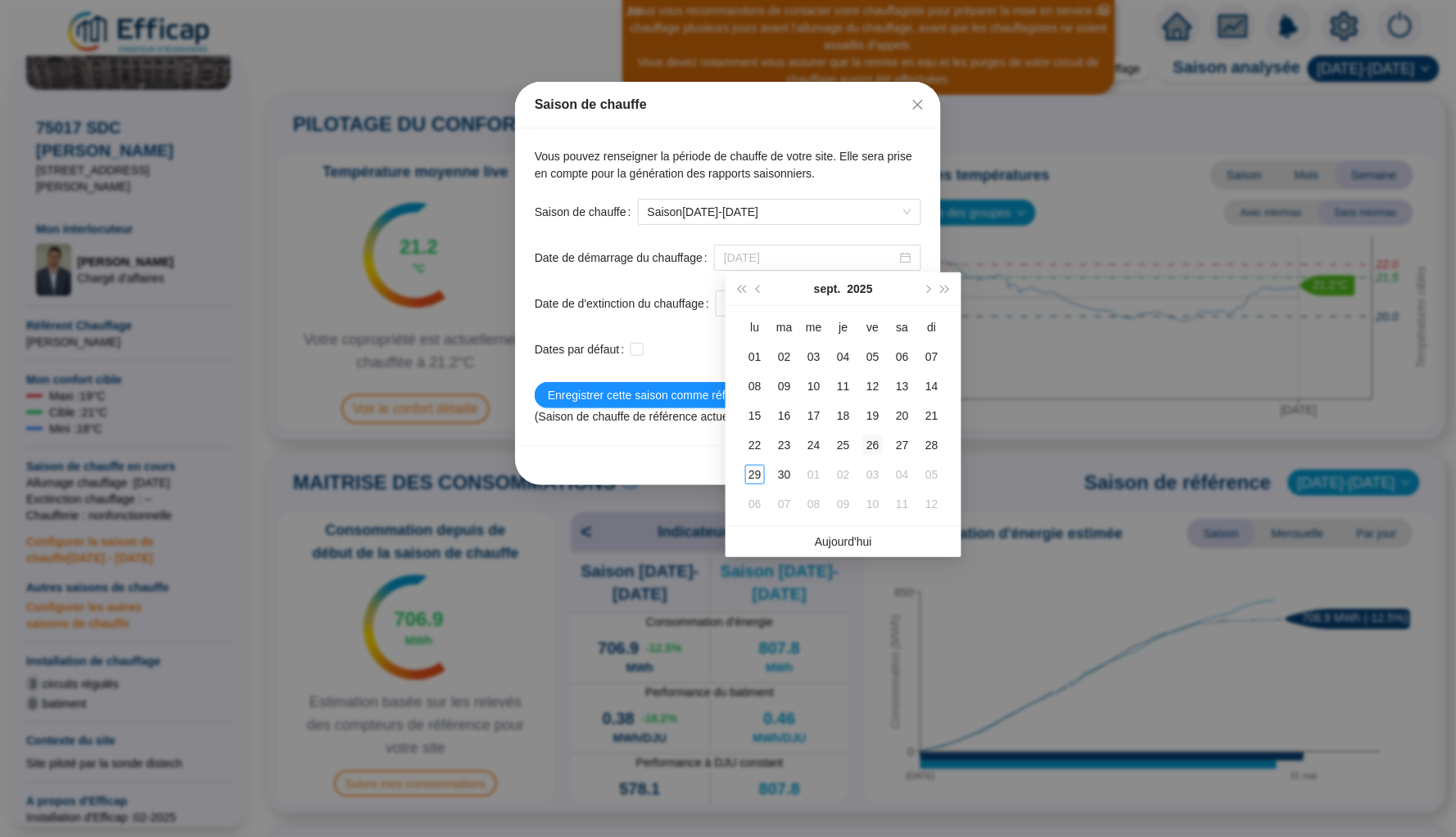
type input "[DATE]"
click at [870, 439] on div "26" at bounding box center [873, 445] width 20 height 20
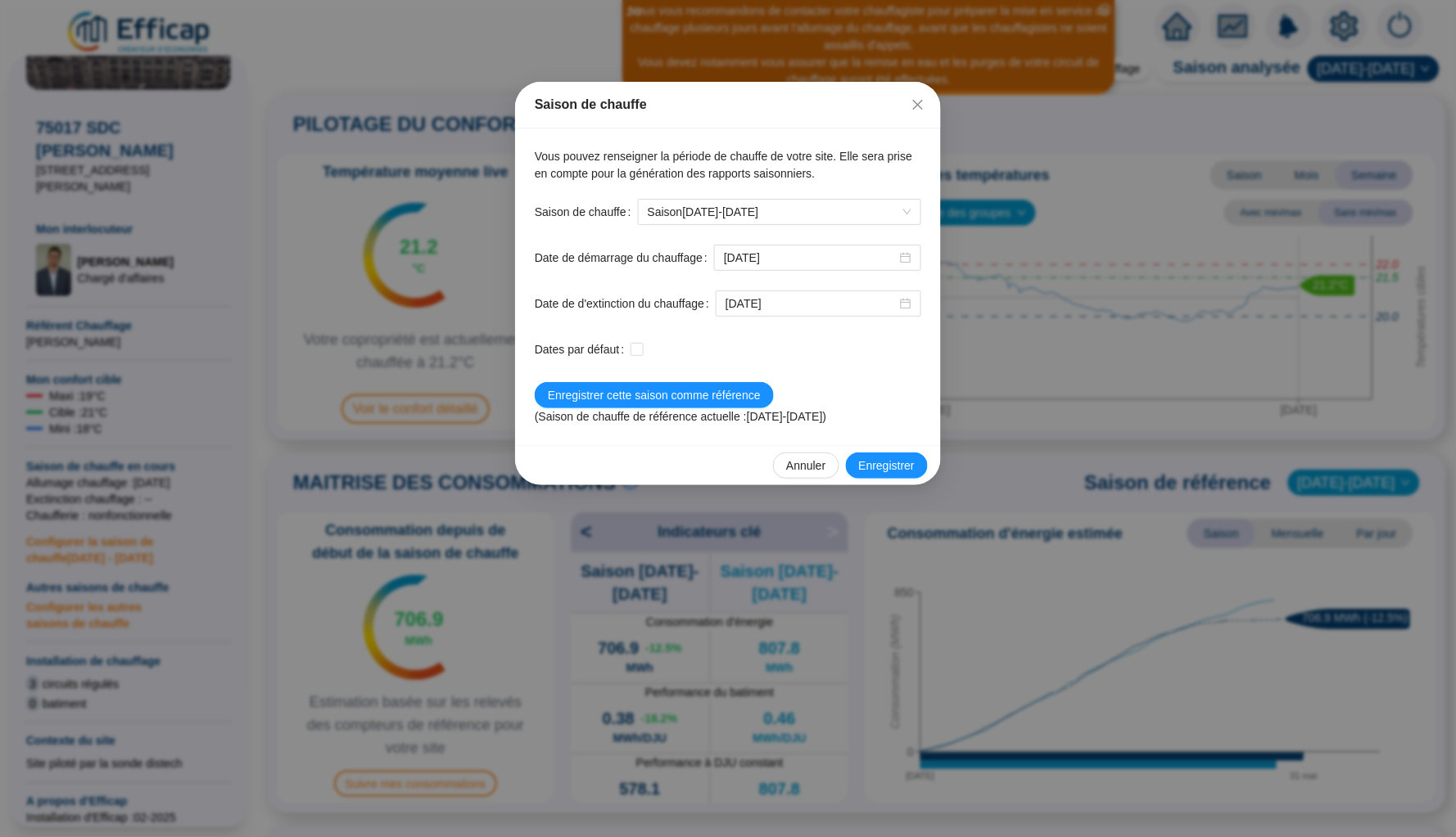
click at [838, 348] on div at bounding box center [775, 350] width 290 height 18
click at [881, 462] on span "Enregistrer" at bounding box center [886, 466] width 56 height 18
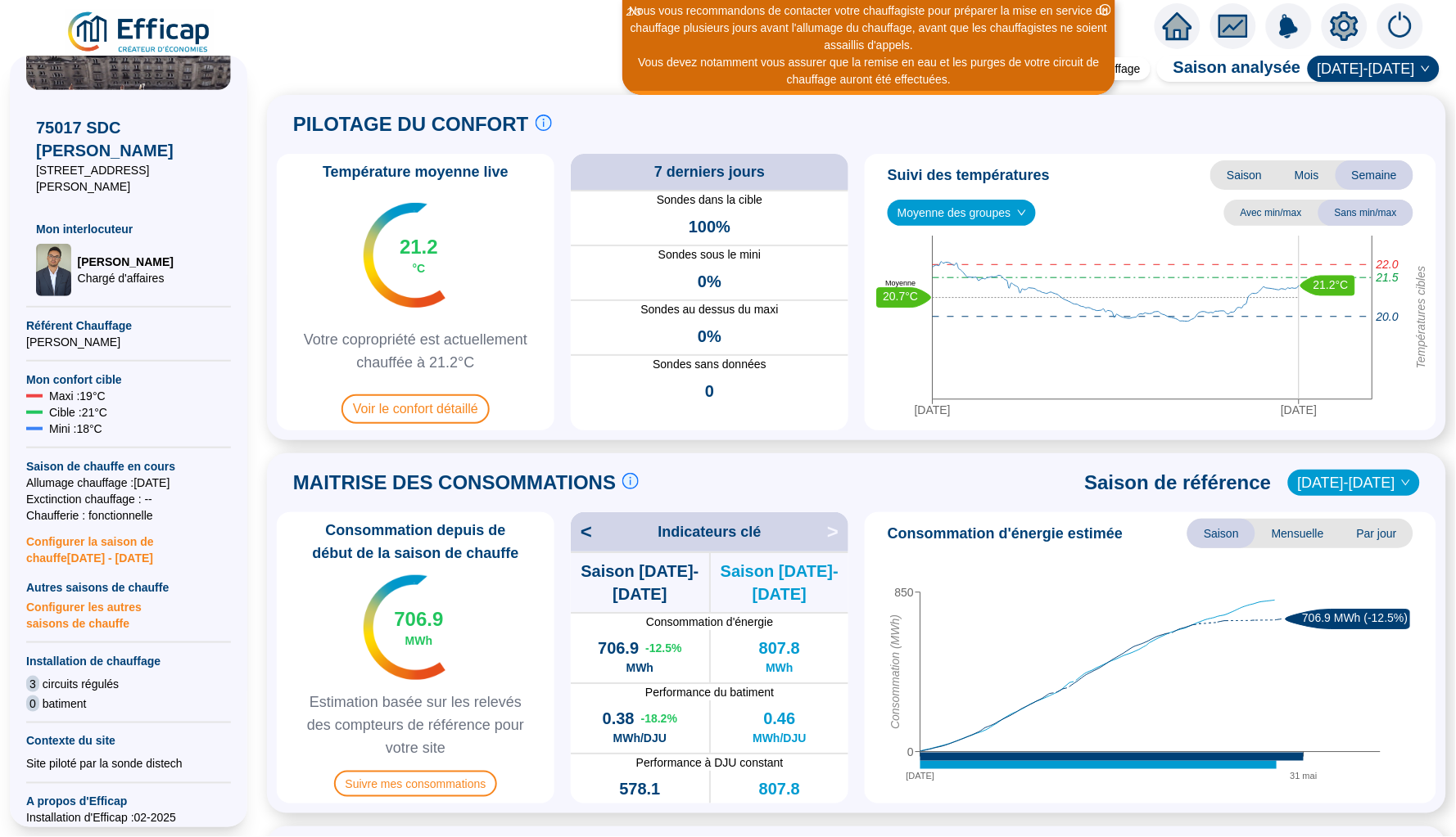
click at [1178, 37] on icon "home" at bounding box center [1178, 26] width 29 height 29
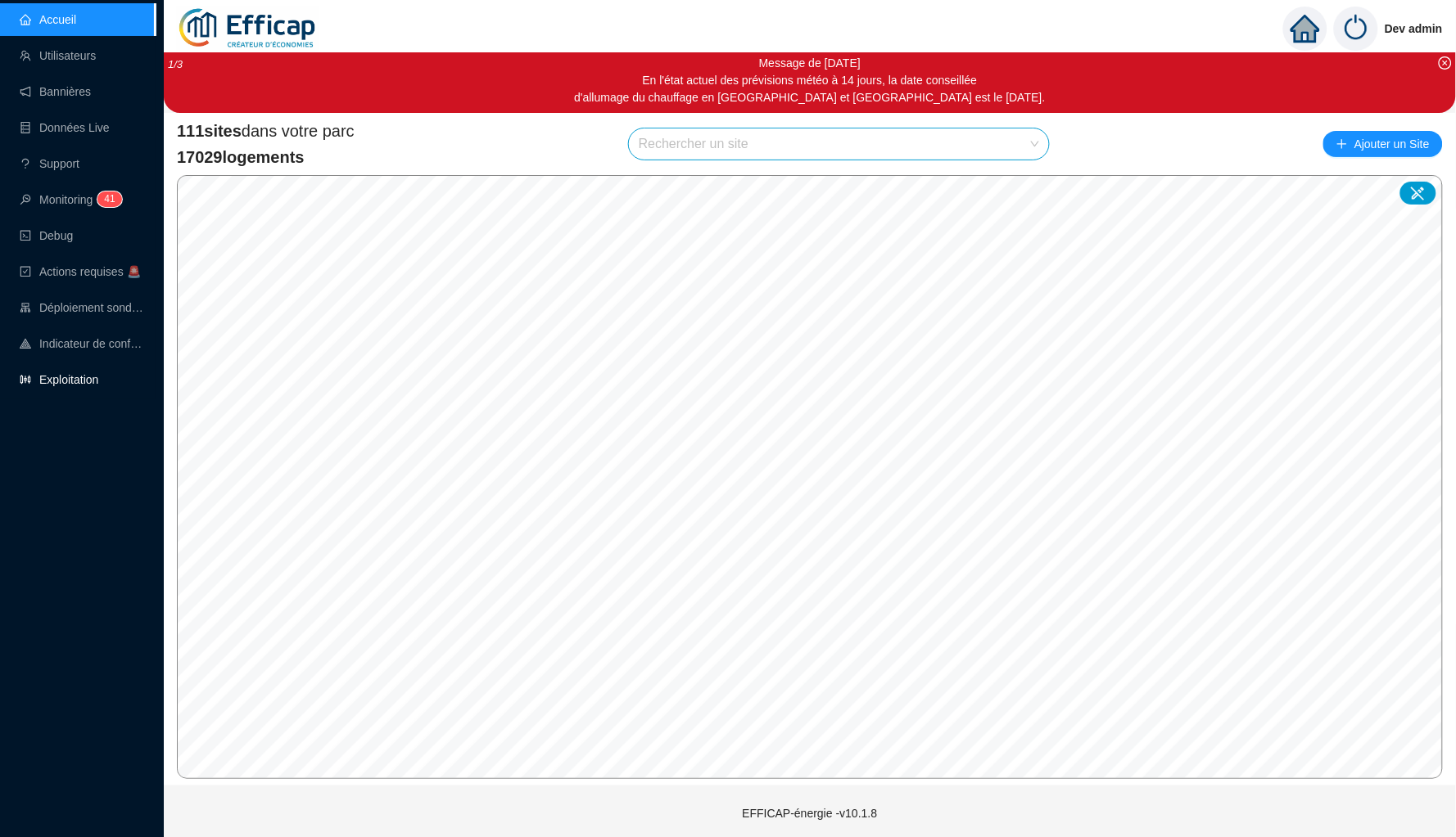
click at [64, 387] on link "Exploitation" at bounding box center [59, 379] width 78 height 13
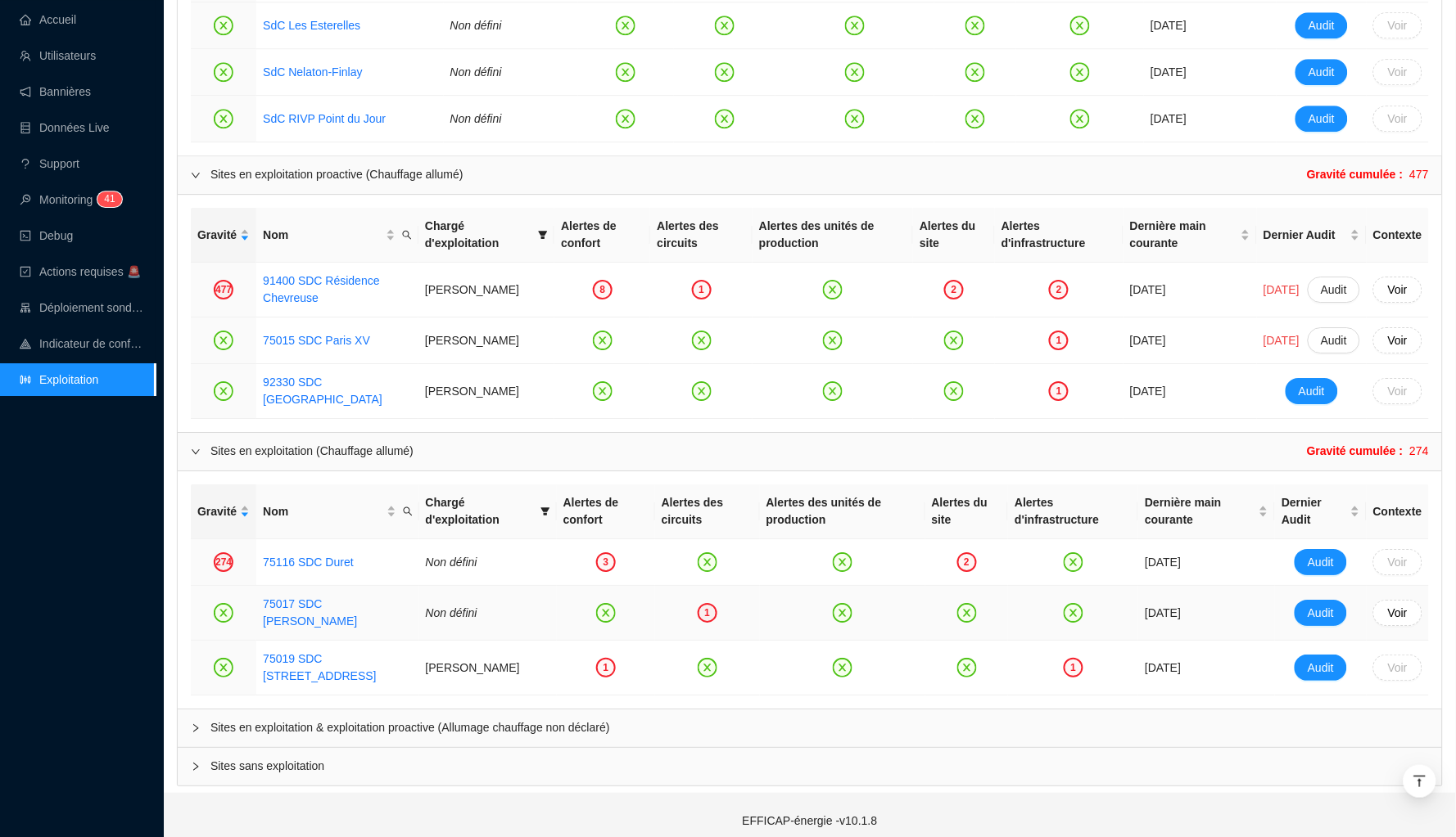
scroll to position [1352, 0]
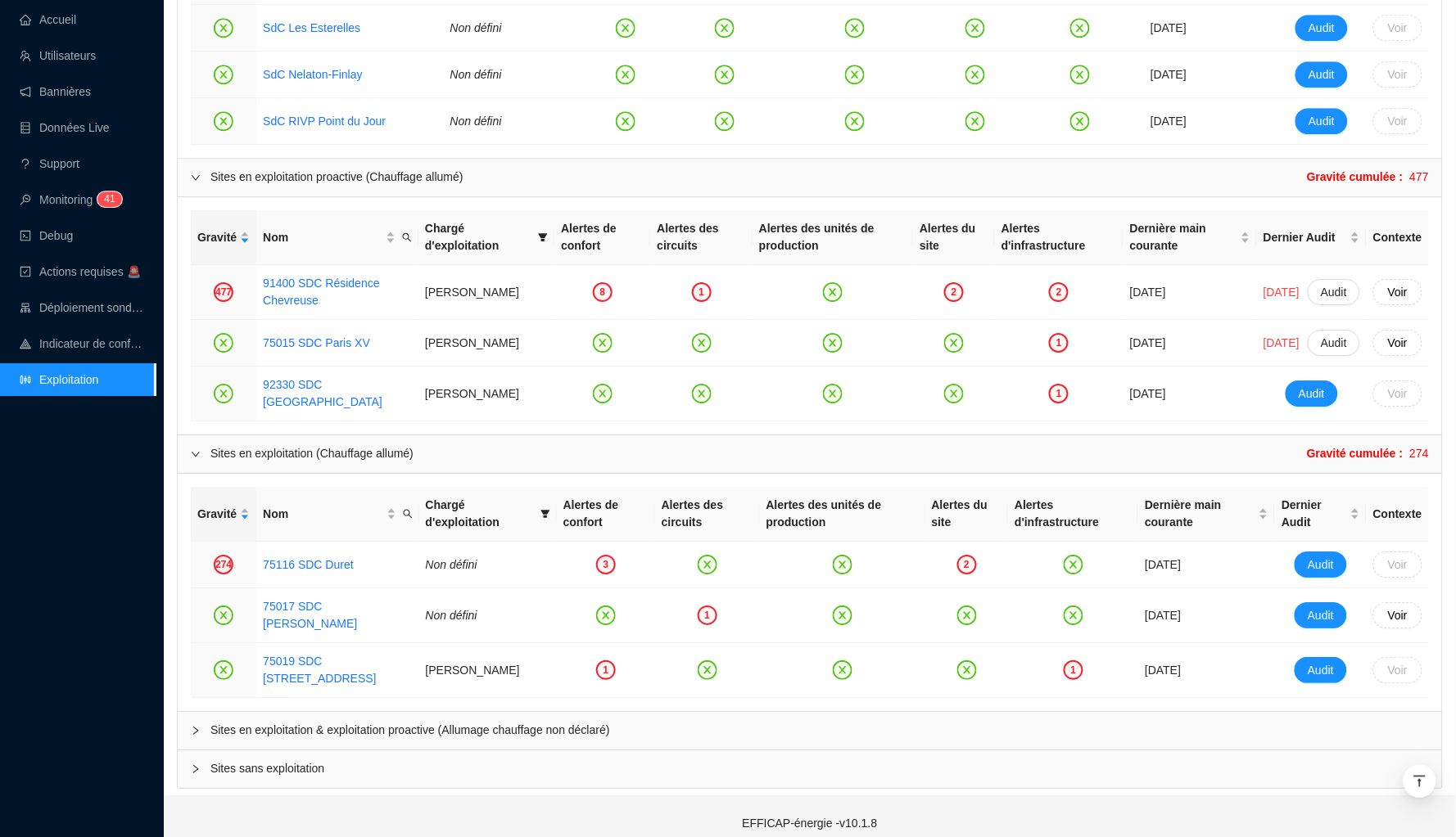
click at [533, 712] on div "Sites en exploitation & exploitation proactive (Allumage chauffage non déclaré)" at bounding box center [810, 731] width 1264 height 38
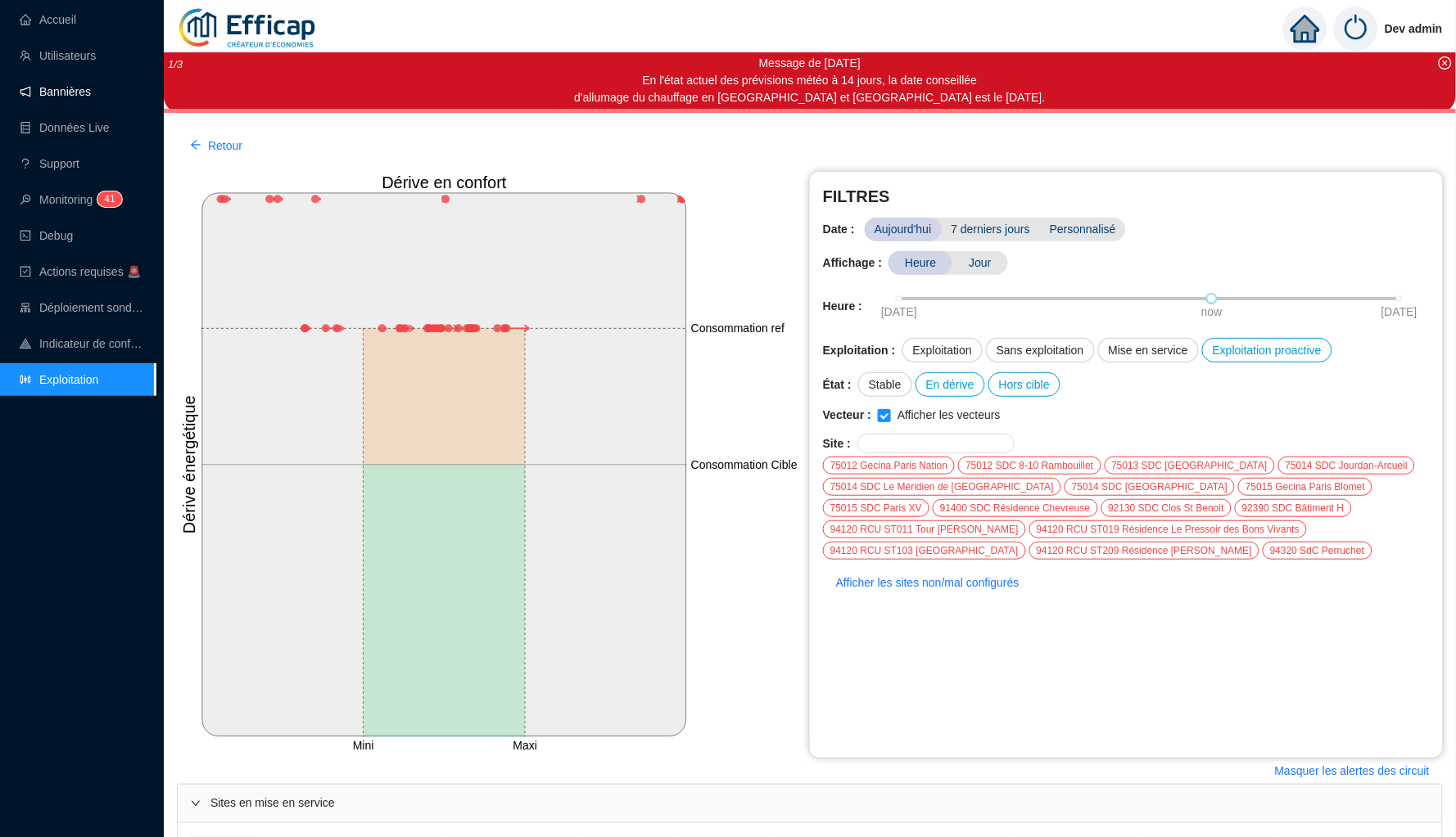
scroll to position [0, 0]
click at [78, 59] on link "Utilisateurs" at bounding box center [58, 55] width 76 height 13
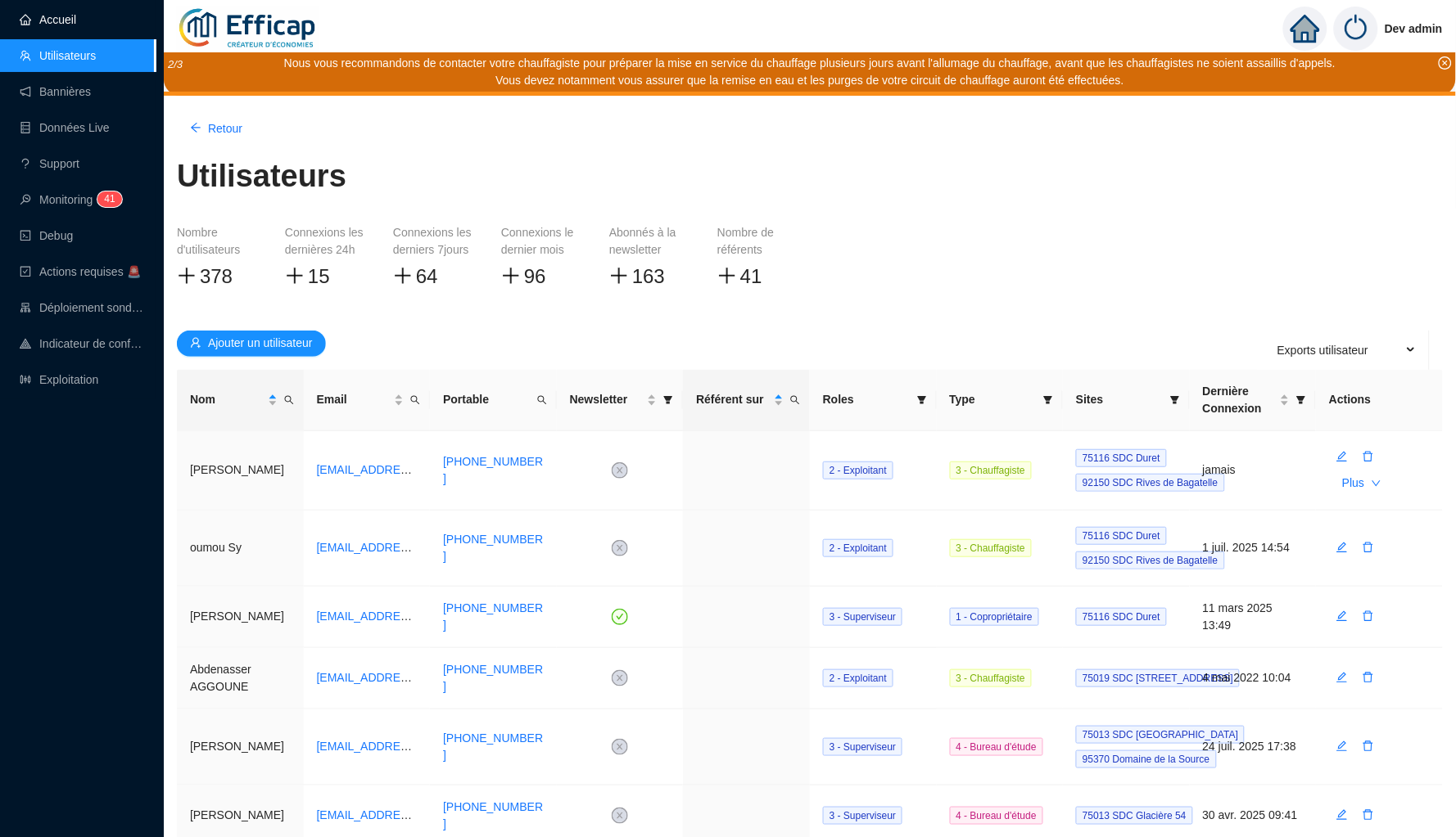
click at [76, 21] on link "Accueil" at bounding box center [48, 19] width 57 height 13
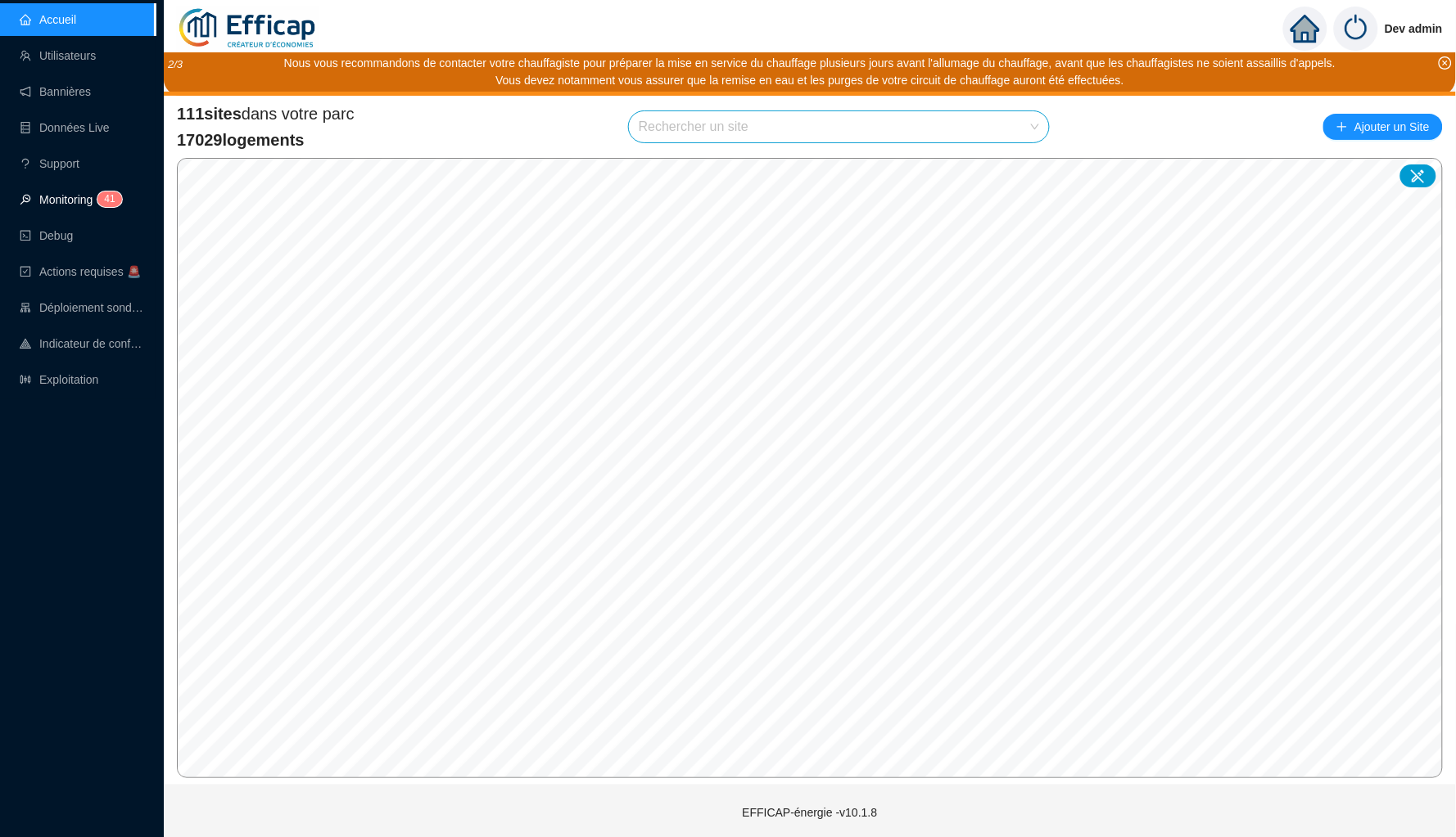
click at [78, 199] on link "Monitoring 4 1" at bounding box center [68, 199] width 98 height 13
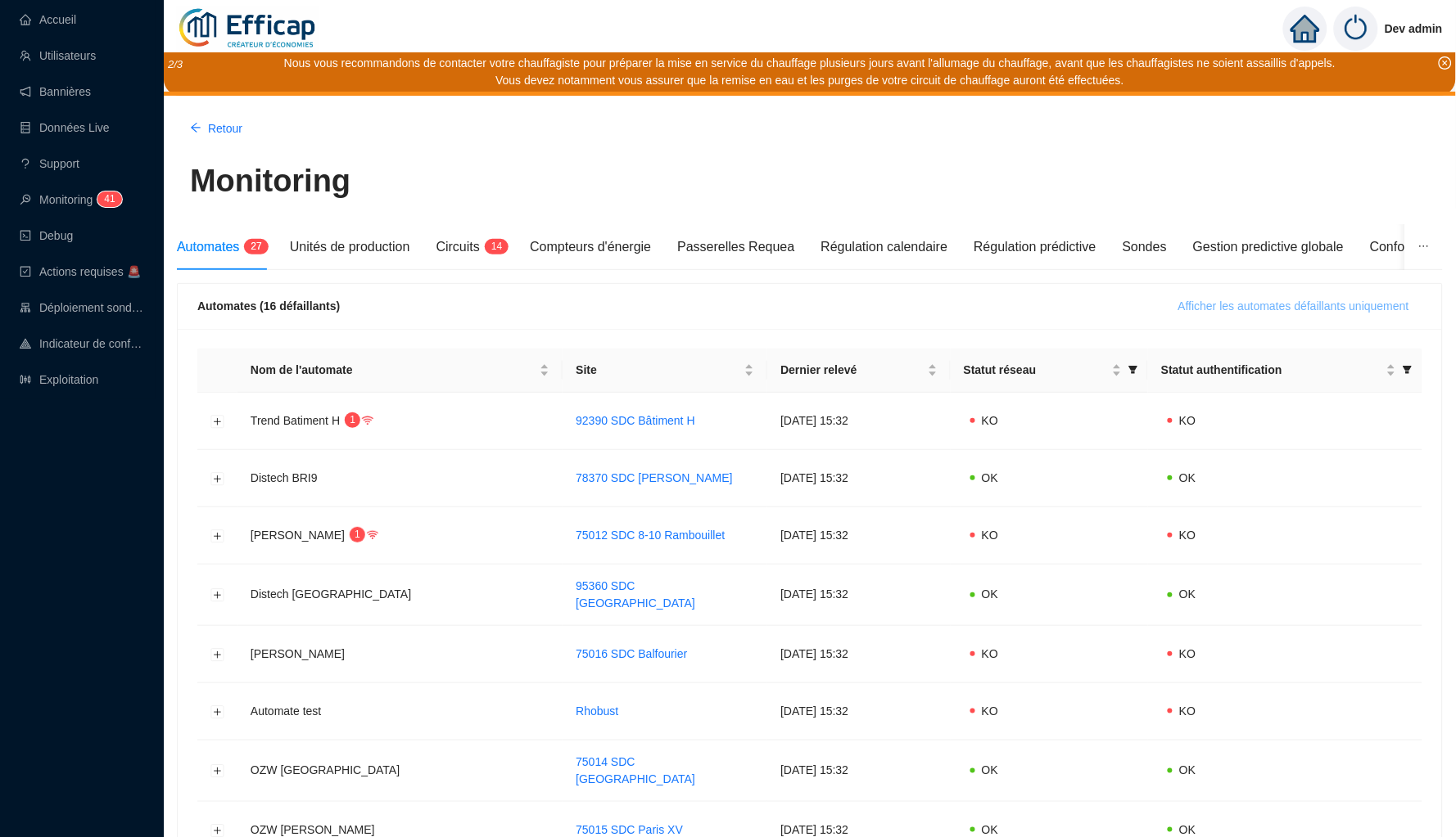
click at [1191, 304] on span "Afficher les automates défaillants uniquement" at bounding box center [1294, 307] width 231 height 18
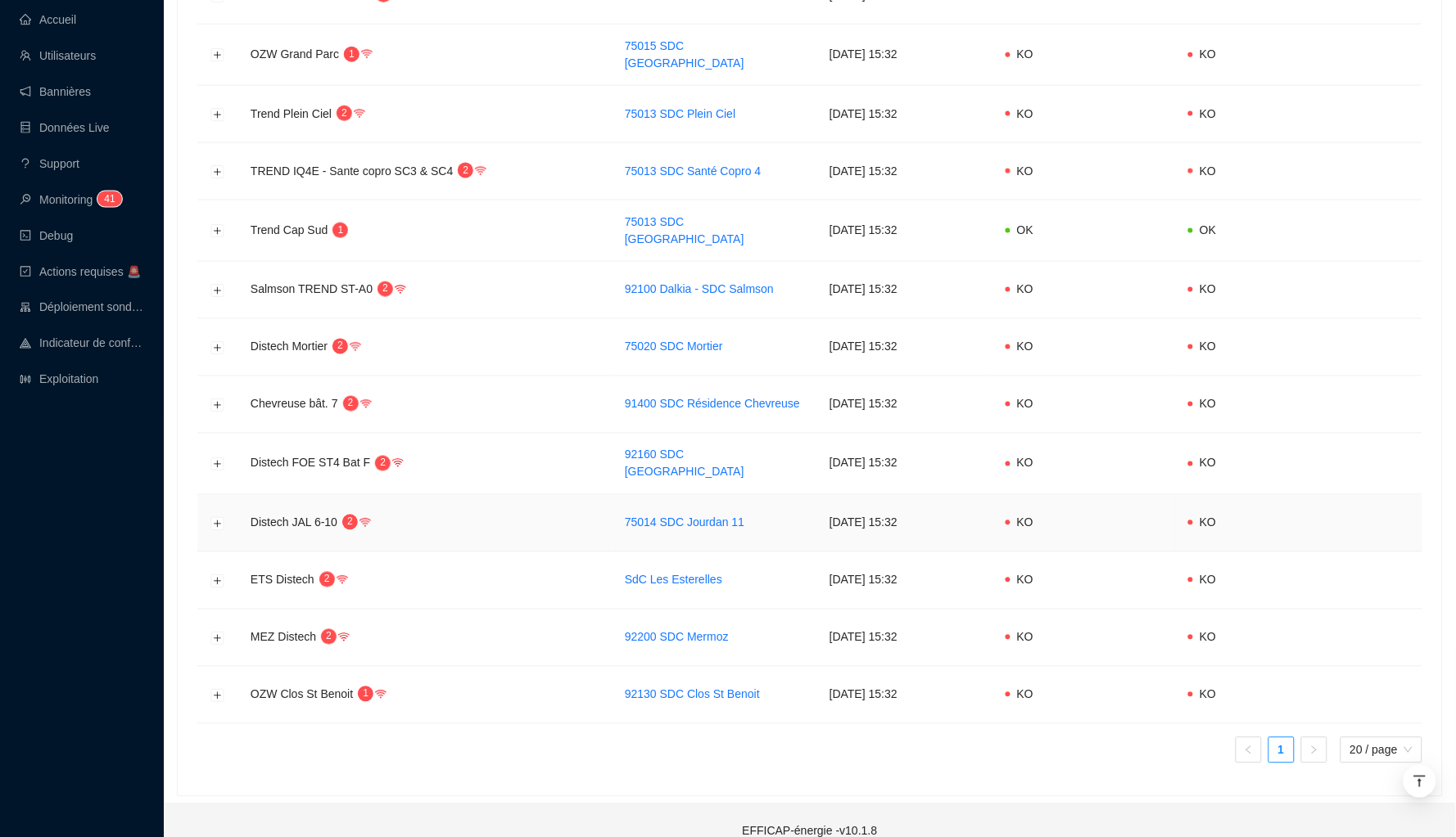
scroll to position [597, 0]
click at [215, 518] on button "Développer la ligne" at bounding box center [217, 523] width 13 height 13
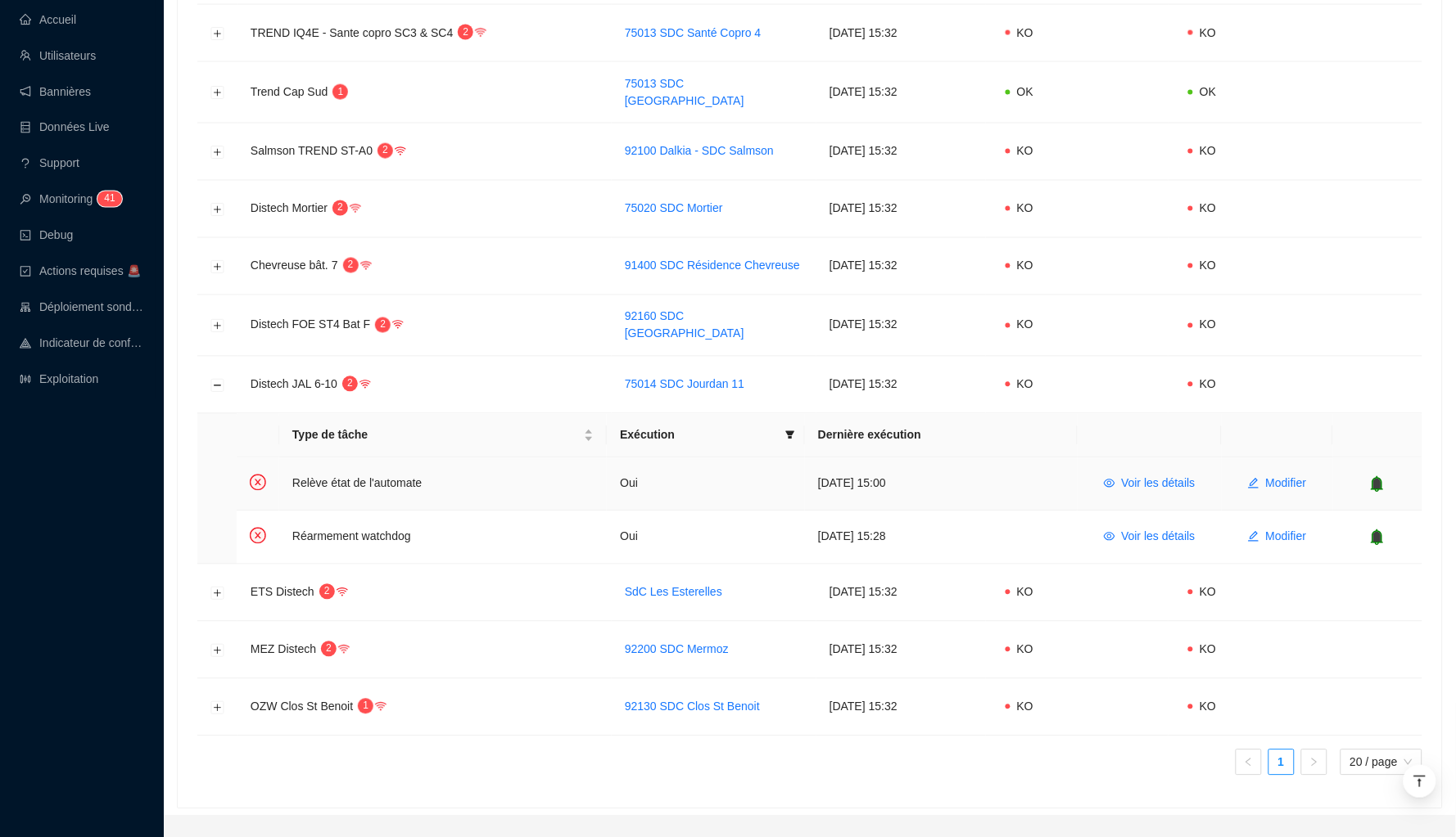
scroll to position [756, 0]
click at [1380, 475] on icon "bell" at bounding box center [1377, 481] width 11 height 12
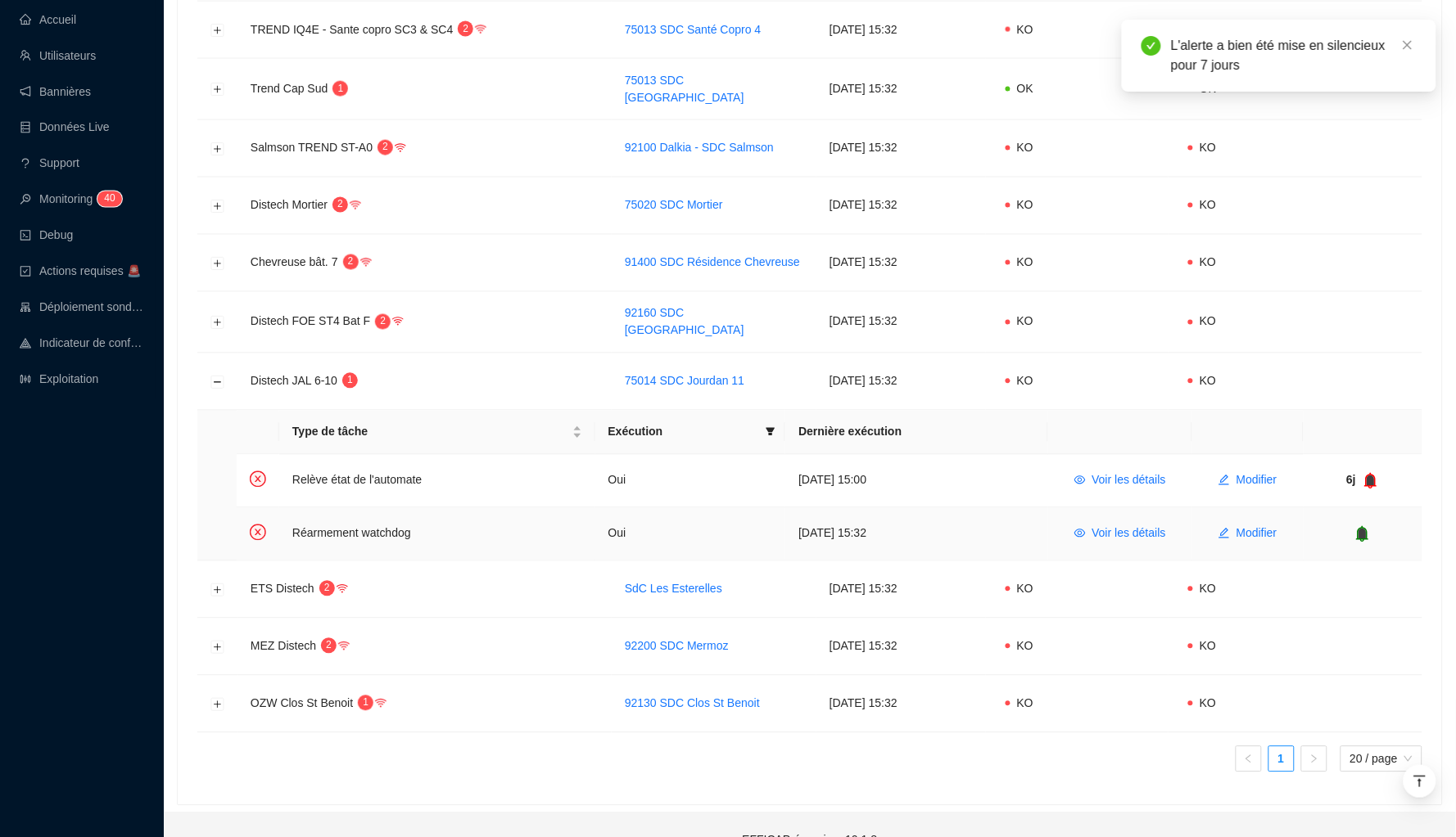
click at [1365, 527] on icon "bell" at bounding box center [1362, 533] width 11 height 12
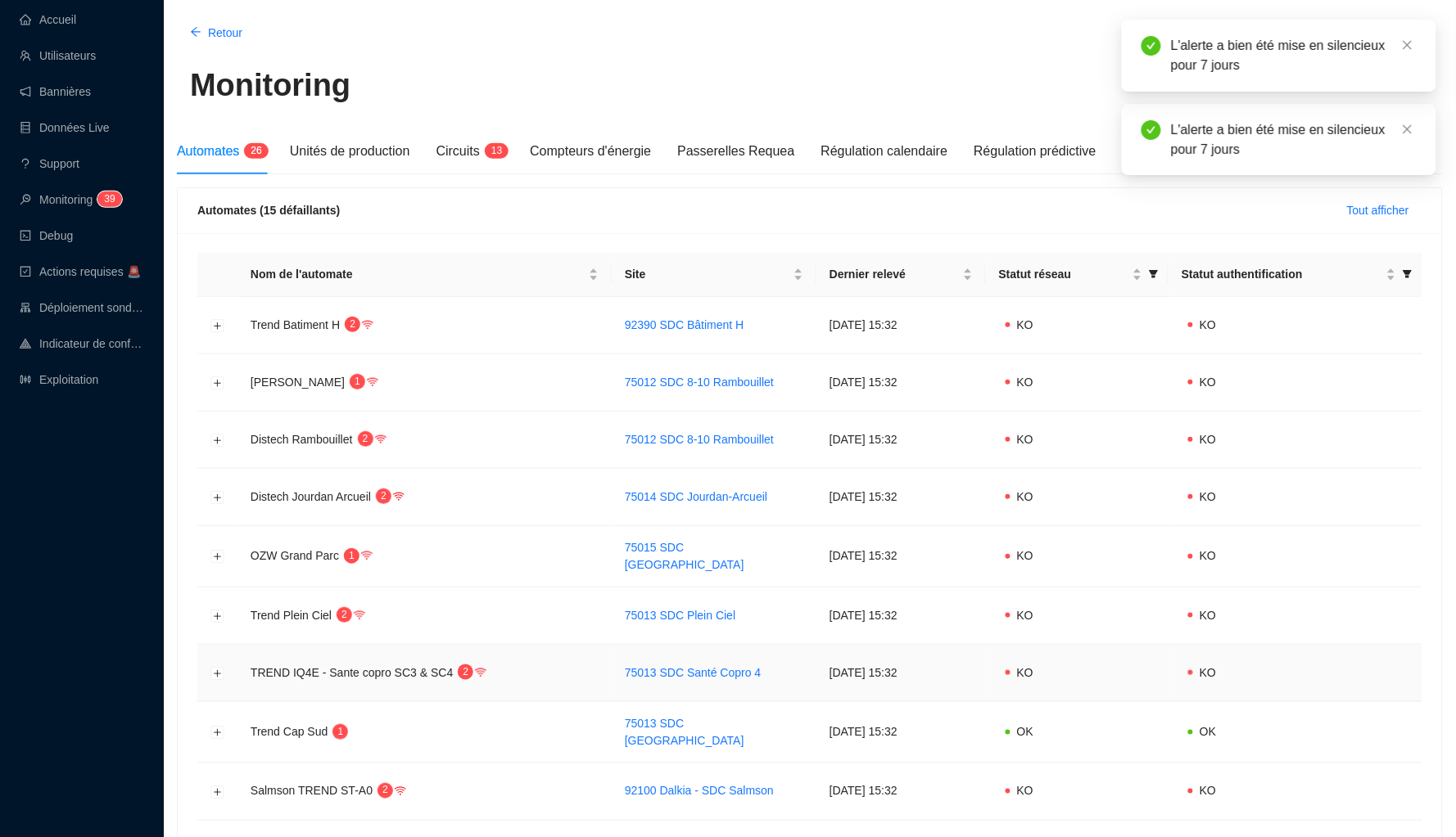
scroll to position [95, 0]
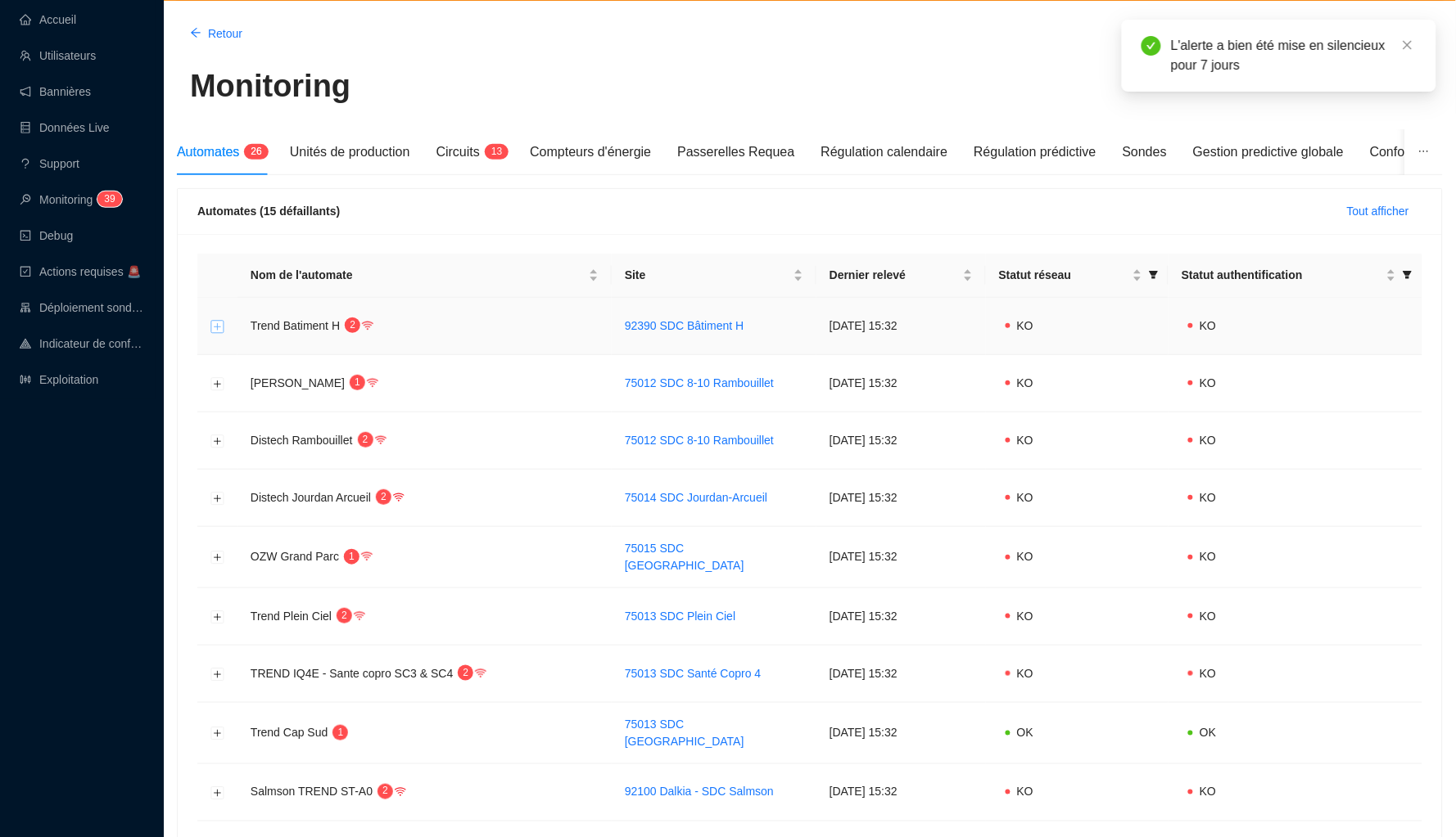
click at [215, 325] on button "Développer la ligne" at bounding box center [217, 326] width 13 height 13
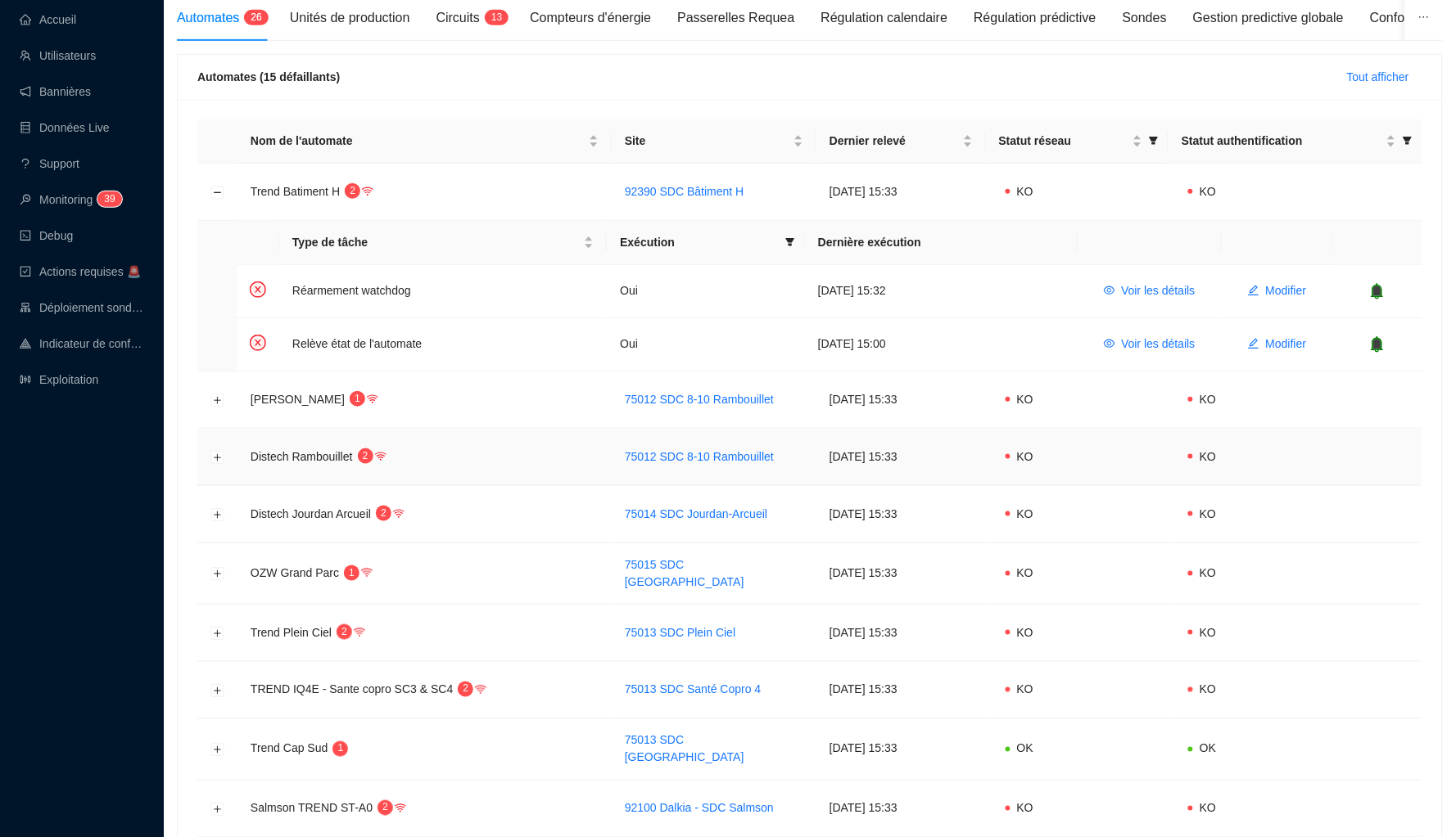
scroll to position [219, 0]
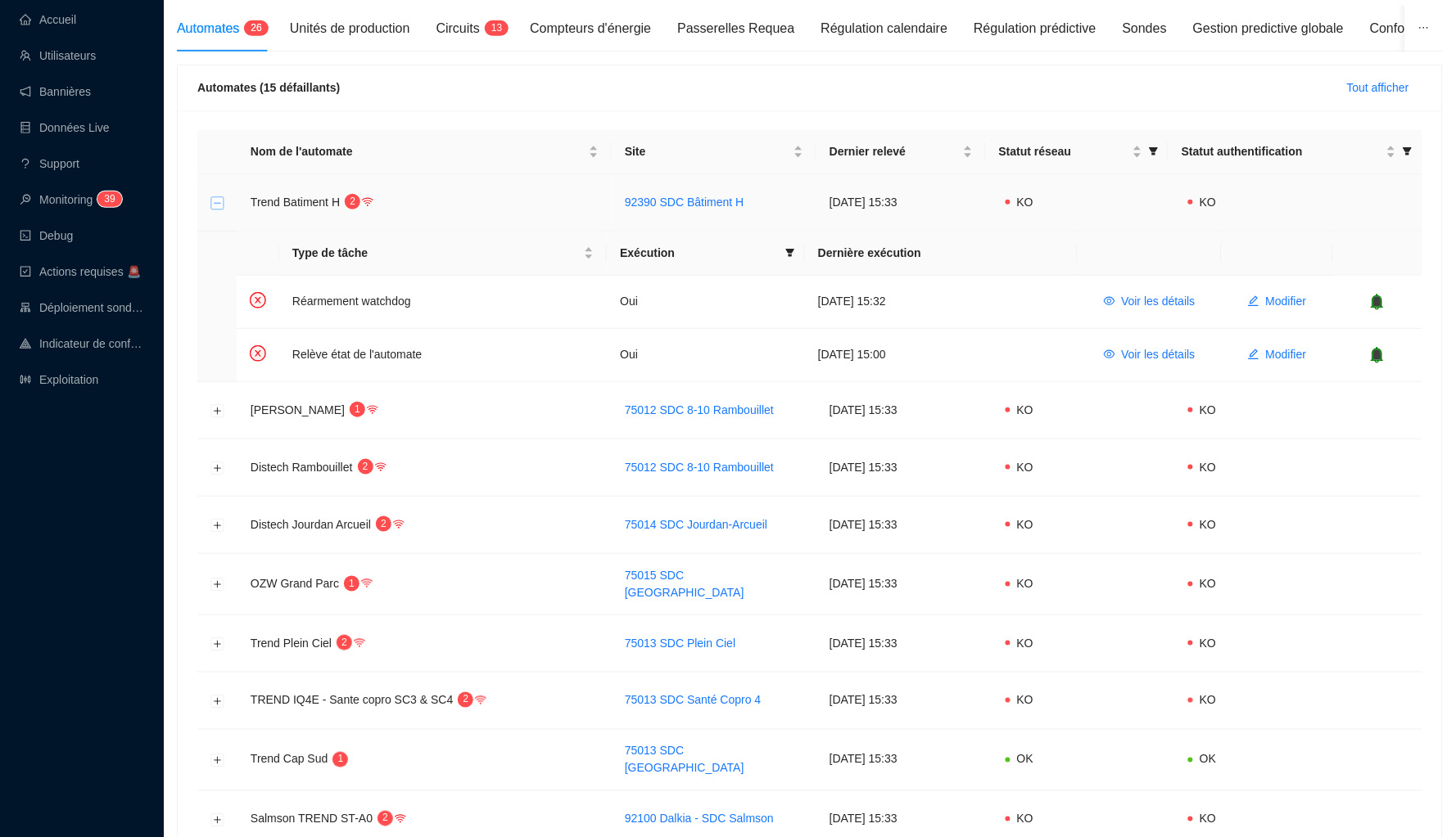
click at [220, 199] on button "Réduire la ligne" at bounding box center [217, 202] width 13 height 13
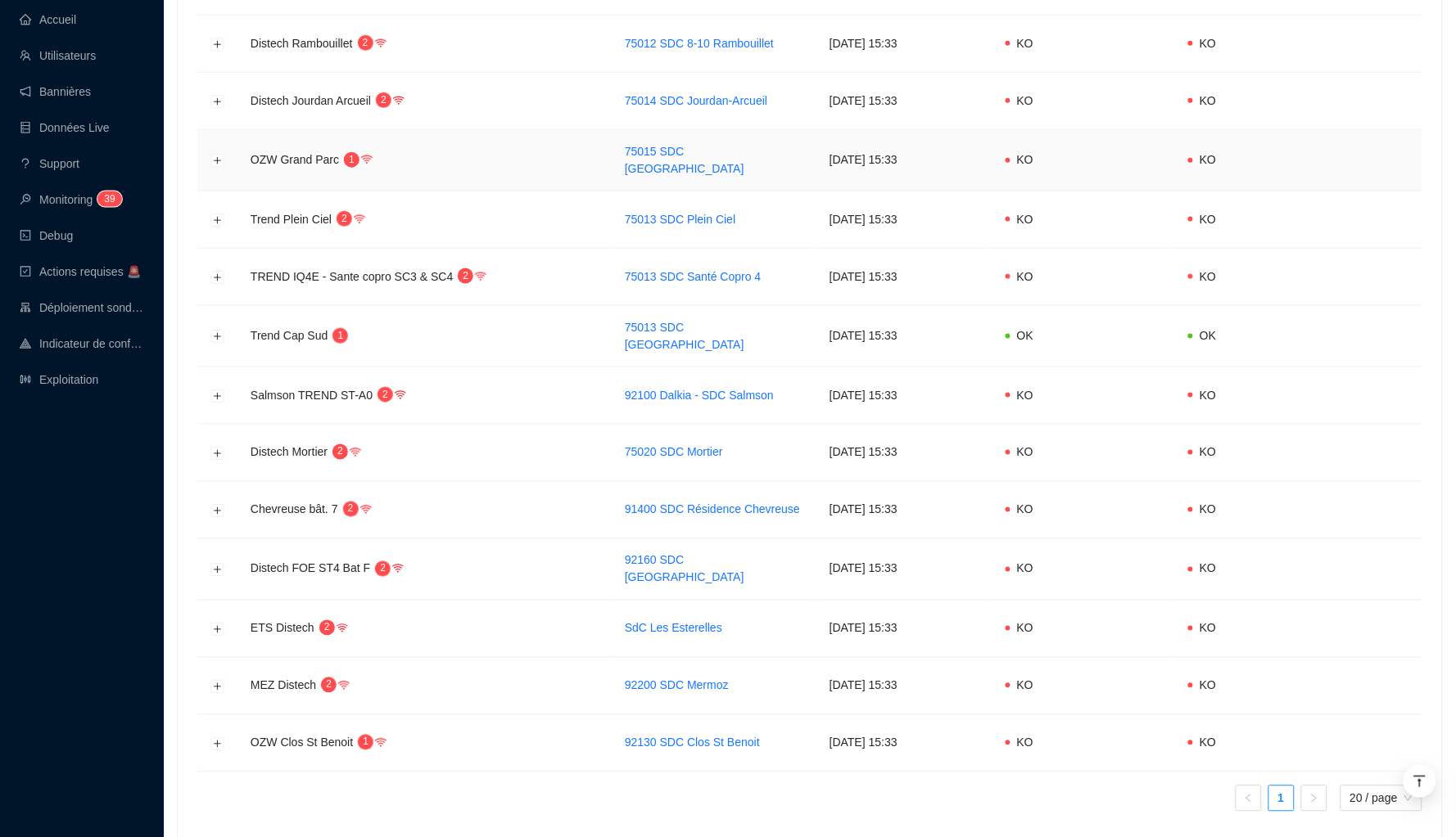
scroll to position [478, 0]
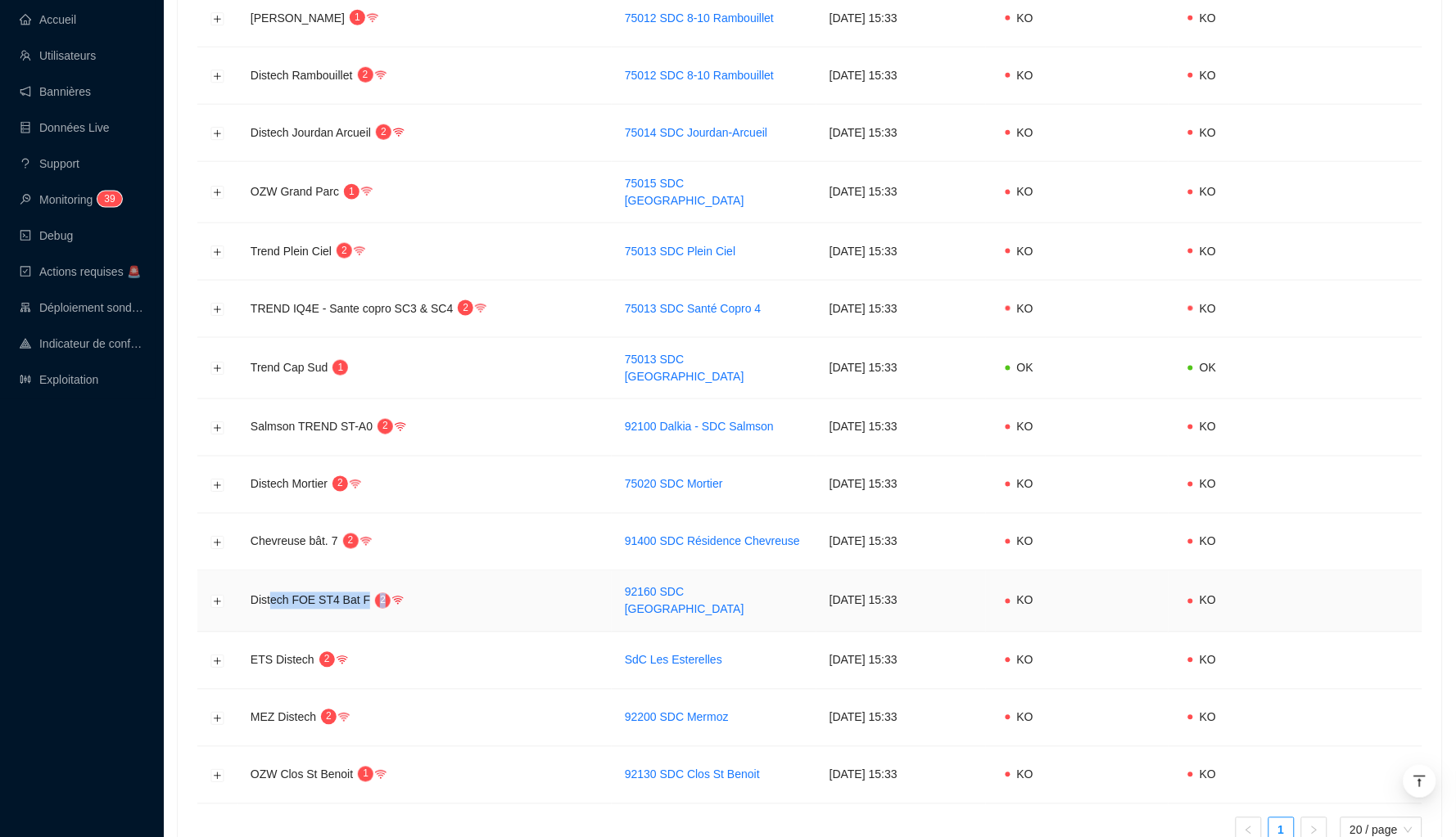
drag, startPoint x: 271, startPoint y: 581, endPoint x: 417, endPoint y: 581, distance: 146.0
click at [419, 581] on td "Distech FOE ST4 Bat F 2" at bounding box center [424, 602] width 374 height 62
click at [212, 596] on button "Développer la ligne" at bounding box center [217, 602] width 13 height 13
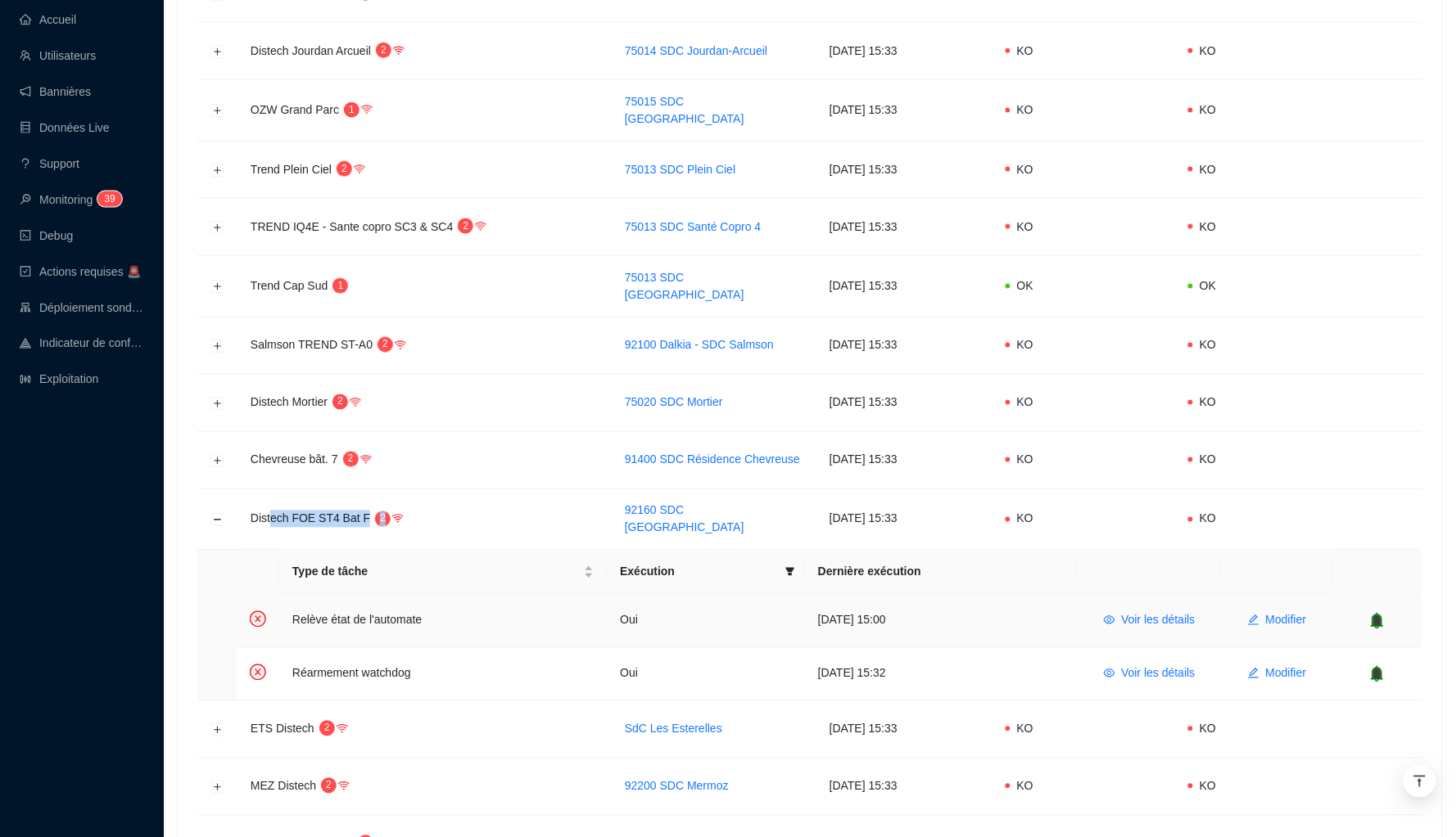
scroll to position [570, 0]
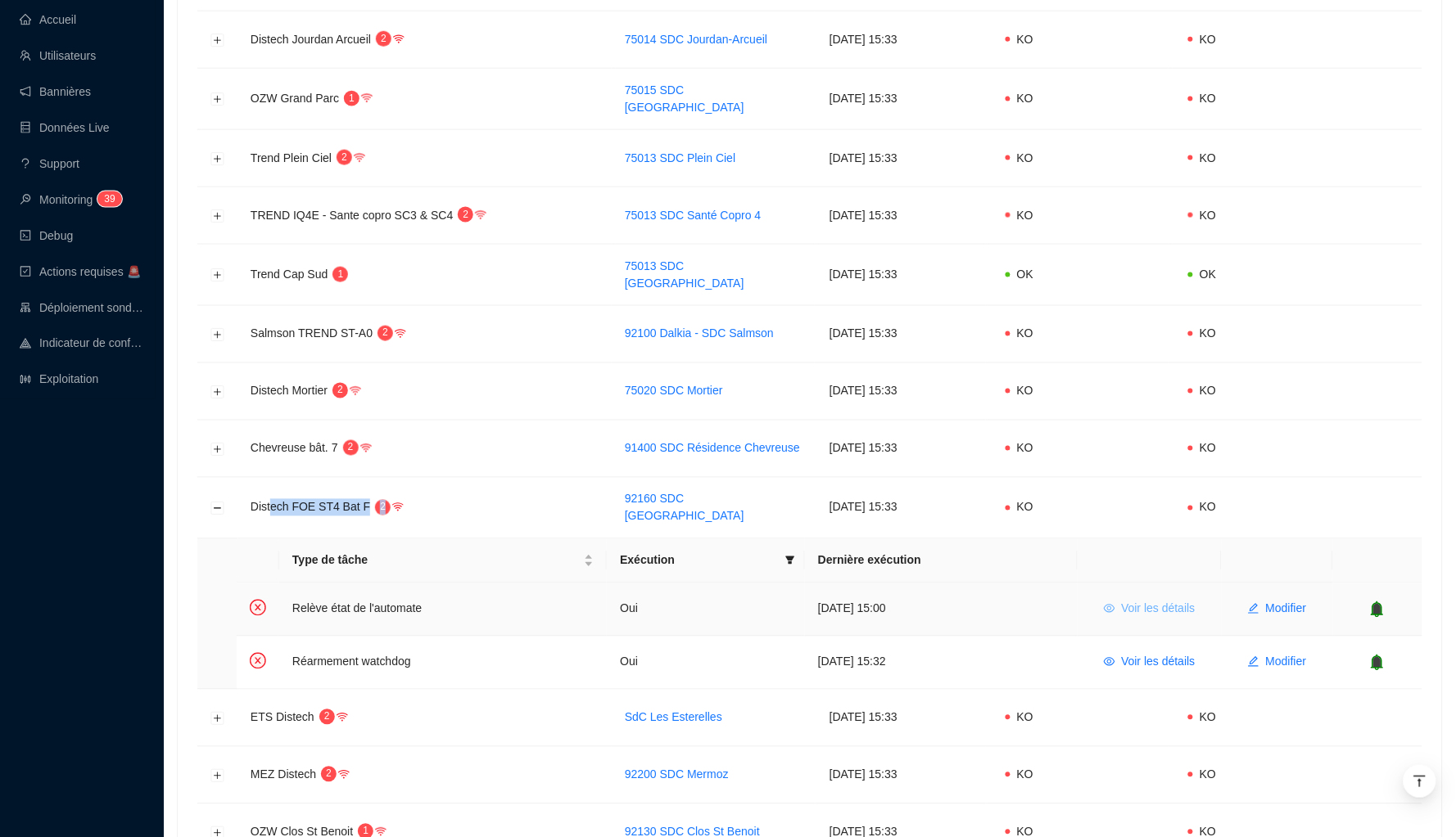
click at [1165, 601] on span "Voir les détails" at bounding box center [1158, 609] width 73 height 18
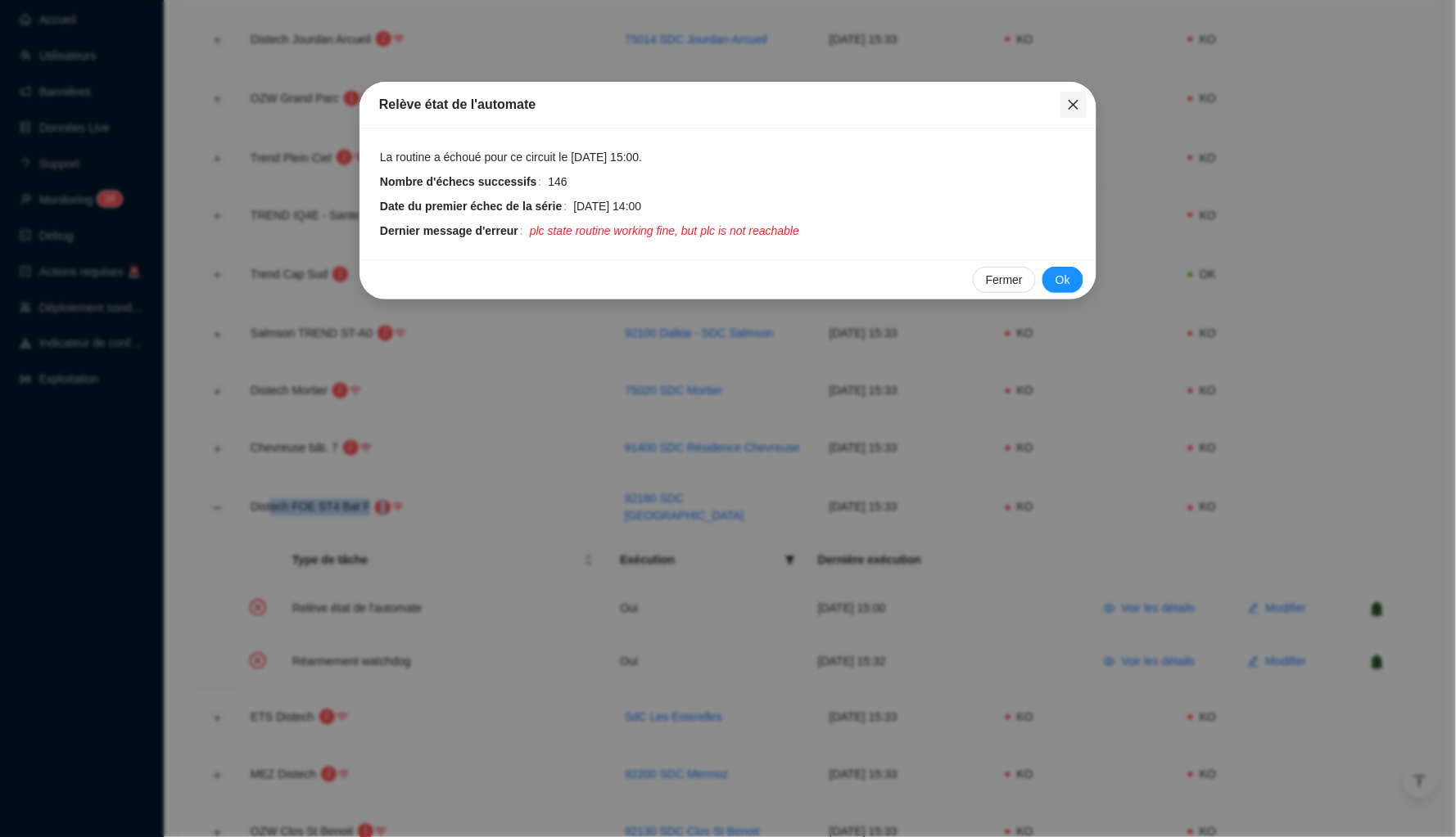
click at [1070, 101] on icon "close" at bounding box center [1074, 105] width 10 height 10
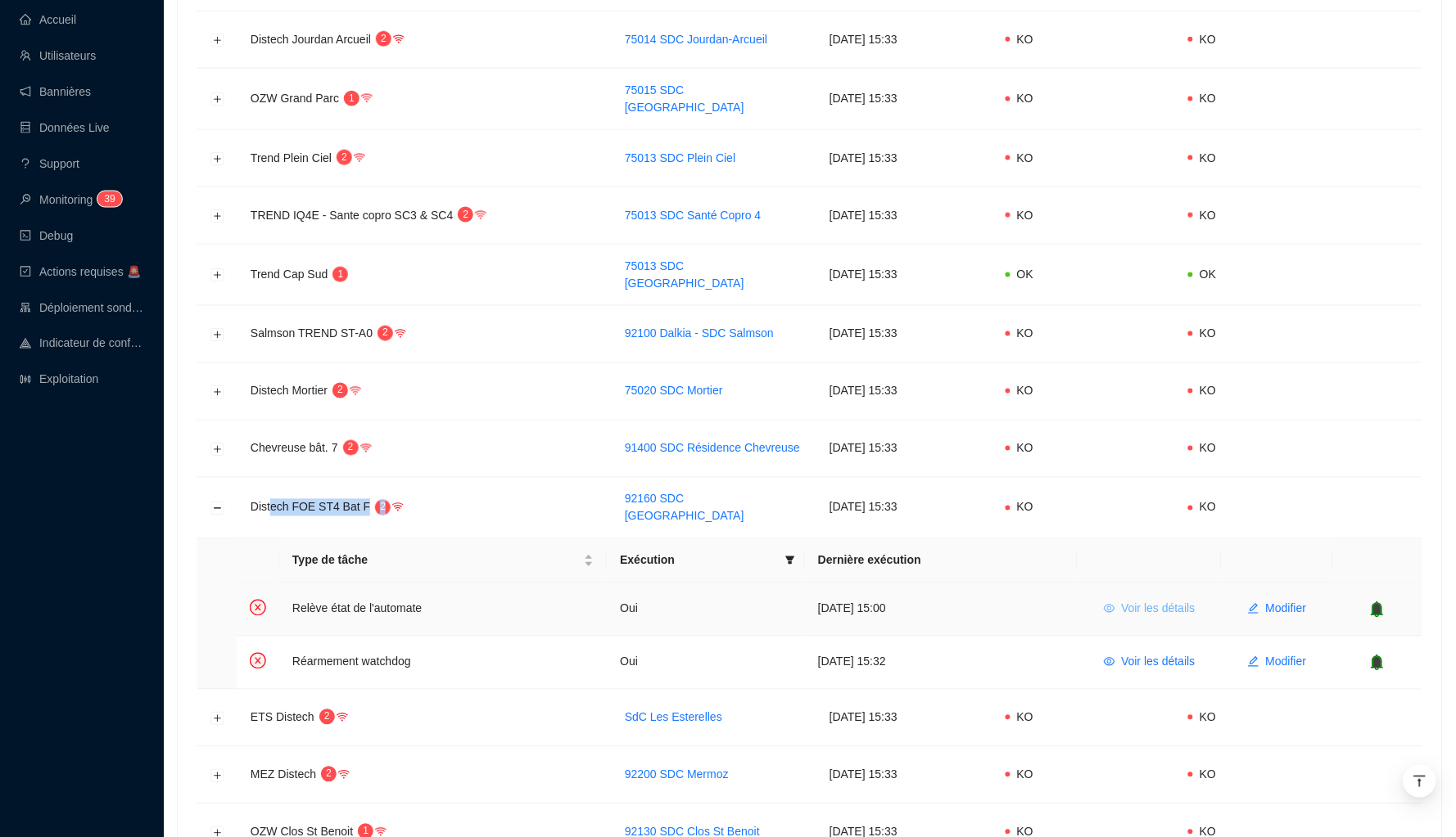
click at [1150, 597] on button "Voir les détails" at bounding box center [1149, 609] width 118 height 26
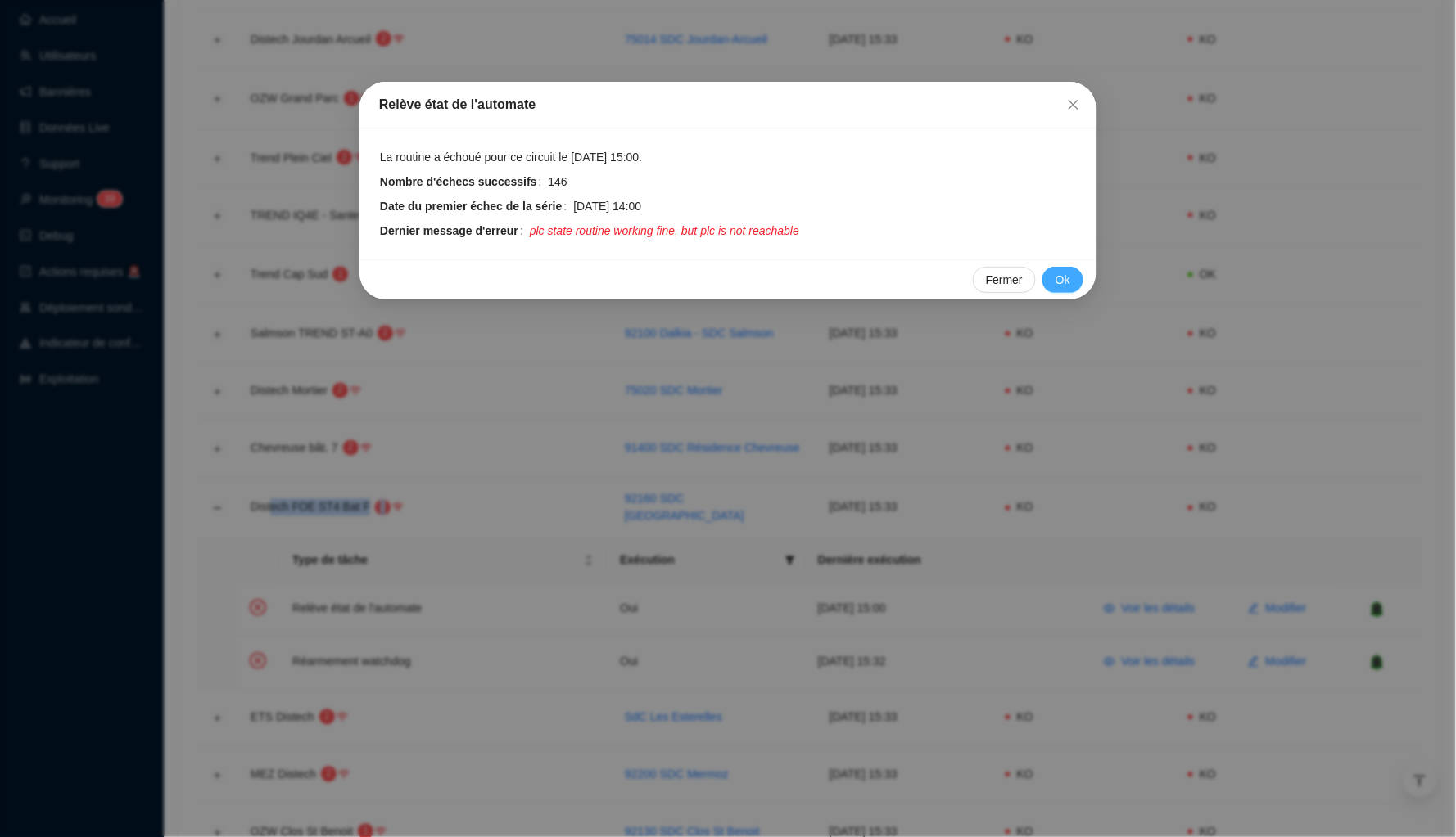
click at [1063, 279] on span "Ok" at bounding box center [1062, 280] width 15 height 18
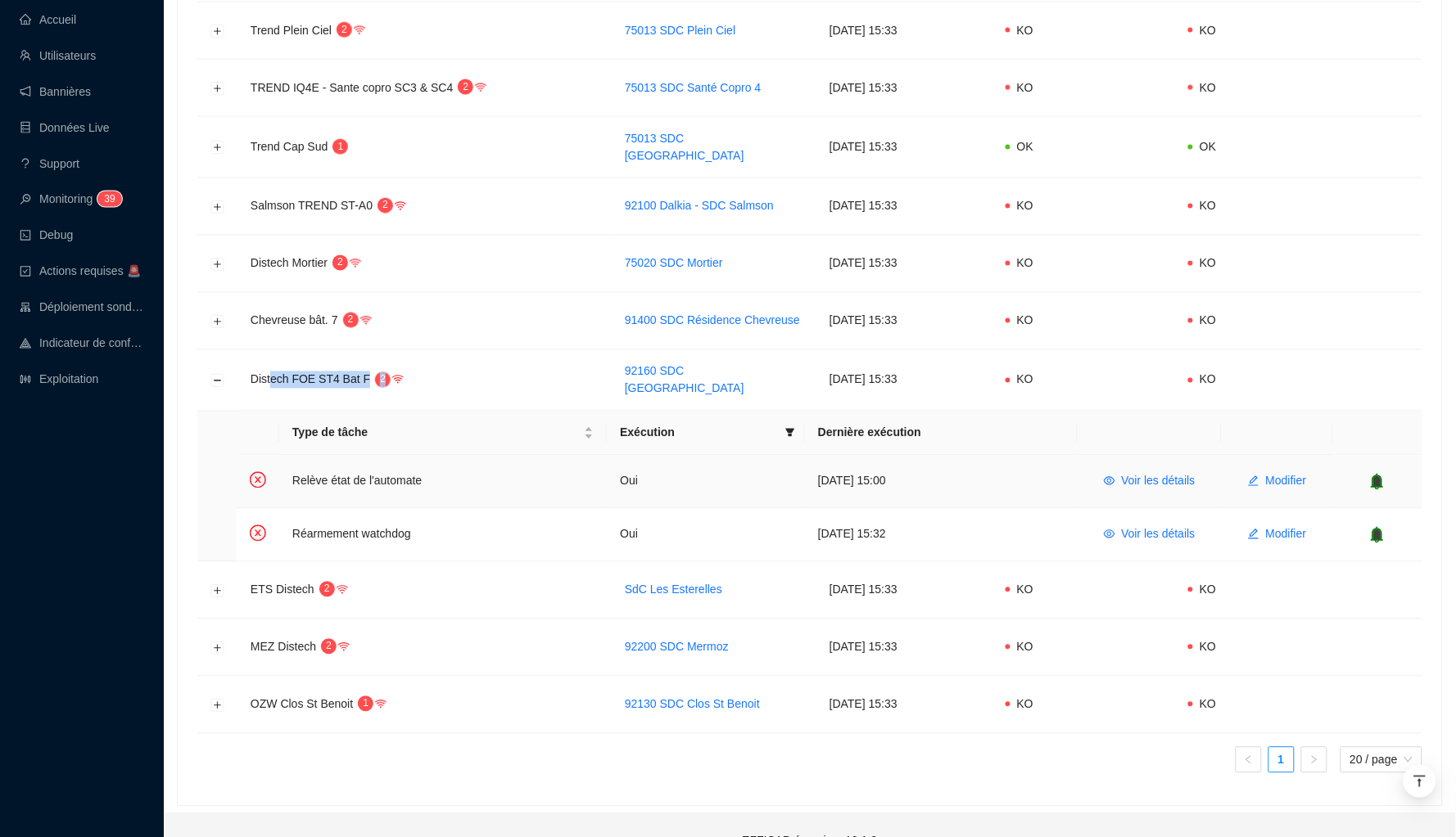
scroll to position [642, 0]
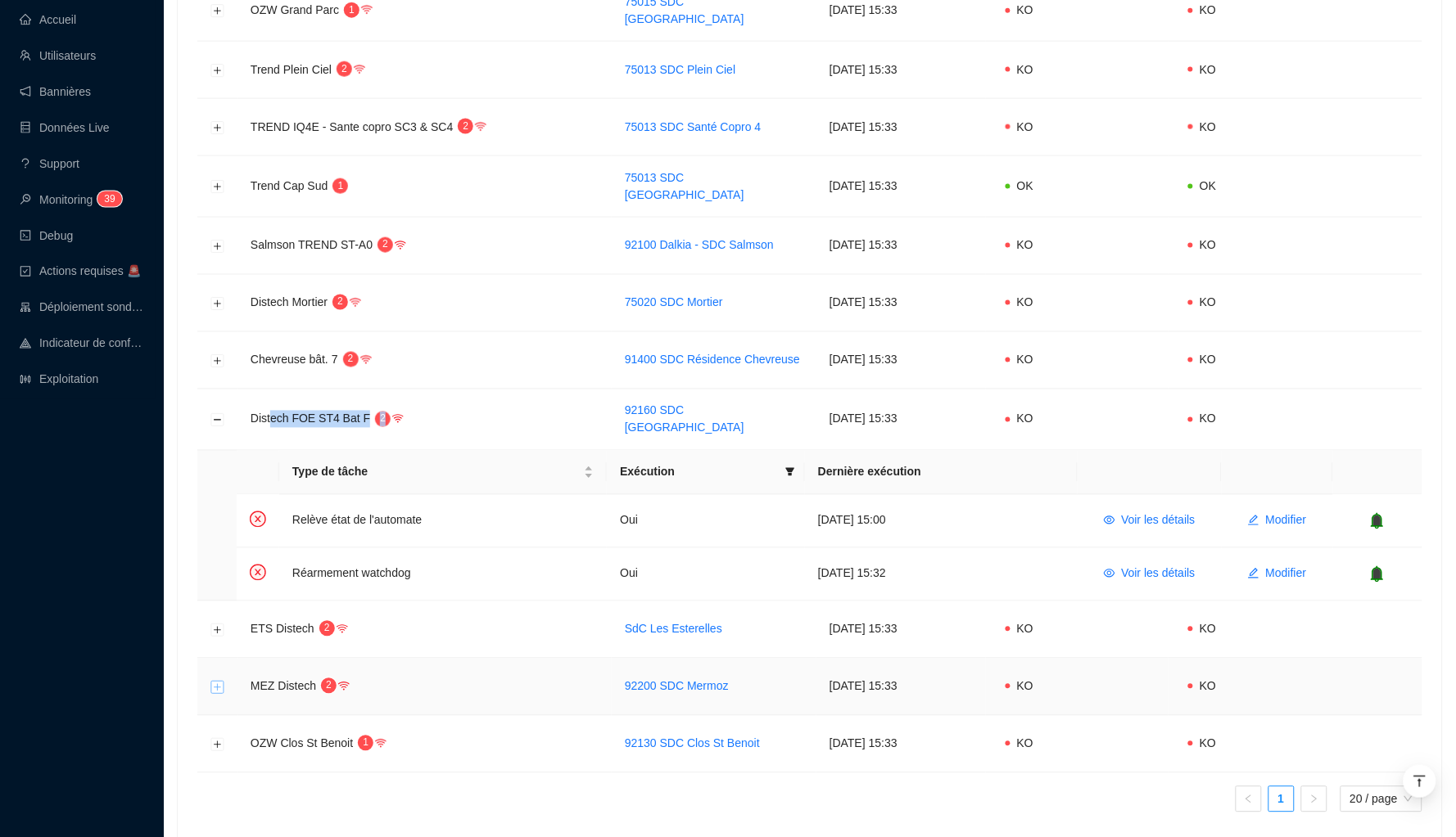
click at [220, 681] on button "Développer la ligne" at bounding box center [217, 687] width 13 height 13
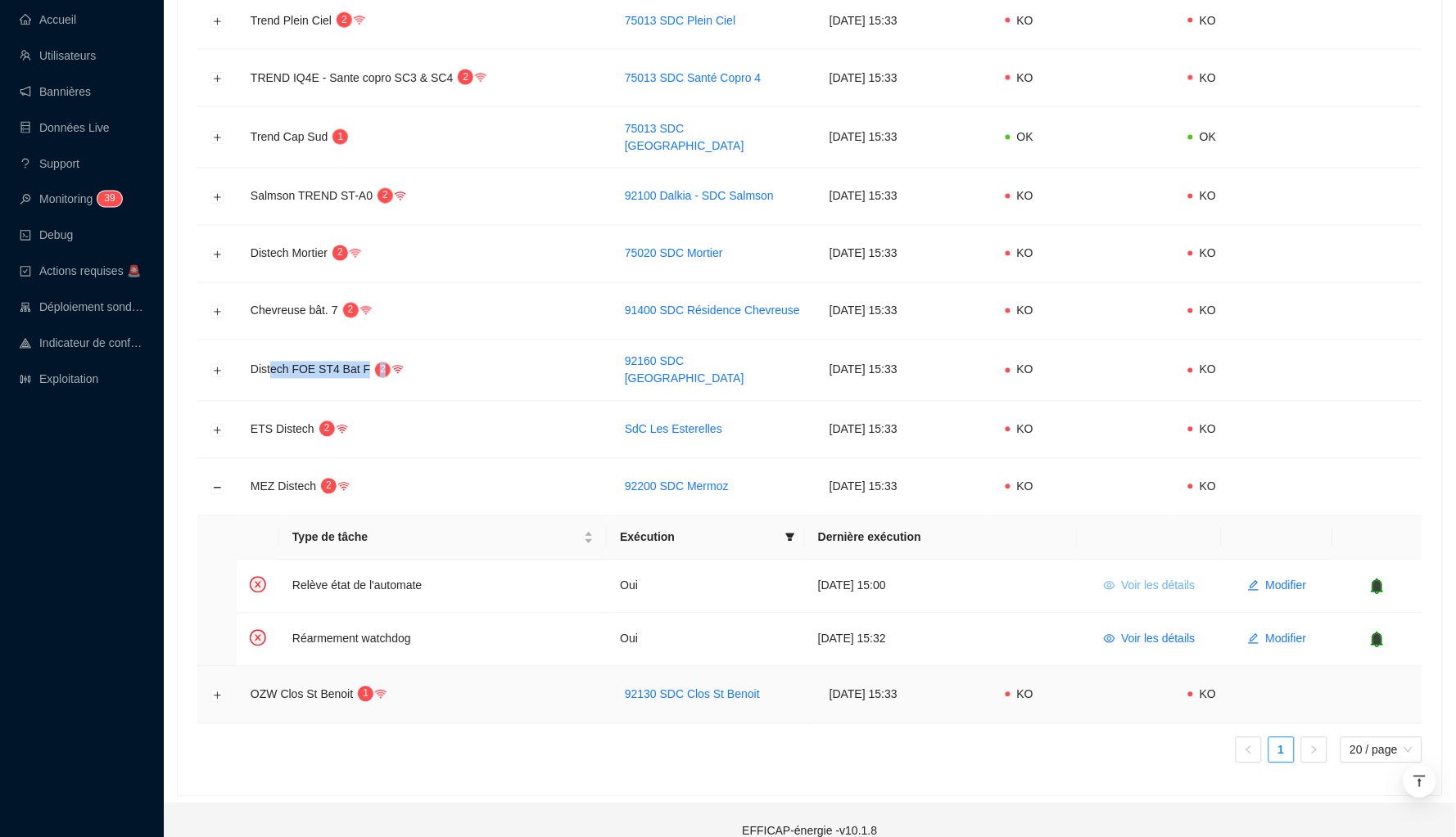
scroll to position [690, 0]
click at [1143, 578] on span "Voir les détails" at bounding box center [1158, 587] width 73 height 18
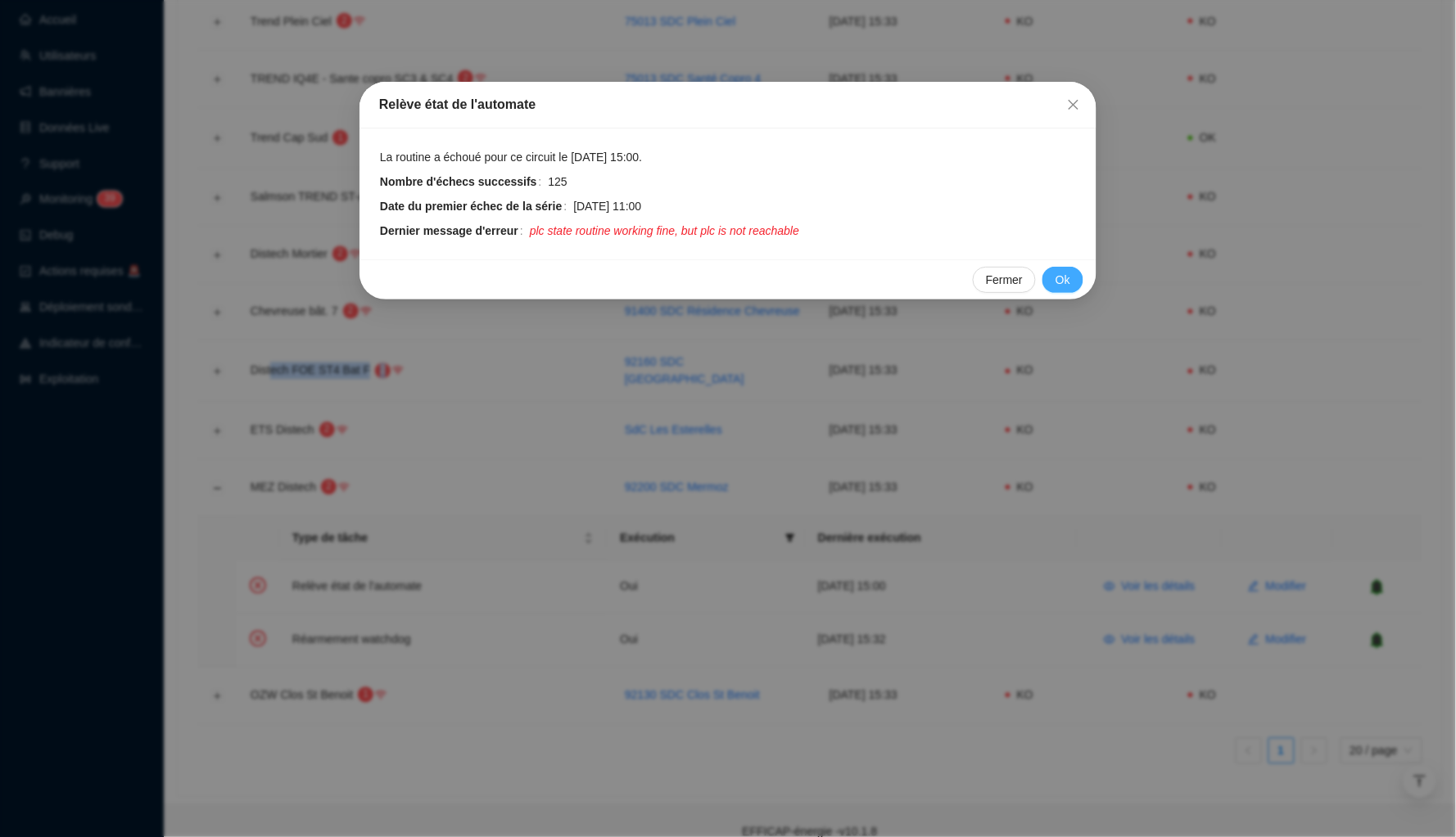
click at [1063, 274] on span "Ok" at bounding box center [1062, 280] width 15 height 18
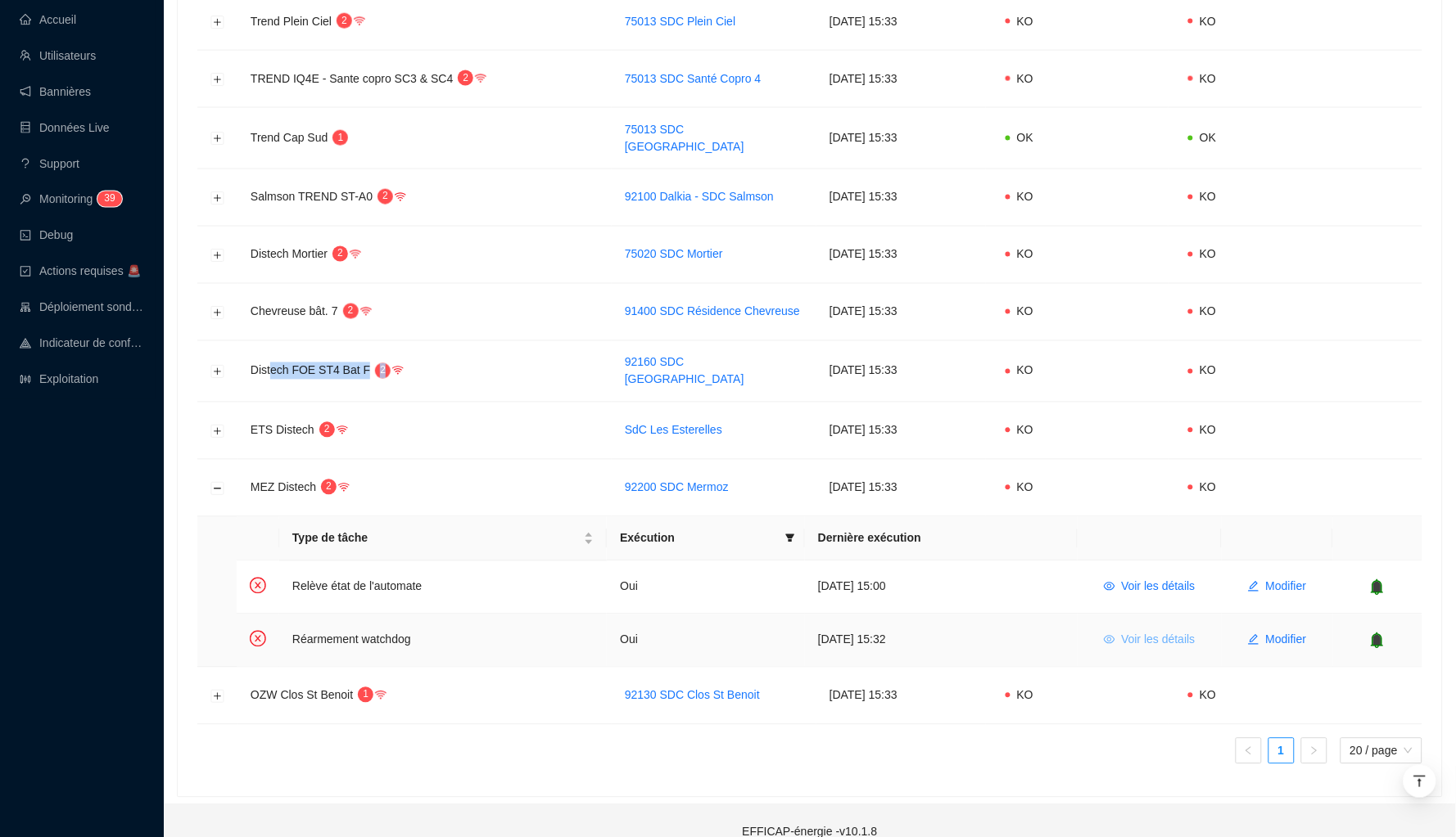
click at [1166, 632] on span "Voir les détails" at bounding box center [1158, 641] width 73 height 18
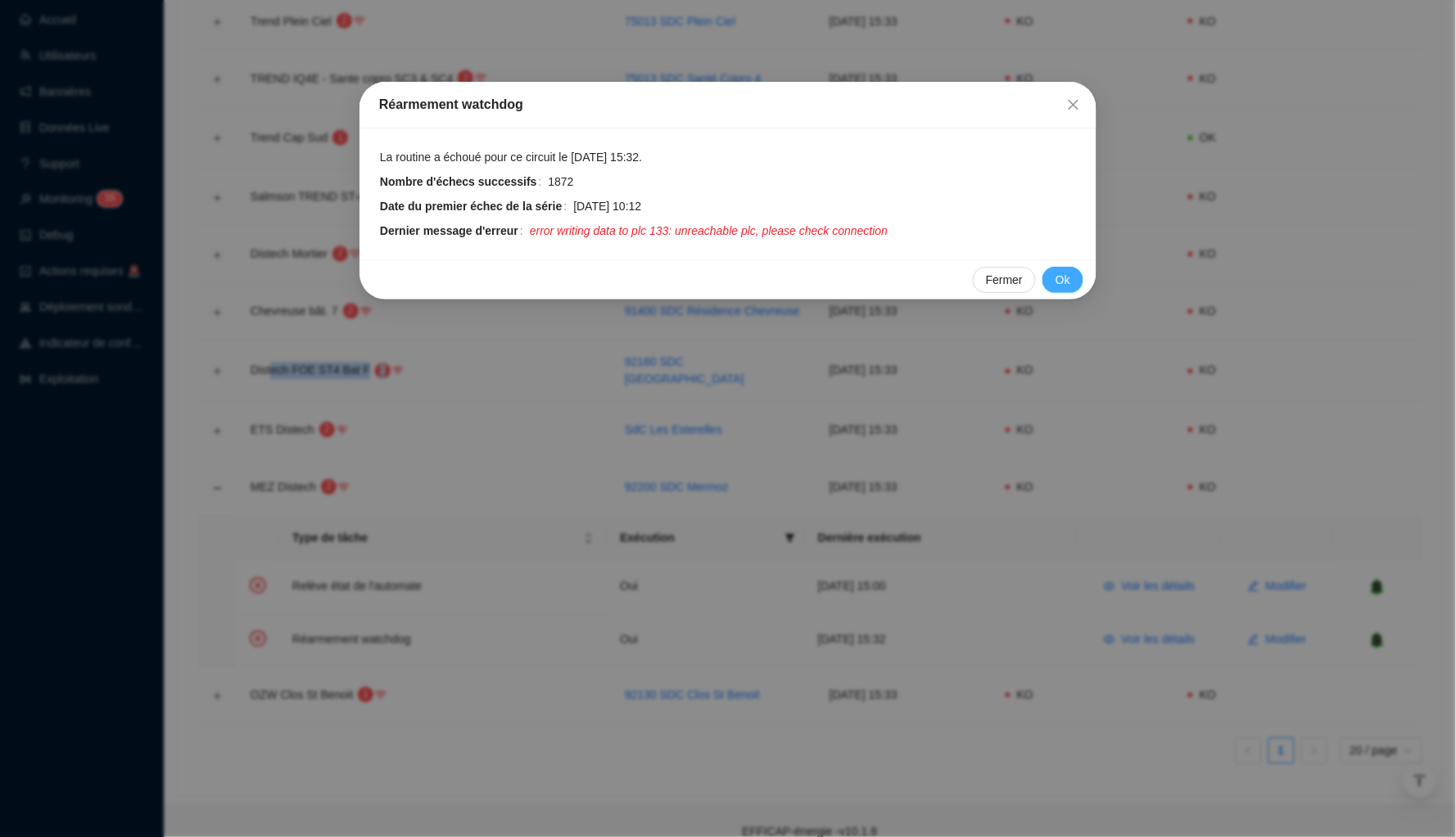
click at [1065, 272] on span "Ok" at bounding box center [1062, 280] width 15 height 18
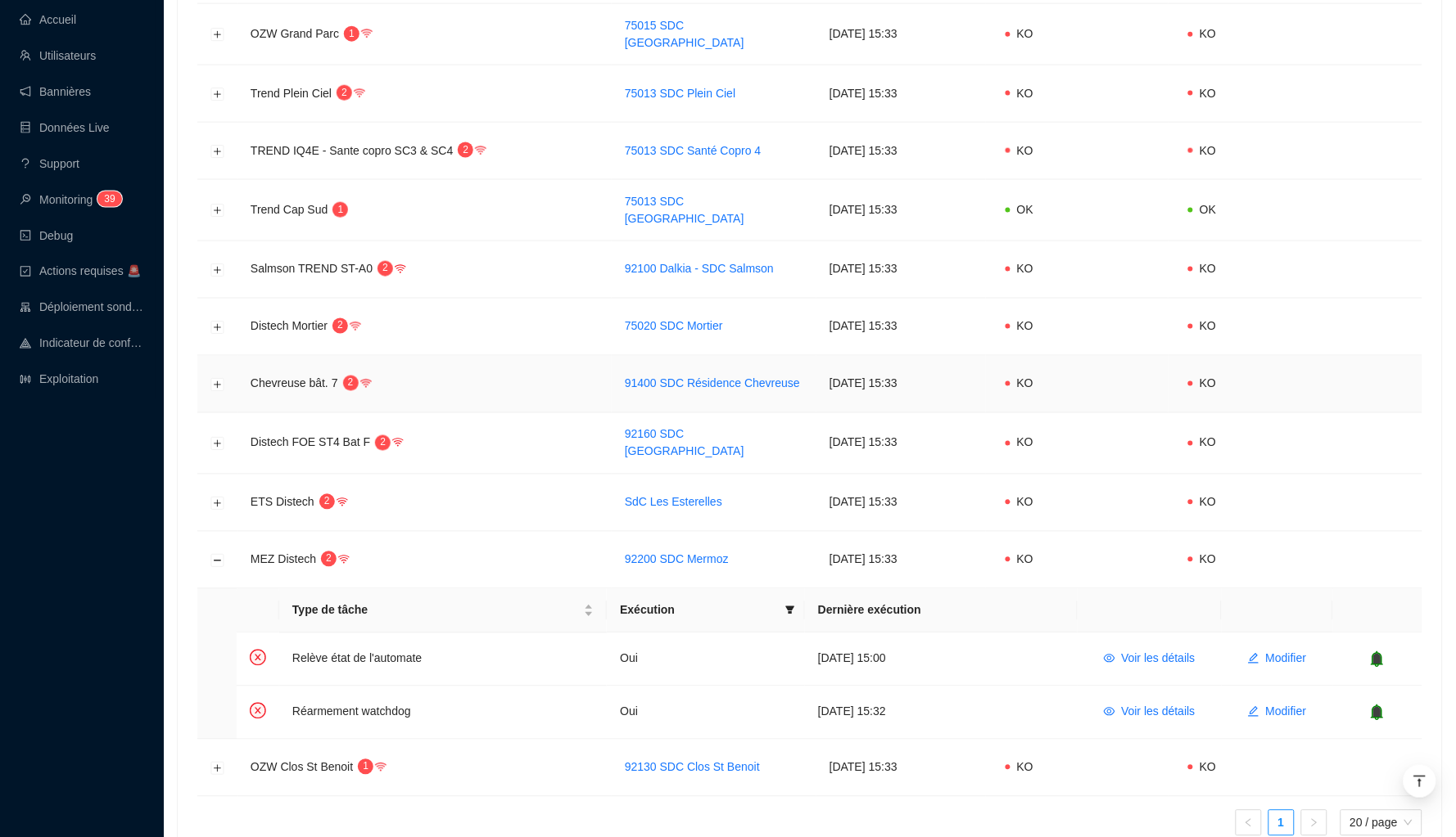
click at [465, 380] on td "Chevreuse bât. 7 2" at bounding box center [424, 385] width 374 height 58
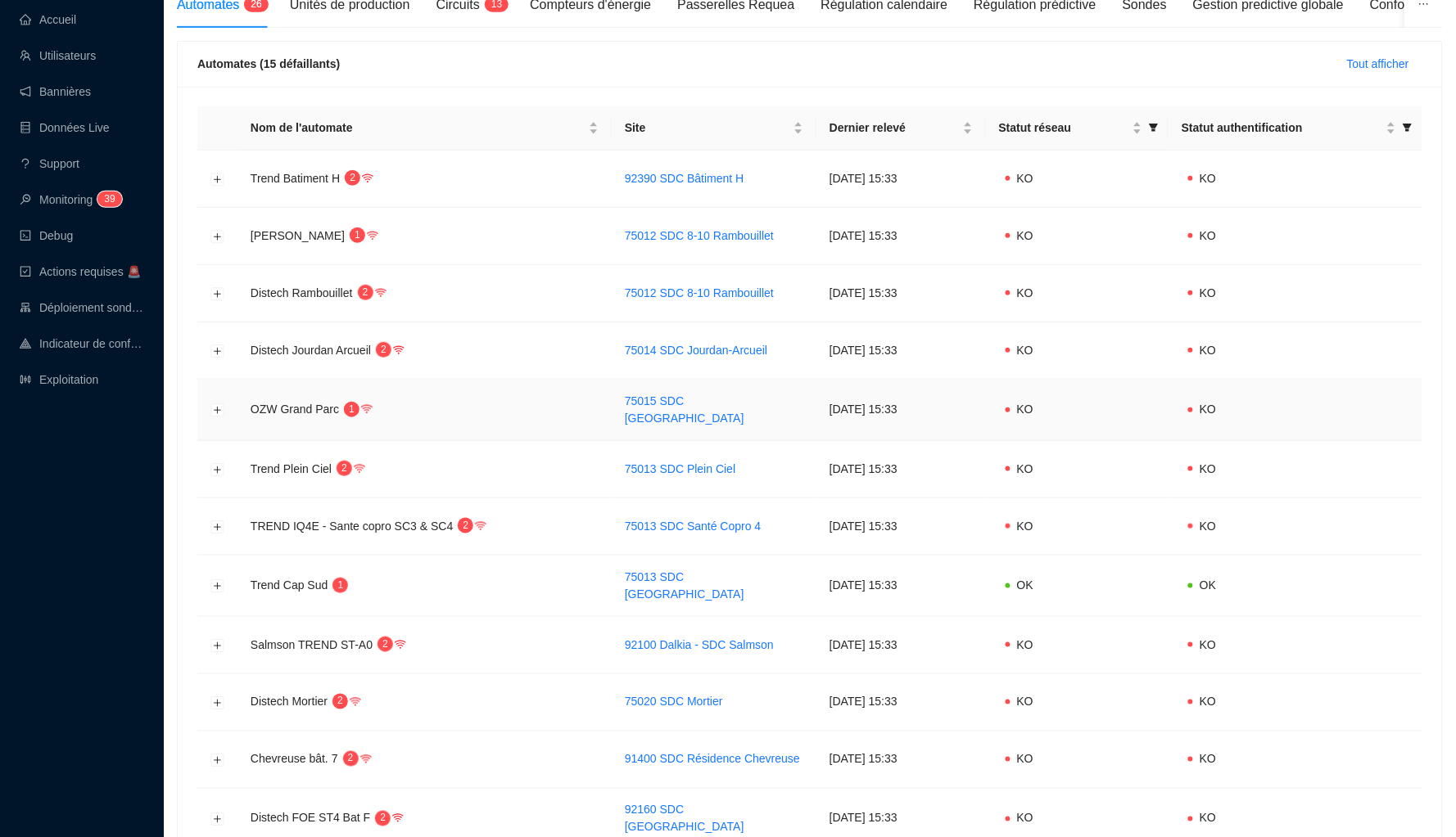
scroll to position [251, 0]
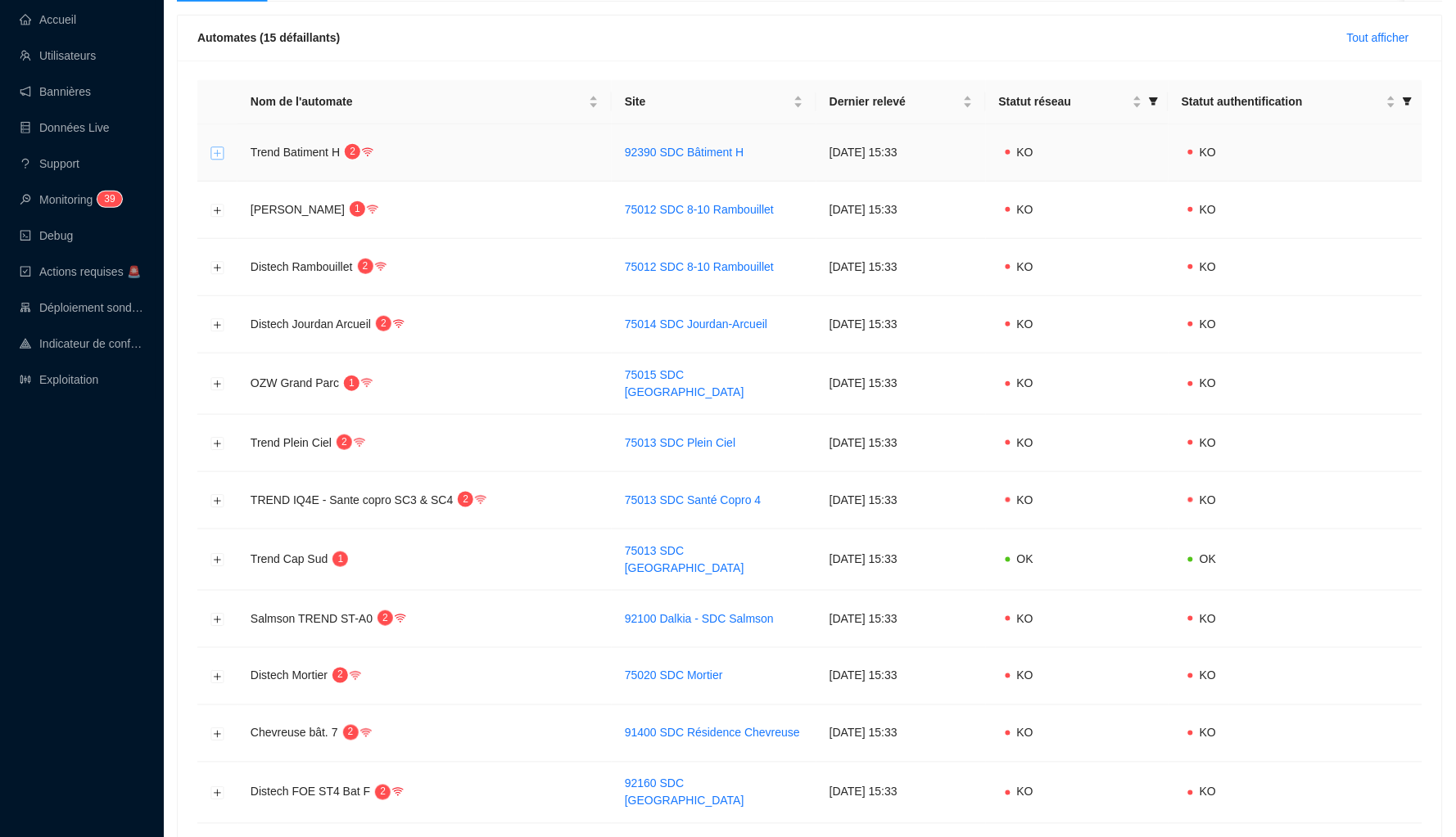
click at [216, 151] on button "Développer la ligne" at bounding box center [217, 152] width 13 height 13
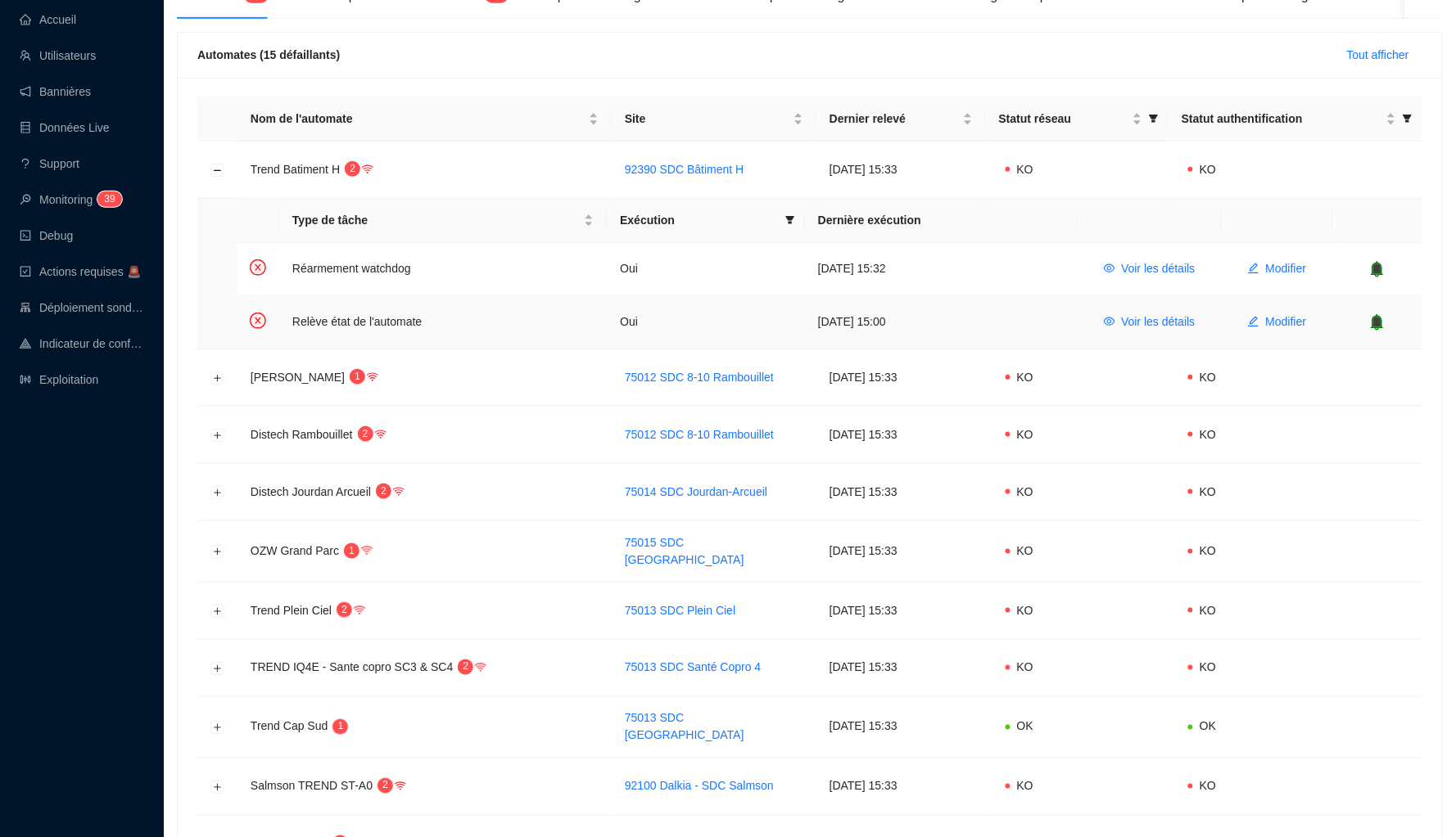
scroll to position [258, 0]
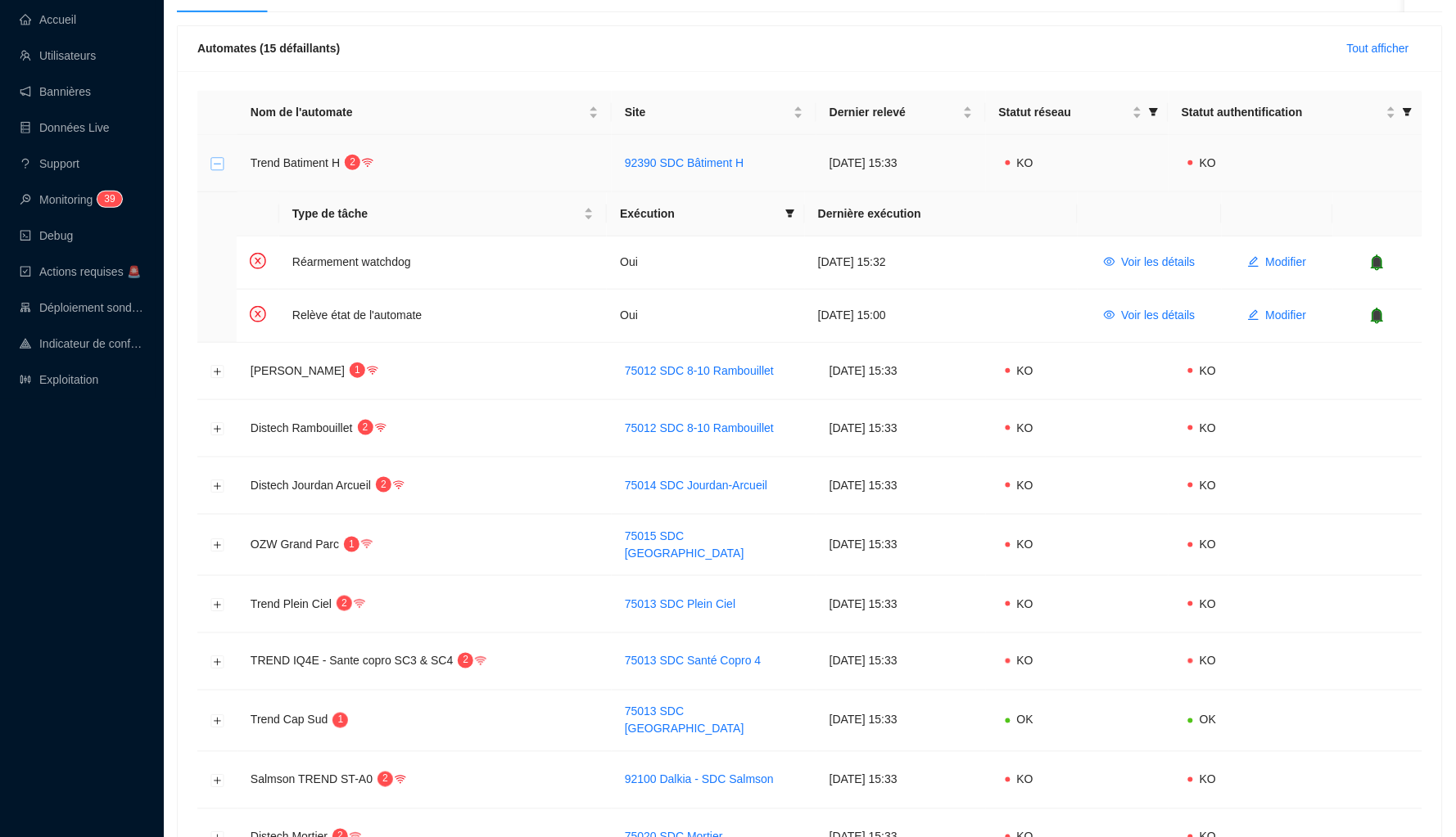
click at [221, 157] on button "Réduire la ligne" at bounding box center [217, 163] width 13 height 13
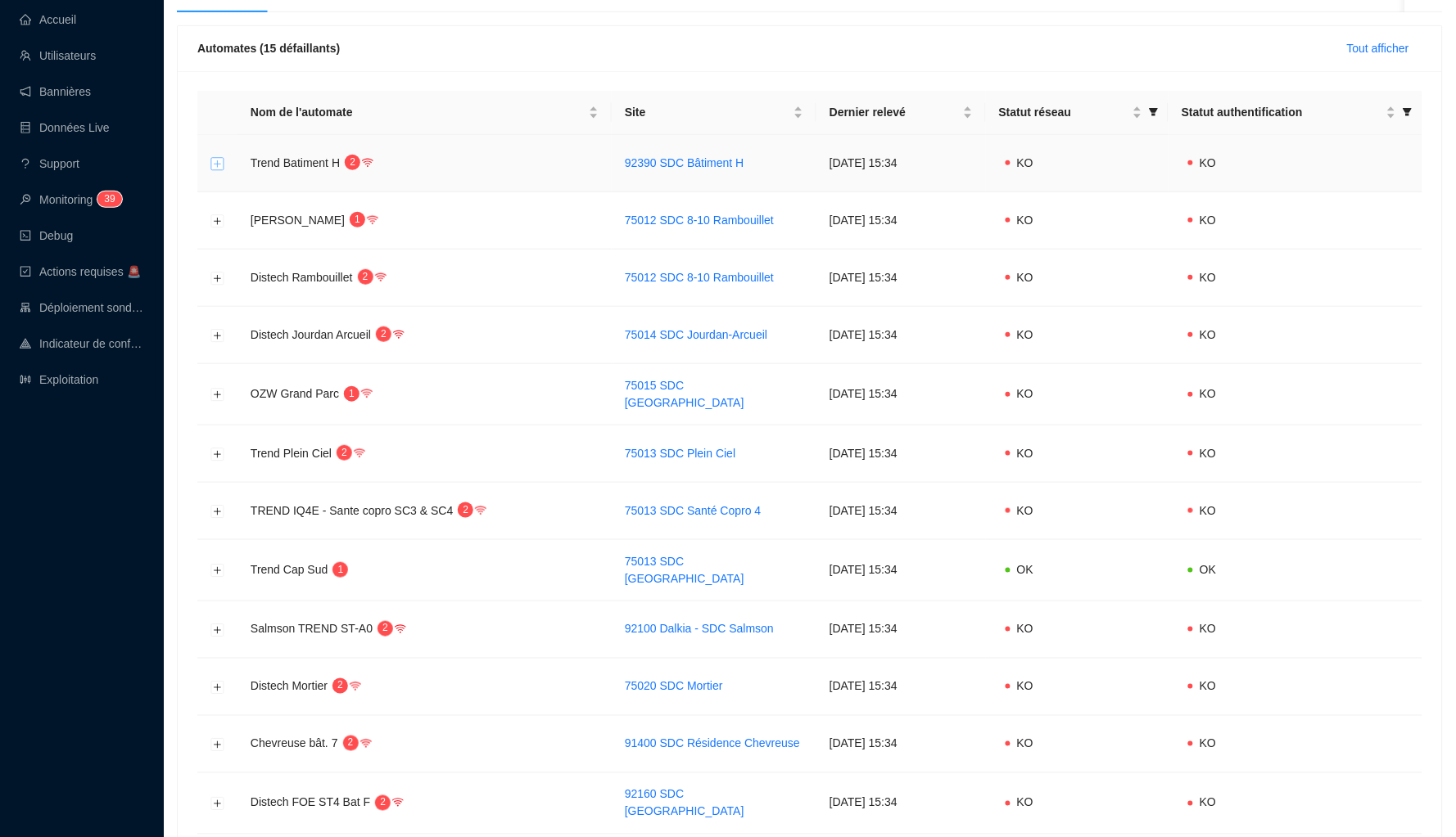
click at [221, 157] on button "Développer la ligne" at bounding box center [217, 163] width 13 height 13
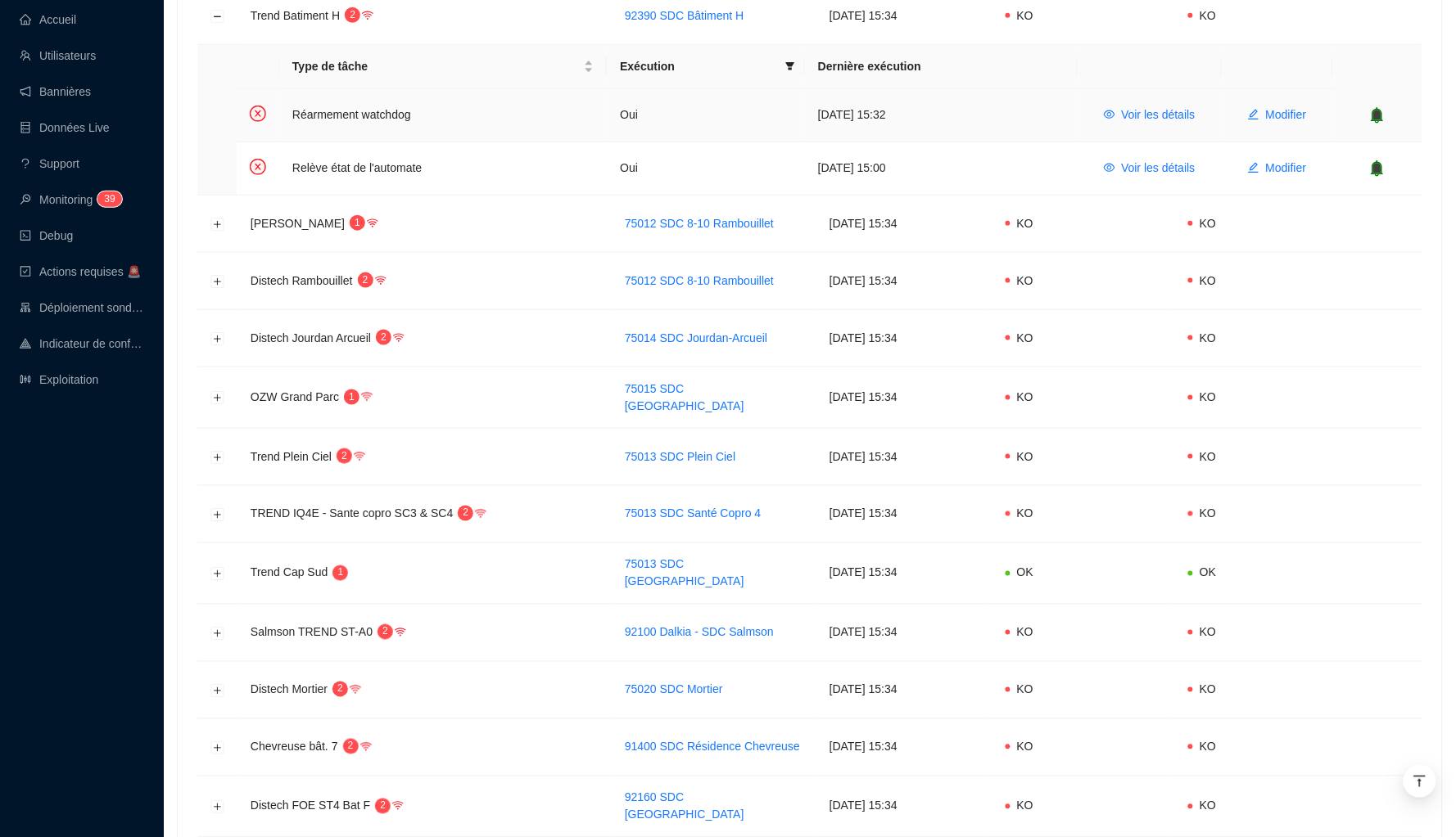
scroll to position [411, 0]
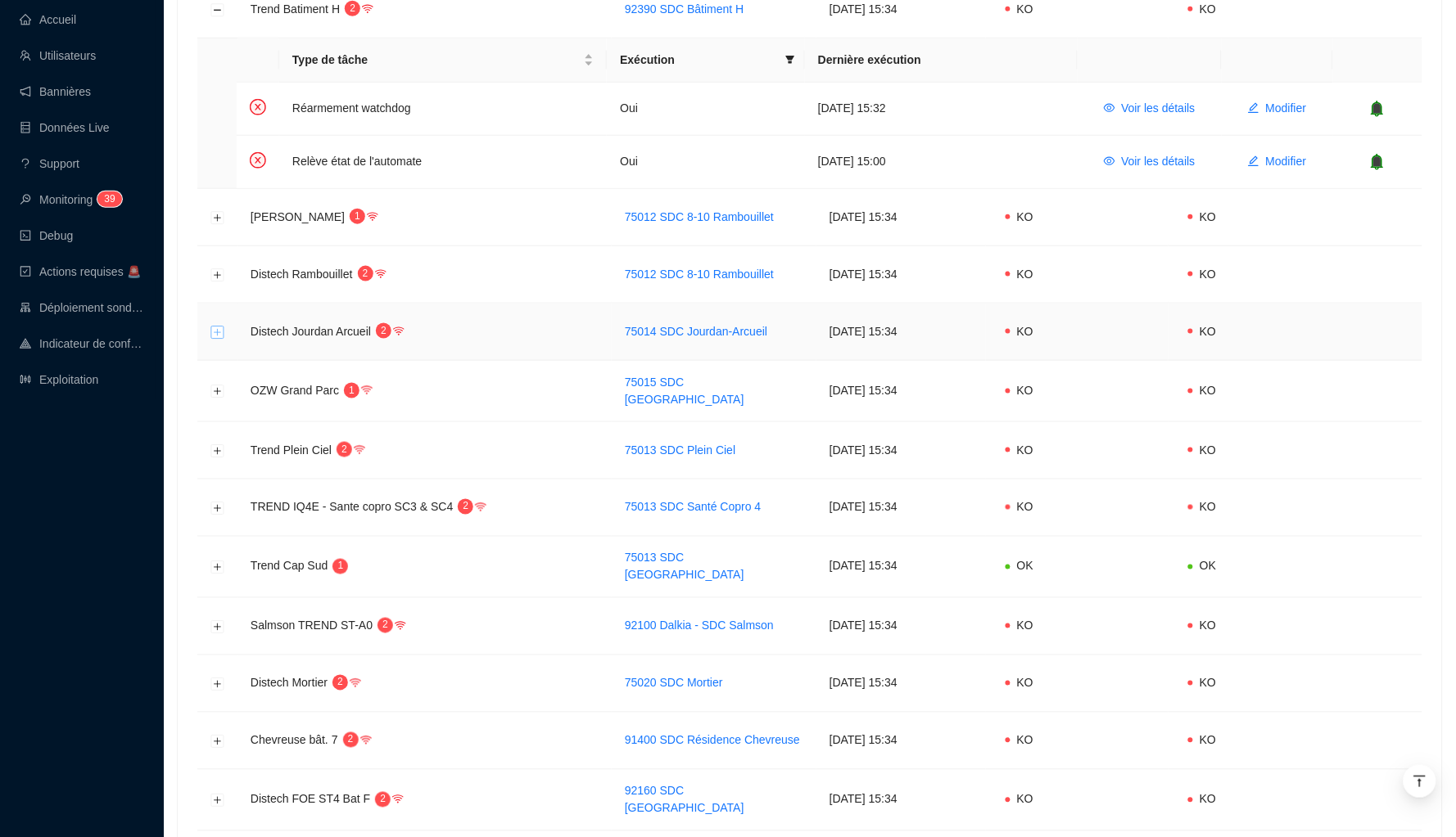
click at [220, 328] on button "Développer la ligne" at bounding box center [217, 331] width 13 height 13
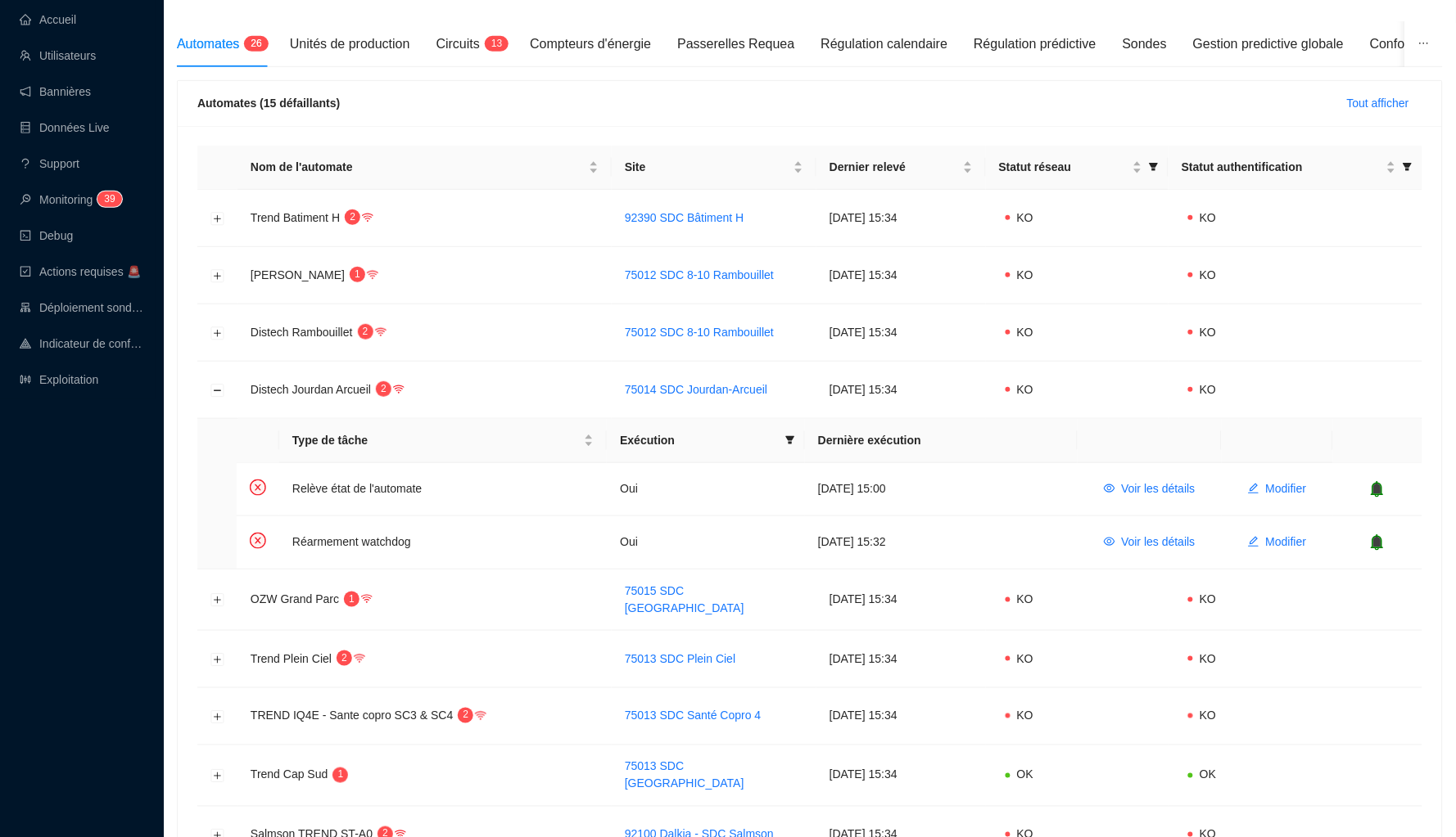
scroll to position [159, 0]
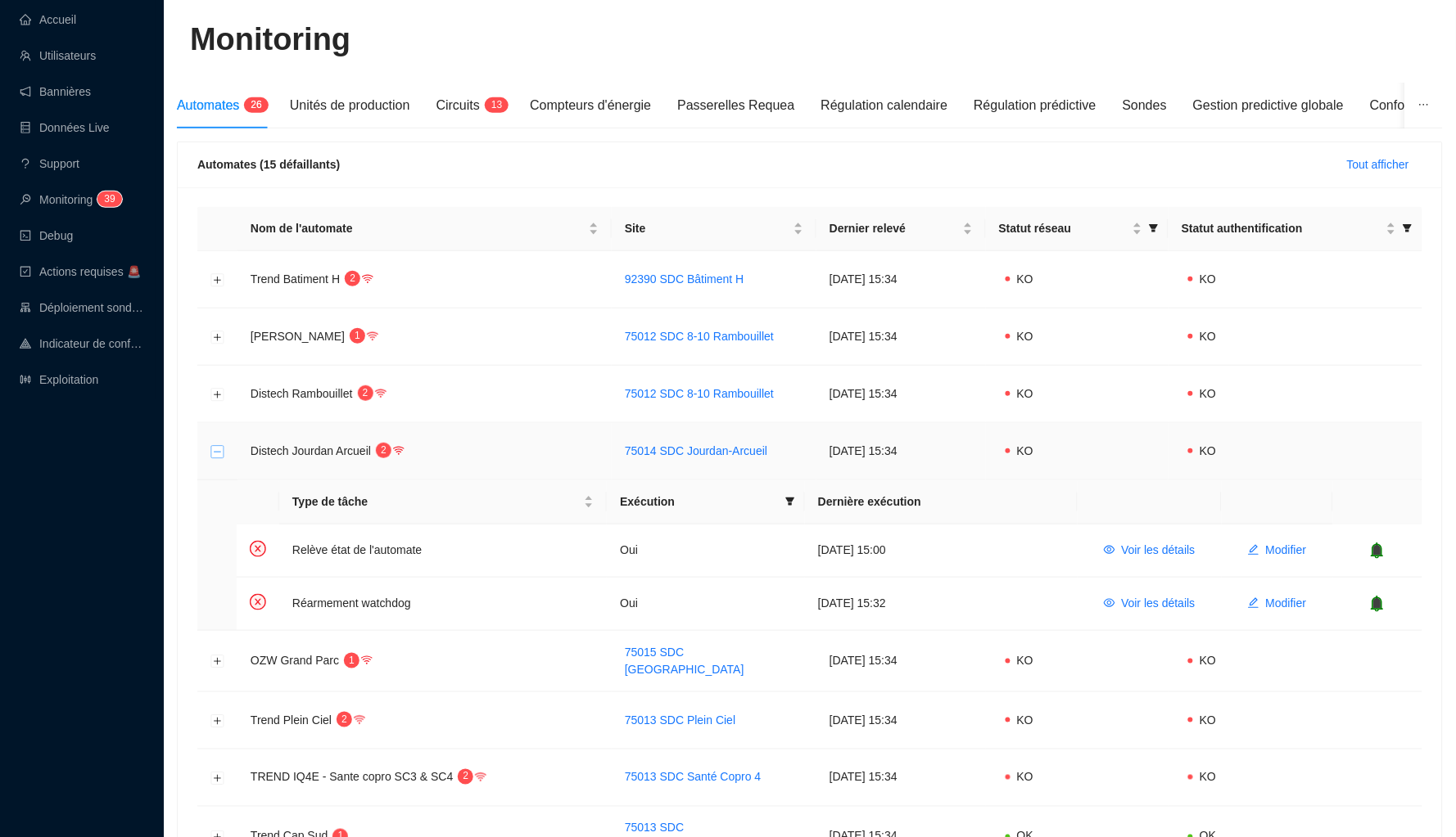
click at [217, 447] on button "Réduire la ligne" at bounding box center [217, 451] width 13 height 13
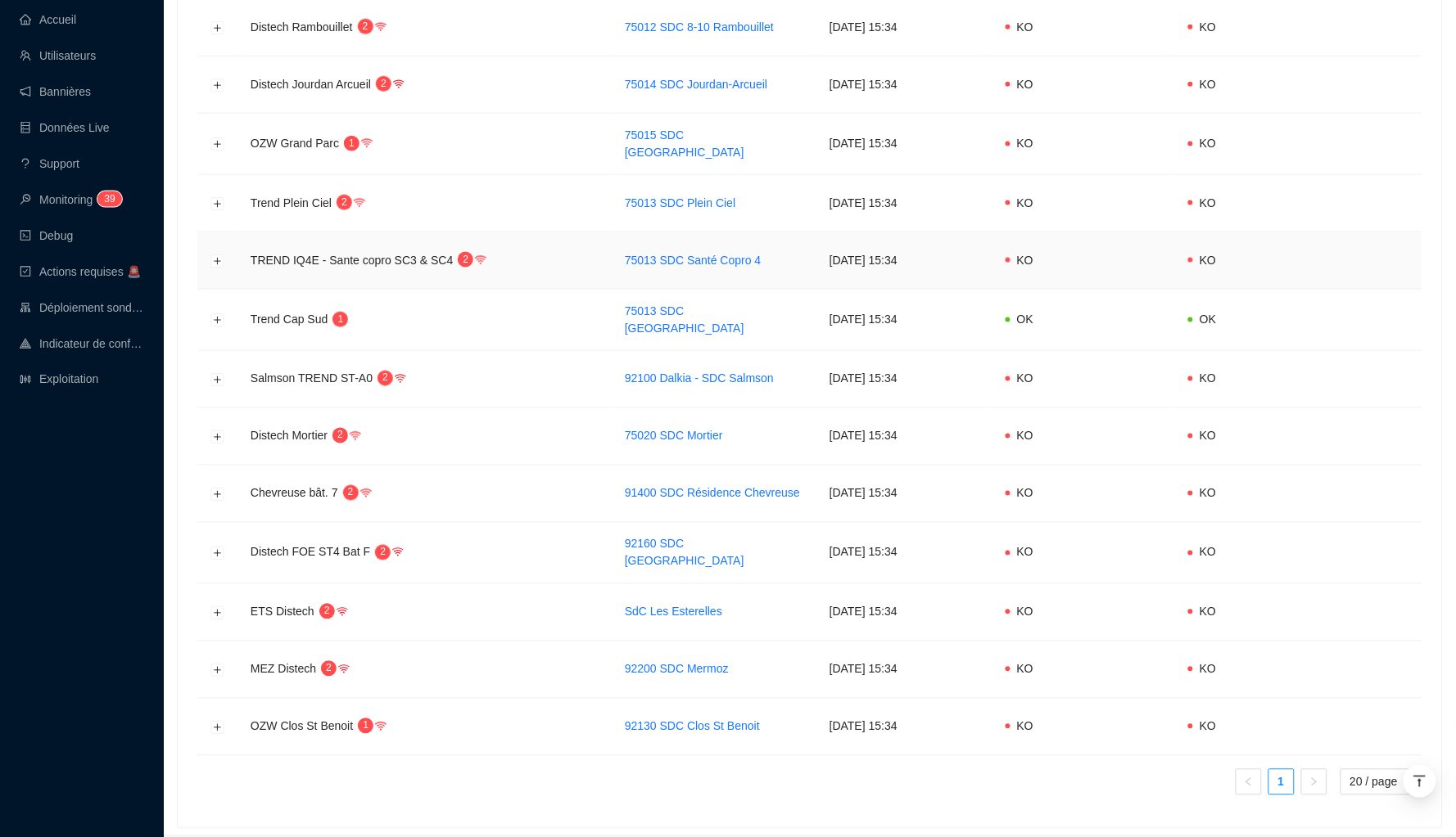
scroll to position [532, 0]
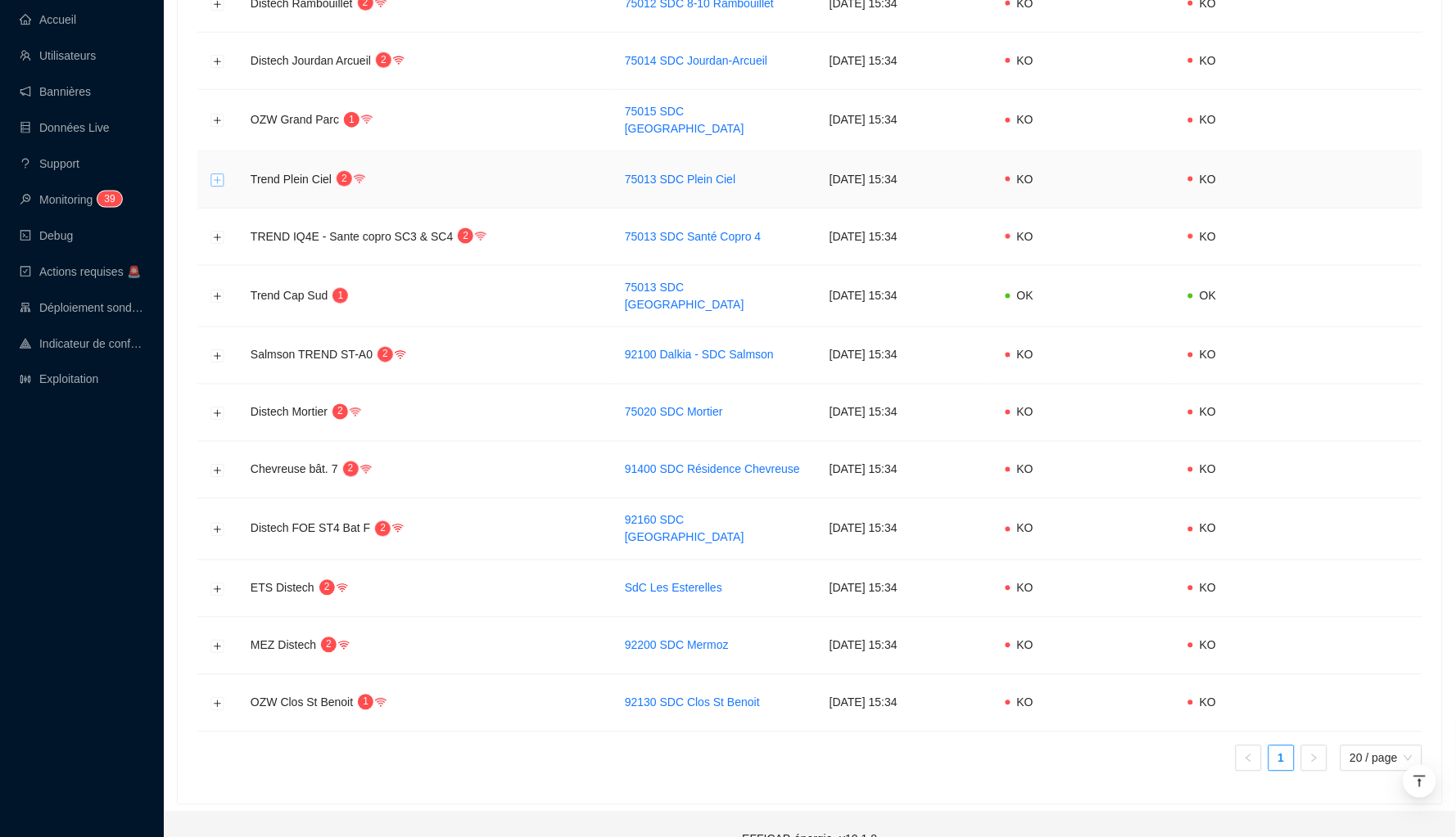
click at [215, 174] on button "Développer la ligne" at bounding box center [217, 180] width 13 height 13
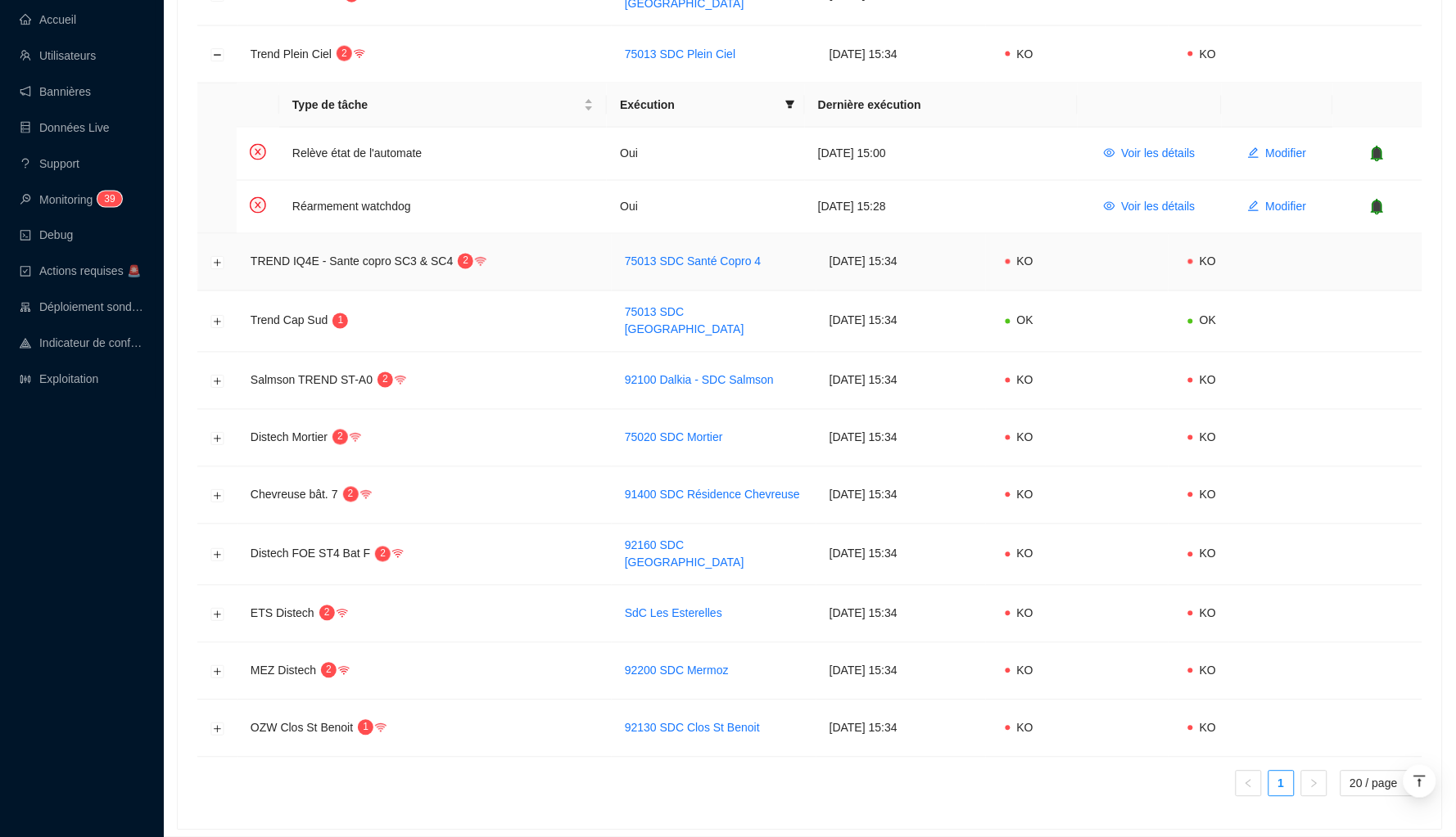
scroll to position [657, 0]
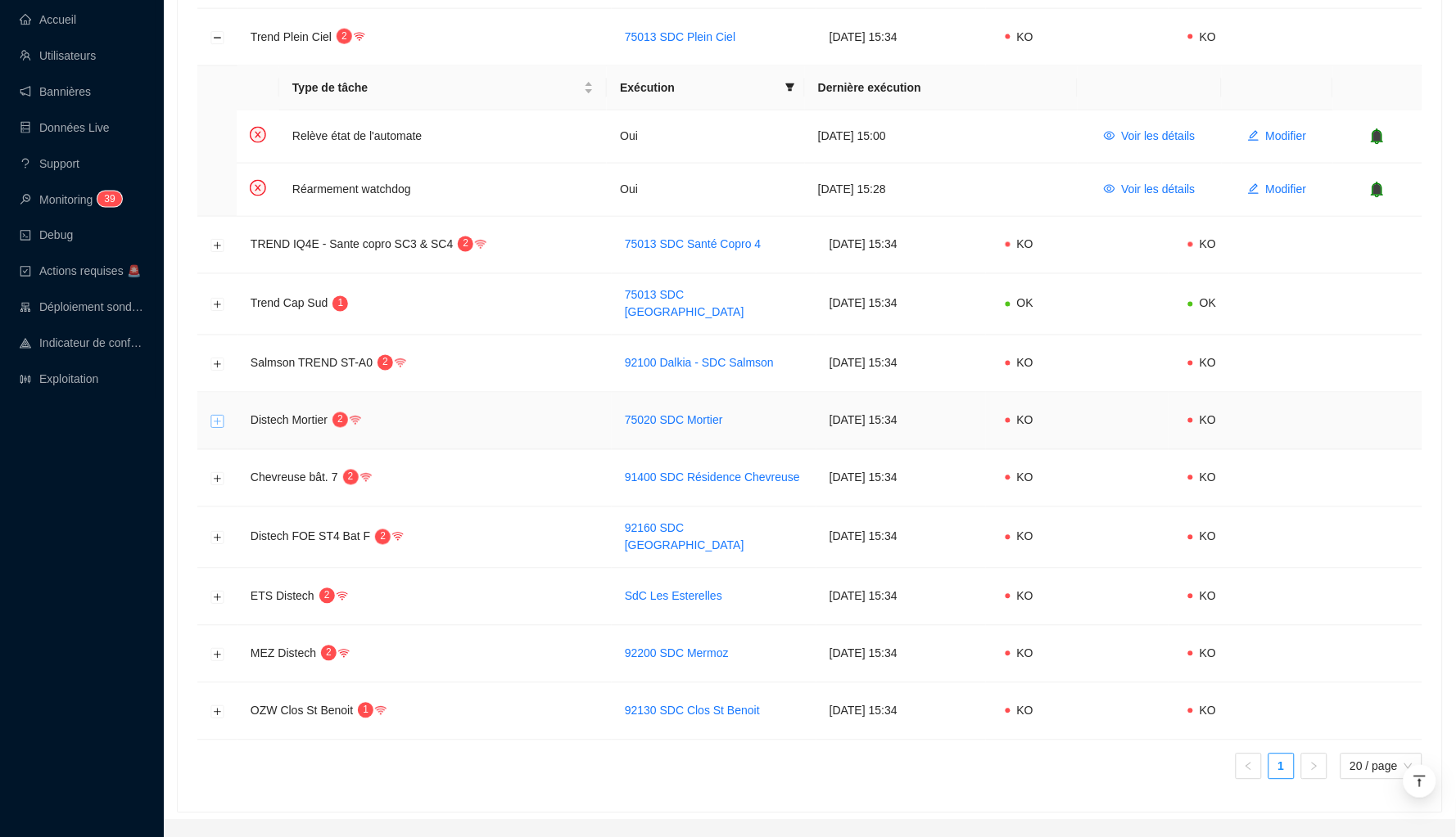
click at [219, 415] on button "Développer la ligne" at bounding box center [217, 421] width 13 height 13
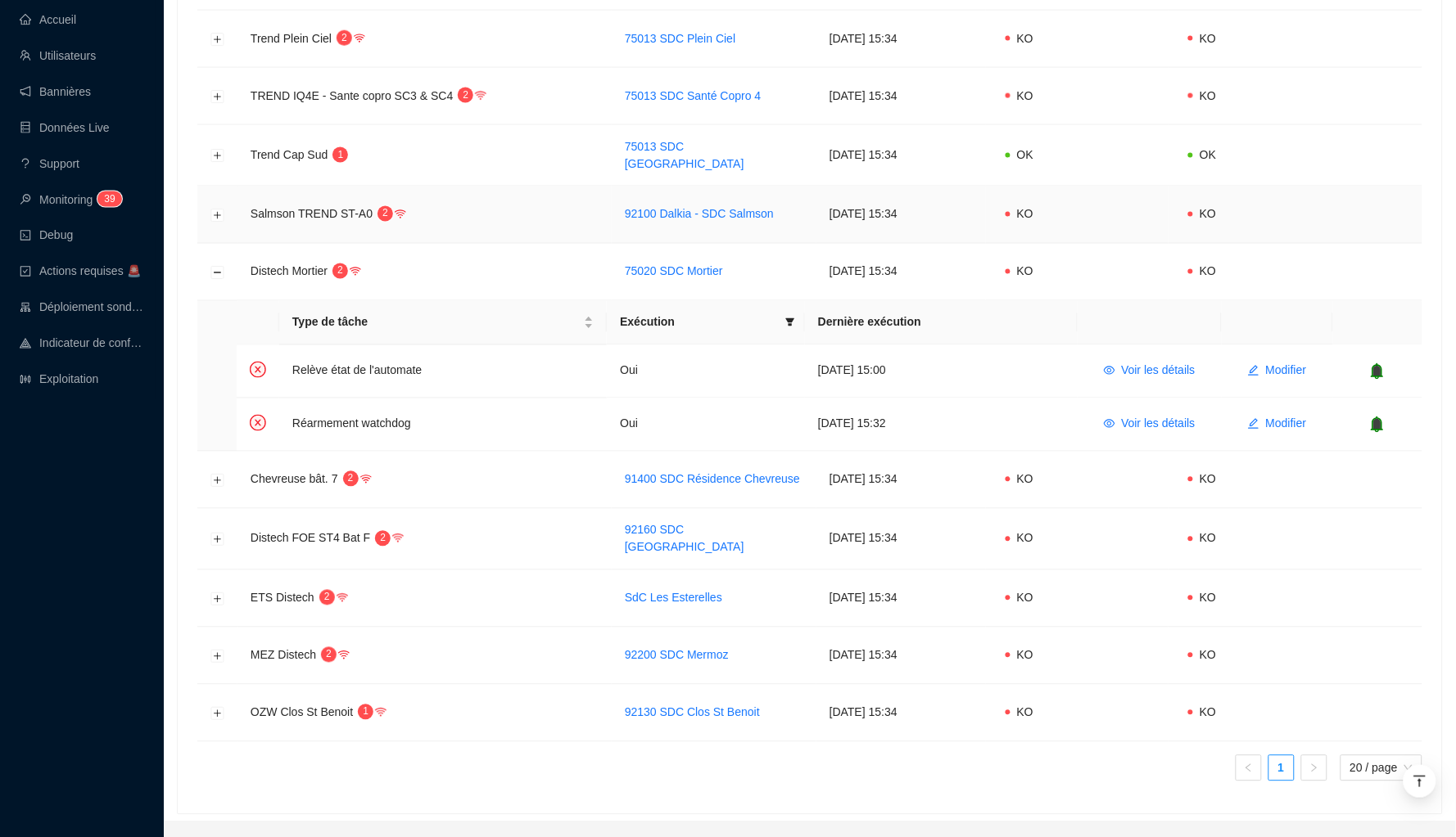
scroll to position [677, 0]
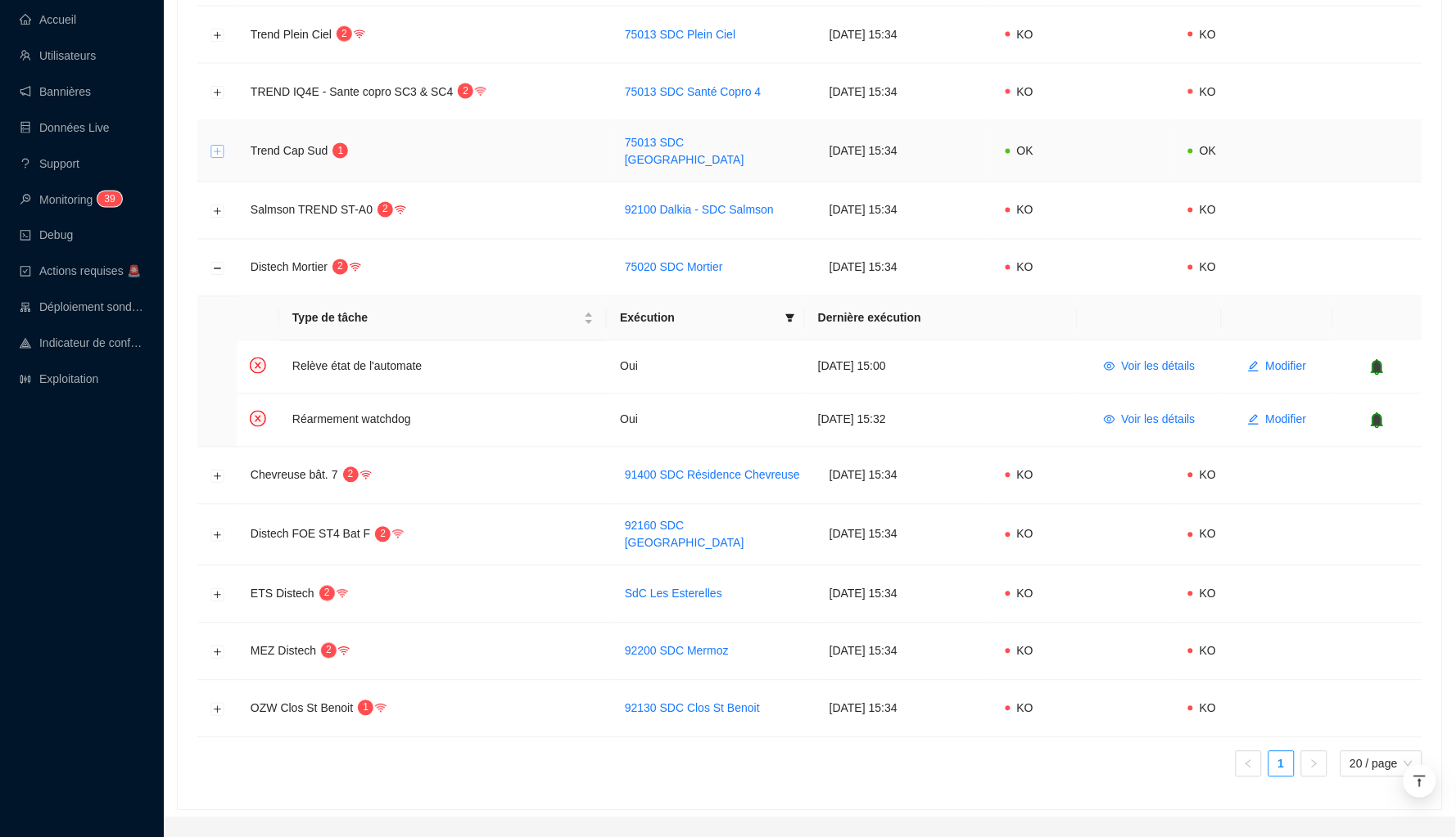
click at [216, 146] on button "Développer la ligne" at bounding box center [217, 151] width 13 height 13
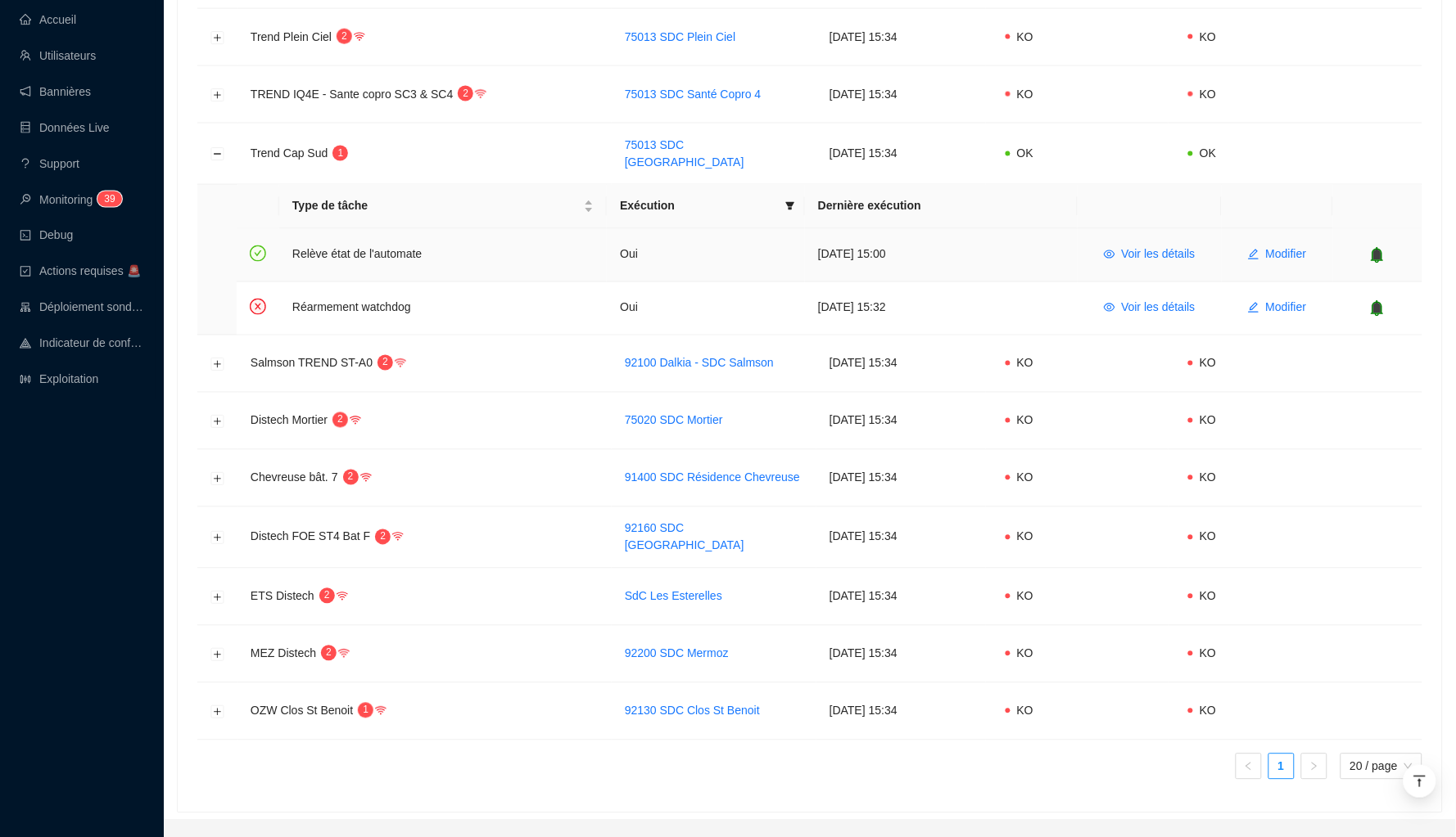
scroll to position [661, 0]
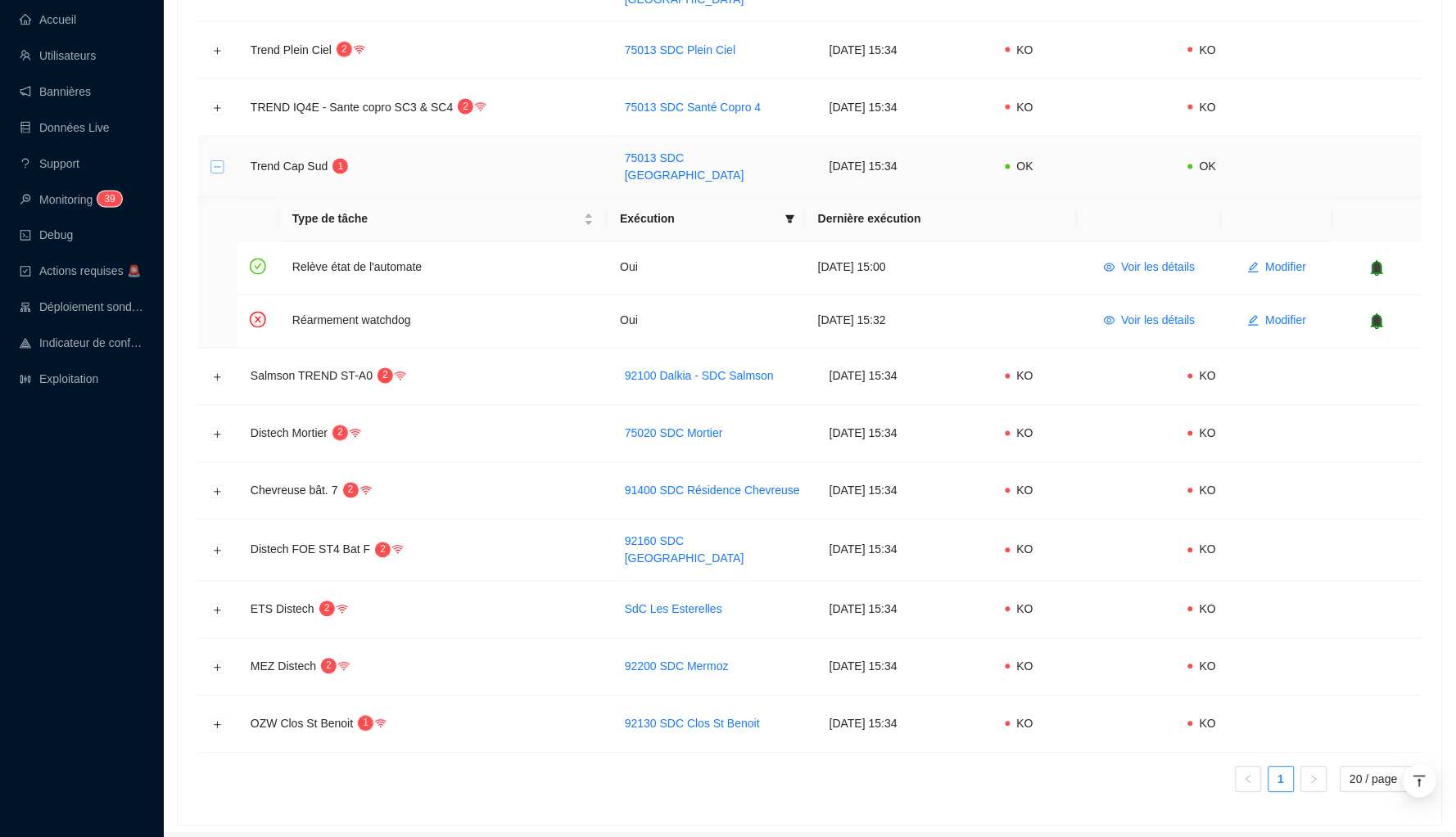
click at [217, 161] on button "Réduire la ligne" at bounding box center [217, 167] width 13 height 13
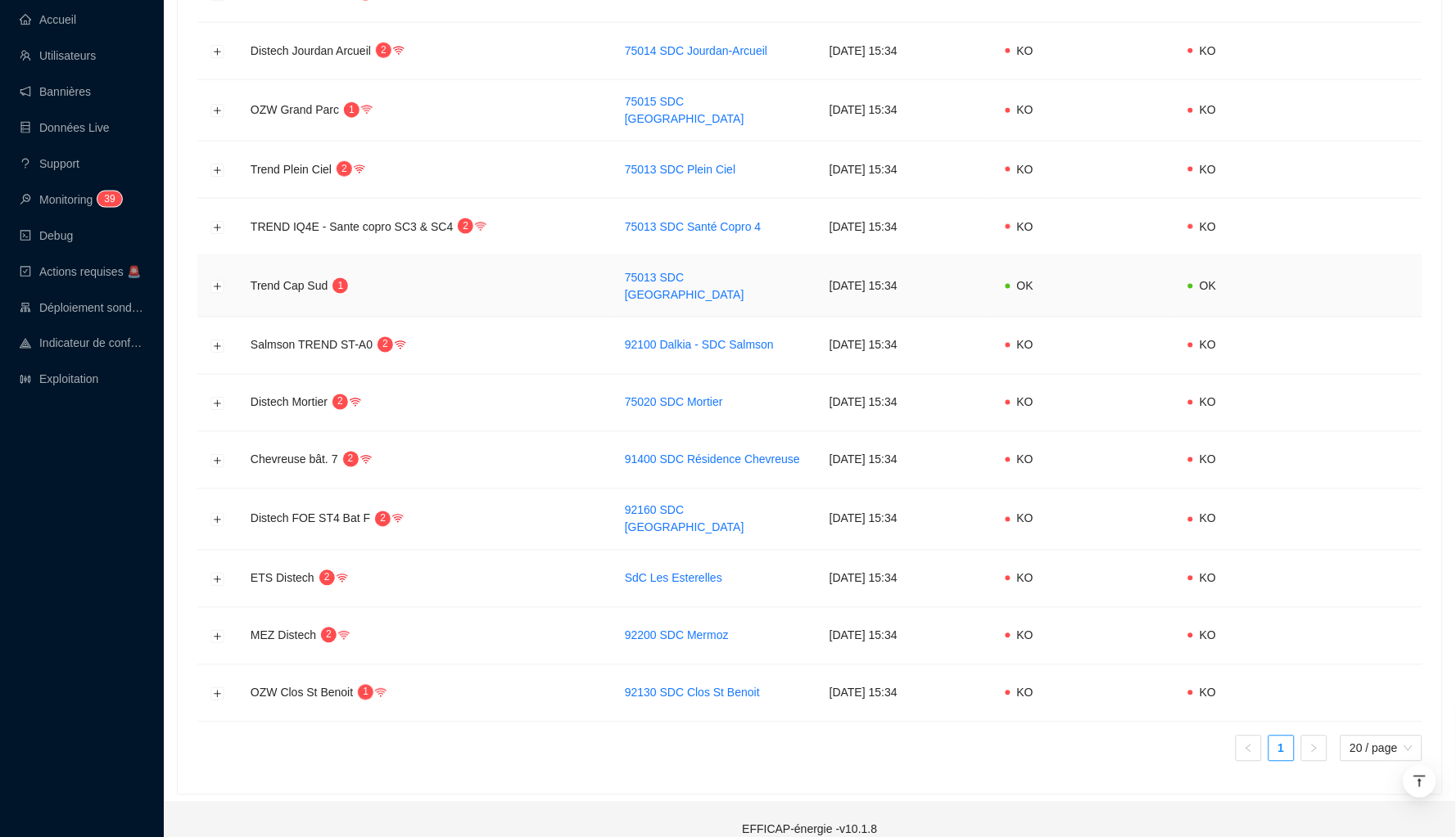
scroll to position [540, 0]
click at [219, 574] on button "Développer la ligne" at bounding box center [217, 580] width 13 height 13
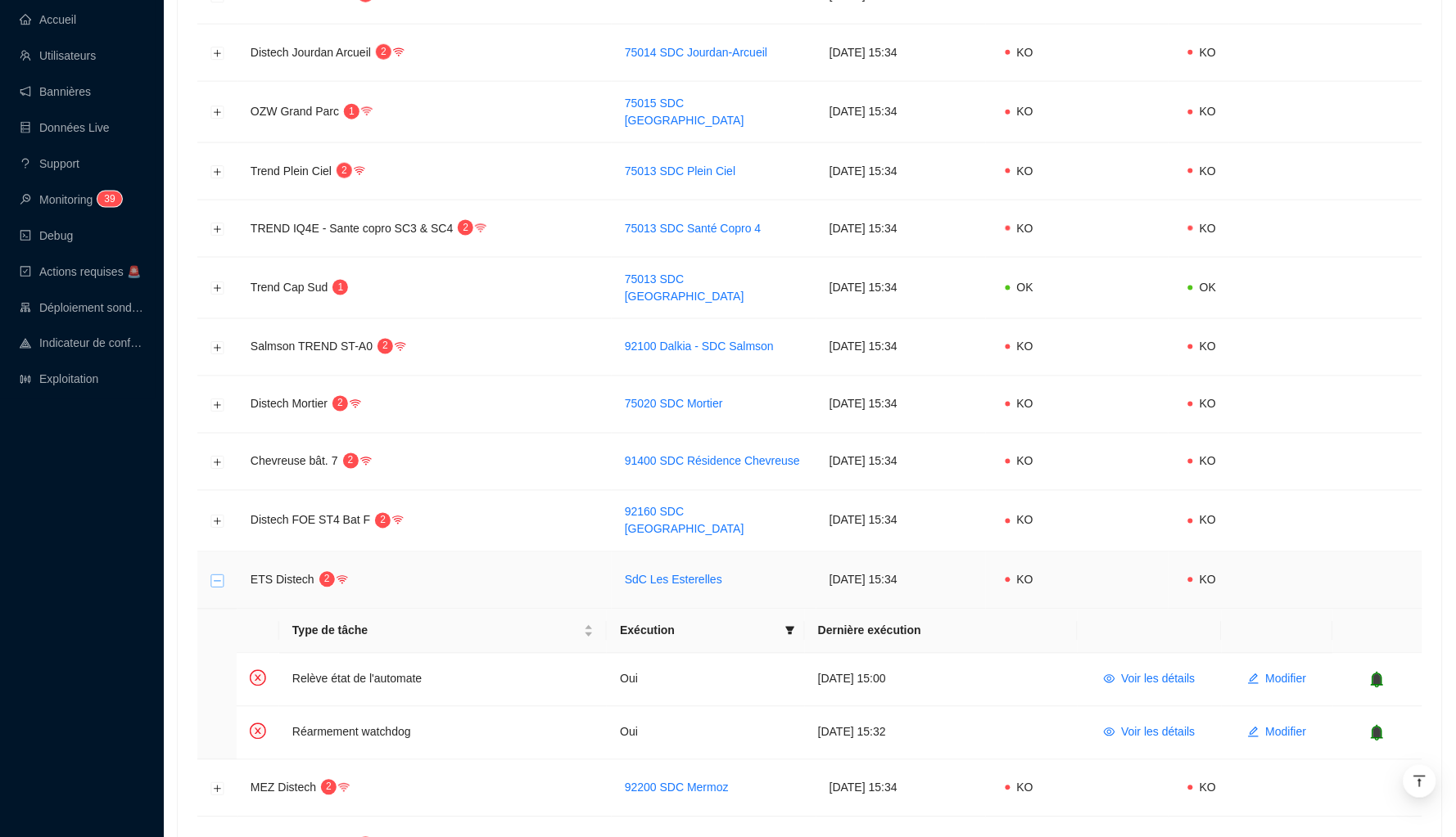
click at [219, 574] on button "Réduire la ligne" at bounding box center [217, 580] width 13 height 13
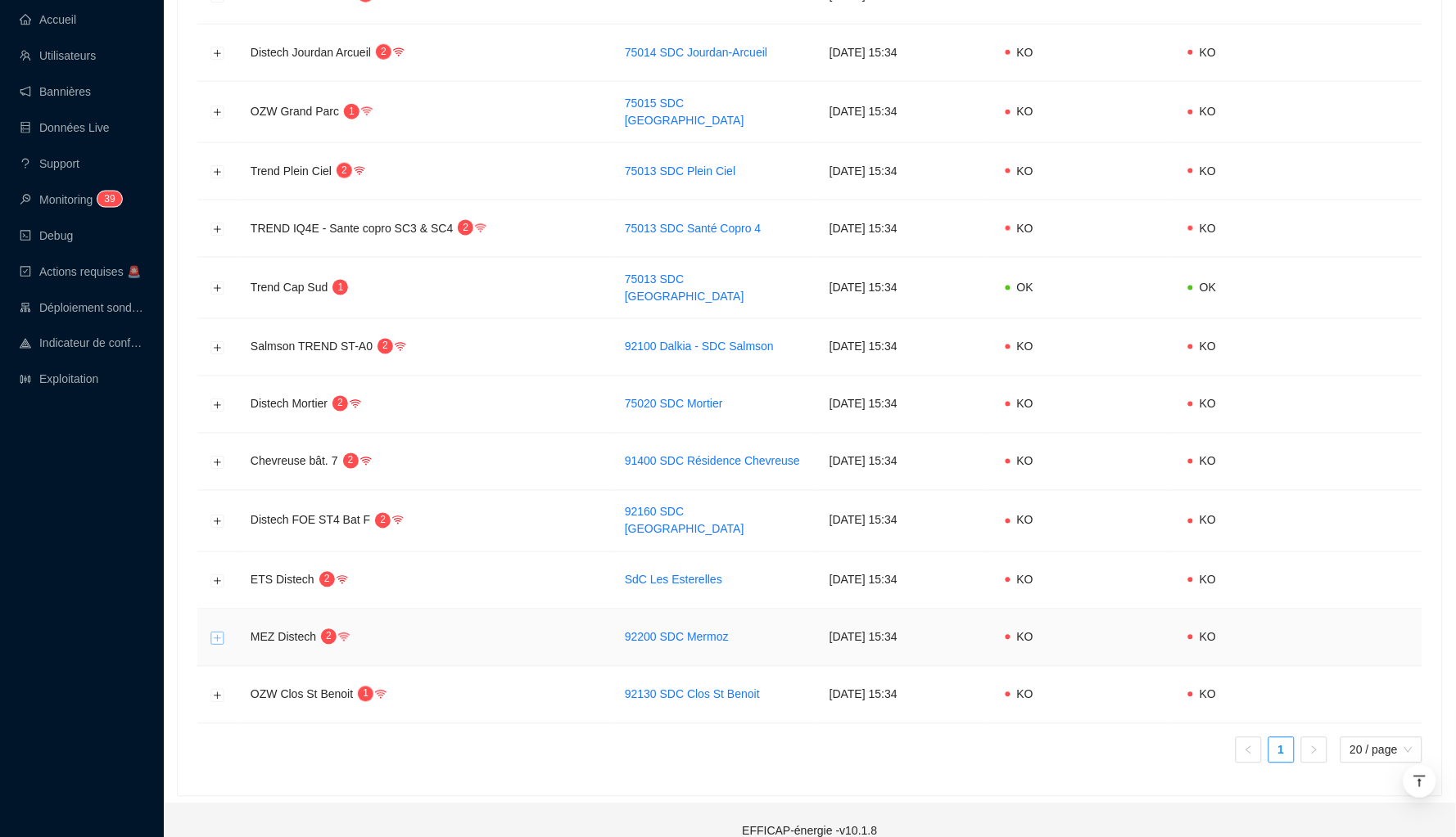
click at [215, 632] on button "Développer la ligne" at bounding box center [217, 638] width 13 height 13
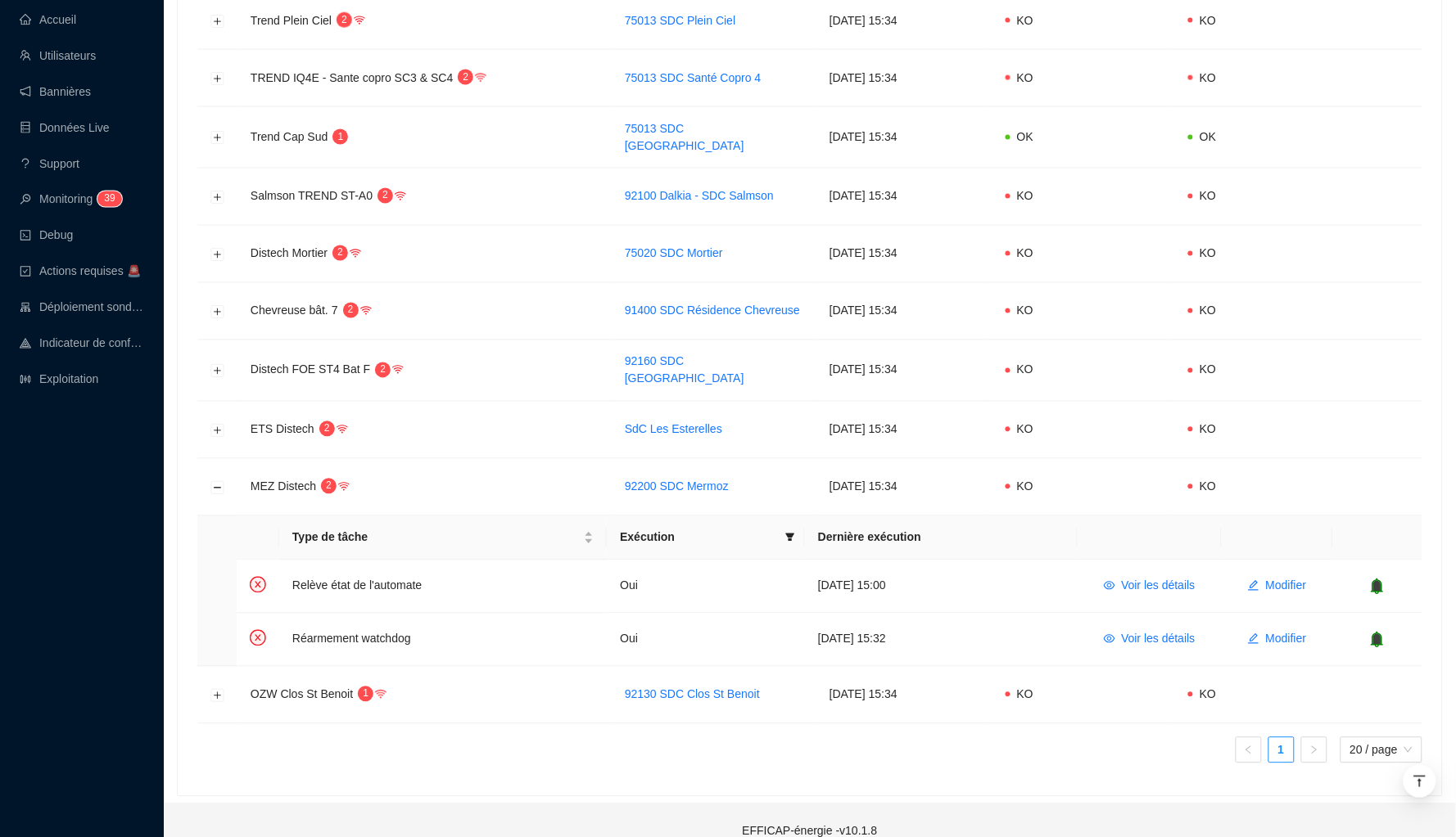
scroll to position [690, 0]
click at [1167, 578] on span "Voir les détails" at bounding box center [1158, 587] width 73 height 18
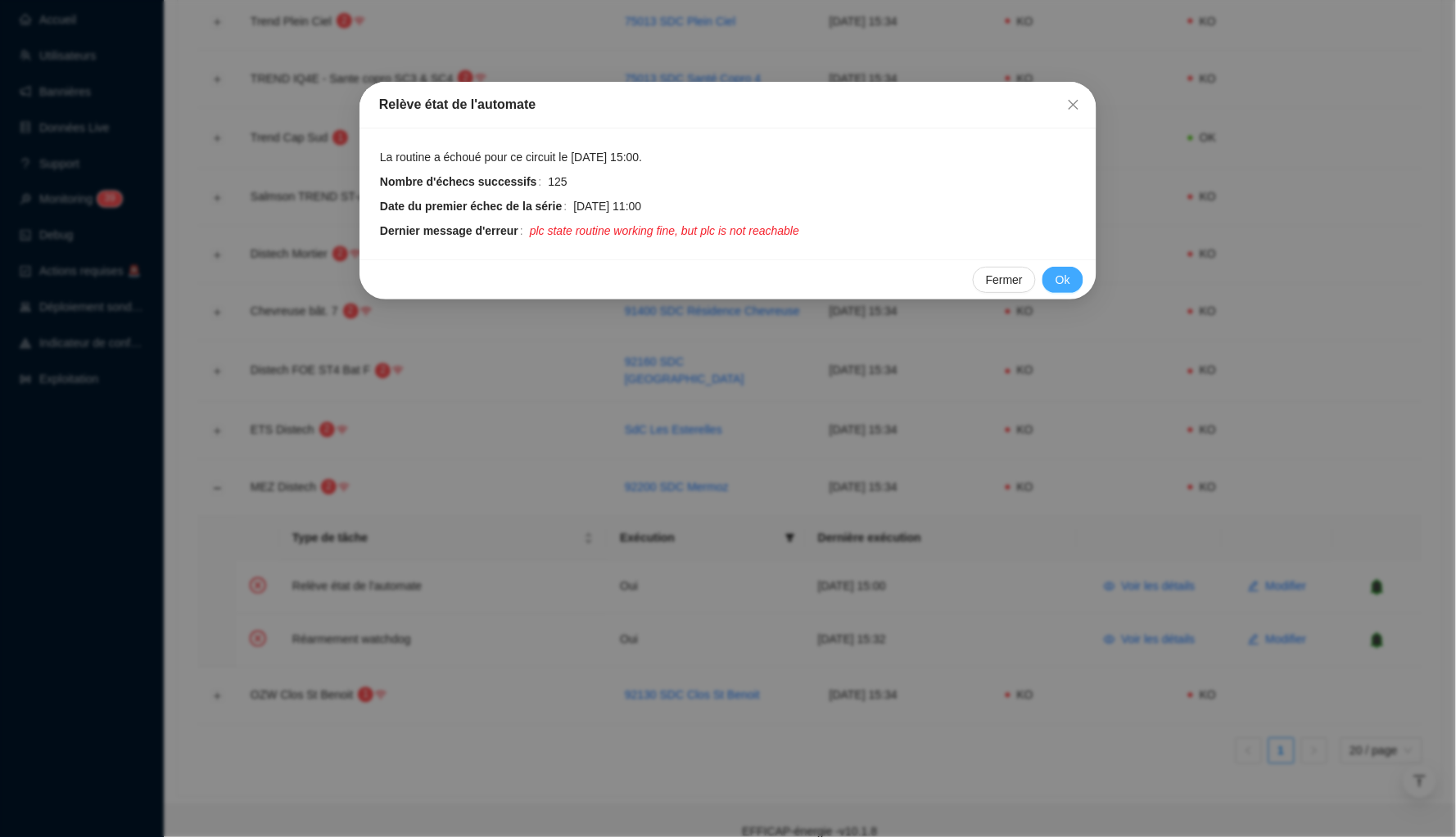
click at [1058, 272] on span "Ok" at bounding box center [1062, 280] width 15 height 18
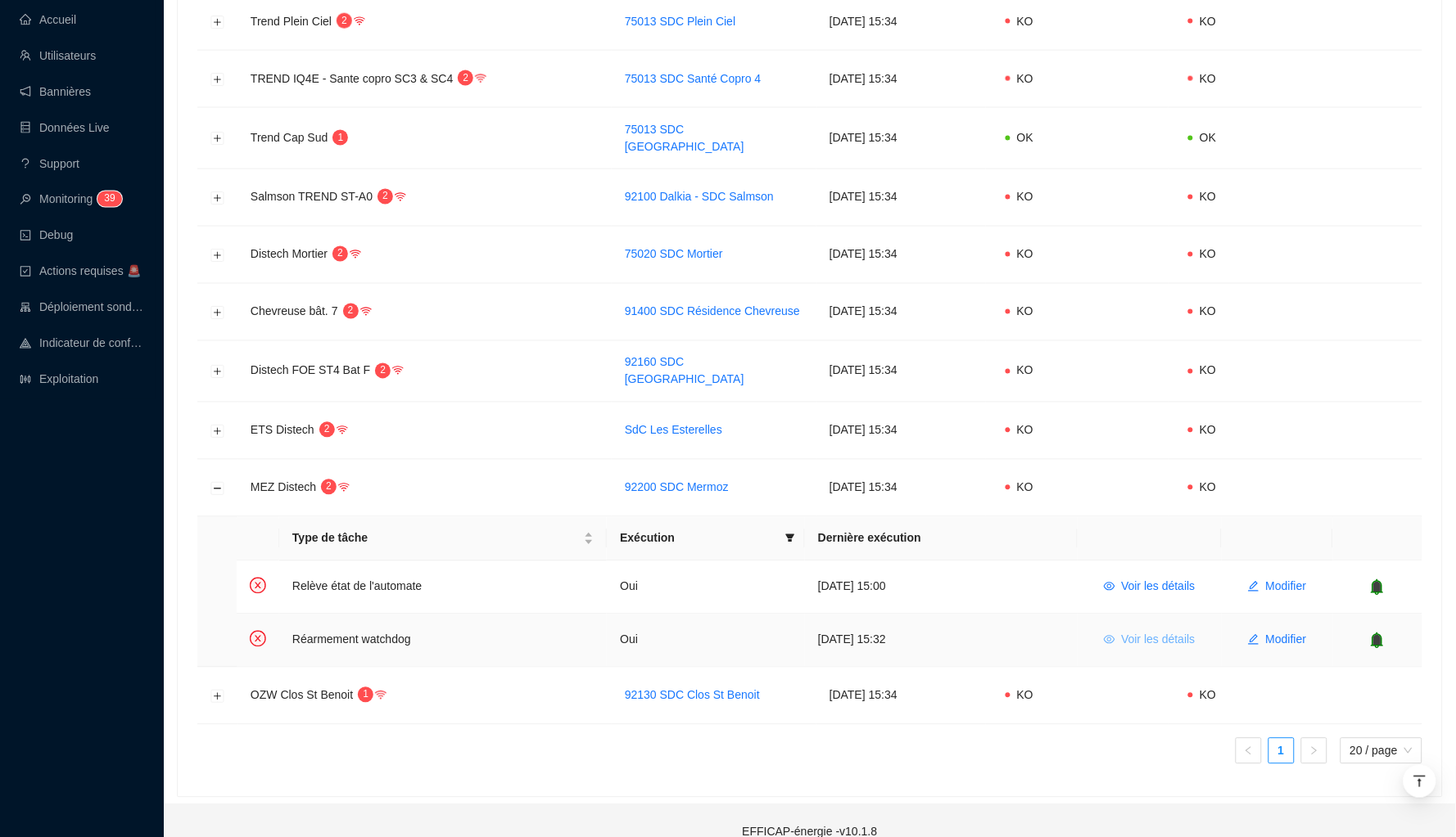
click at [1177, 629] on button "Voir les détails" at bounding box center [1149, 641] width 118 height 26
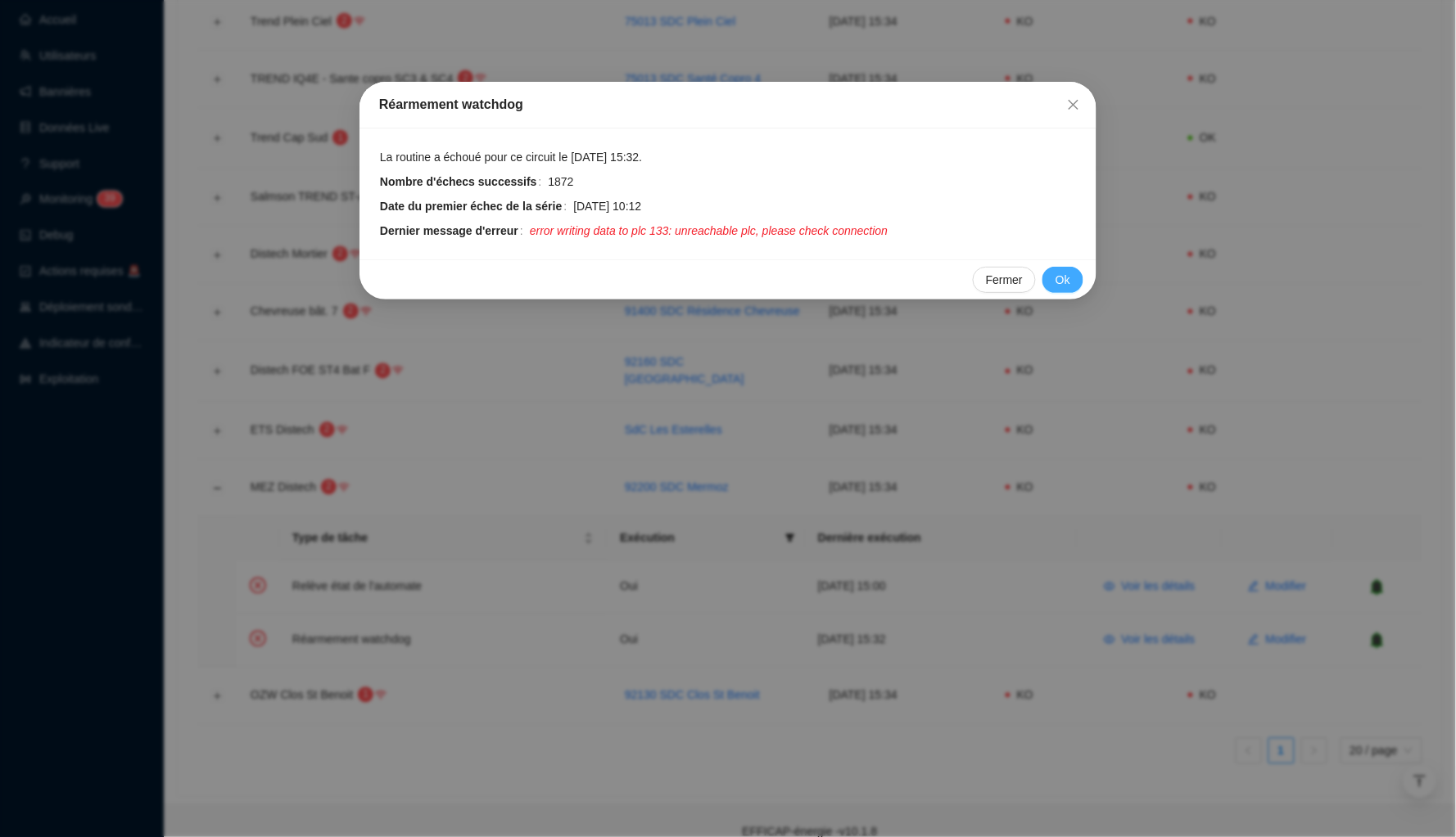
click at [1061, 272] on span "Ok" at bounding box center [1062, 280] width 15 height 18
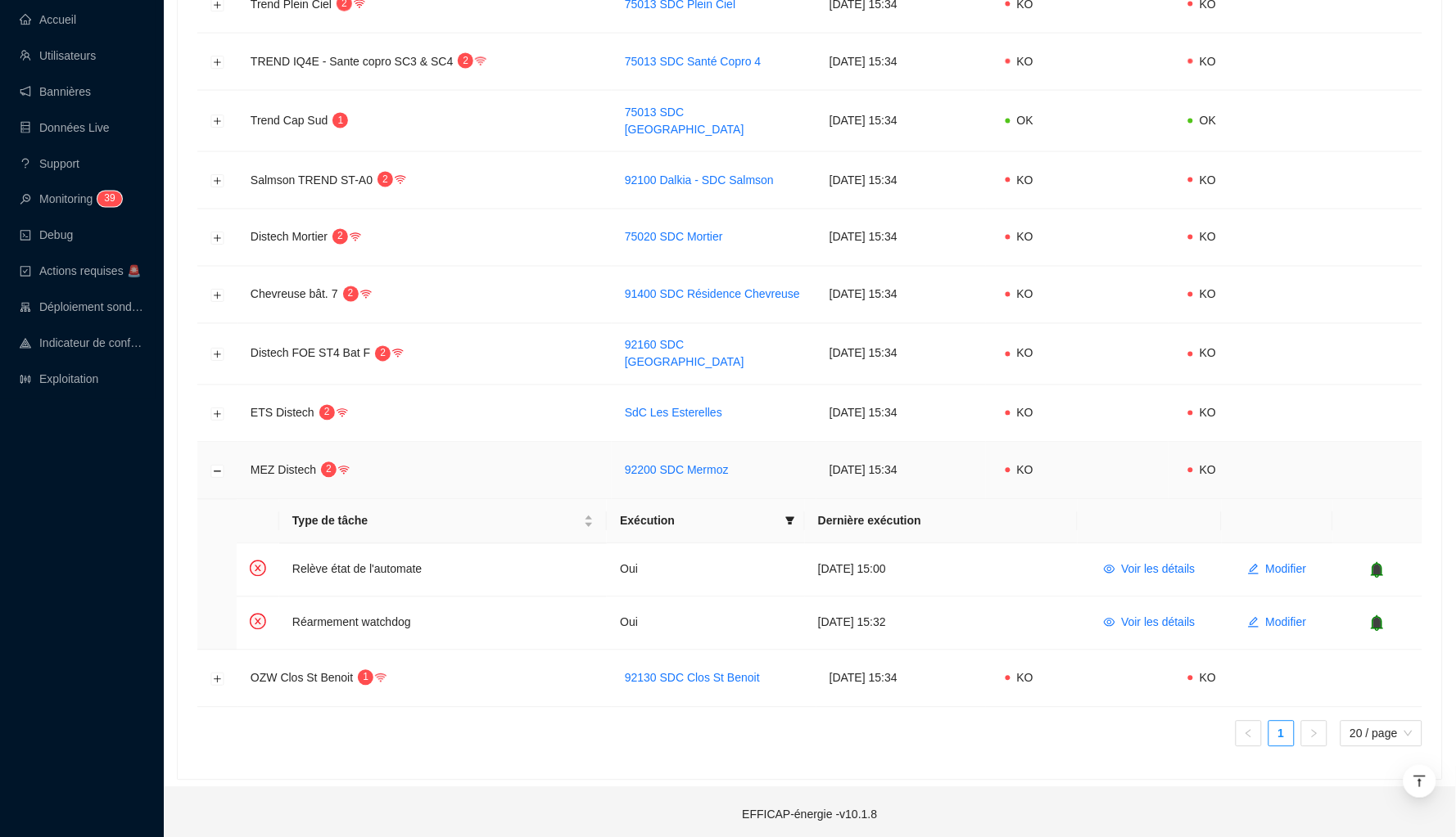
scroll to position [674, 0]
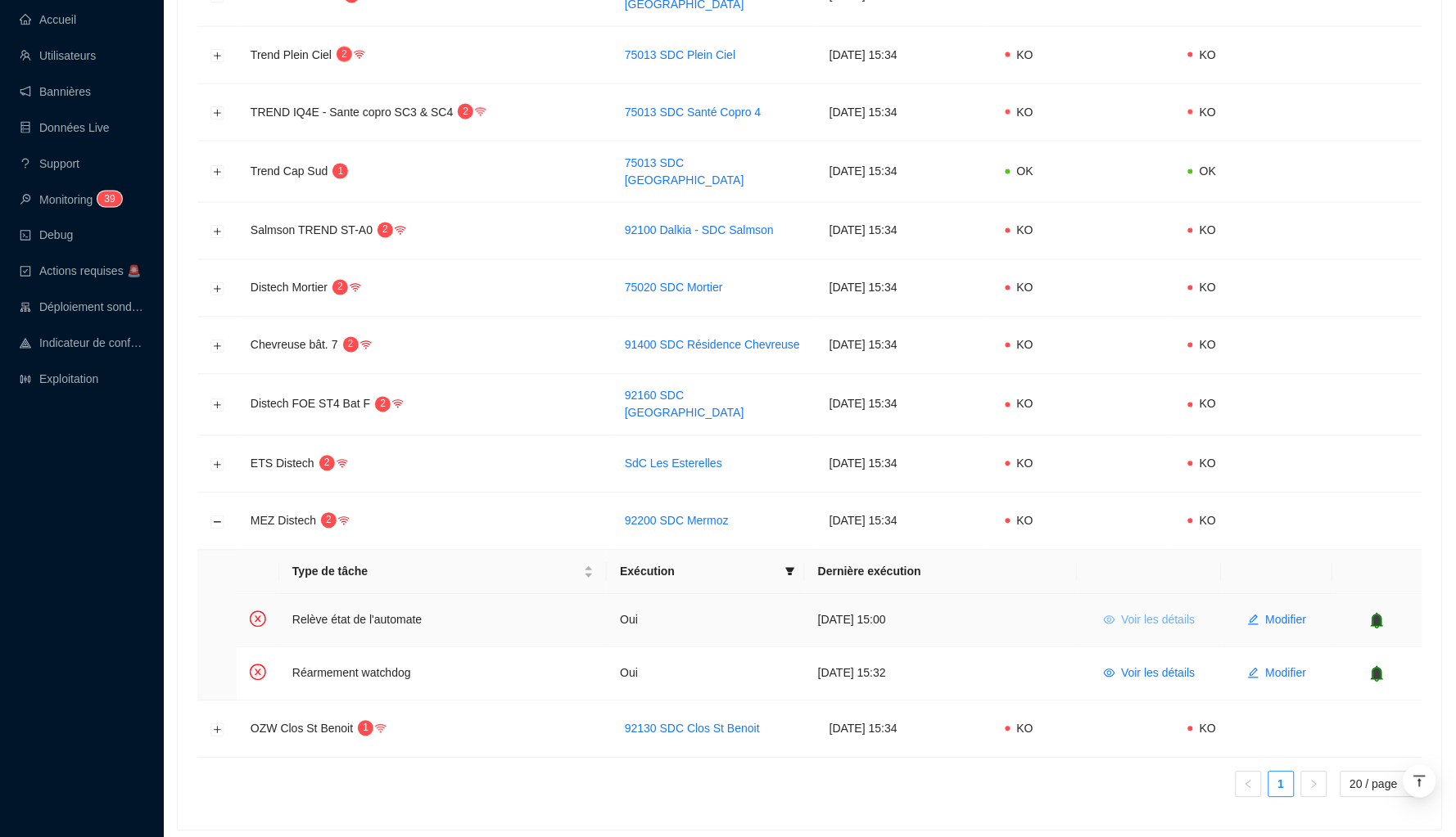
click at [1169, 595] on td "Voir les détails" at bounding box center [1149, 621] width 144 height 53
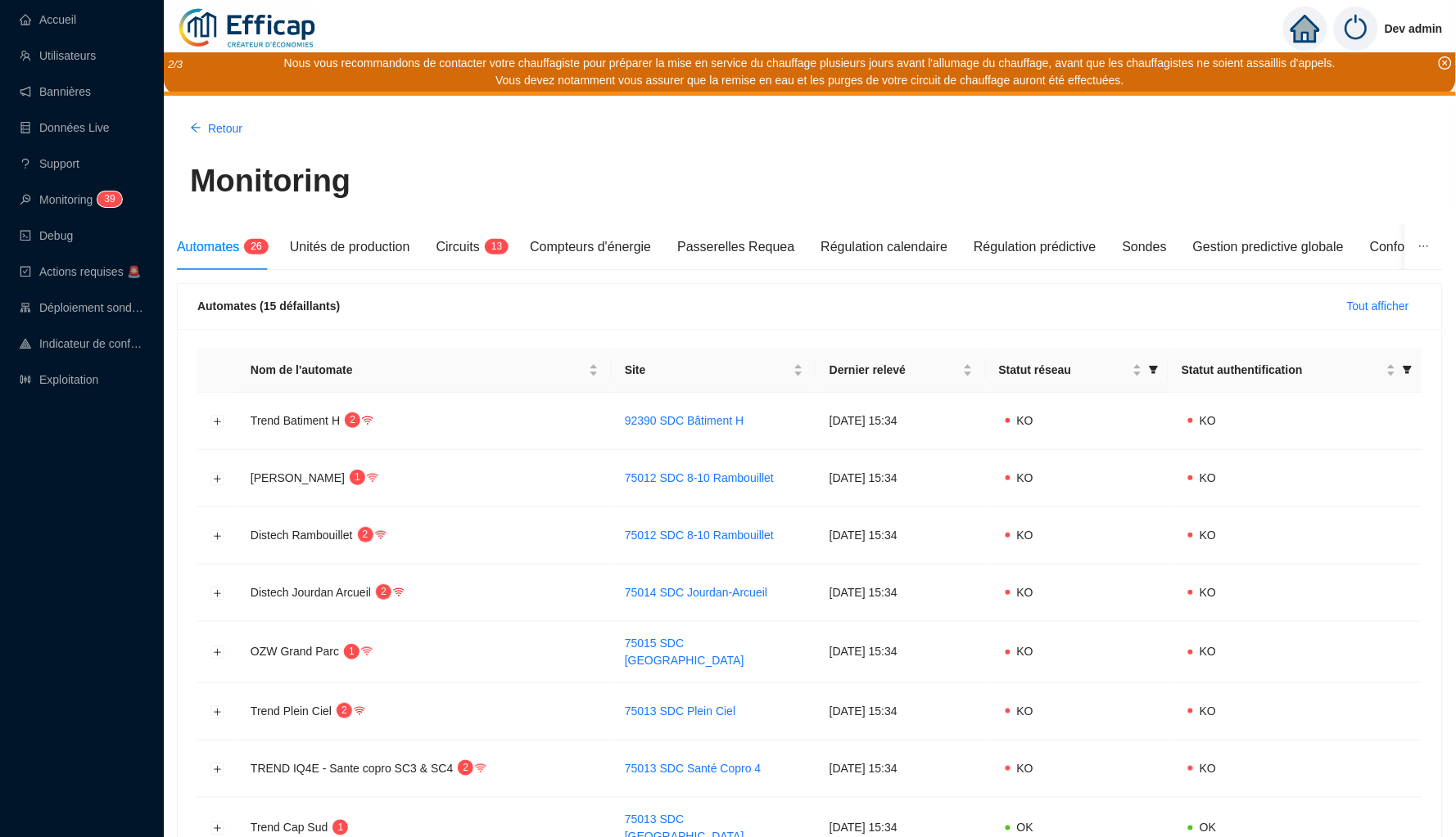
scroll to position [0, 0]
click at [48, 13] on link "Accueil" at bounding box center [48, 19] width 57 height 13
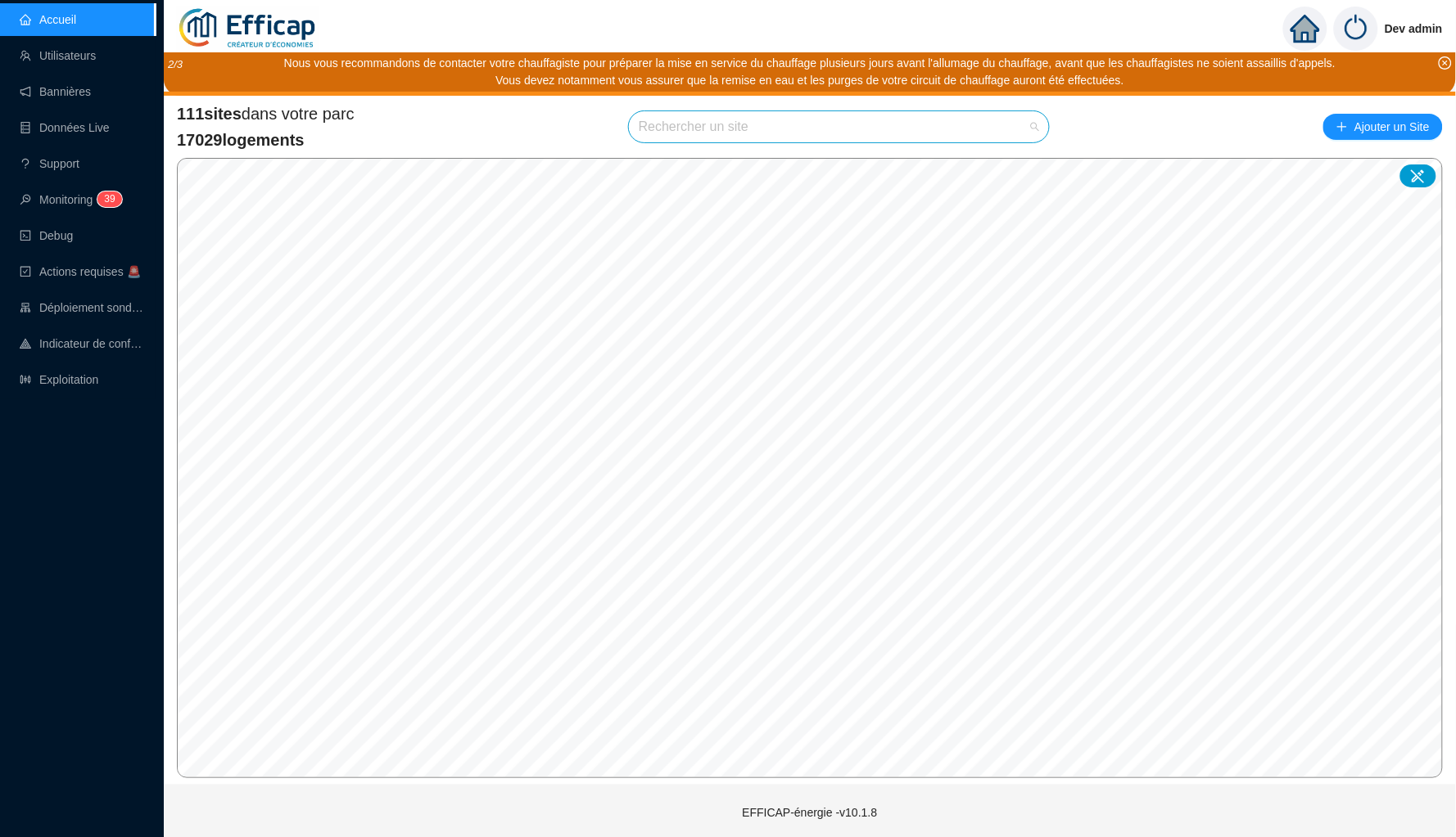
click at [679, 118] on input "search" at bounding box center [832, 127] width 386 height 31
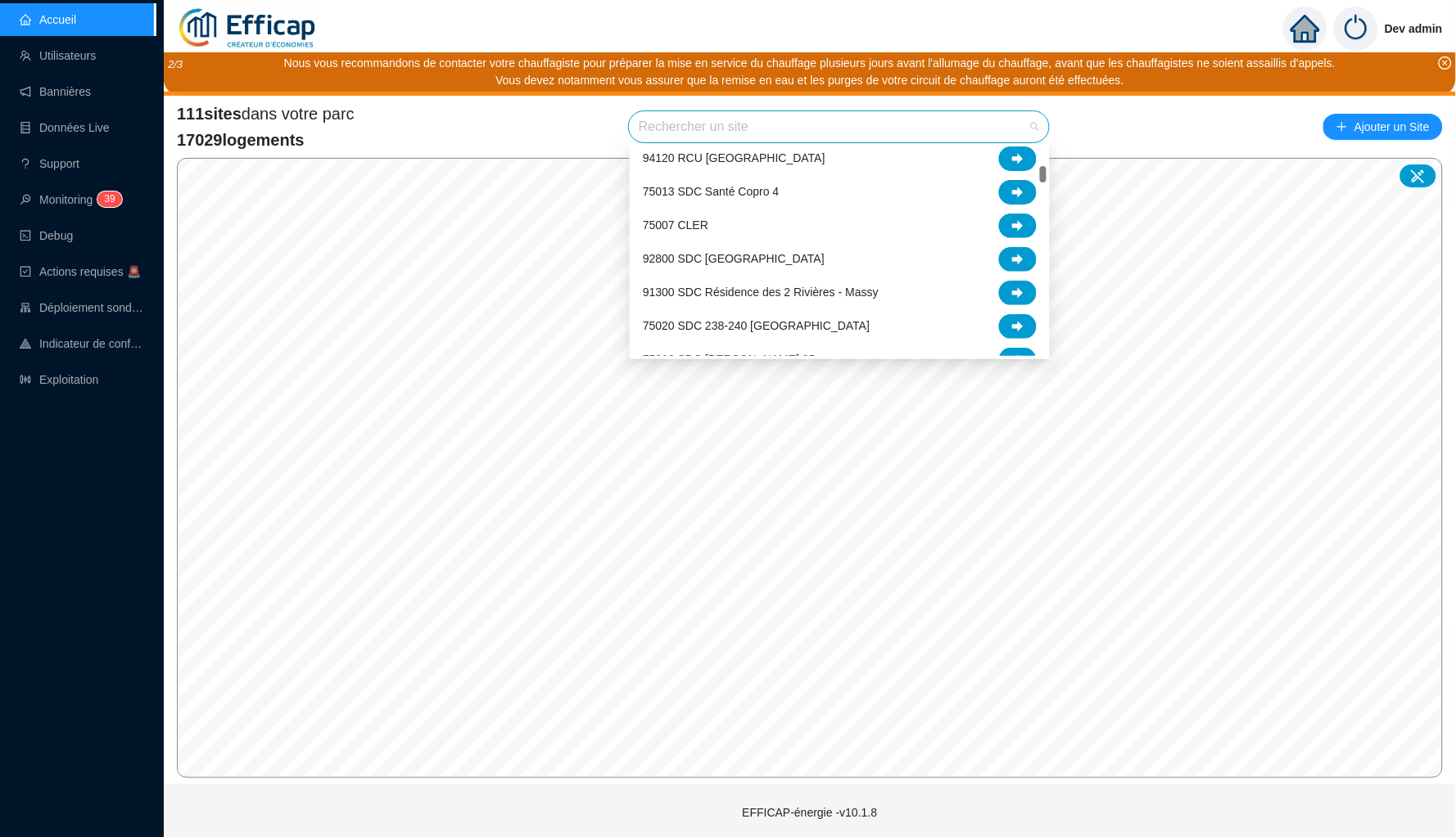
scroll to position [278, 0]
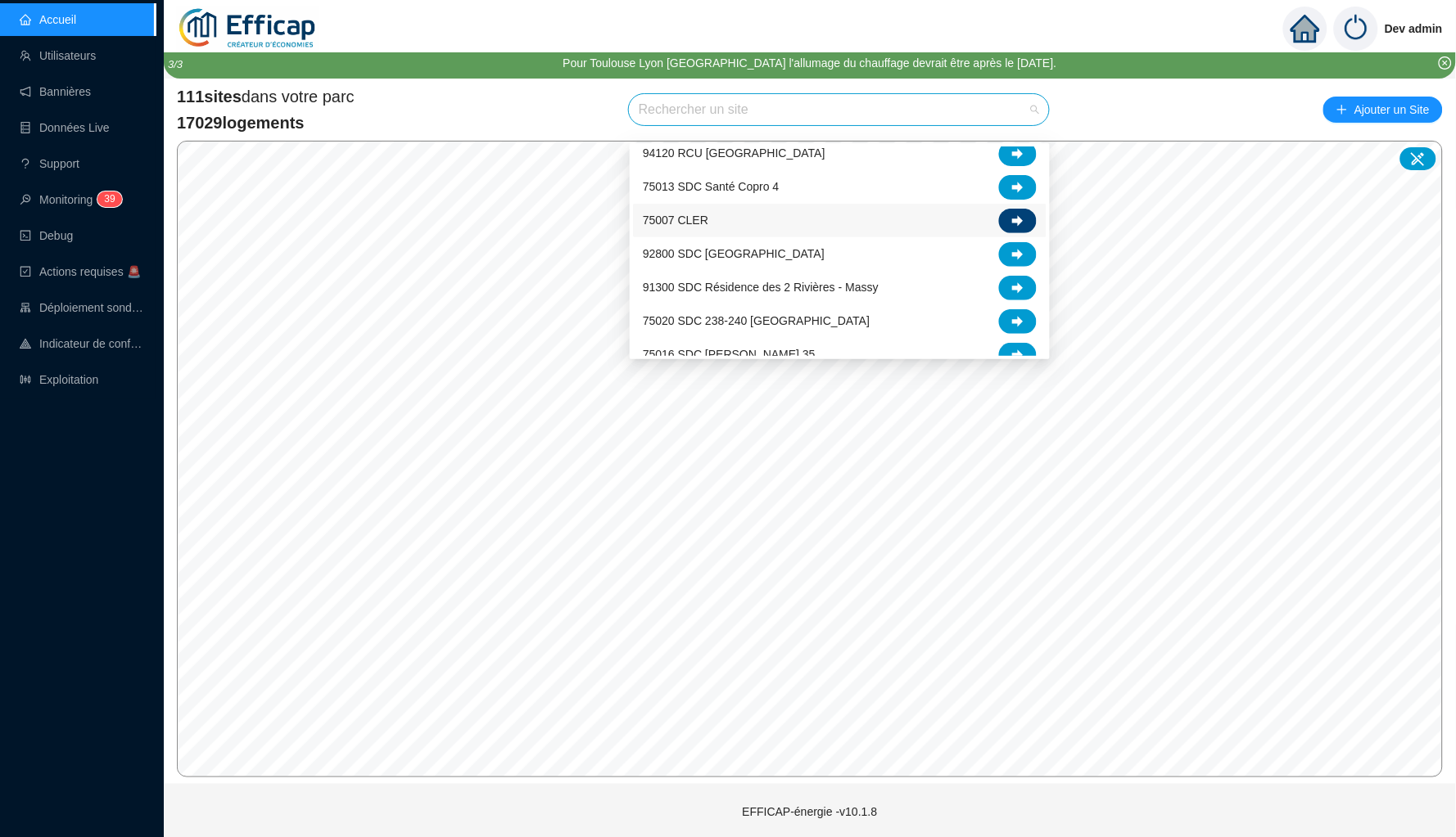
click at [1021, 221] on icon at bounding box center [1018, 220] width 12 height 11
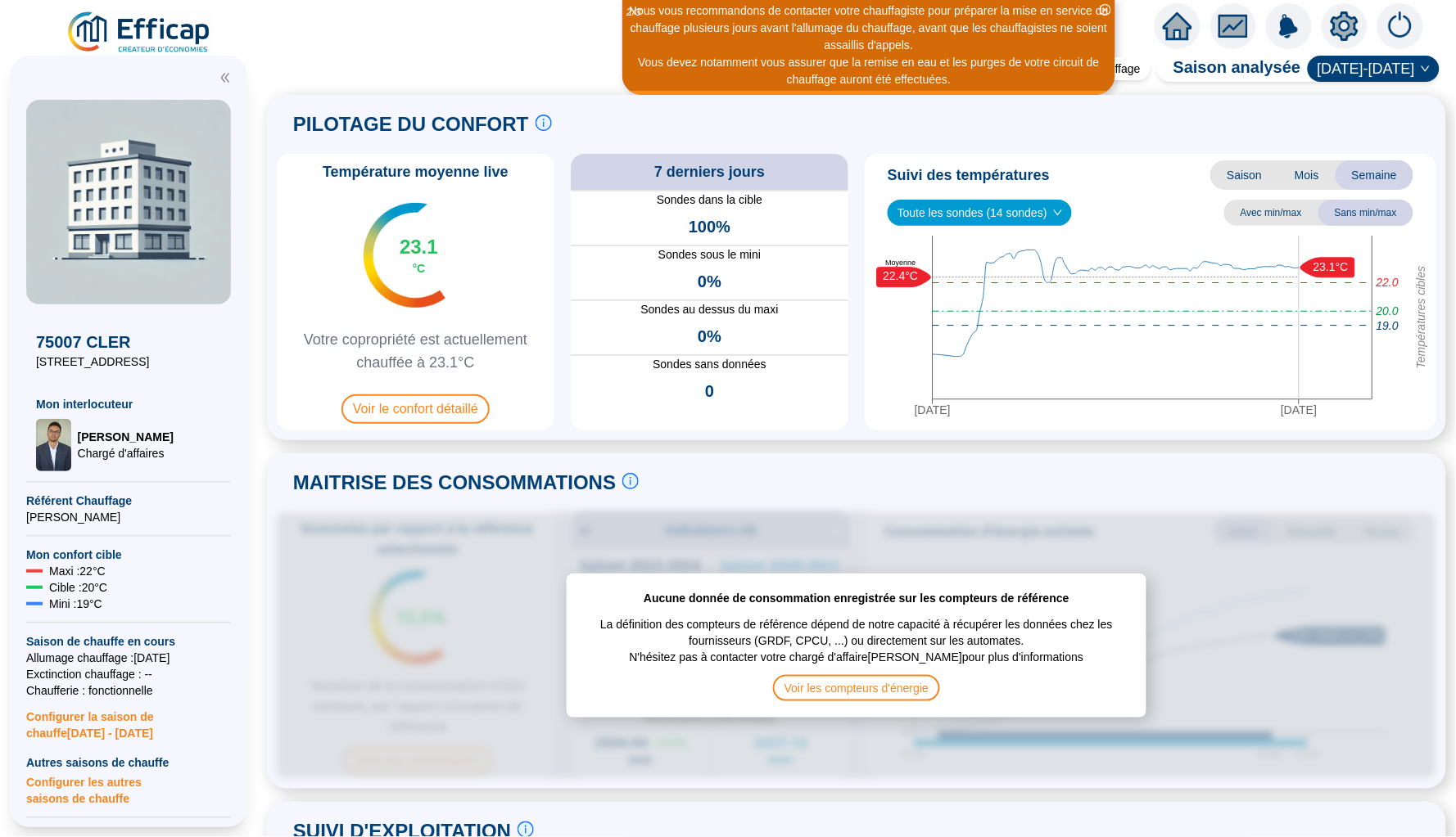
click at [1180, 29] on icon "home" at bounding box center [1178, 26] width 29 height 27
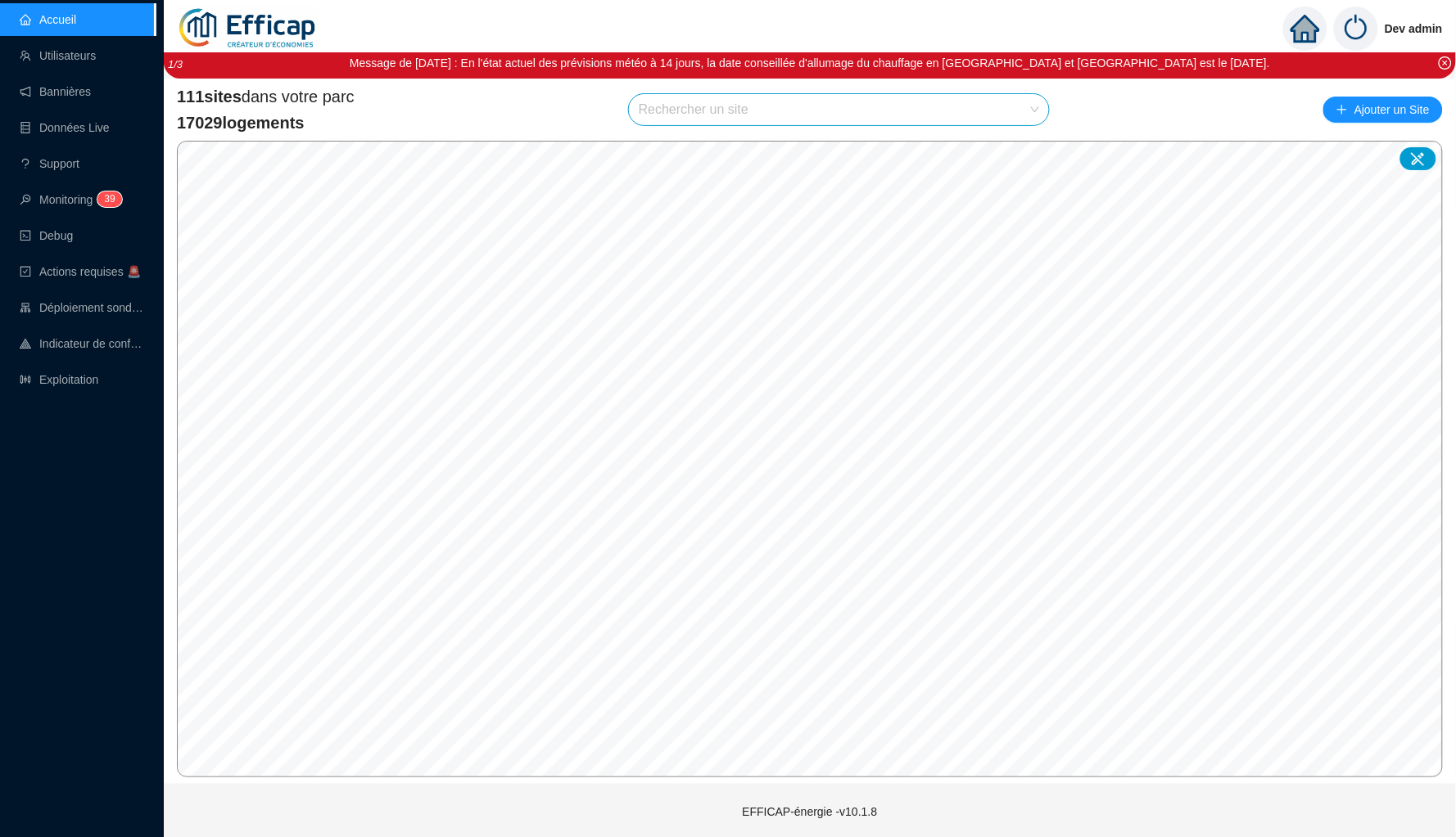
click at [715, 108] on input "search" at bounding box center [832, 109] width 386 height 31
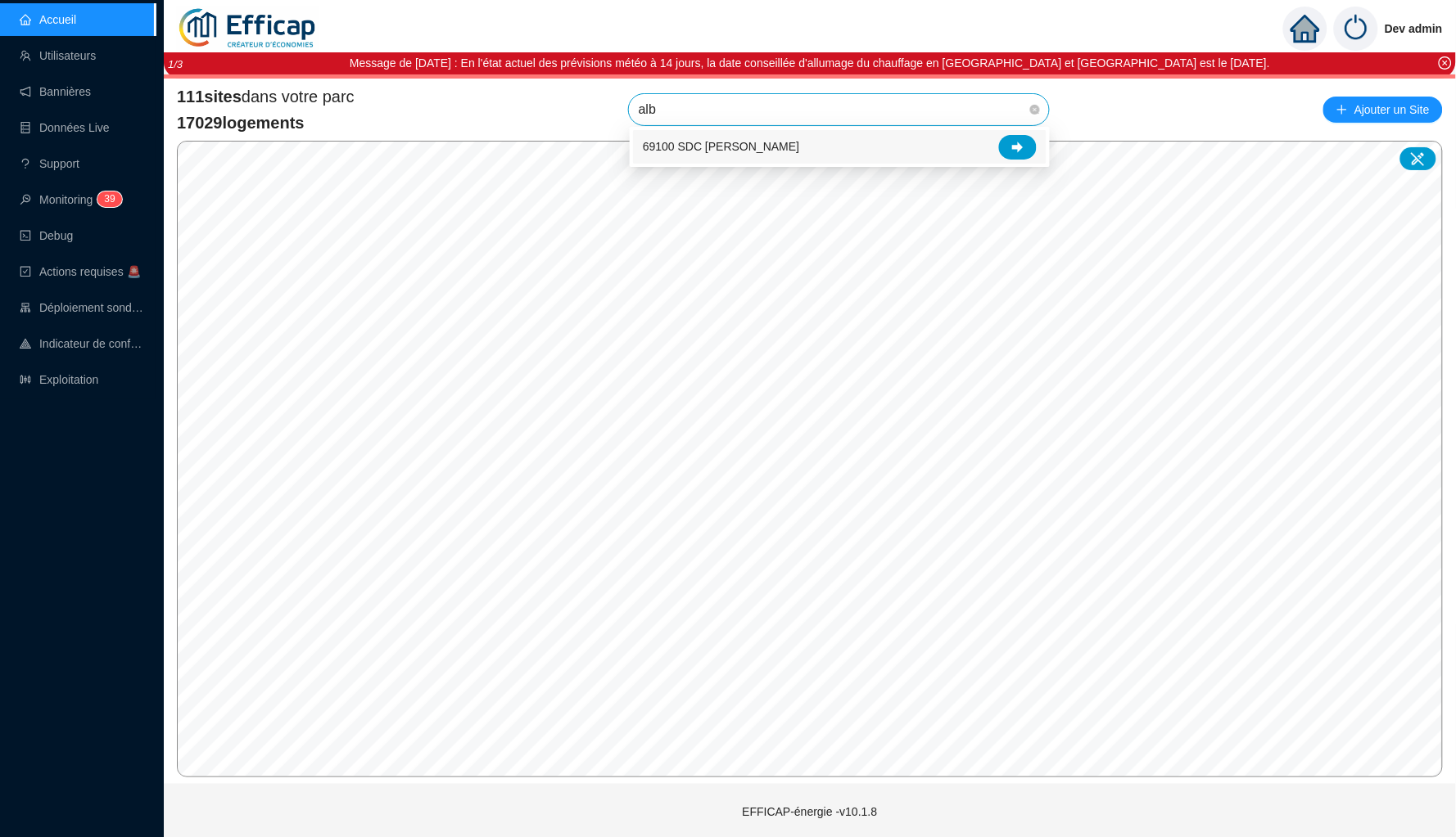
type input "albe"
click at [1012, 145] on icon at bounding box center [1018, 147] width 12 height 12
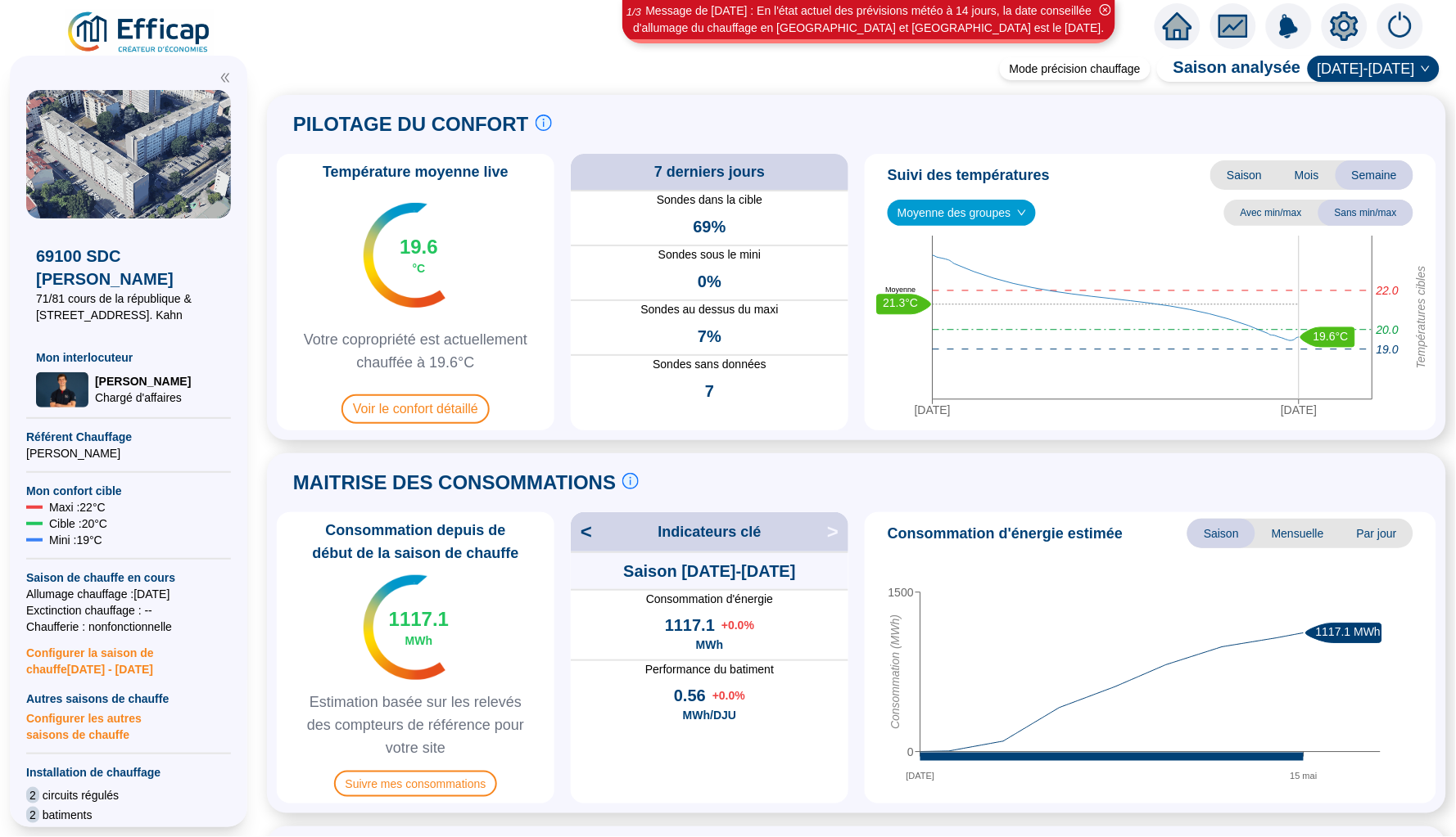
click at [1179, 31] on icon "home" at bounding box center [1178, 26] width 29 height 27
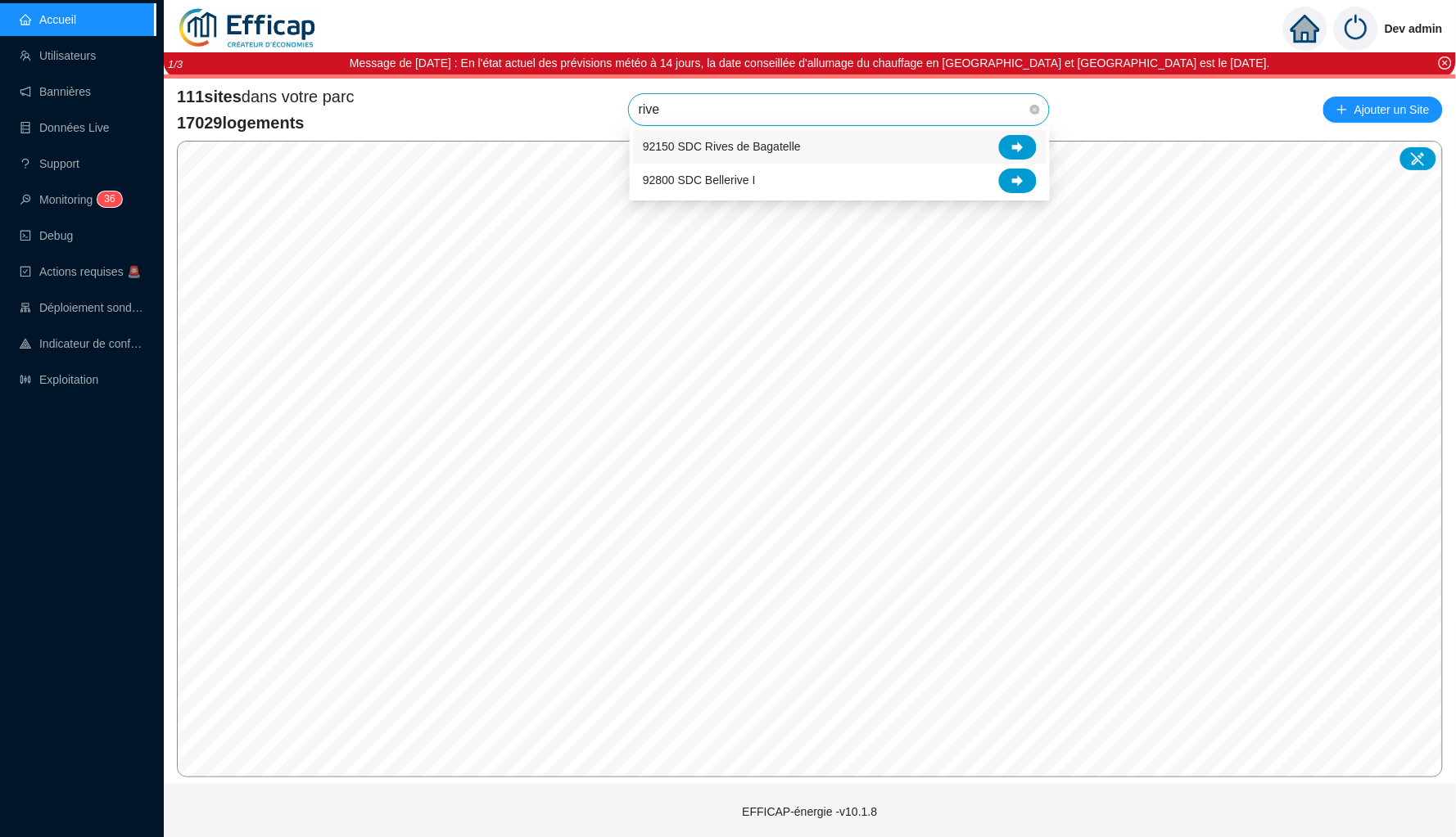
type input "rives"
click at [913, 151] on div "92150 SDC Rives de Bagatelle" at bounding box center [839, 146] width 394 height 24
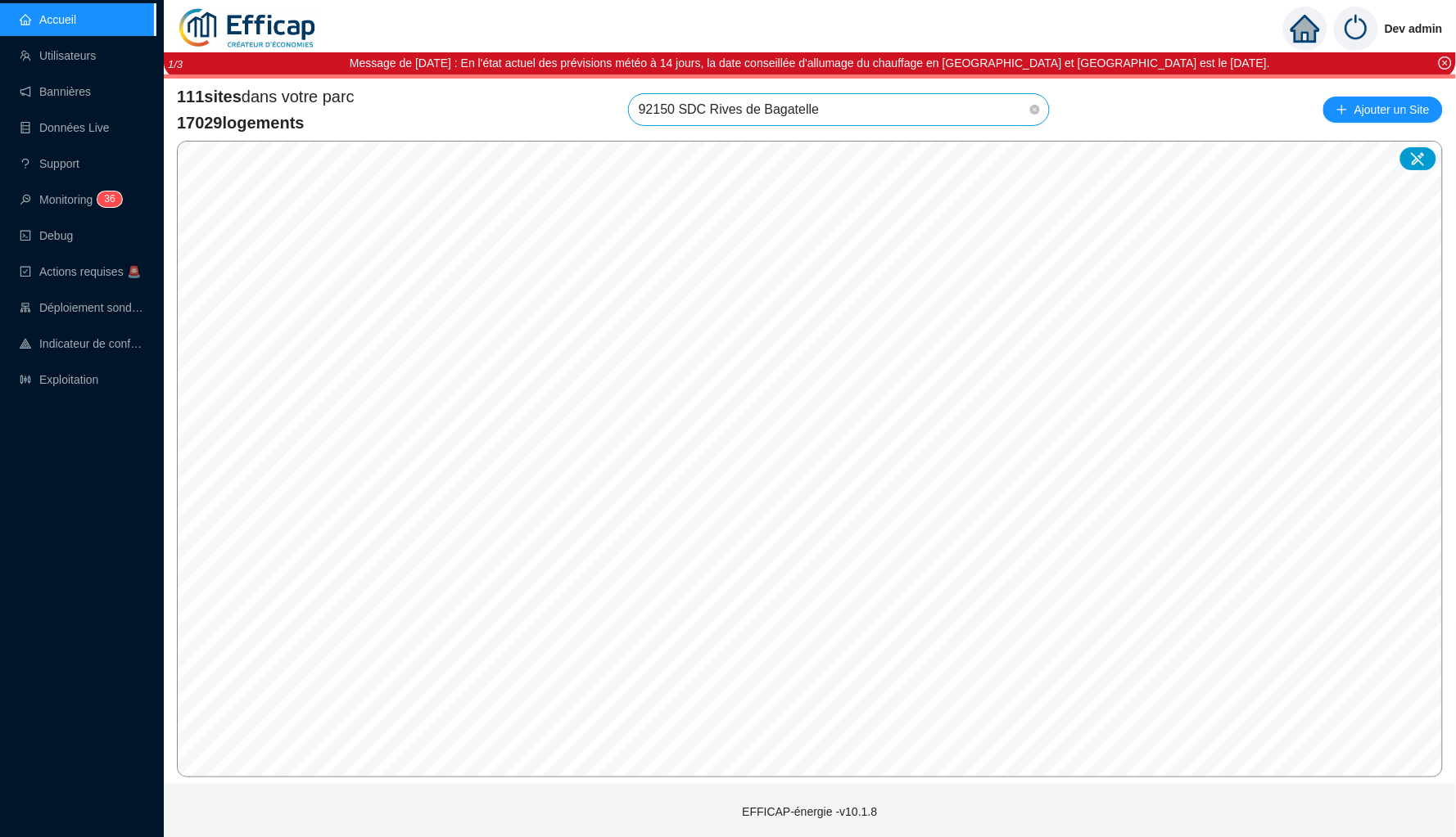
click at [894, 107] on span "92150 SDC Rives de Bagatelle" at bounding box center [839, 109] width 401 height 31
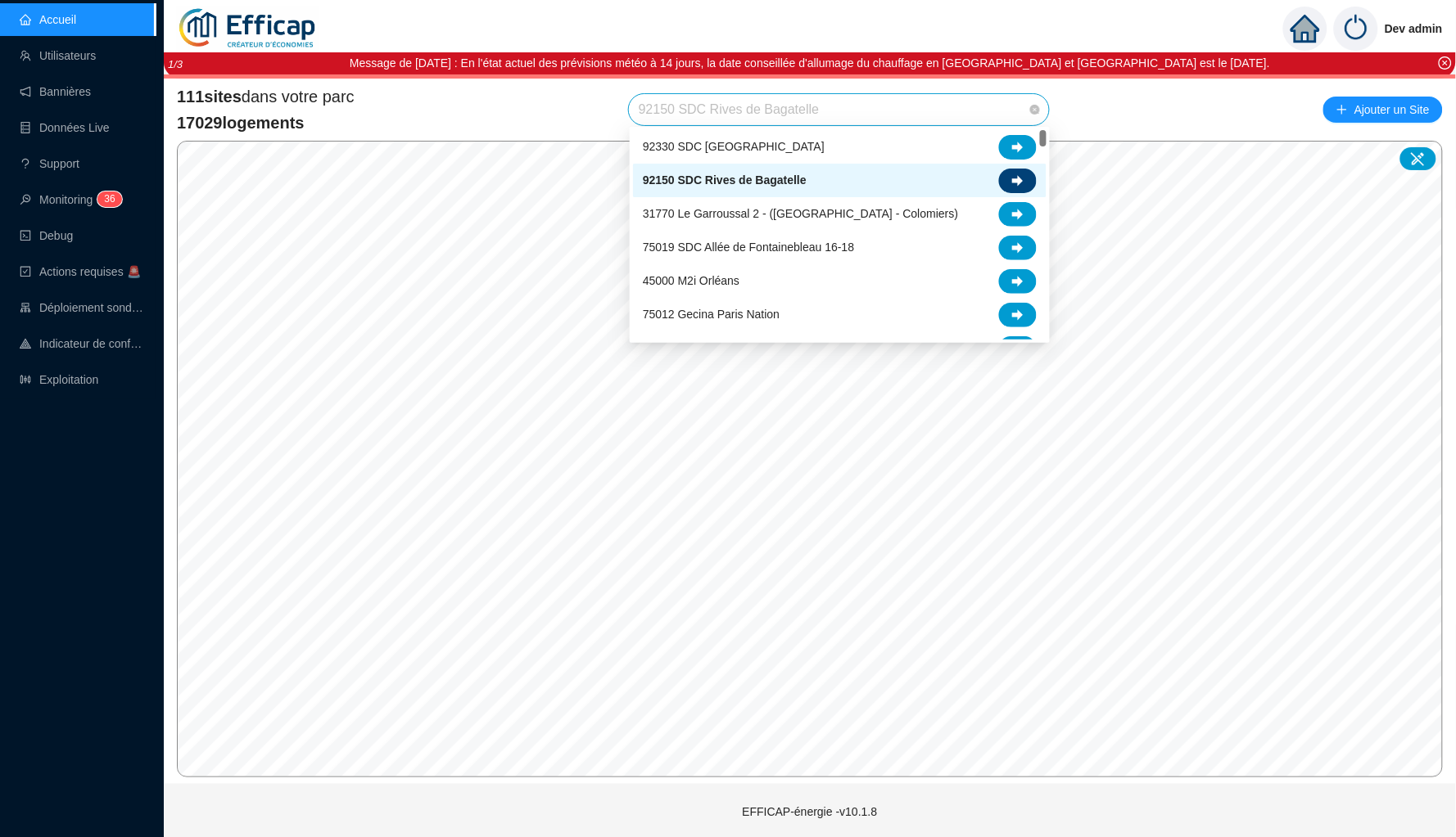
click at [1008, 188] on div at bounding box center [1017, 181] width 38 height 24
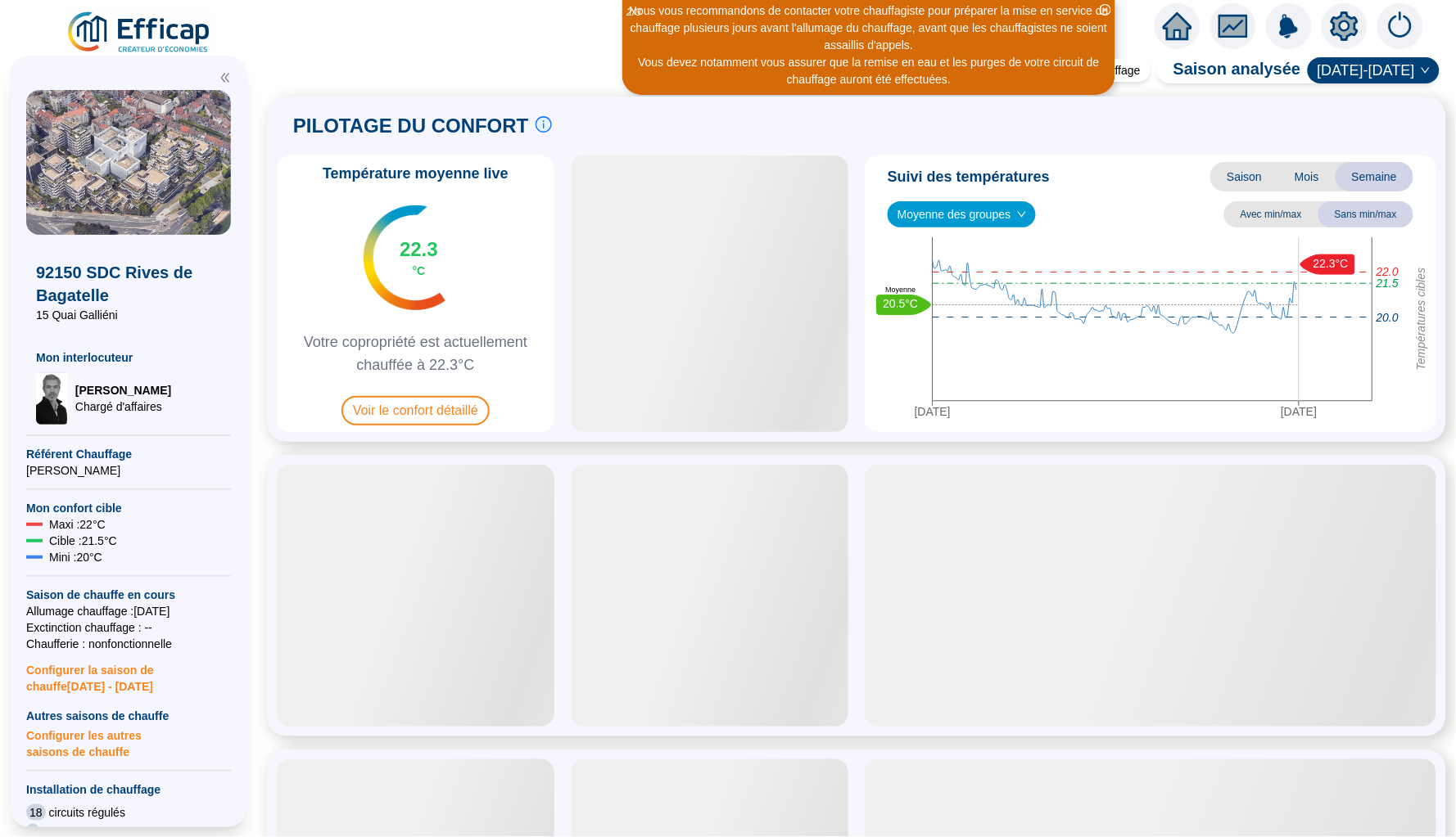
click at [1013, 219] on span "Moyenne des groupes" at bounding box center [962, 214] width 129 height 24
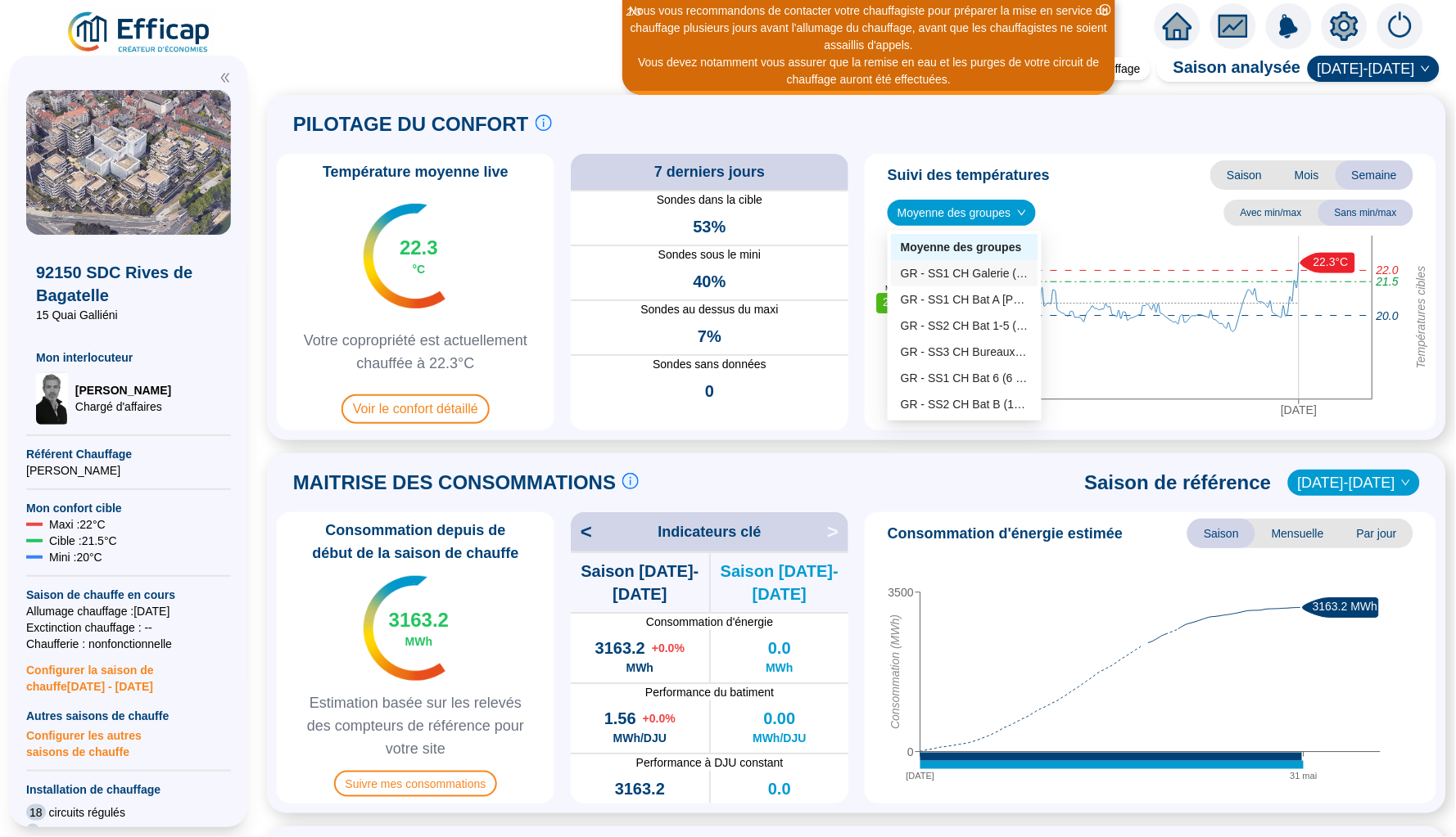
click at [988, 280] on div "GR - SS1 CH Galerie (0 sondes)" at bounding box center [964, 273] width 128 height 18
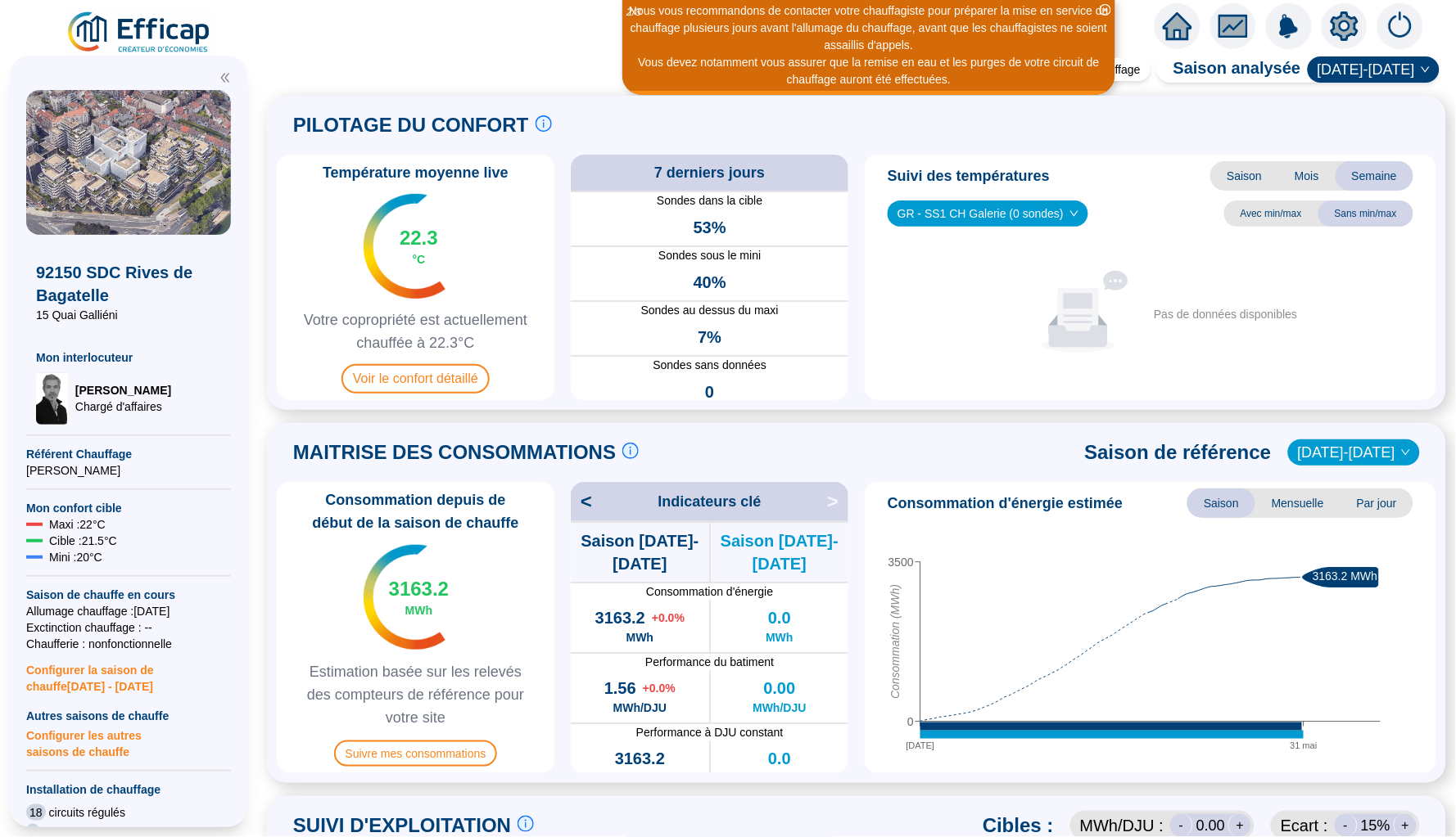
click at [998, 219] on span "GR - SS1 CH Galerie (0 sondes)" at bounding box center [987, 213] width 181 height 24
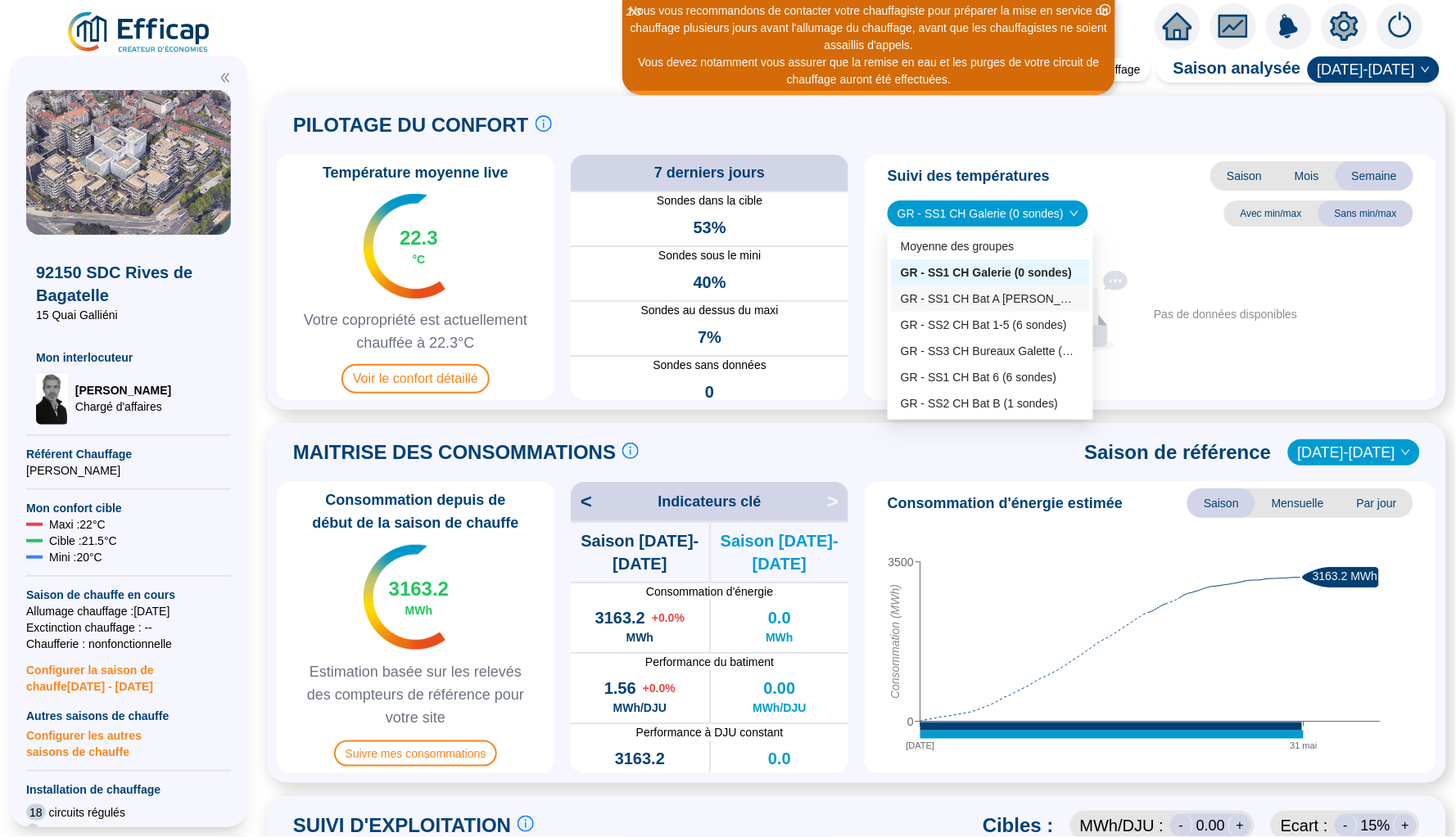
click at [980, 307] on div "GR - SS1 CH Bat A [PERSON_NAME] (1 sondes)" at bounding box center [991, 299] width 180 height 18
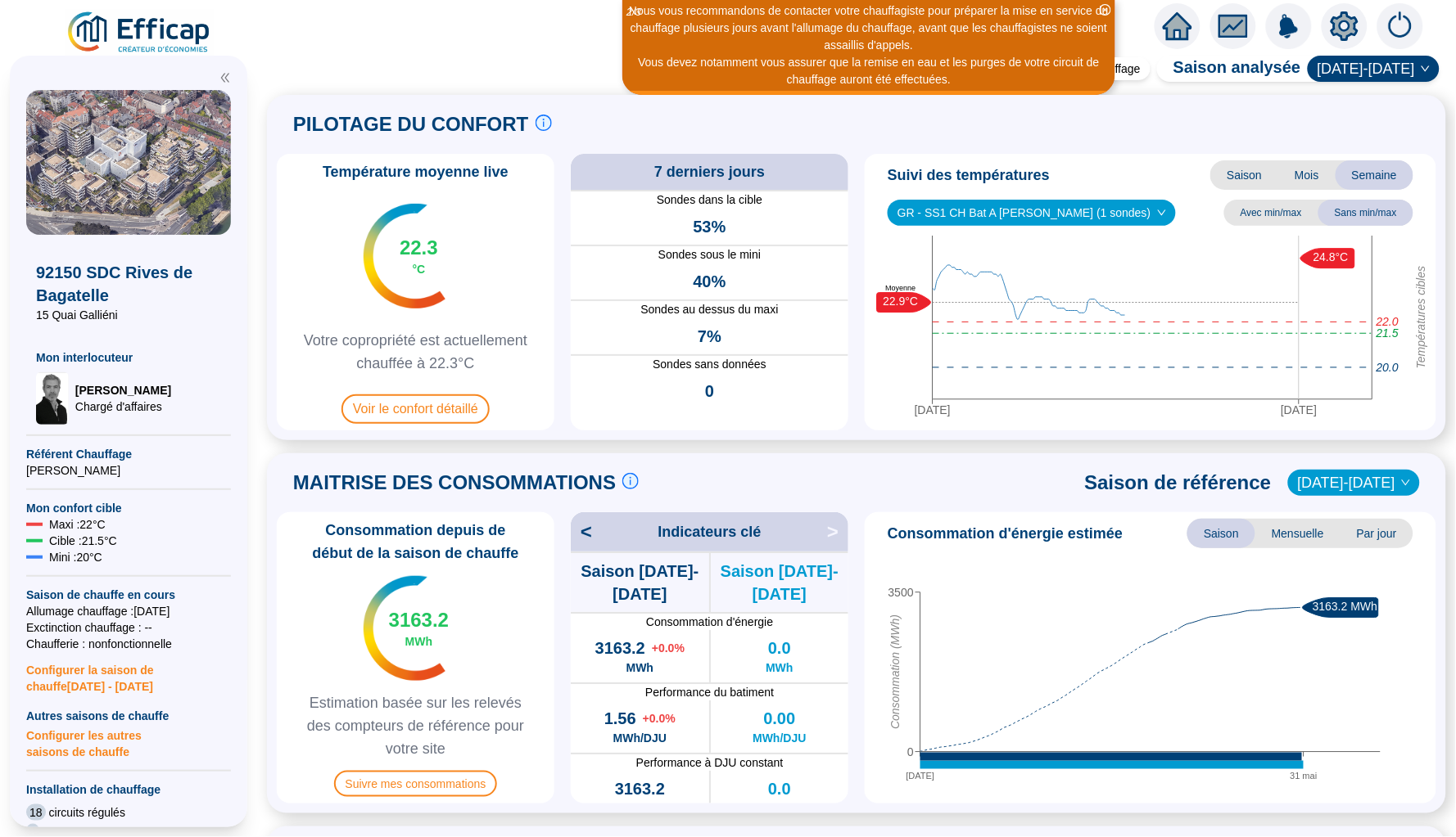
click at [1006, 221] on span "GR - SS1 CH Bat A [PERSON_NAME] (1 sondes)" at bounding box center [1031, 212] width 269 height 24
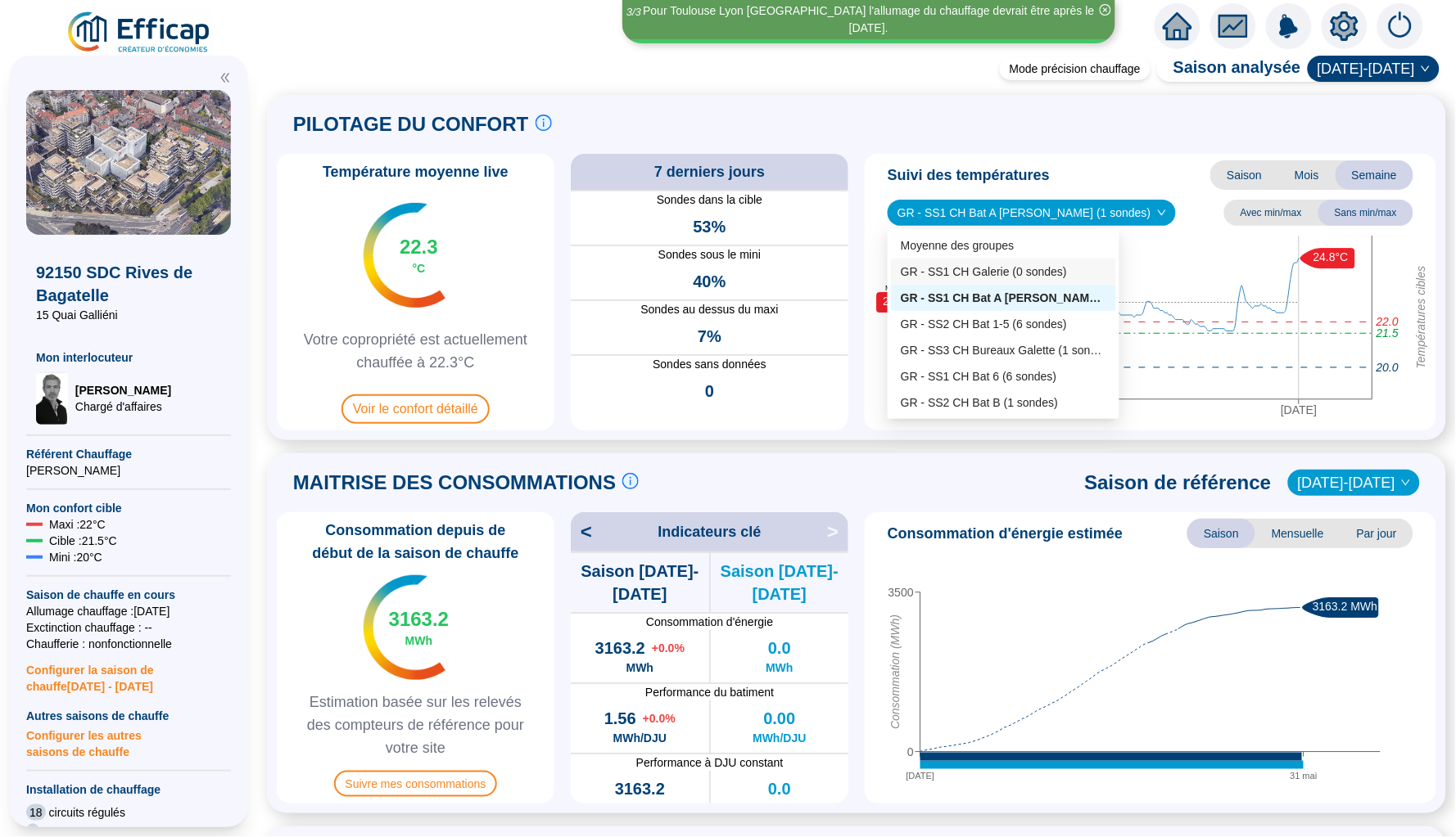
click at [989, 265] on div "GR - SS1 CH Galerie (0 sondes)" at bounding box center [1004, 272] width 205 height 18
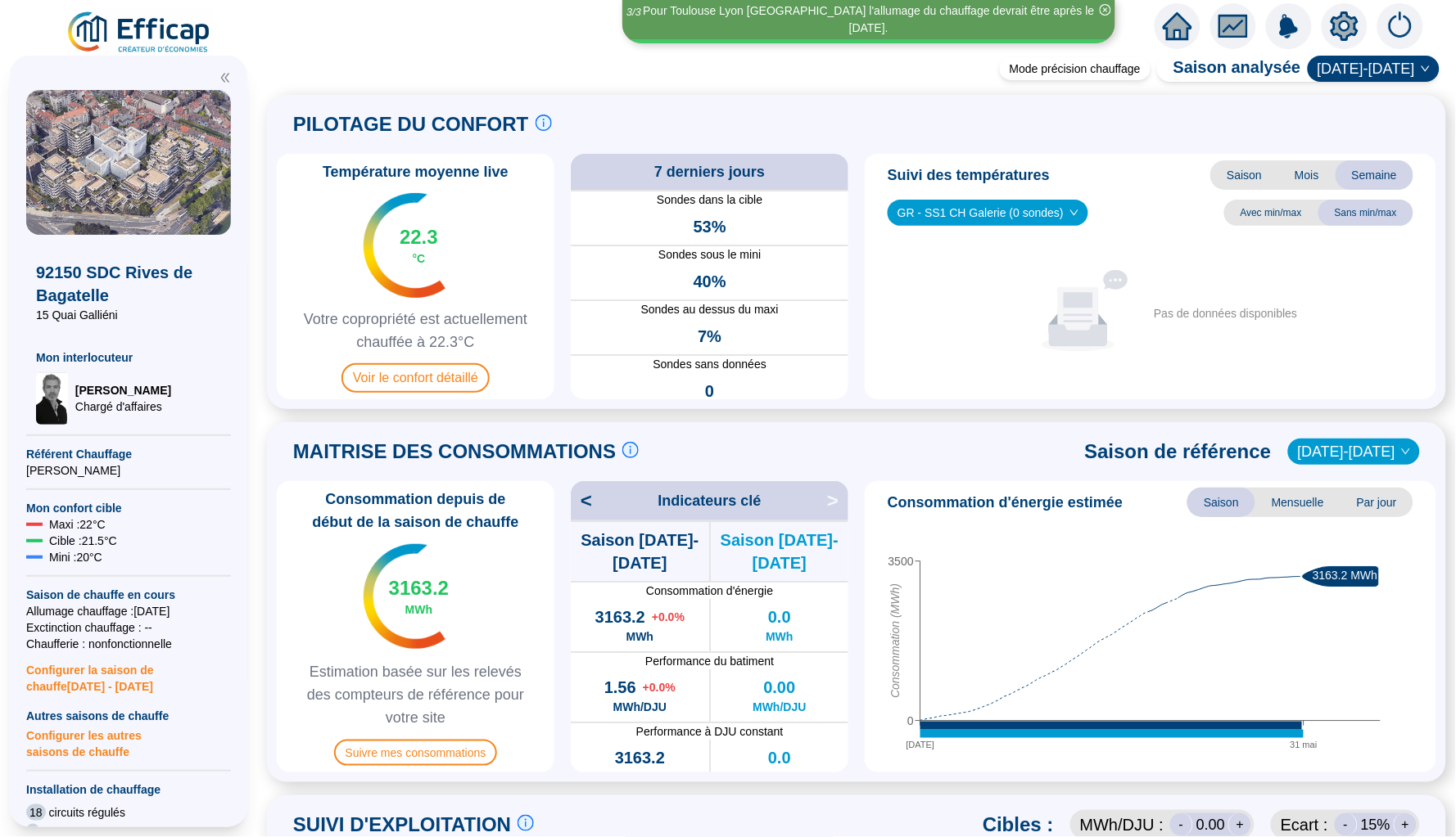
click at [1033, 221] on span "GR - SS1 CH Galerie (0 sondes)" at bounding box center [987, 212] width 181 height 24
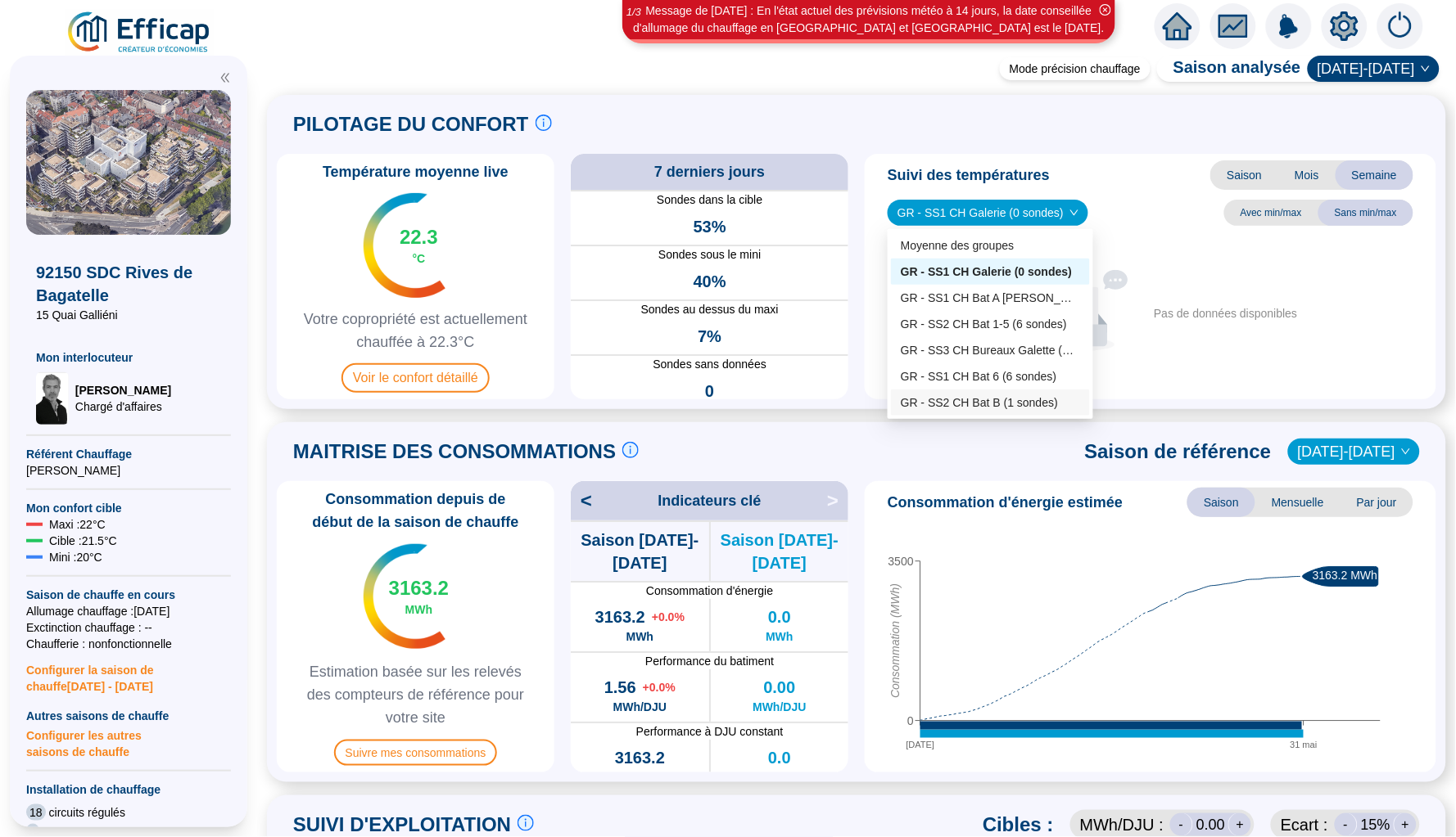
click at [973, 440] on div "MAITRISE DES CONSOMMATIONS Les consommations d'énergie proviennent des fourniss…" at bounding box center [856, 451] width 1160 height 39
